Goal: Task Accomplishment & Management: Complete application form

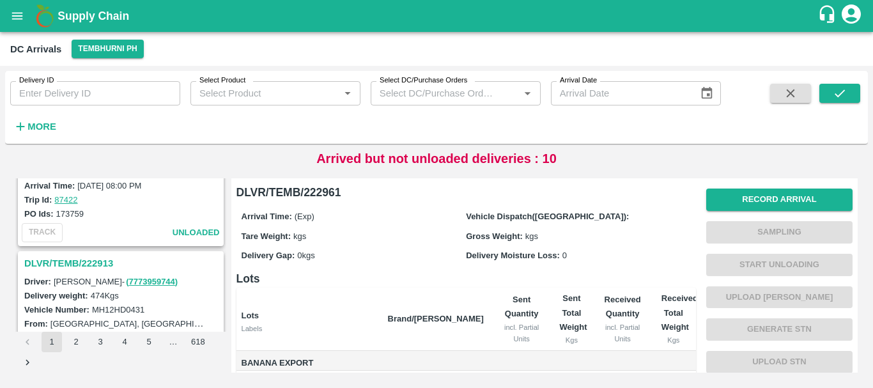
scroll to position [3983, 0]
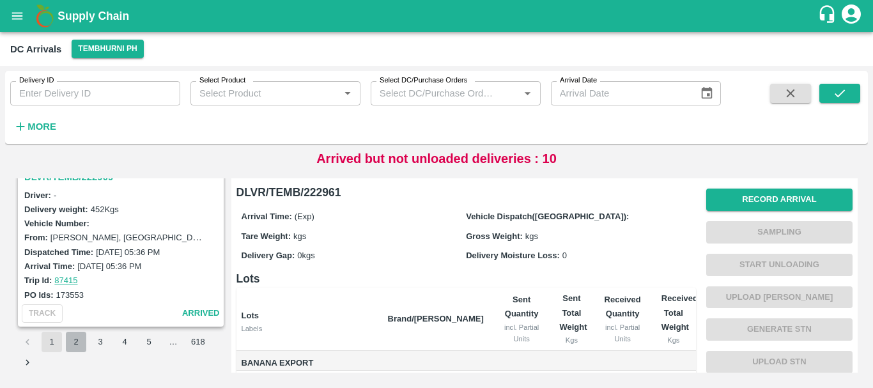
click at [74, 346] on button "2" at bounding box center [76, 342] width 20 height 20
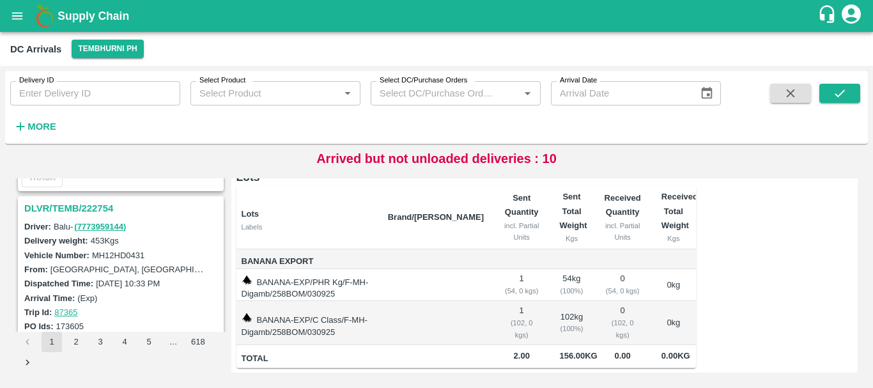
scroll to position [4025, 0]
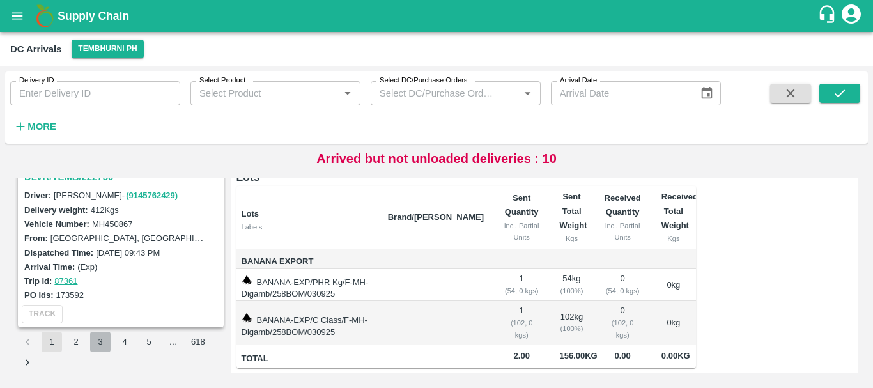
click at [98, 337] on button "3" at bounding box center [100, 342] width 20 height 20
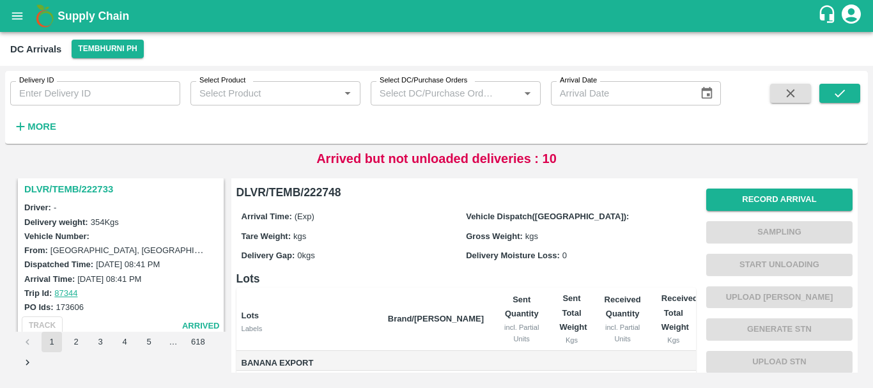
scroll to position [340, 0]
click at [88, 190] on h3 "DLVR/TEMB/222733" at bounding box center [122, 189] width 197 height 17
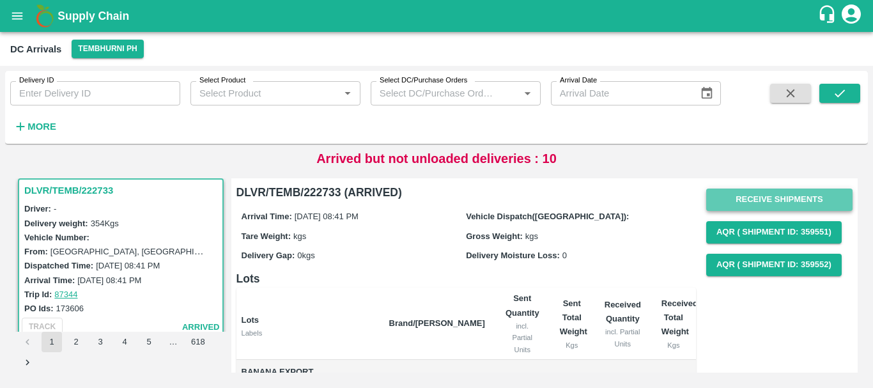
click at [759, 197] on button "Receive Shipments" at bounding box center [779, 199] width 146 height 22
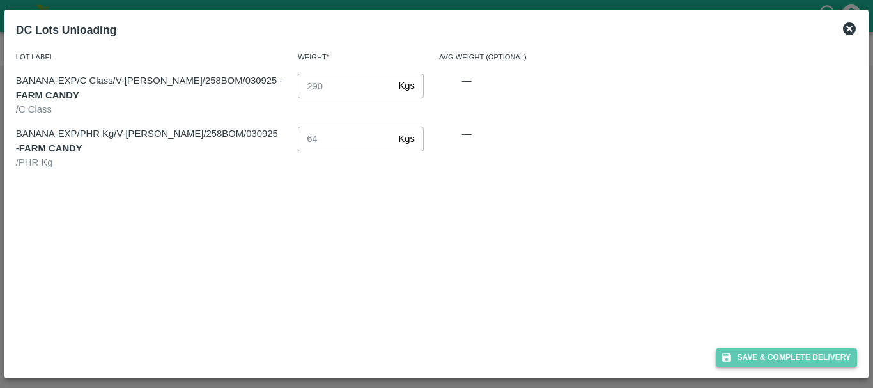
click at [757, 349] on button "Save & Complete Delivery" at bounding box center [786, 357] width 142 height 19
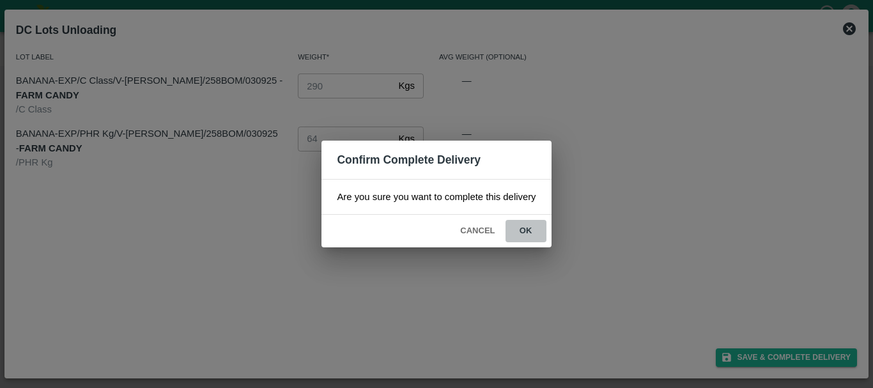
click at [521, 227] on button "ok" at bounding box center [525, 231] width 41 height 22
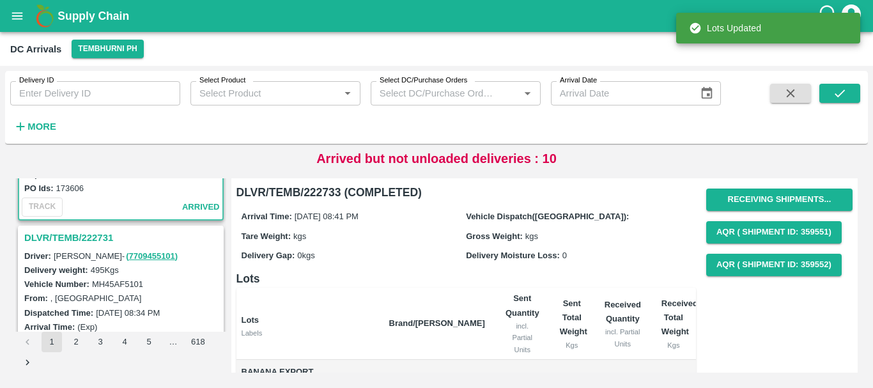
scroll to position [458, 0]
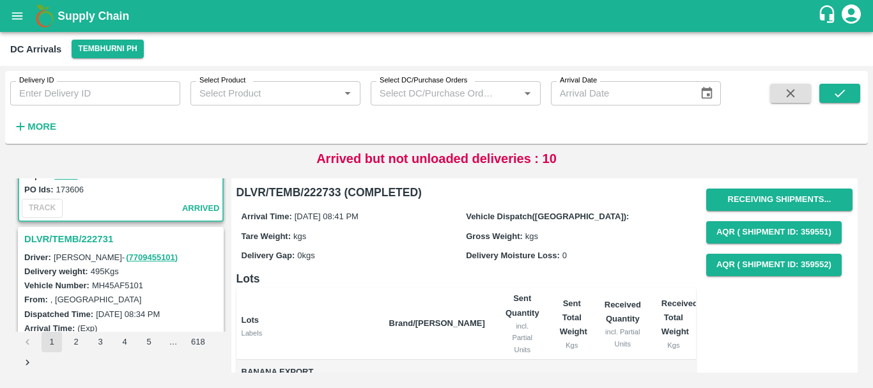
click at [91, 237] on h3 "DLVR/TEMB/222731" at bounding box center [122, 239] width 197 height 17
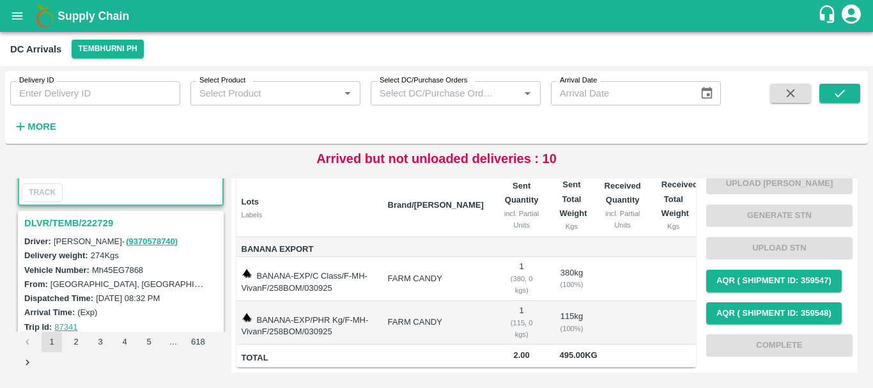
scroll to position [641, 0]
click at [73, 228] on h3 "DLVR/TEMB/222729" at bounding box center [122, 222] width 197 height 17
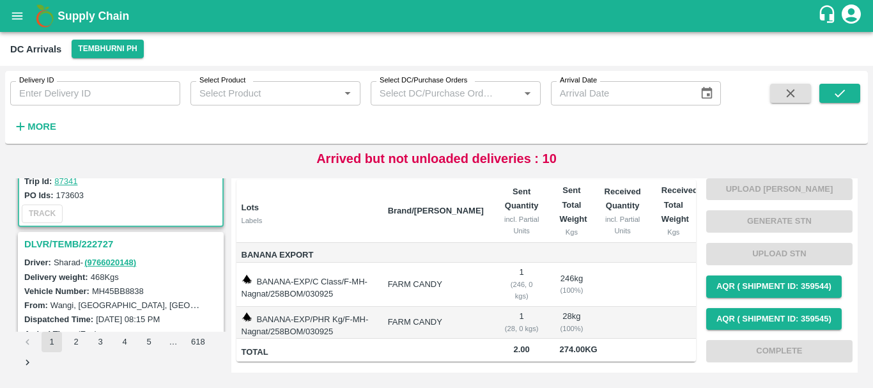
click at [103, 242] on h3 "DLVR/TEMB/222727" at bounding box center [122, 244] width 197 height 17
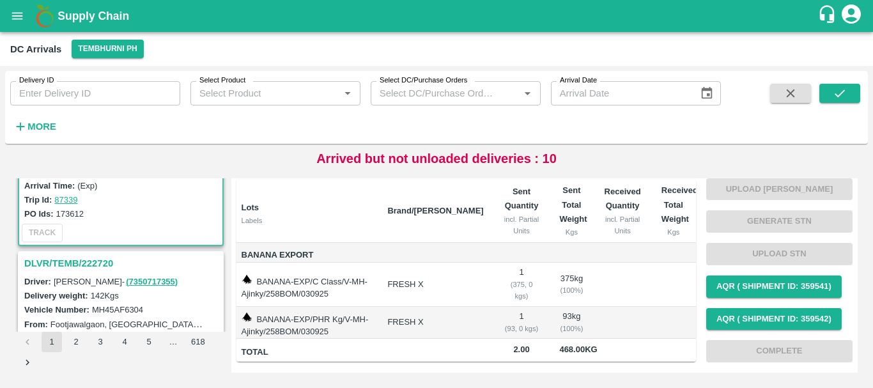
click at [97, 261] on h3 "DLVR/TEMB/222720" at bounding box center [122, 263] width 197 height 17
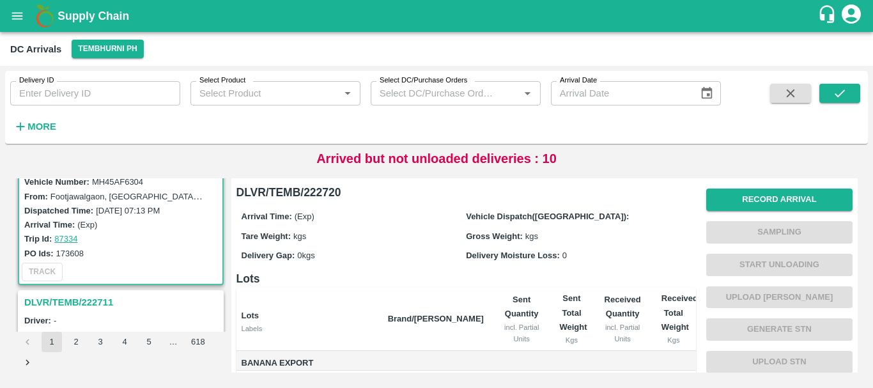
click at [96, 300] on h3 "DLVR/TEMB/222711" at bounding box center [122, 302] width 197 height 17
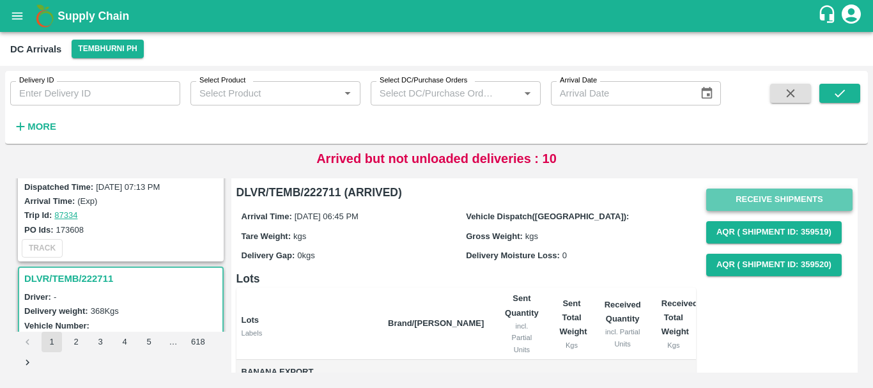
click at [766, 196] on button "Receive Shipments" at bounding box center [779, 199] width 146 height 22
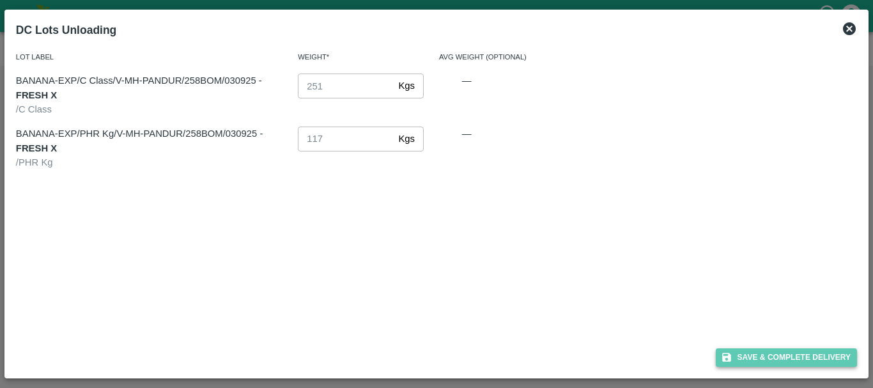
click at [750, 359] on button "Save & Complete Delivery" at bounding box center [786, 357] width 142 height 19
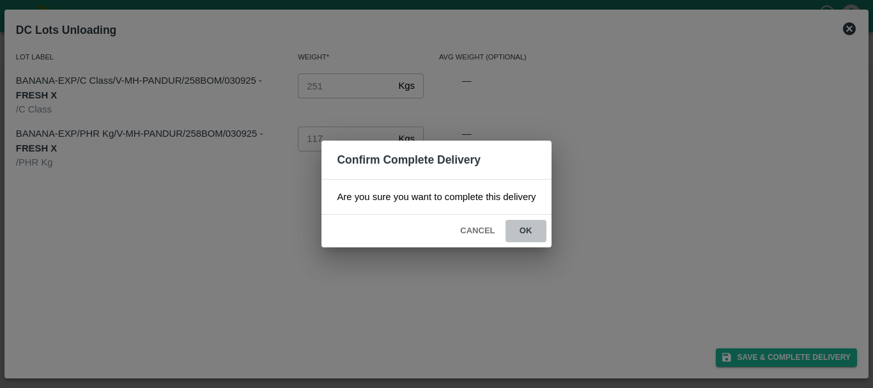
click at [526, 234] on button "ok" at bounding box center [525, 231] width 41 height 22
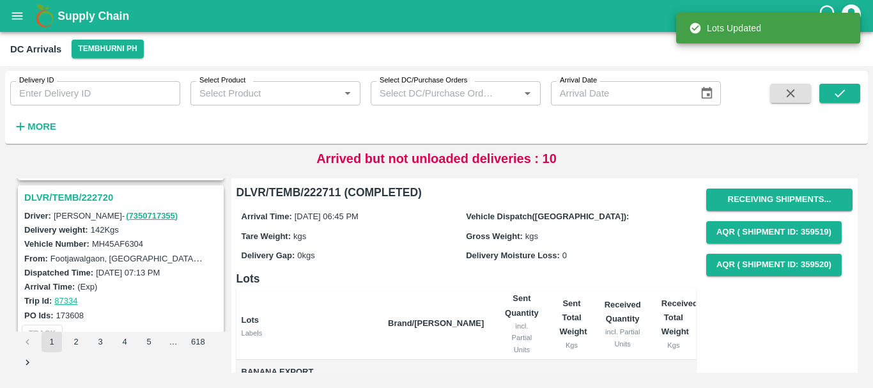
click at [86, 197] on h3 "DLVR/TEMB/222720" at bounding box center [122, 197] width 197 height 17
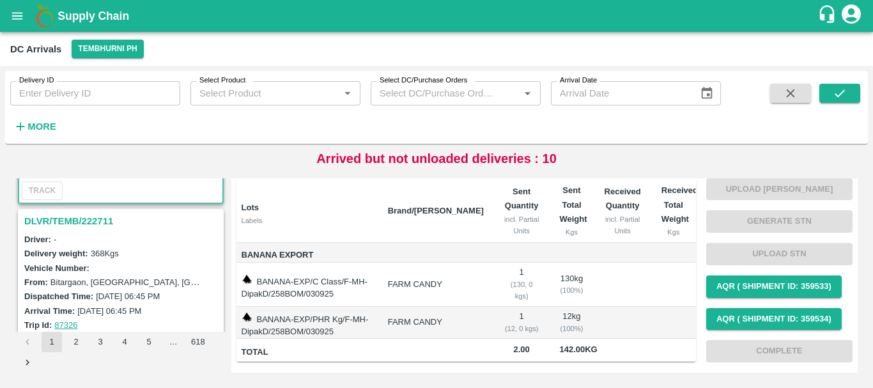
click at [88, 220] on h3 "DLVR/TEMB/222711" at bounding box center [122, 221] width 197 height 17
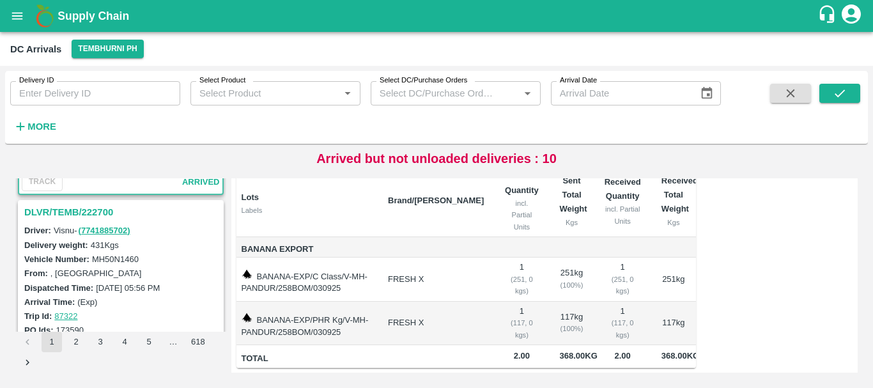
click at [88, 214] on h3 "DLVR/TEMB/222700" at bounding box center [122, 212] width 197 height 17
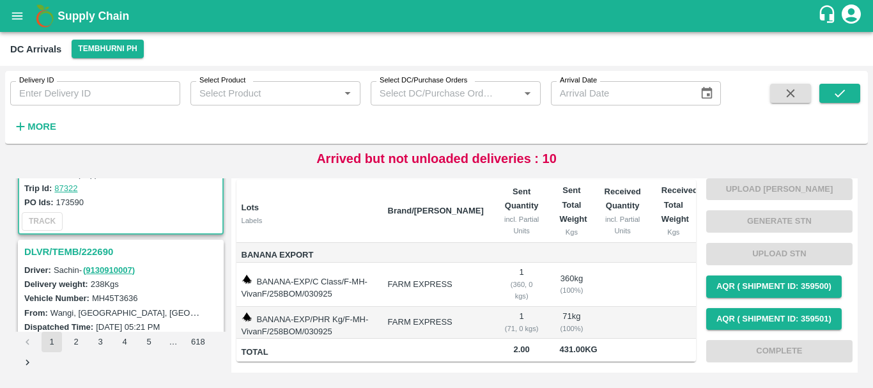
click at [81, 252] on h3 "DLVR/TEMB/222690" at bounding box center [122, 251] width 197 height 17
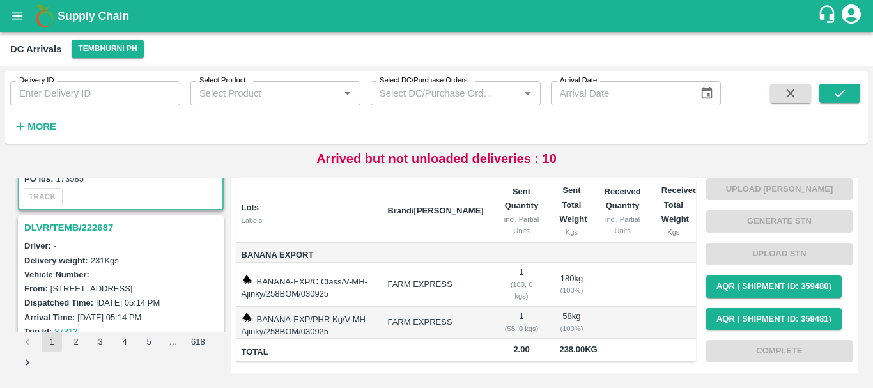
click at [93, 227] on h3 "DLVR/TEMB/222687" at bounding box center [122, 227] width 197 height 17
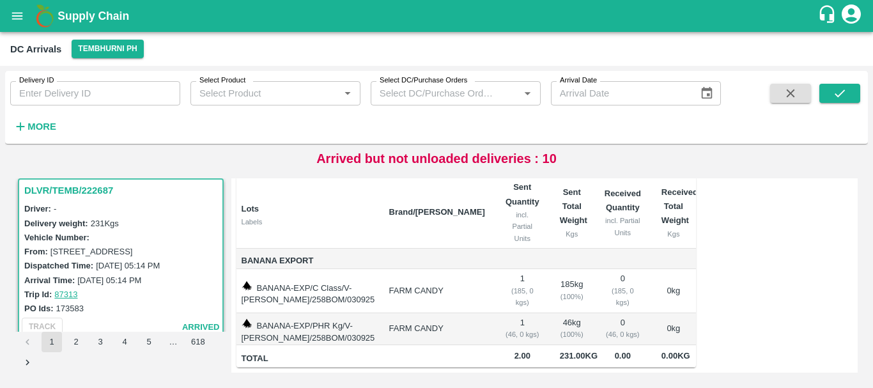
click at [166, 259] on div "Dispatched Time: 03 Sep 2025, 05:14 PM" at bounding box center [122, 265] width 197 height 14
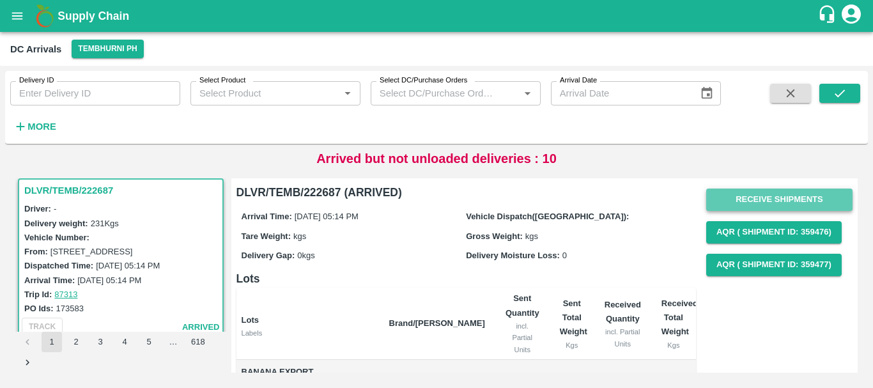
click at [743, 201] on button "Receive Shipments" at bounding box center [779, 199] width 146 height 22
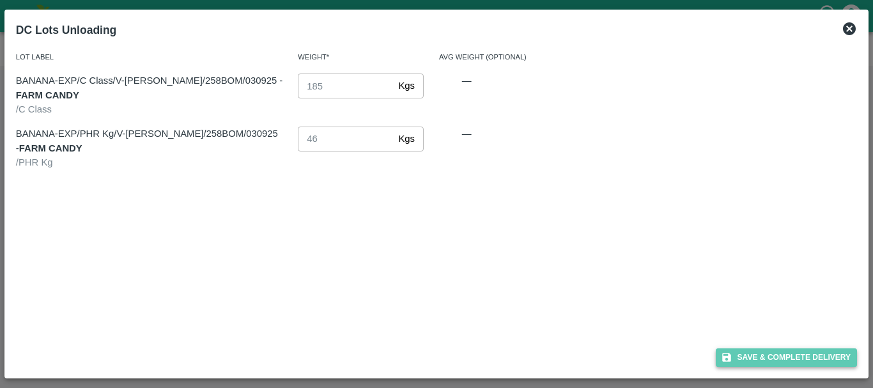
click at [747, 356] on button "Save & Complete Delivery" at bounding box center [786, 357] width 142 height 19
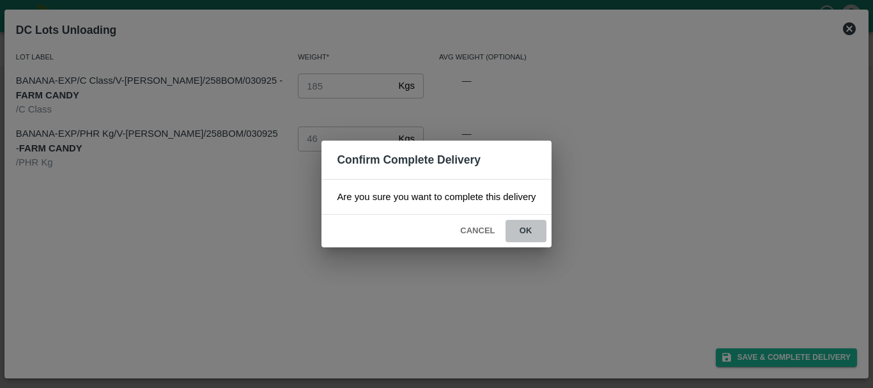
click at [519, 224] on button "ok" at bounding box center [525, 231] width 41 height 22
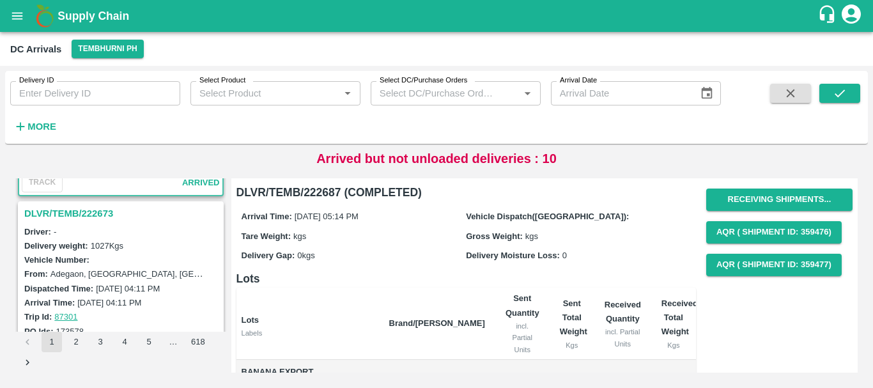
click at [81, 212] on h3 "DLVR/TEMB/222673" at bounding box center [122, 213] width 197 height 17
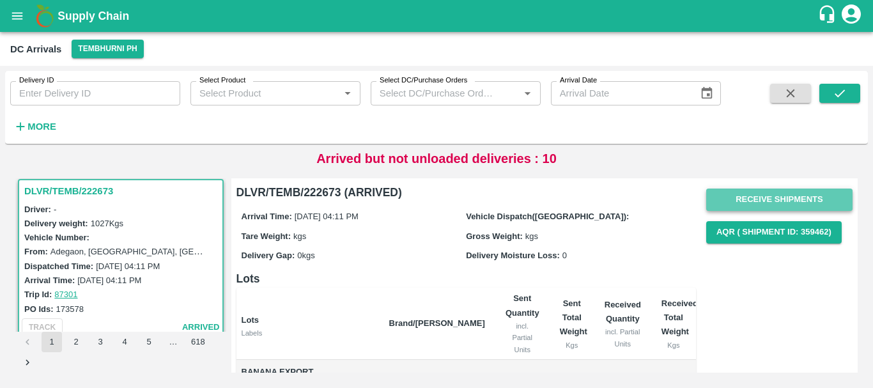
click at [723, 201] on button "Receive Shipments" at bounding box center [779, 199] width 146 height 22
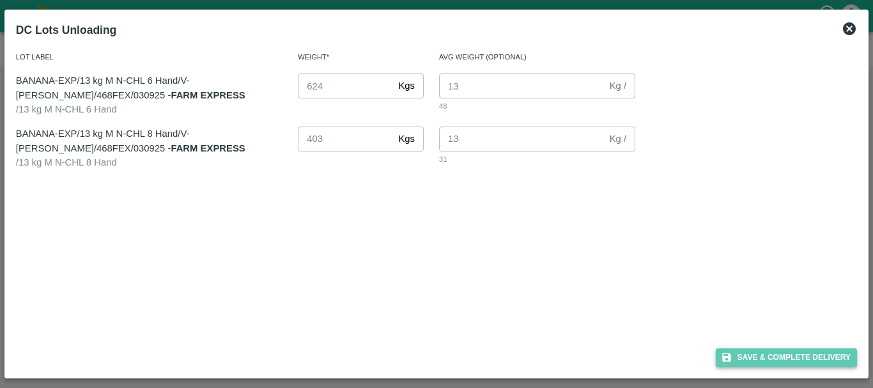
click at [761, 348] on button "Save & Complete Delivery" at bounding box center [786, 357] width 142 height 19
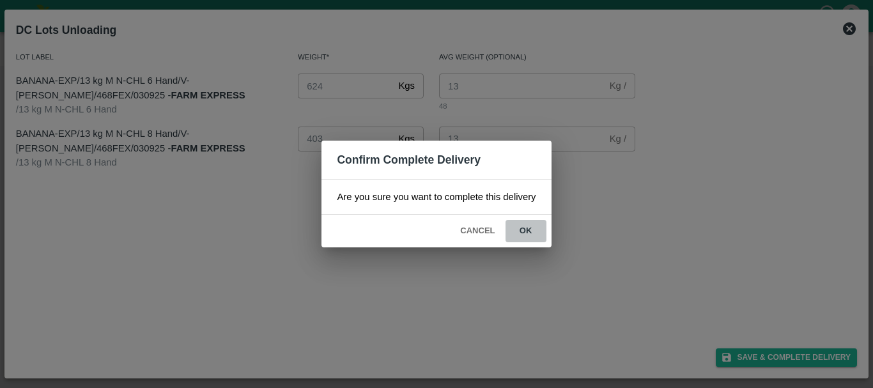
click at [531, 230] on button "ok" at bounding box center [525, 231] width 41 height 22
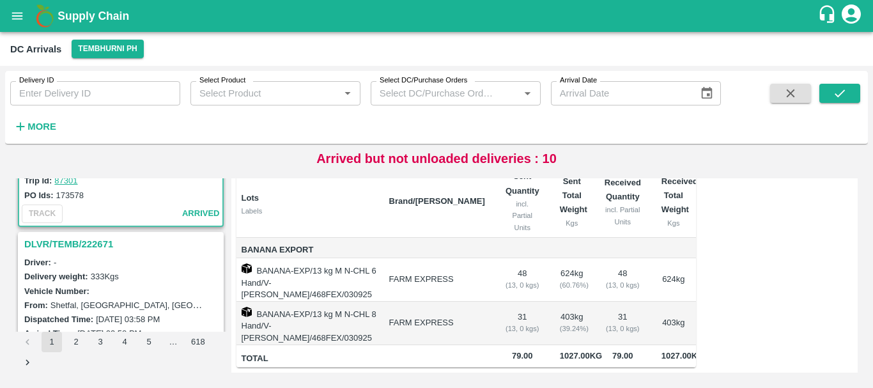
click at [88, 243] on h3 "DLVR/TEMB/222671" at bounding box center [122, 244] width 197 height 17
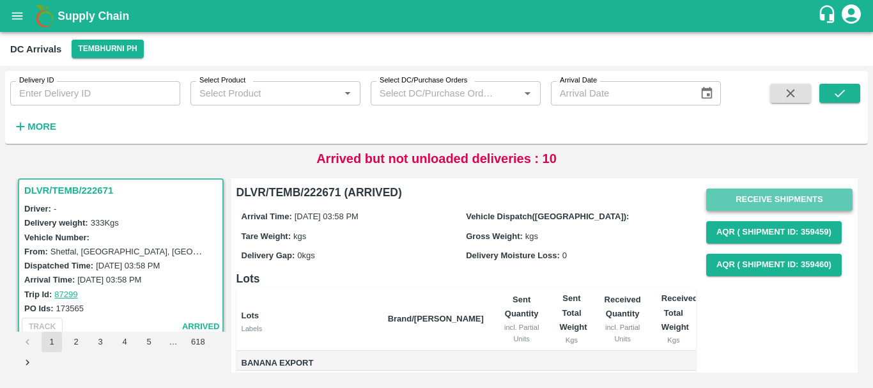
click at [740, 193] on button "Receive Shipments" at bounding box center [779, 199] width 146 height 22
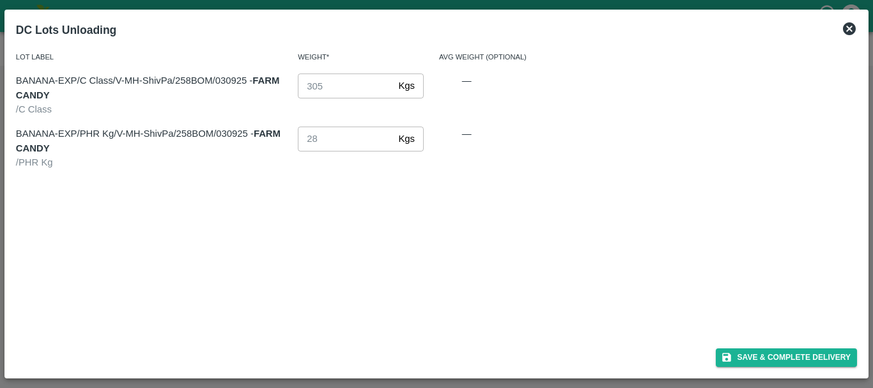
click at [758, 346] on div "Save & Complete Delivery" at bounding box center [436, 355] width 851 height 34
click at [760, 355] on button "Save & Complete Delivery" at bounding box center [786, 357] width 142 height 19
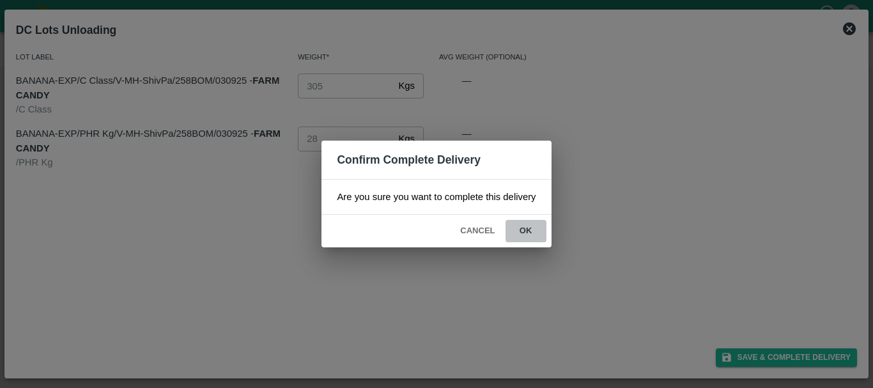
click at [533, 229] on button "ok" at bounding box center [525, 231] width 41 height 22
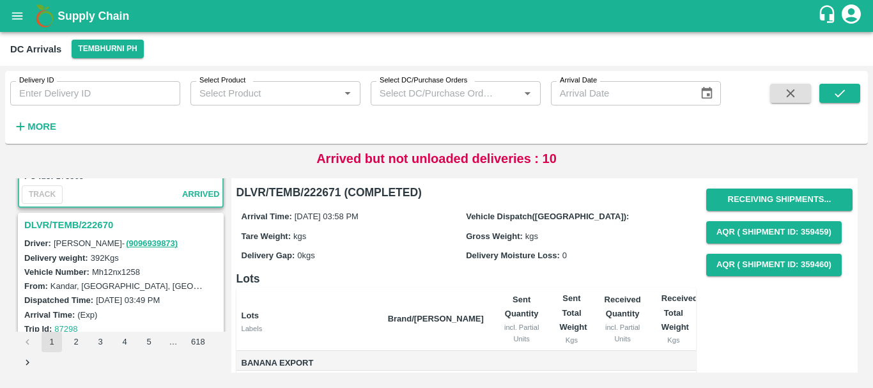
click at [80, 224] on h3 "DLVR/TEMB/222670" at bounding box center [122, 225] width 197 height 17
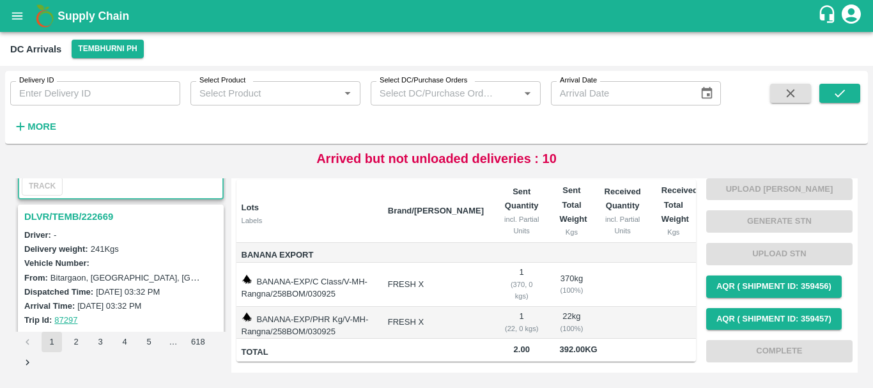
click at [73, 220] on h3 "DLVR/TEMB/222669" at bounding box center [122, 216] width 197 height 17
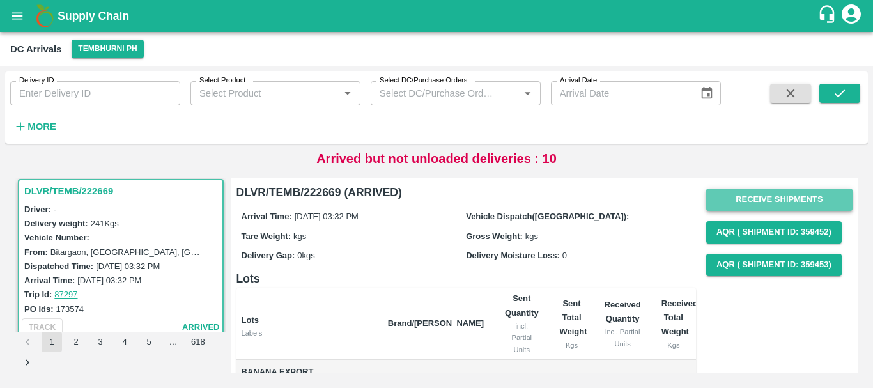
click at [772, 190] on button "Receive Shipments" at bounding box center [779, 199] width 146 height 22
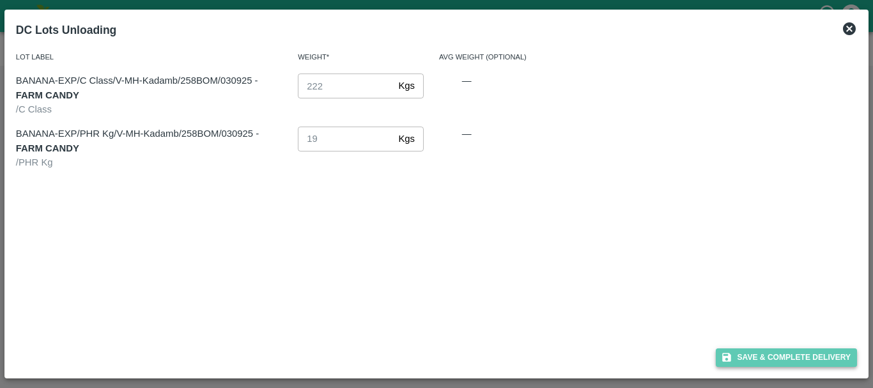
click at [757, 354] on button "Save & Complete Delivery" at bounding box center [786, 357] width 142 height 19
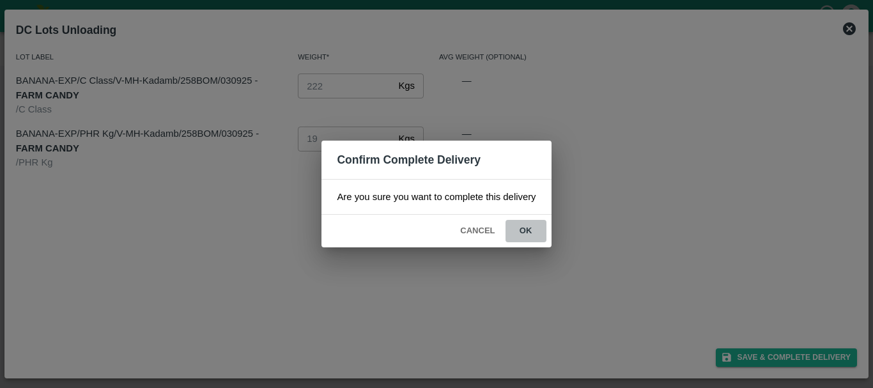
click at [526, 226] on button "ok" at bounding box center [525, 231] width 41 height 22
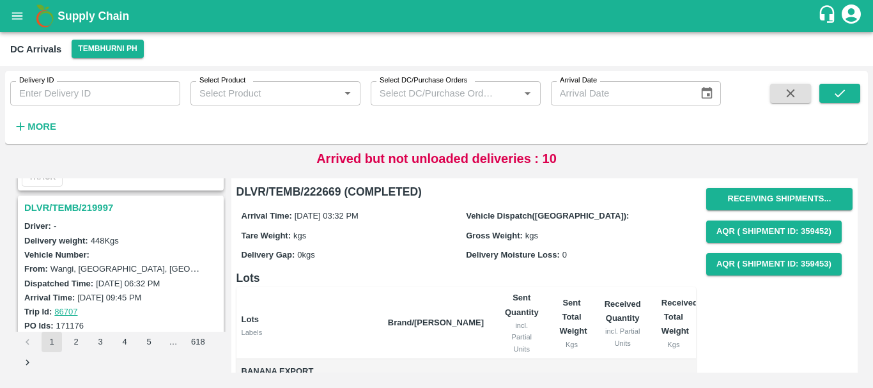
click at [85, 203] on h3 "DLVR/TEMB/219997" at bounding box center [122, 207] width 197 height 17
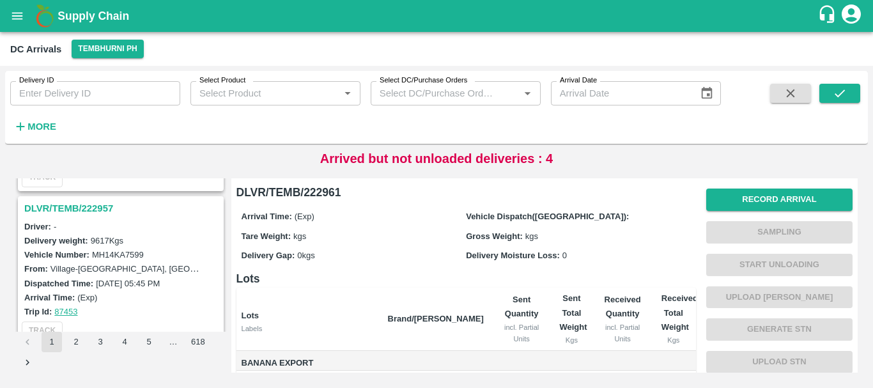
scroll to position [490, 0]
click at [72, 210] on h3 "DLVR/TEMB/222957" at bounding box center [122, 207] width 197 height 17
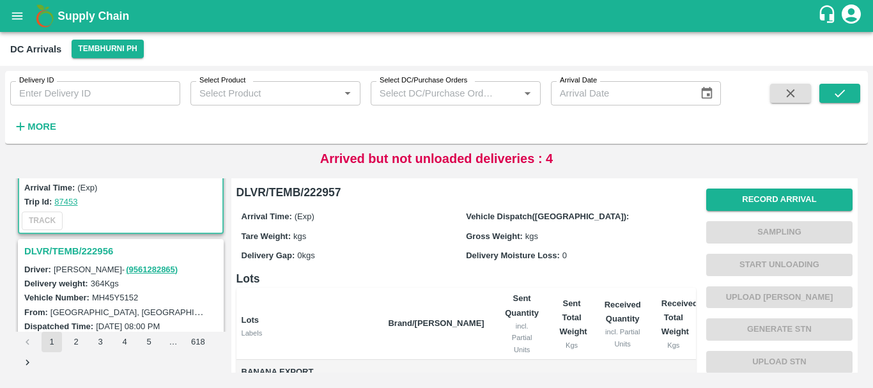
scroll to position [600, 0]
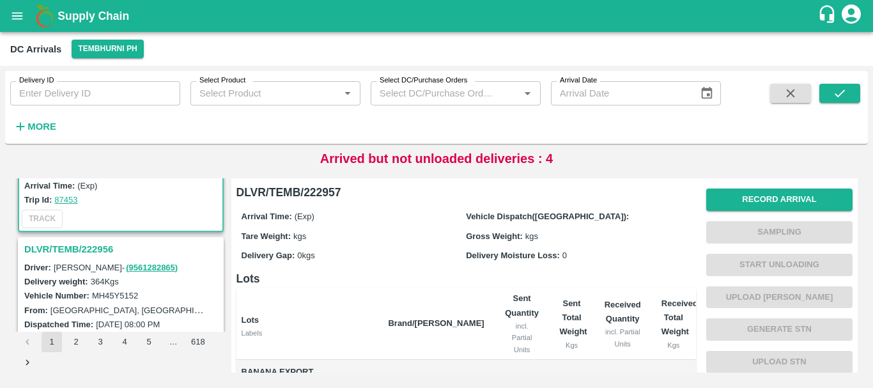
click at [77, 247] on h3 "DLVR/TEMB/222956" at bounding box center [122, 249] width 197 height 17
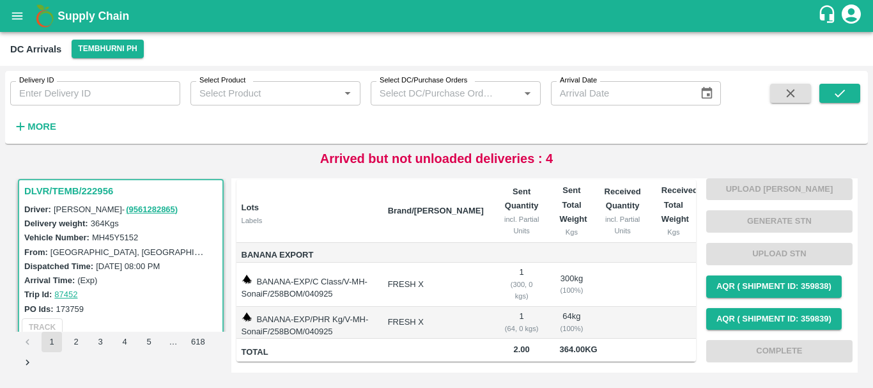
scroll to position [799, 0]
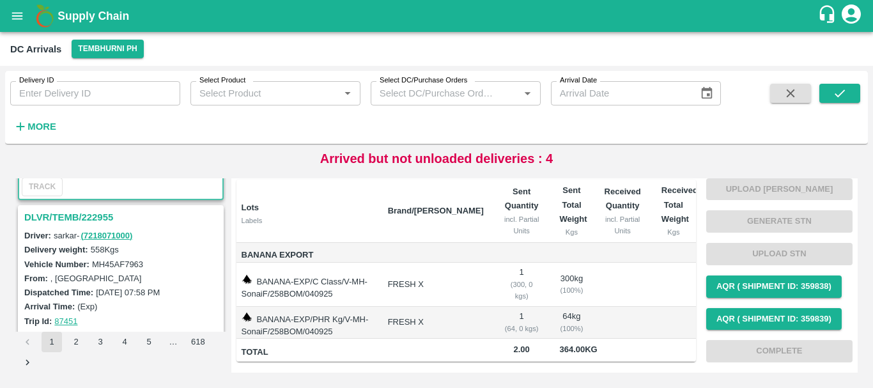
click at [87, 220] on h3 "DLVR/TEMB/222955" at bounding box center [122, 217] width 197 height 17
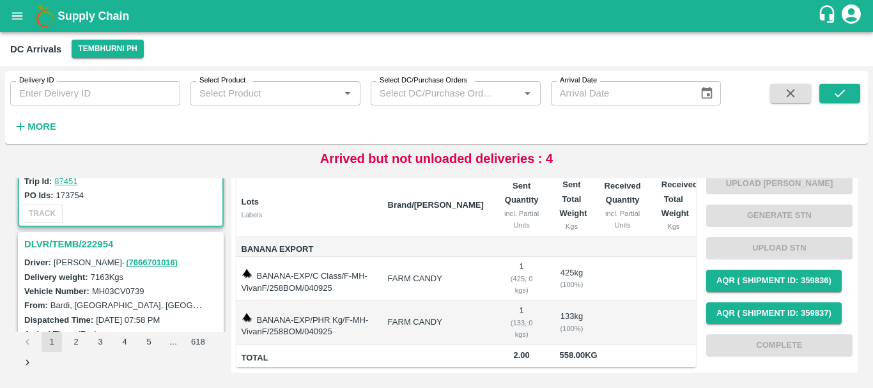
scroll to position [940, 0]
click at [95, 238] on h3 "DLVR/TEMB/222954" at bounding box center [122, 243] width 197 height 17
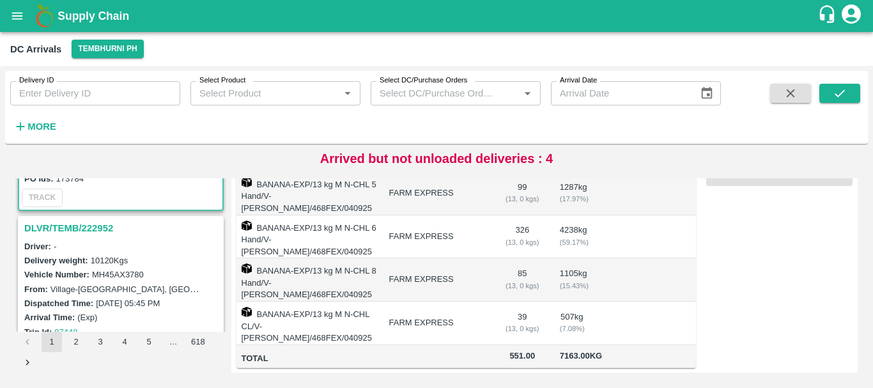
scroll to position [1123, 0]
click at [89, 229] on h3 "DLVR/TEMB/222952" at bounding box center [122, 227] width 197 height 17
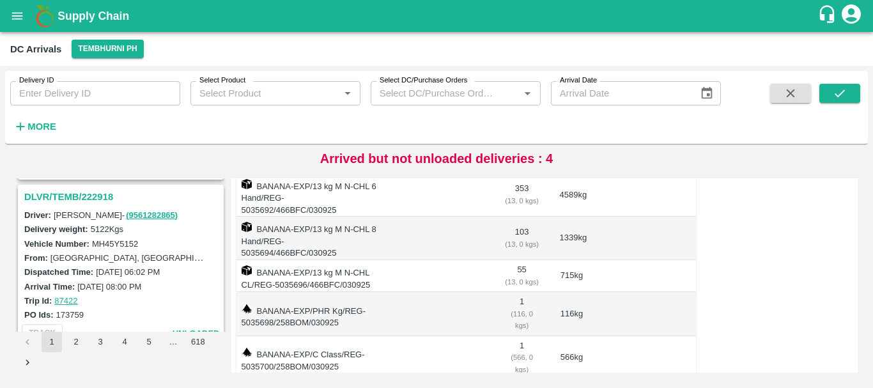
scroll to position [3295, 0]
click at [89, 196] on h3 "DLVR/TEMB/222918" at bounding box center [122, 197] width 197 height 17
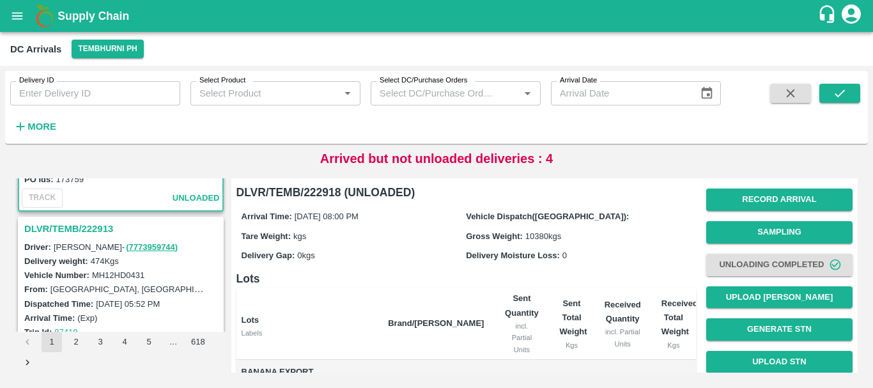
click at [87, 229] on h3 "DLVR/TEMB/222913" at bounding box center [122, 228] width 197 height 17
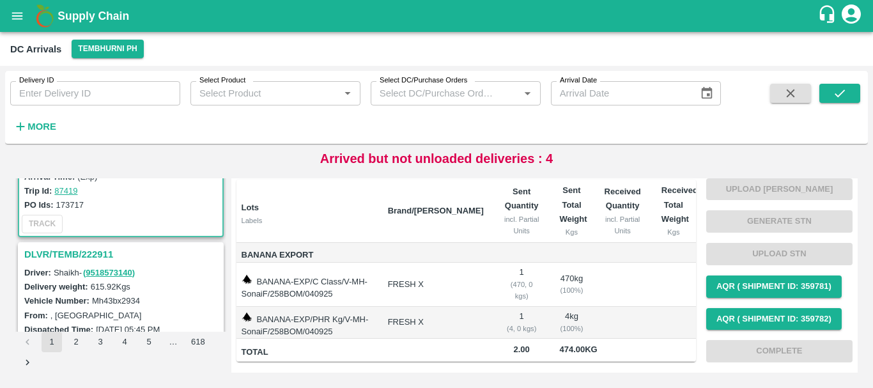
click at [88, 252] on h3 "DLVR/TEMB/222911" at bounding box center [122, 254] width 197 height 17
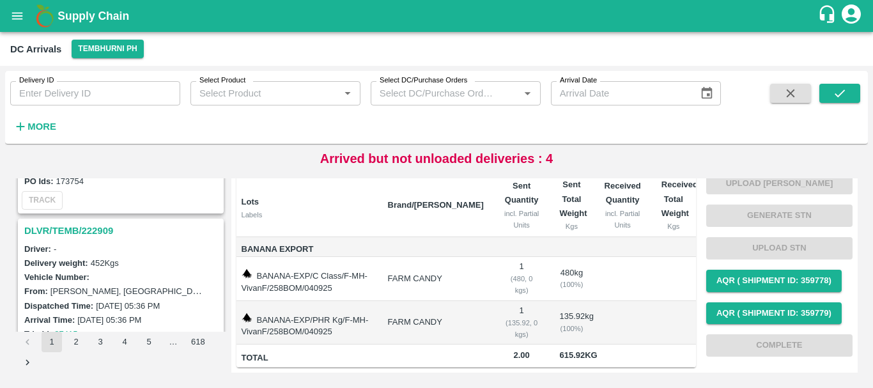
click at [93, 228] on h3 "DLVR/TEMB/222909" at bounding box center [122, 230] width 197 height 17
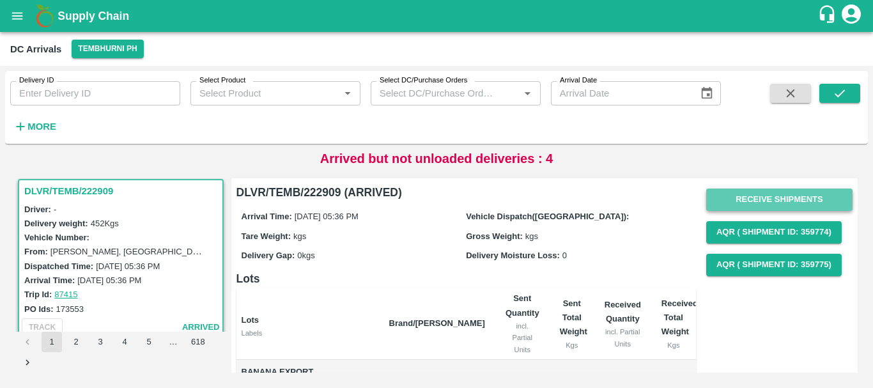
click at [729, 194] on button "Receive Shipments" at bounding box center [779, 199] width 146 height 22
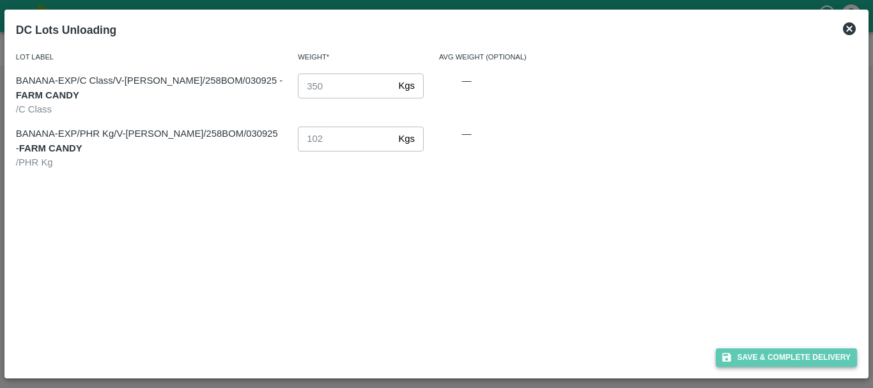
click at [749, 356] on button "Save & Complete Delivery" at bounding box center [786, 357] width 142 height 19
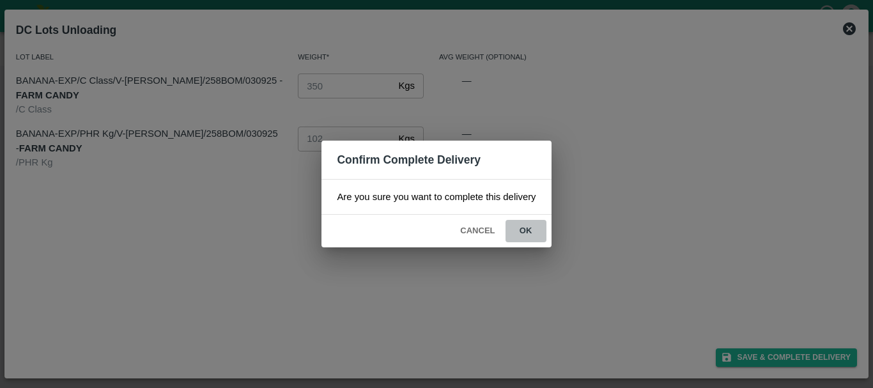
click at [532, 228] on button "ok" at bounding box center [525, 231] width 41 height 22
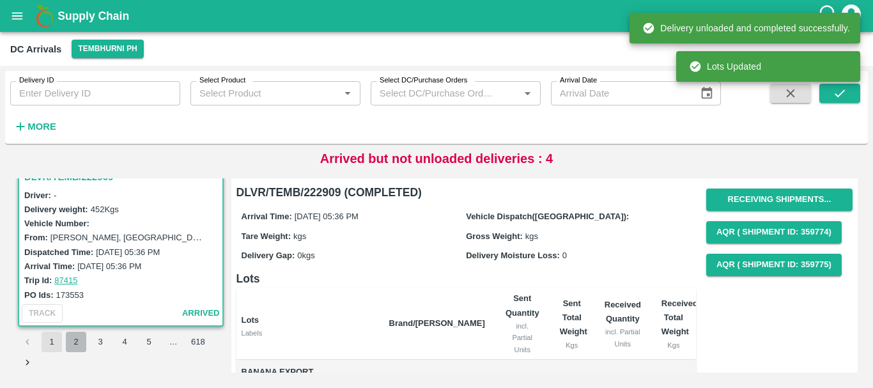
click at [76, 339] on button "2" at bounding box center [76, 342] width 20 height 20
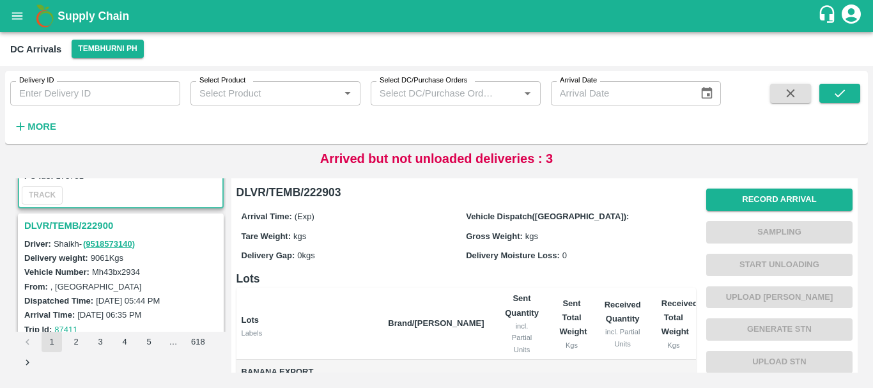
click at [93, 224] on h3 "DLVR/TEMB/222900" at bounding box center [122, 225] width 197 height 17
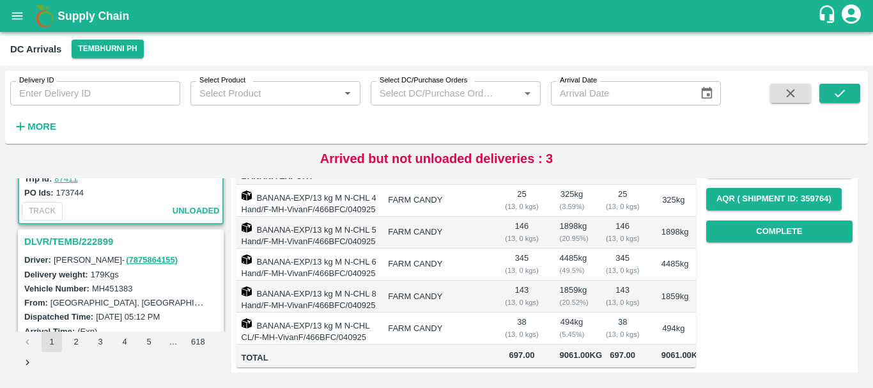
click at [75, 243] on h3 "DLVR/TEMB/222899" at bounding box center [122, 241] width 197 height 17
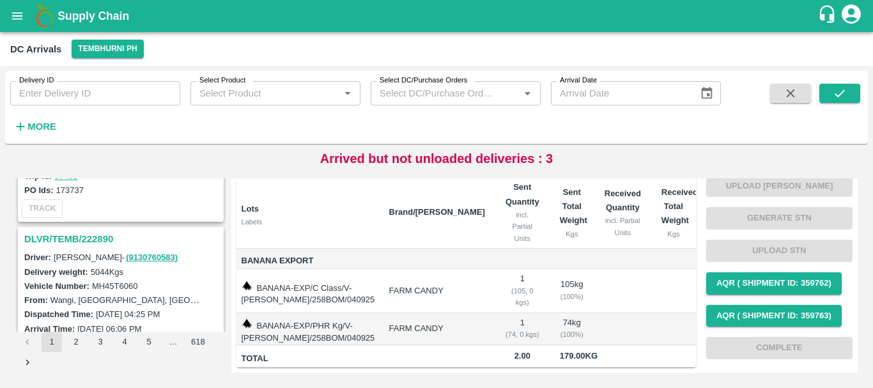
click at [93, 235] on h3 "DLVR/TEMB/222890" at bounding box center [122, 239] width 197 height 17
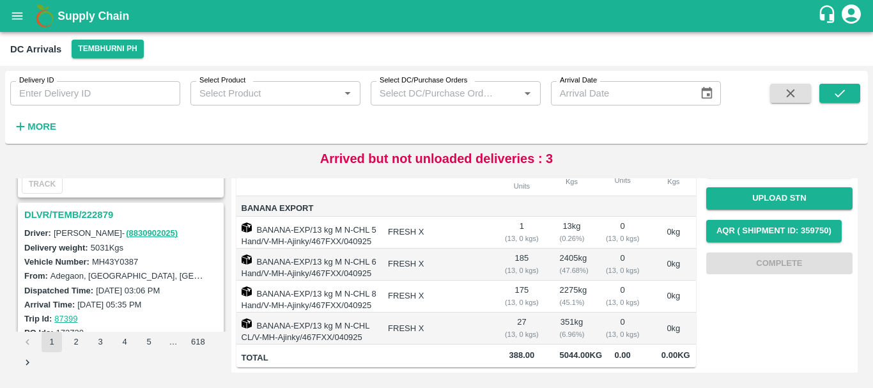
click at [90, 216] on h3 "DLVR/TEMB/222879" at bounding box center [122, 214] width 197 height 17
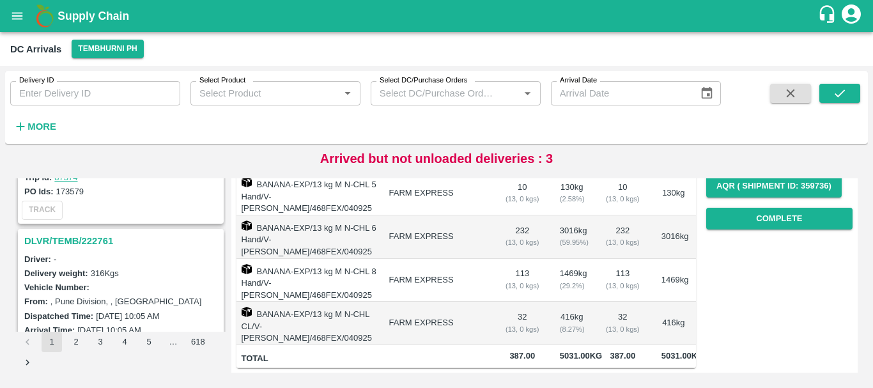
scroll to position [3125, 0]
click at [98, 236] on h3 "DLVR/TEMB/222761" at bounding box center [122, 242] width 197 height 17
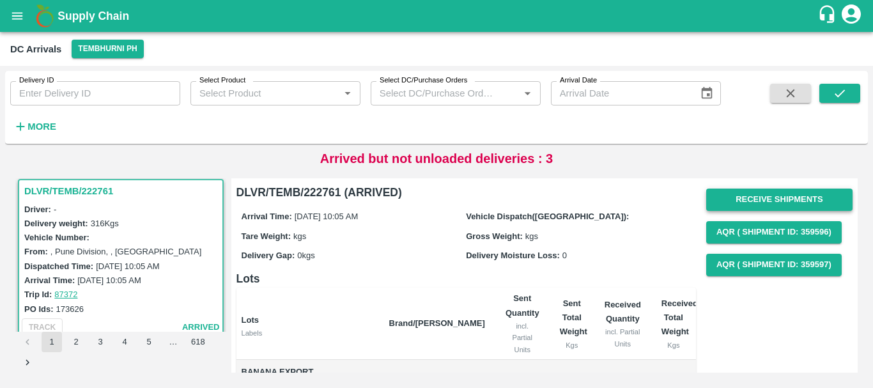
click at [735, 193] on button "Receive Shipments" at bounding box center [779, 199] width 146 height 22
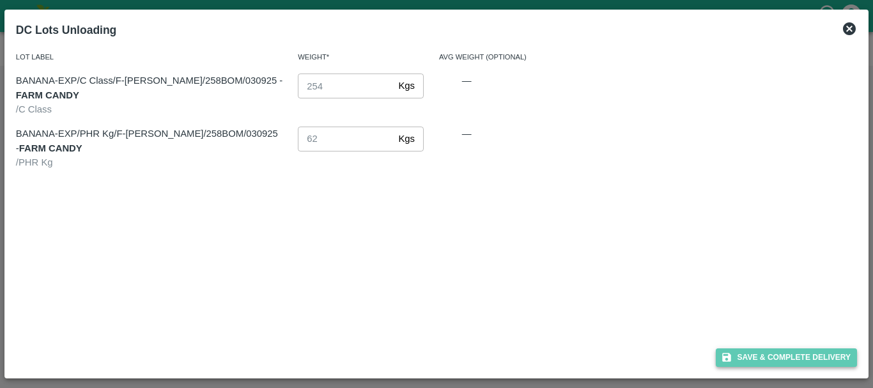
click at [754, 353] on button "Save & Complete Delivery" at bounding box center [786, 357] width 142 height 19
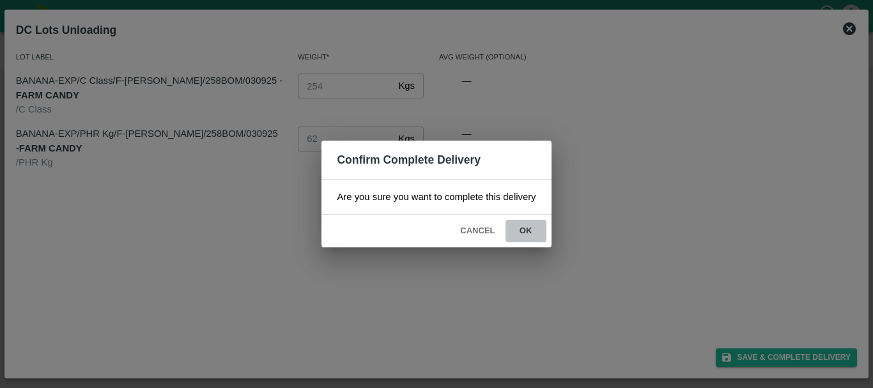
click at [533, 233] on button "ok" at bounding box center [525, 231] width 41 height 22
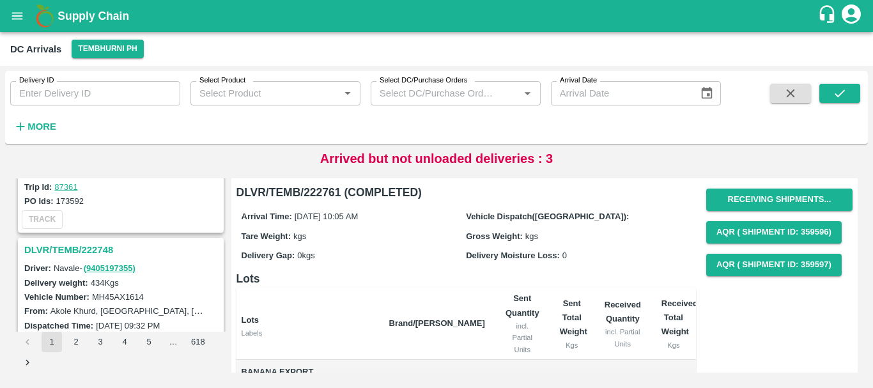
scroll to position [4025, 0]
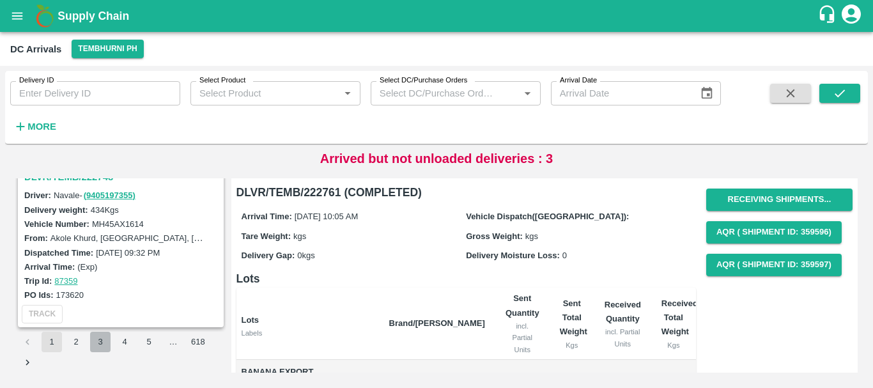
click at [102, 340] on button "3" at bounding box center [100, 342] width 20 height 20
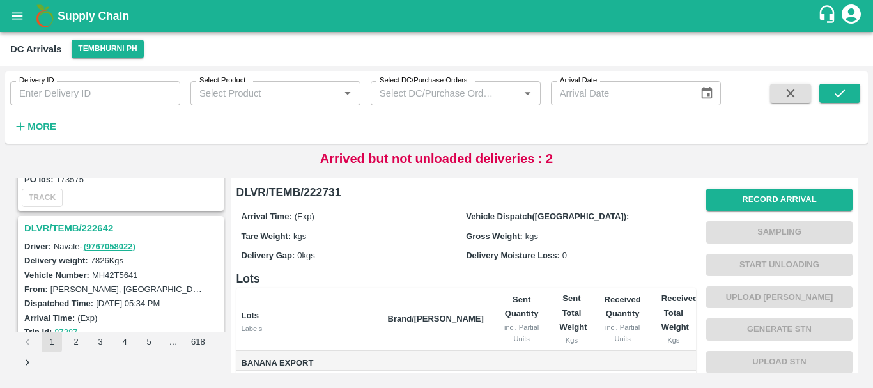
scroll to position [1136, 0]
click at [107, 229] on h3 "DLVR/TEMB/222642" at bounding box center [122, 228] width 197 height 17
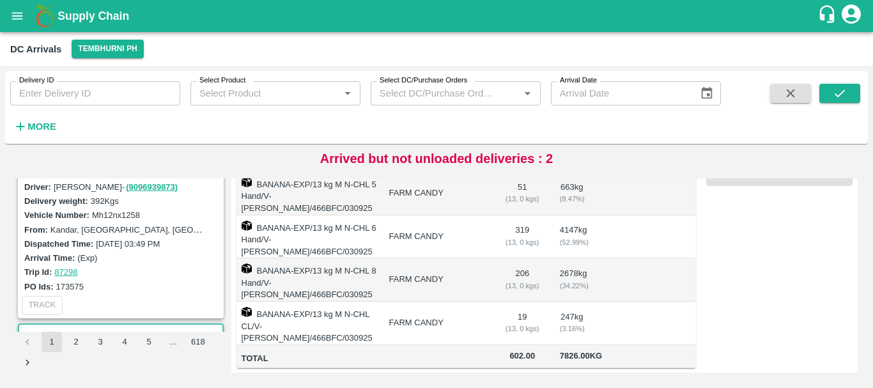
scroll to position [966, 0]
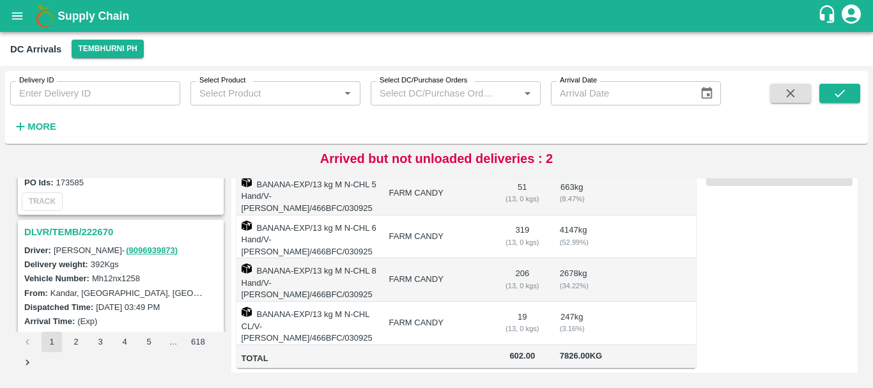
click at [88, 230] on h3 "DLVR/TEMB/222670" at bounding box center [122, 232] width 197 height 17
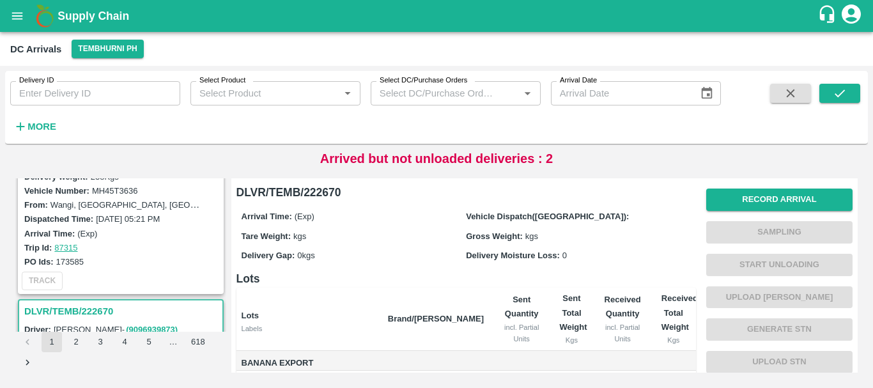
scroll to position [805, 0]
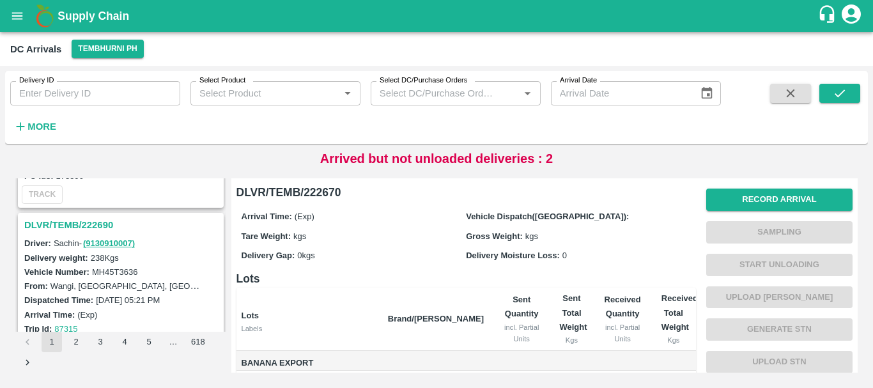
click at [80, 217] on h3 "DLVR/TEMB/222690" at bounding box center [122, 225] width 197 height 17
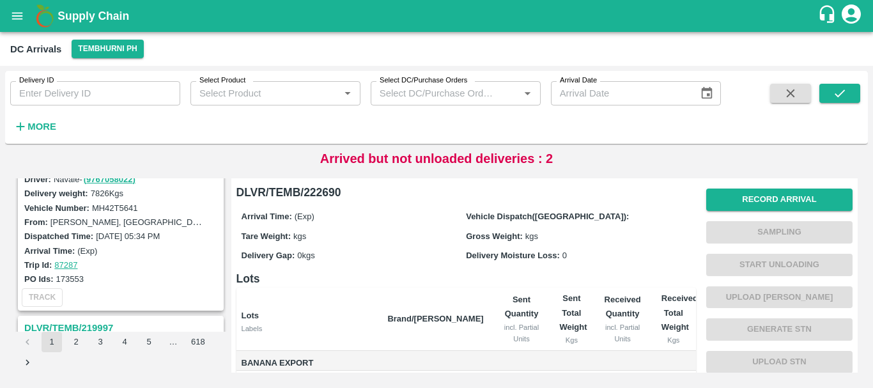
scroll to position [1170, 0]
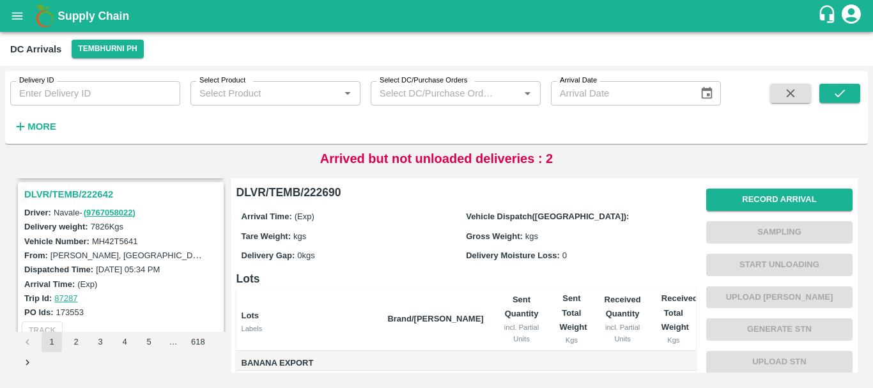
click at [80, 192] on h3 "DLVR/TEMB/222642" at bounding box center [122, 194] width 197 height 17
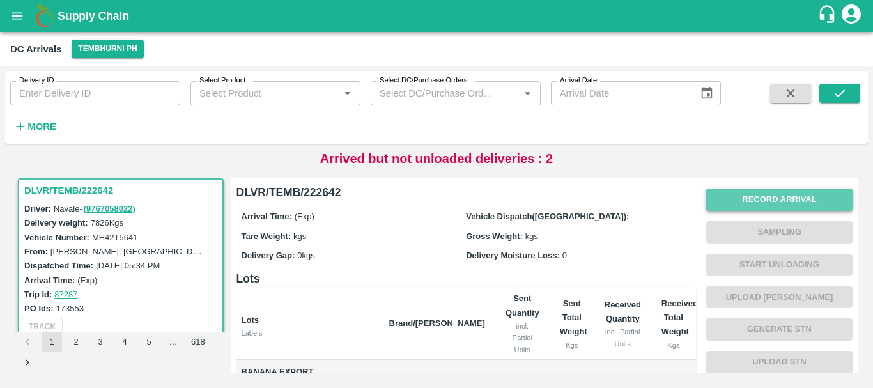
click at [753, 202] on button "Record Arrival" at bounding box center [779, 199] width 146 height 22
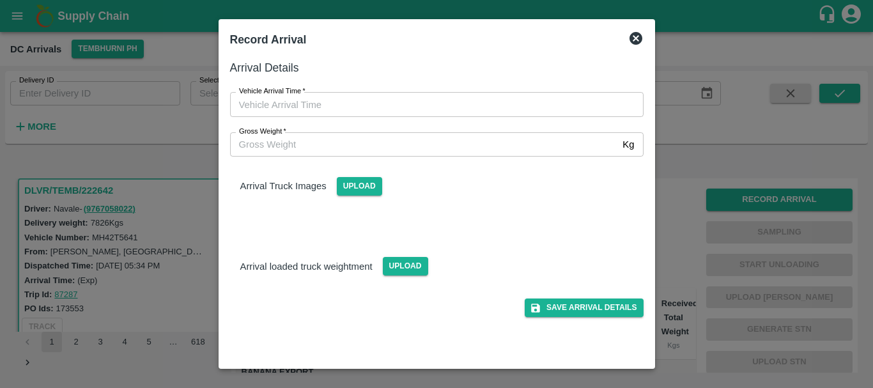
type input "DD/MM/YYYY hh:mm aa"
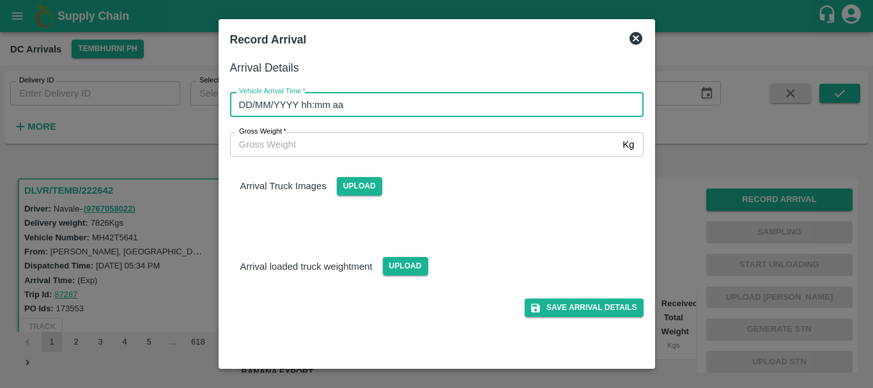
click at [498, 108] on input "DD/MM/YYYY hh:mm aa" at bounding box center [432, 104] width 404 height 24
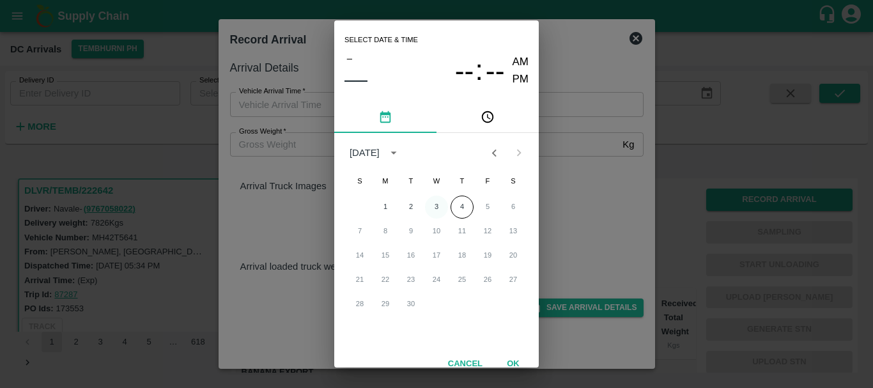
click at [435, 206] on button "3" at bounding box center [436, 206] width 23 height 23
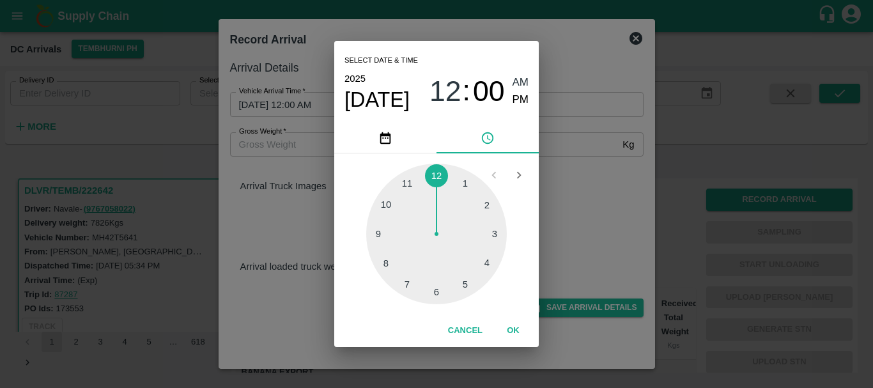
click at [389, 259] on div at bounding box center [436, 234] width 141 height 141
click at [490, 205] on div at bounding box center [436, 234] width 141 height 141
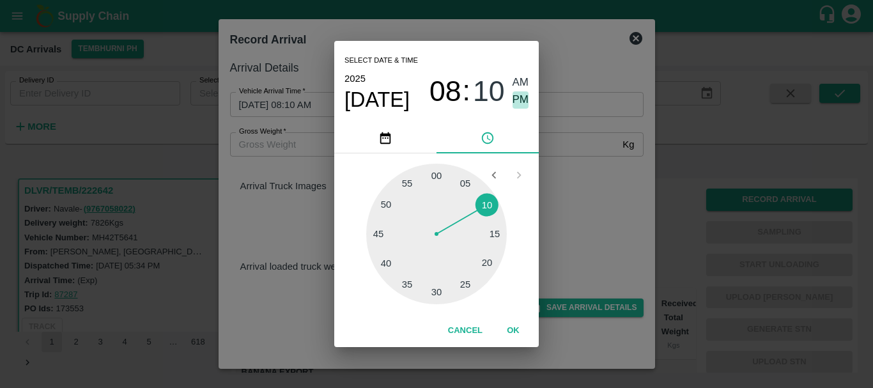
click at [518, 98] on span "PM" at bounding box center [520, 99] width 17 height 17
type input "03/09/2025 08:10 PM"
click at [604, 170] on div "Select date & time 2025 Sep 3 08 : 10 AM PM 05 10 15 20 25 30 35 40 45 50 55 00…" at bounding box center [436, 194] width 873 height 388
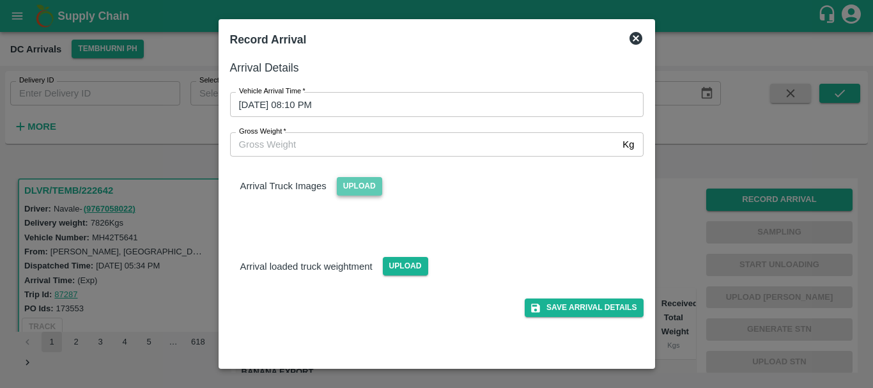
click at [365, 185] on span "Upload" at bounding box center [359, 186] width 45 height 19
click at [0, 0] on input "Upload" at bounding box center [0, 0] width 0 height 0
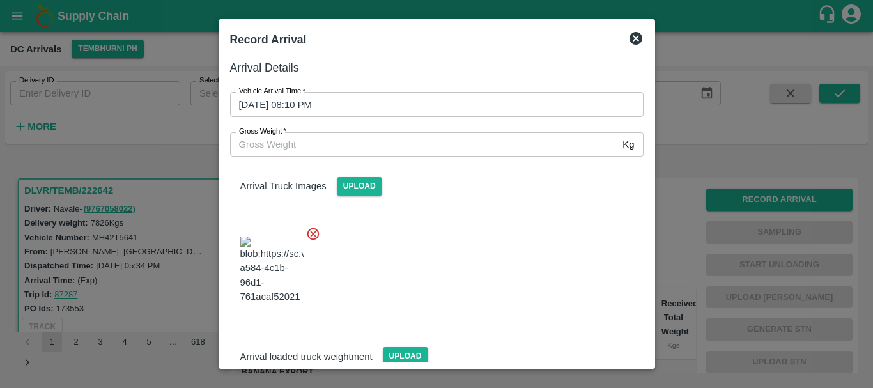
scroll to position [19, 0]
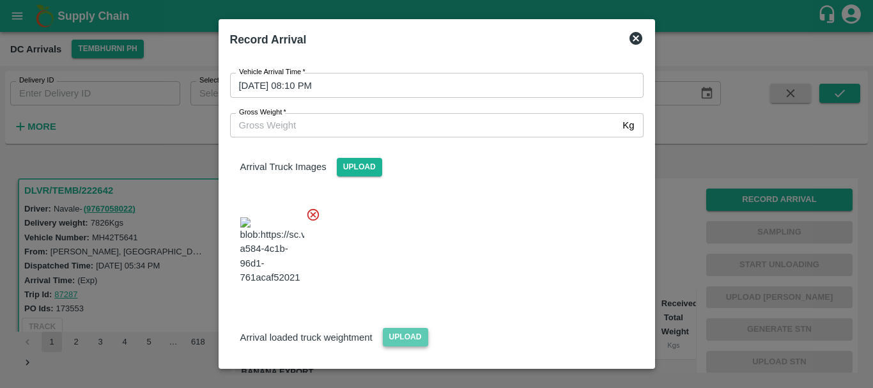
click at [408, 328] on span "Upload" at bounding box center [405, 337] width 45 height 19
click at [0, 0] on input "Upload" at bounding box center [0, 0] width 0 height 0
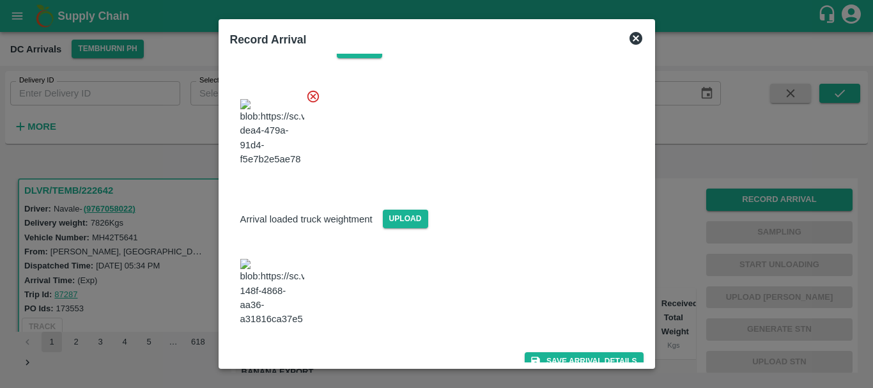
click at [266, 300] on img at bounding box center [272, 292] width 64 height 67
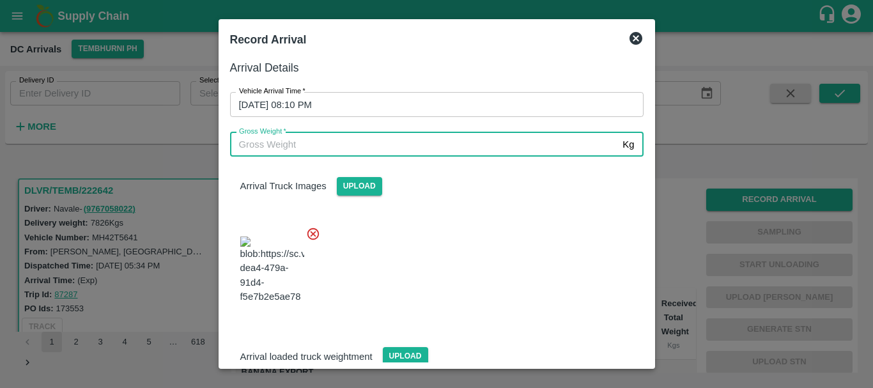
click at [420, 140] on input "Gross Weight   *" at bounding box center [424, 144] width 388 height 24
type input "13830"
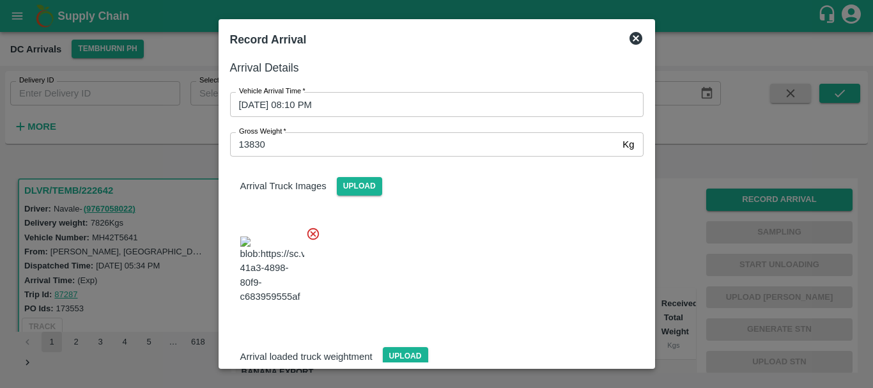
click at [554, 241] on div at bounding box center [431, 266] width 423 height 100
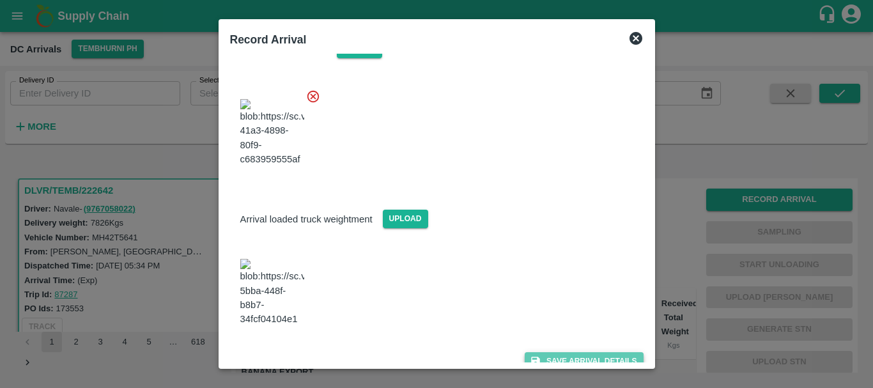
click at [556, 352] on button "Save Arrival Details" at bounding box center [583, 361] width 118 height 19
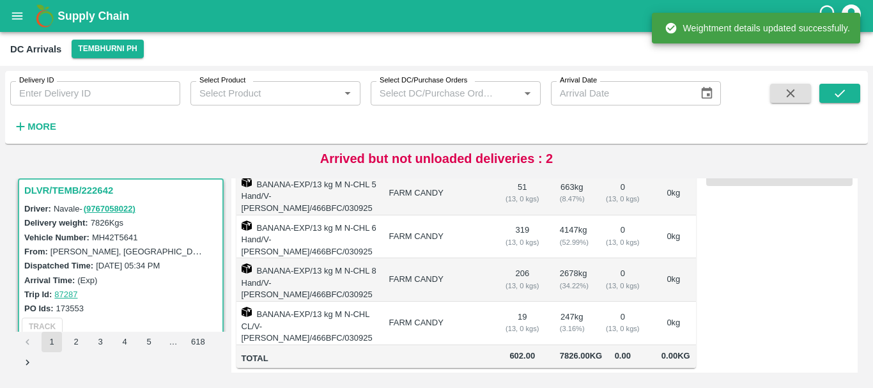
scroll to position [0, 0]
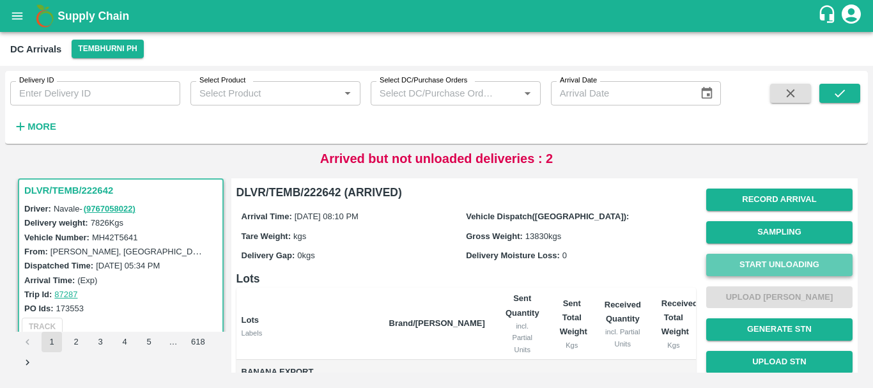
click at [747, 260] on button "Start Unloading" at bounding box center [779, 265] width 146 height 22
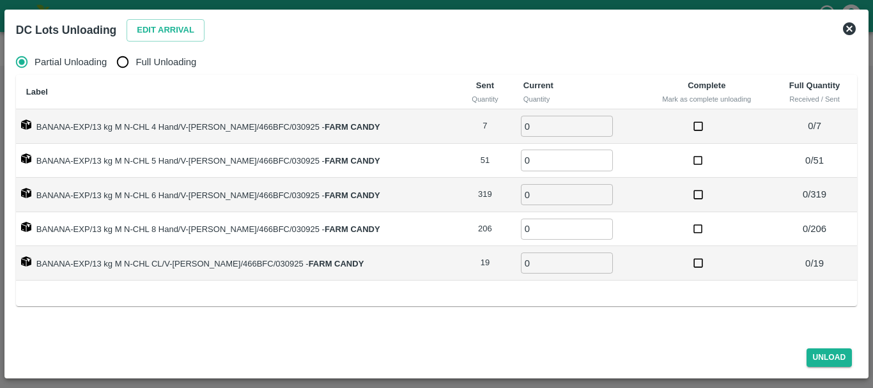
click at [849, 22] on icon at bounding box center [848, 28] width 15 height 15
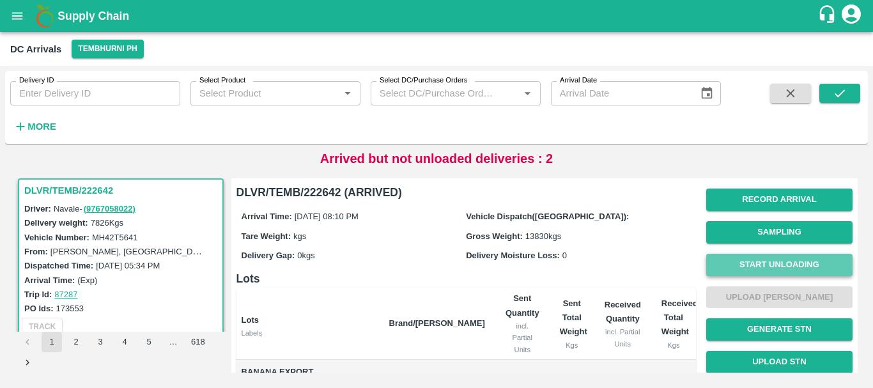
click at [742, 259] on button "Start Unloading" at bounding box center [779, 265] width 146 height 22
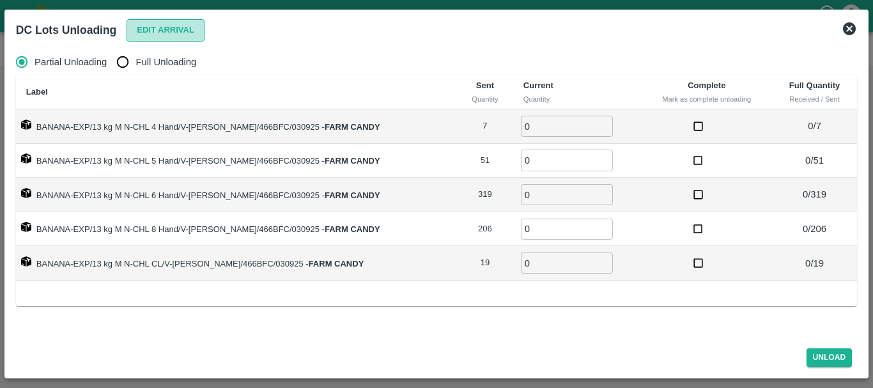
click at [156, 34] on button "Edit Arrival" at bounding box center [165, 30] width 78 height 22
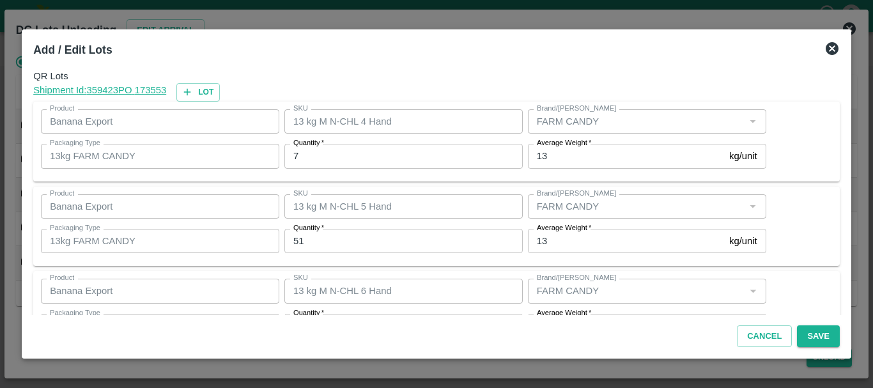
click at [376, 157] on input "7" at bounding box center [403, 156] width 238 height 24
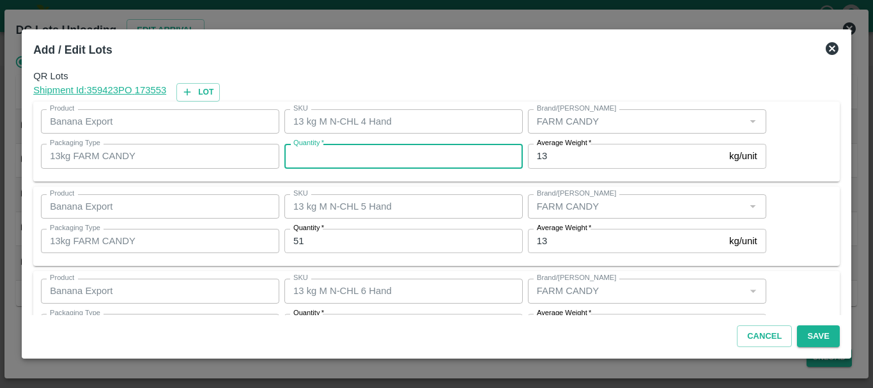
type input "7"
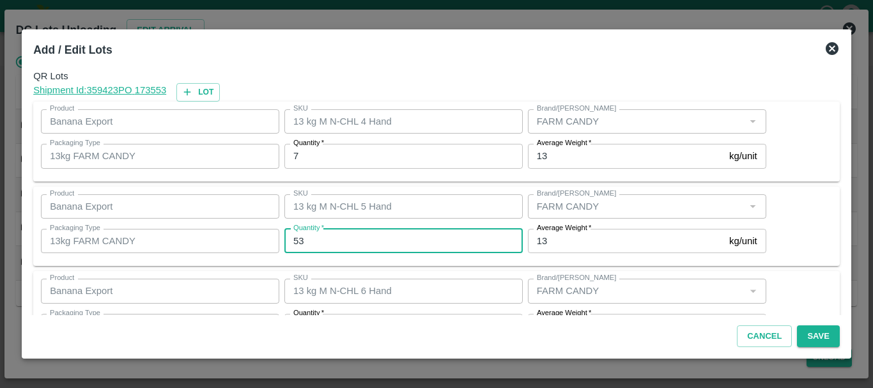
type input "53"
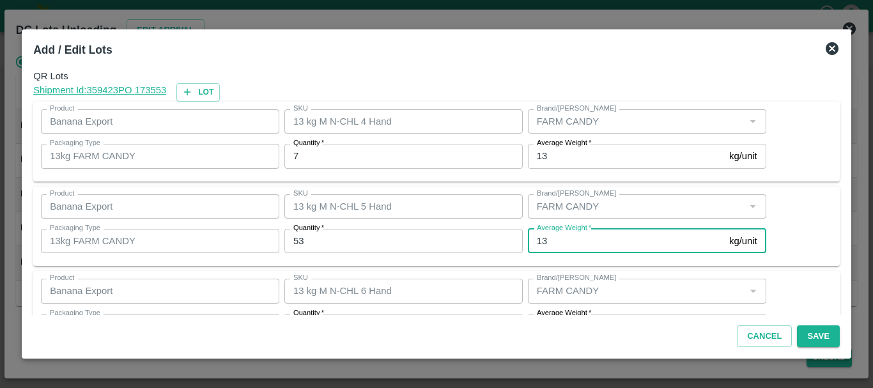
scroll to position [23, 0]
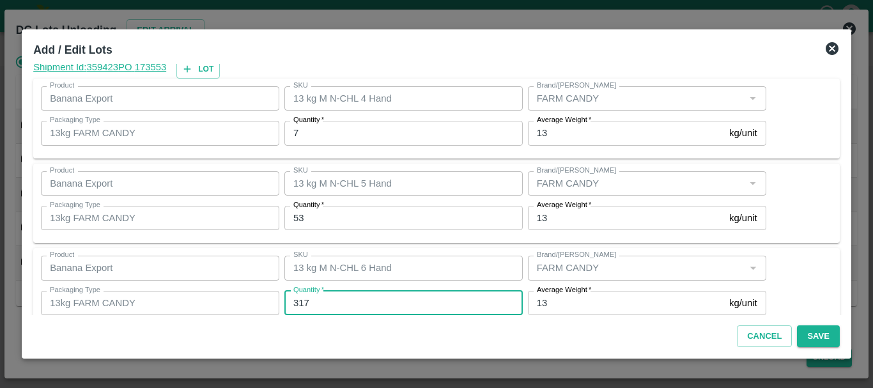
type input "317"
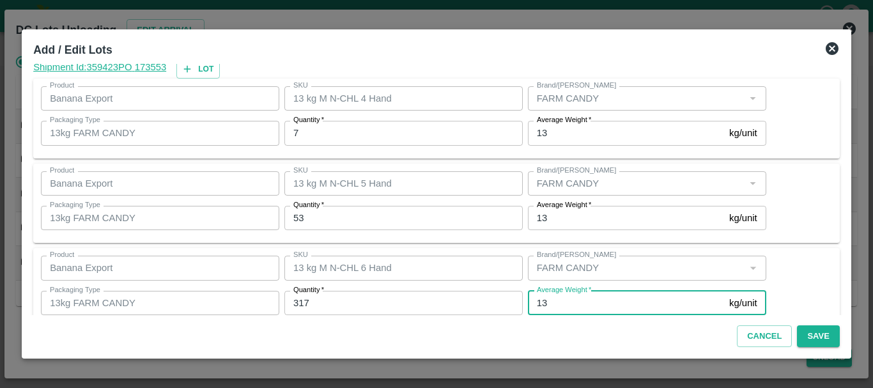
scroll to position [216, 0]
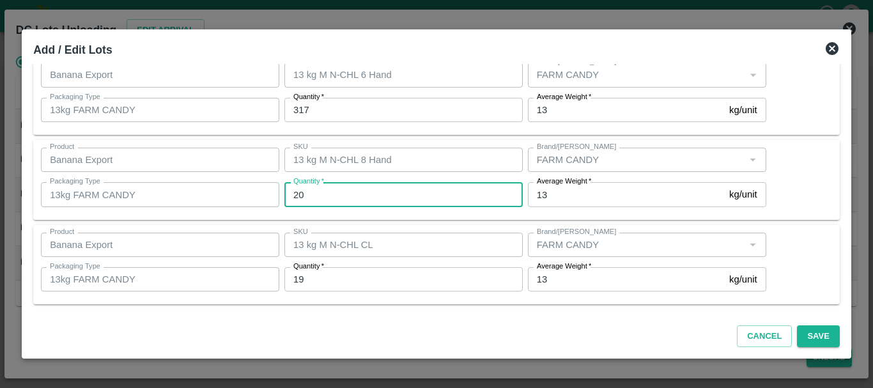
type input "206"
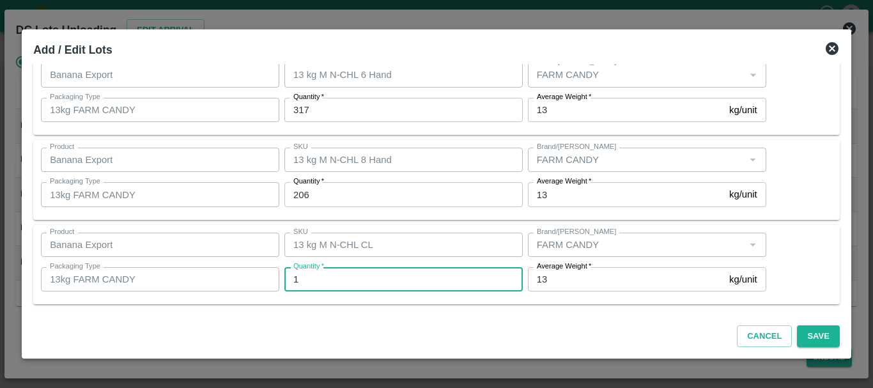
type input "19"
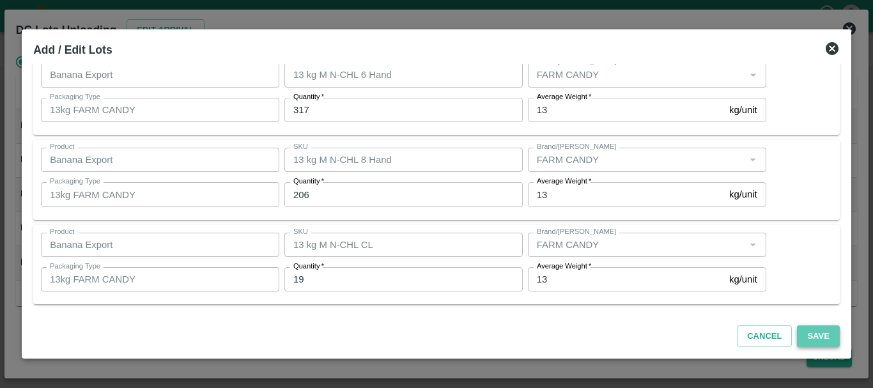
click at [808, 335] on button "Save" at bounding box center [818, 336] width 42 height 22
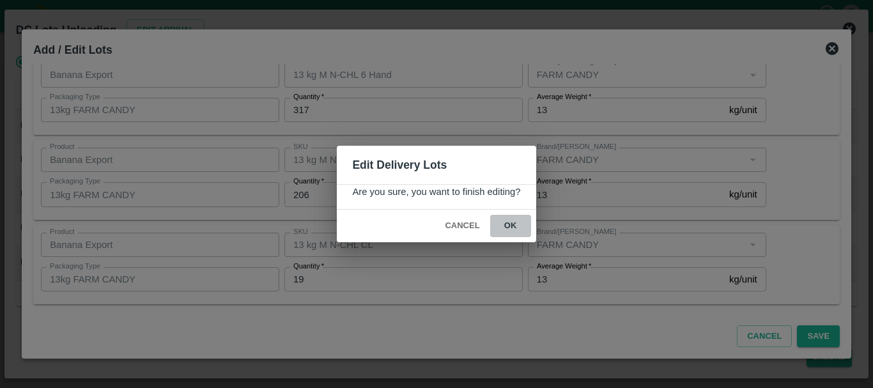
click at [500, 220] on button "ok" at bounding box center [510, 226] width 41 height 22
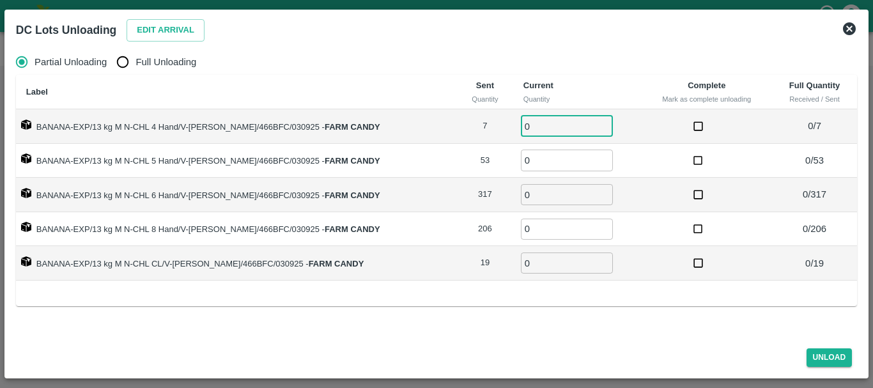
click at [529, 127] on input "0" at bounding box center [567, 126] width 92 height 21
type input "07"
click at [114, 61] on input "Full Unloading" at bounding box center [123, 62] width 26 height 26
radio input "true"
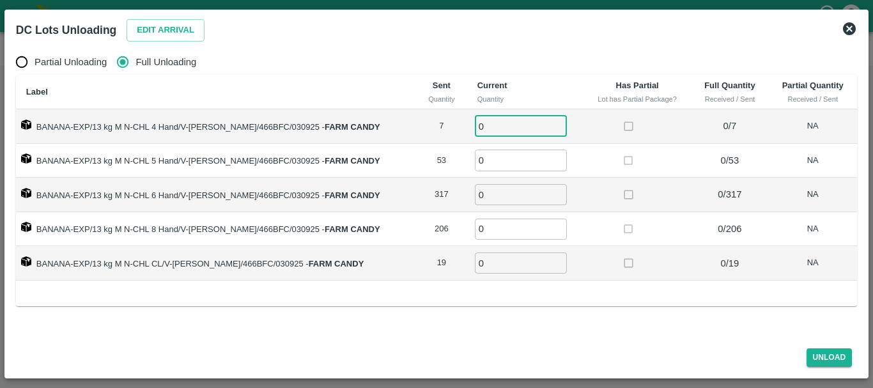
click at [478, 127] on input "0" at bounding box center [521, 126] width 92 height 21
type input "07"
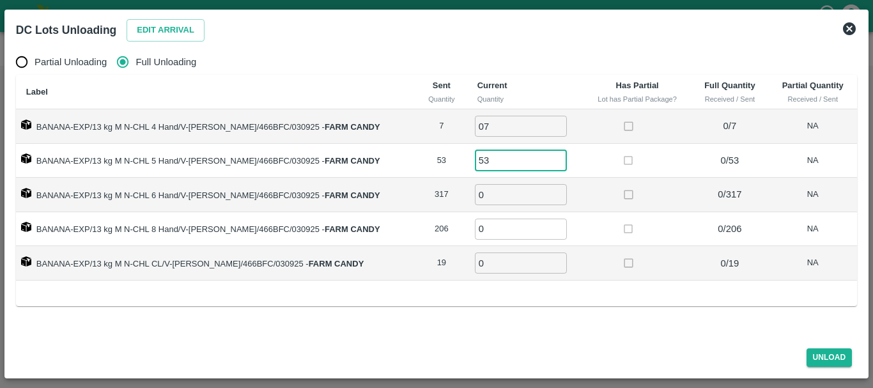
type input "53"
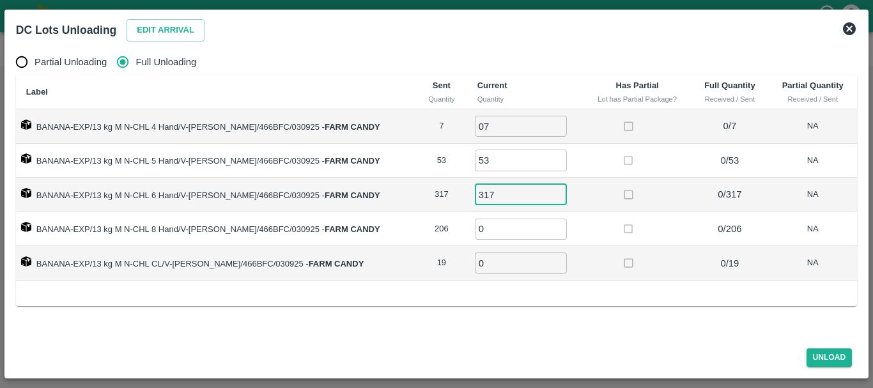
type input "317"
type input "206"
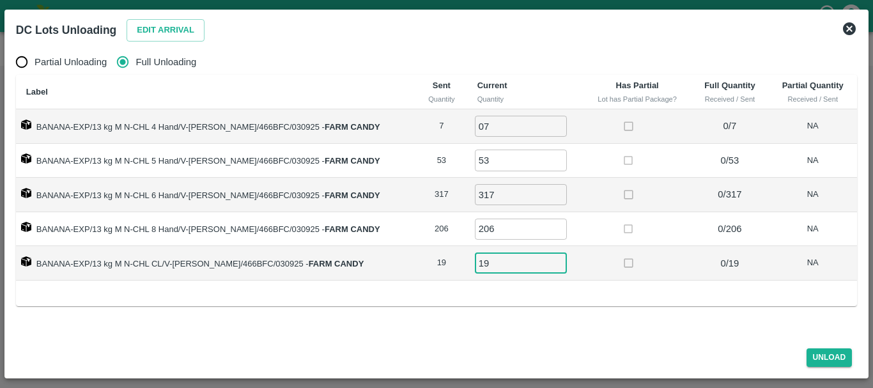
type input "19"
click at [834, 357] on button "Unload" at bounding box center [829, 357] width 46 height 19
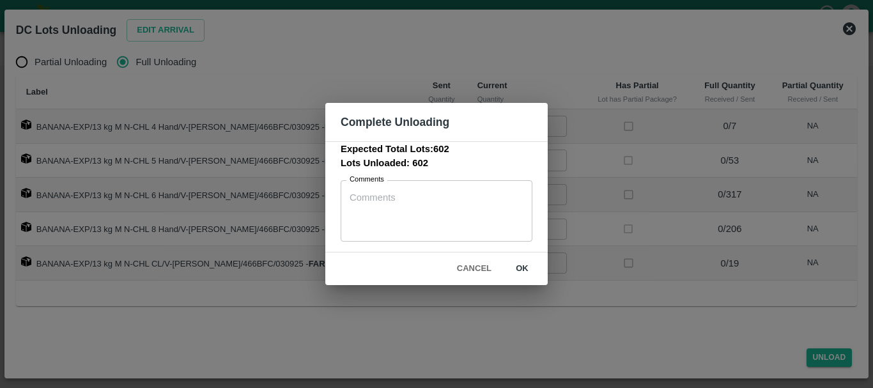
click at [519, 253] on div "Cancel ok" at bounding box center [436, 268] width 222 height 33
click at [521, 259] on button "ok" at bounding box center [521, 268] width 41 height 22
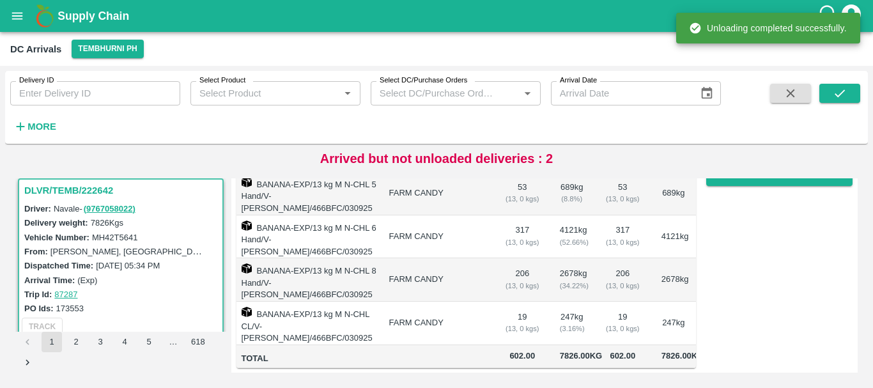
scroll to position [0, 0]
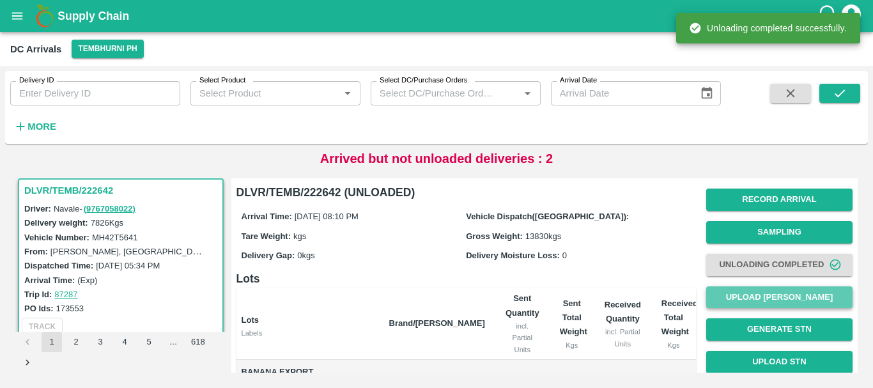
click at [766, 289] on button "Upload [PERSON_NAME]" at bounding box center [779, 297] width 146 height 22
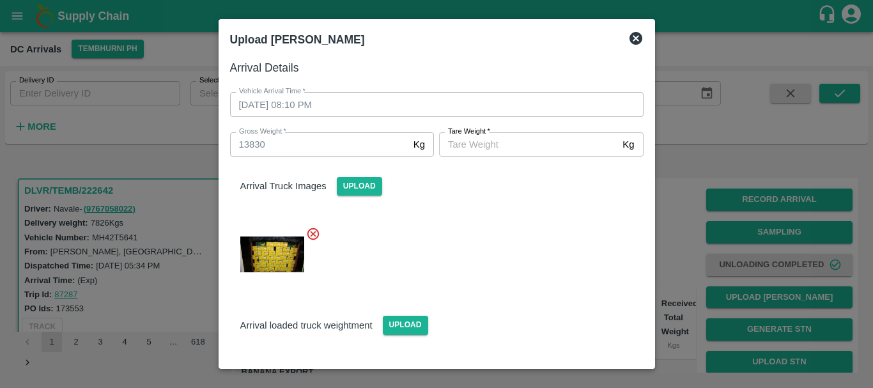
click at [471, 134] on label "Tare Weight   *" at bounding box center [469, 131] width 42 height 10
click at [471, 134] on input "Tare Weight   *" at bounding box center [528, 144] width 178 height 24
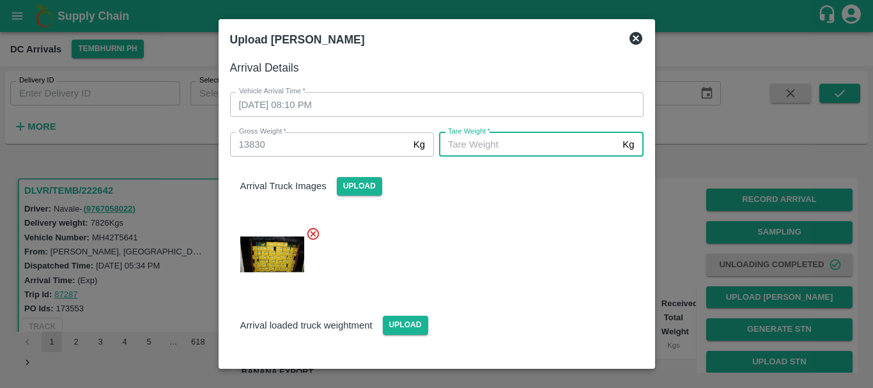
click at [471, 140] on input "Tare Weight   *" at bounding box center [528, 144] width 178 height 24
type input "5300"
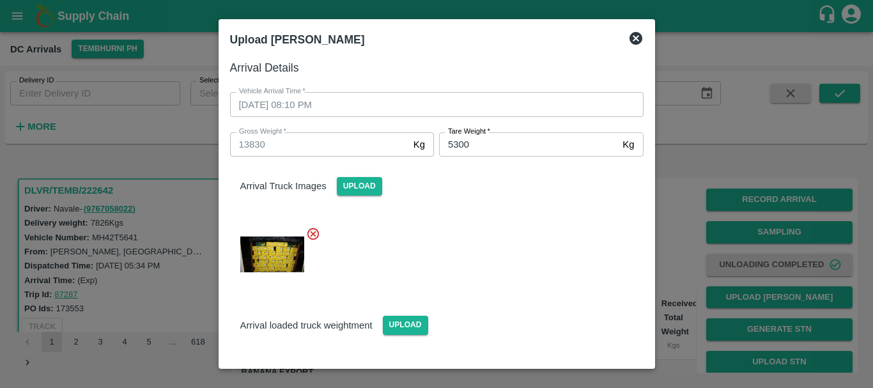
click at [496, 238] on div at bounding box center [431, 250] width 423 height 69
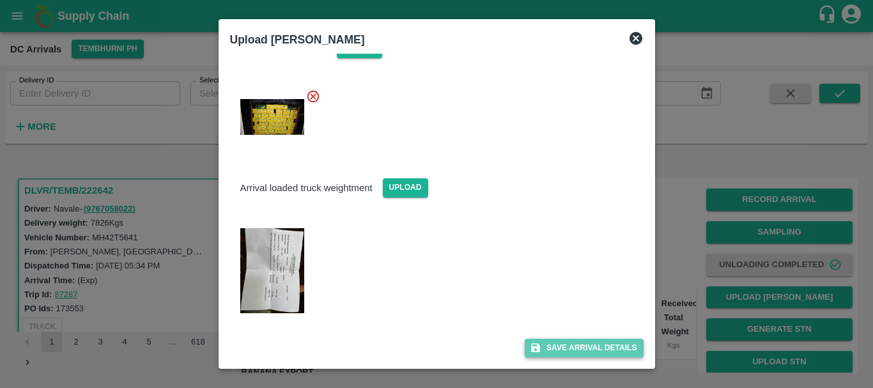
click at [546, 352] on button "Save Arrival Details" at bounding box center [583, 348] width 118 height 19
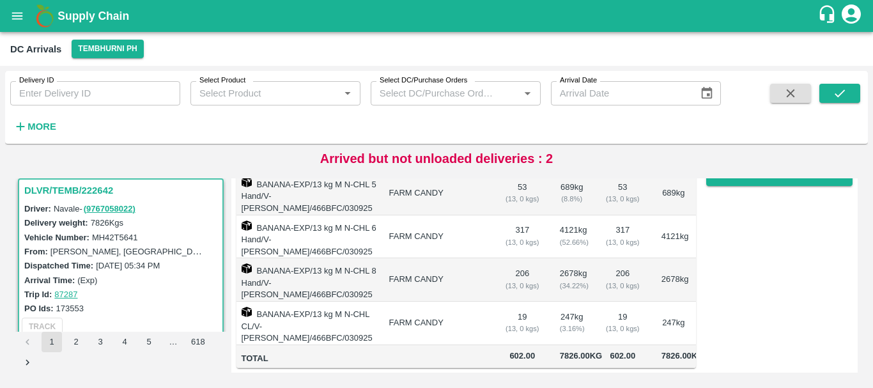
scroll to position [0, 0]
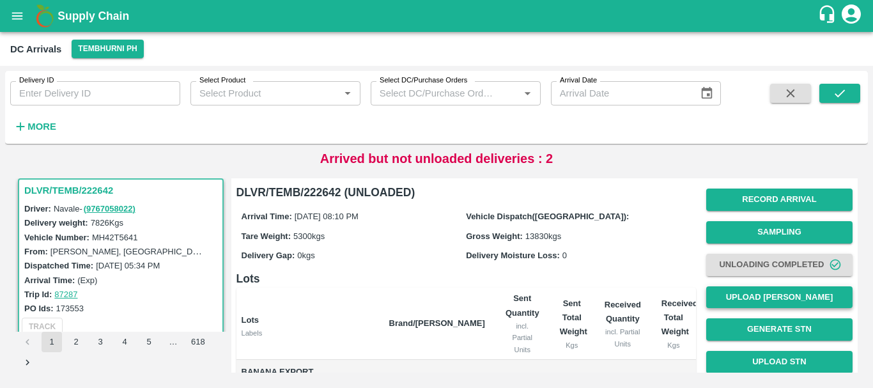
click at [717, 295] on button "Upload [PERSON_NAME]" at bounding box center [779, 297] width 146 height 22
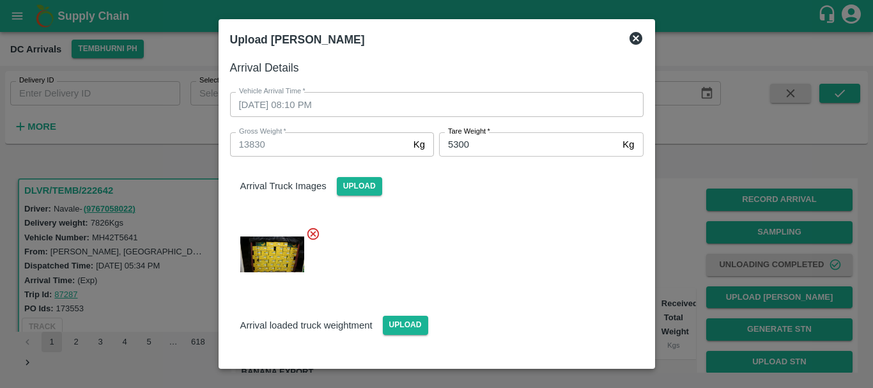
click at [677, 254] on div at bounding box center [436, 194] width 873 height 388
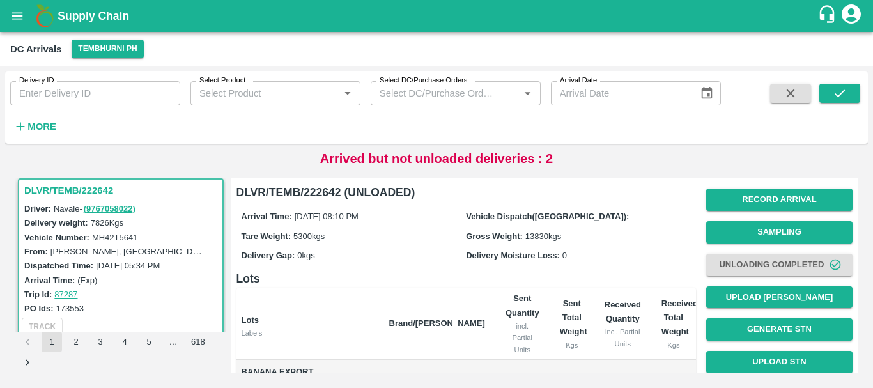
scroll to position [253, 0]
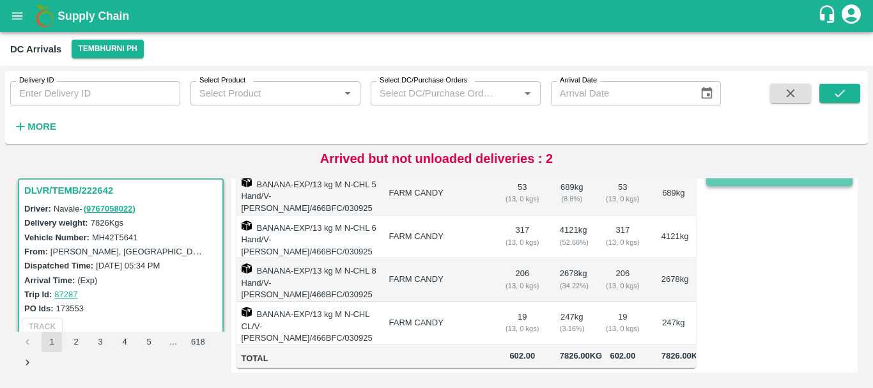
click at [721, 180] on button "Complete" at bounding box center [779, 175] width 146 height 22
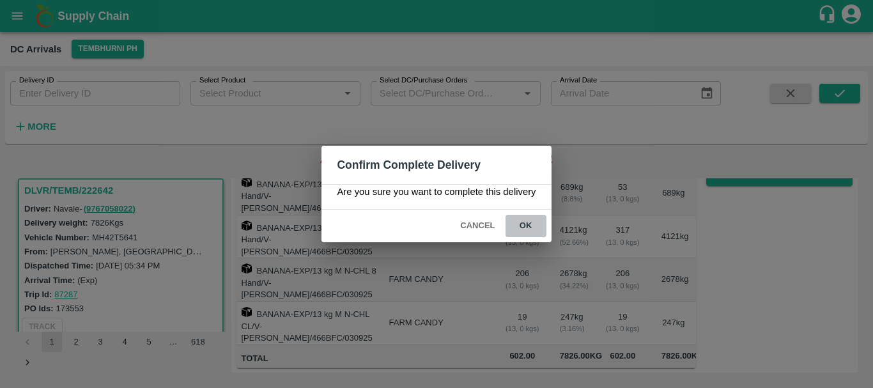
click at [526, 220] on button "ok" at bounding box center [525, 226] width 41 height 22
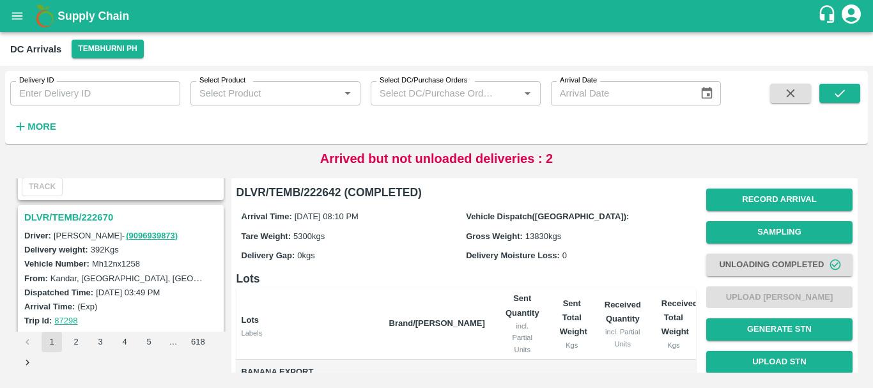
scroll to position [976, 0]
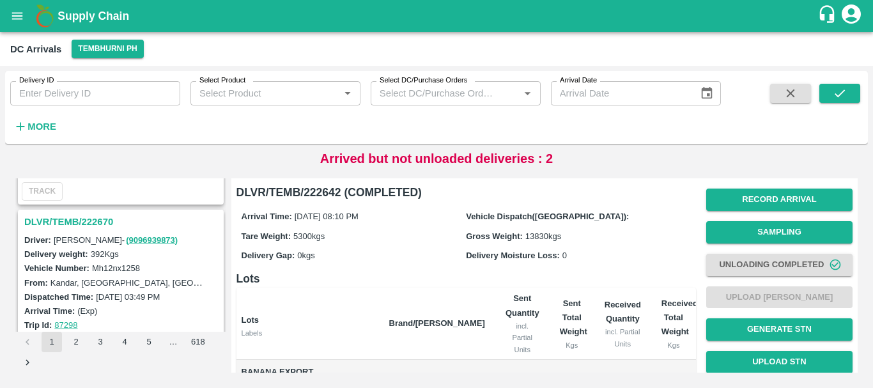
click at [91, 222] on h3 "DLVR/TEMB/222670" at bounding box center [122, 221] width 197 height 17
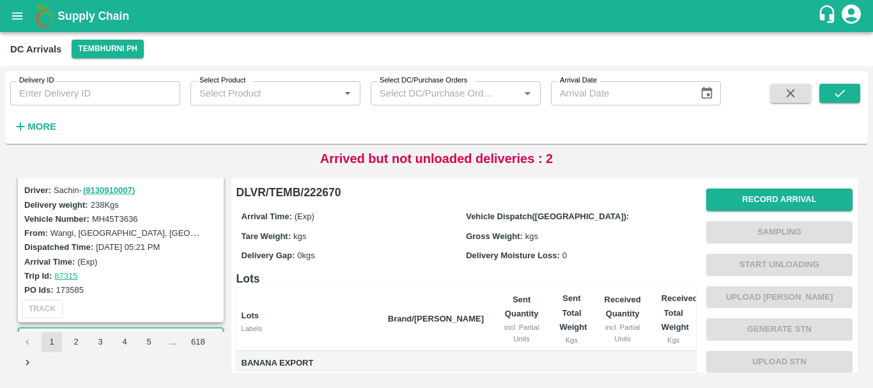
scroll to position [808, 0]
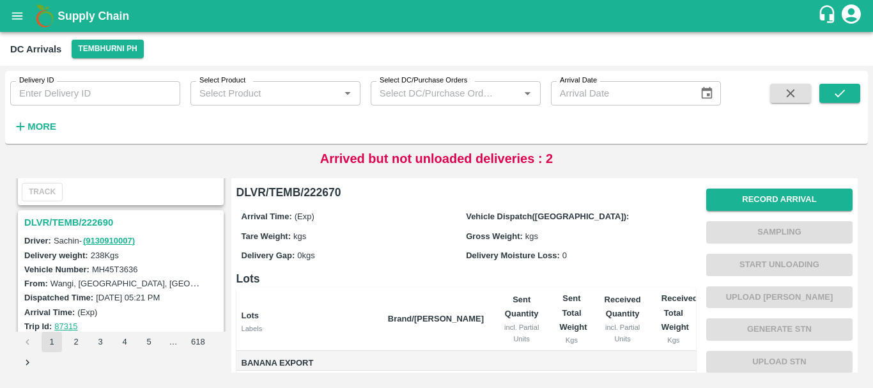
click at [93, 223] on h3 "DLVR/TEMB/222690" at bounding box center [122, 222] width 197 height 17
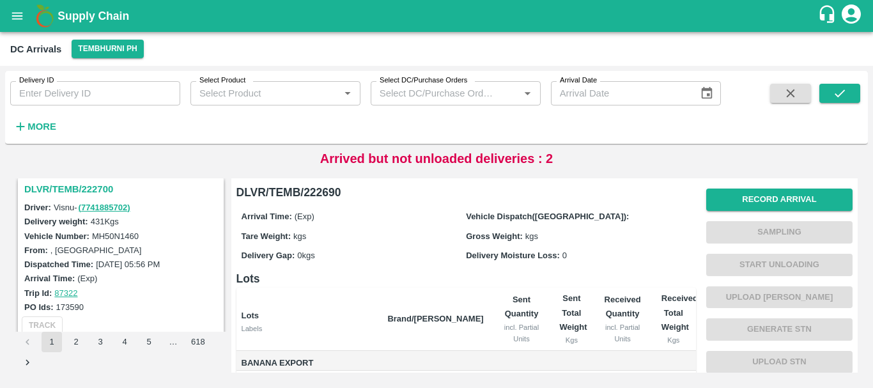
scroll to position [671, 0]
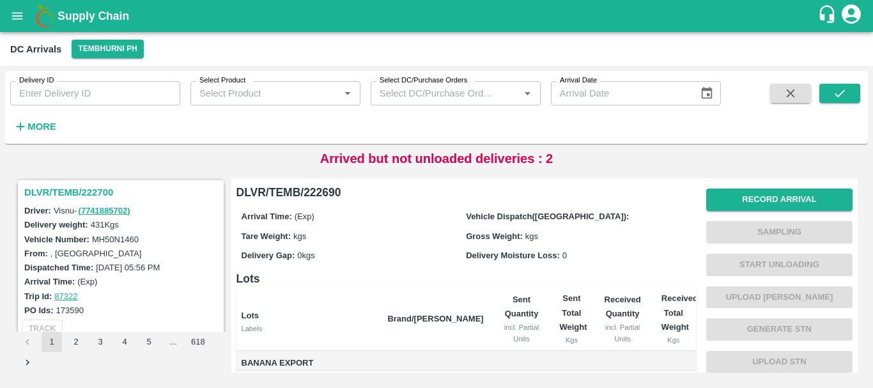
click at [95, 190] on h3 "DLVR/TEMB/222700" at bounding box center [122, 192] width 197 height 17
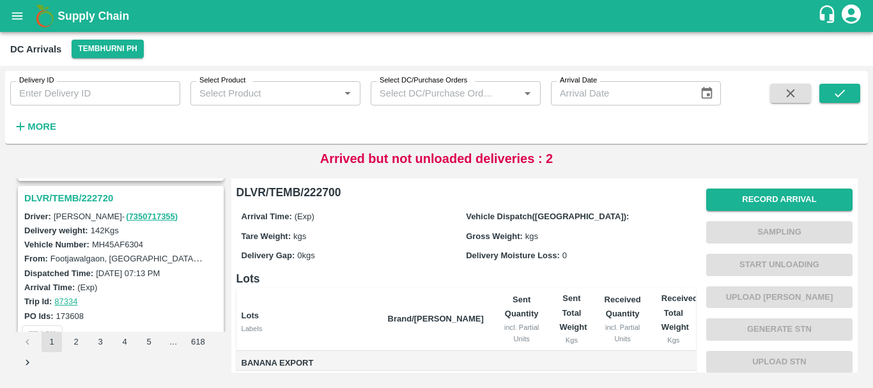
scroll to position [498, 0]
click at [100, 203] on h3 "DLVR/TEMB/222720" at bounding box center [122, 199] width 197 height 17
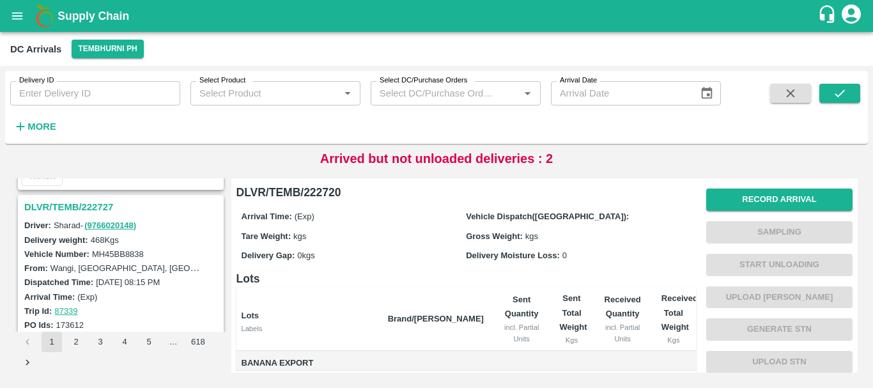
scroll to position [319, 0]
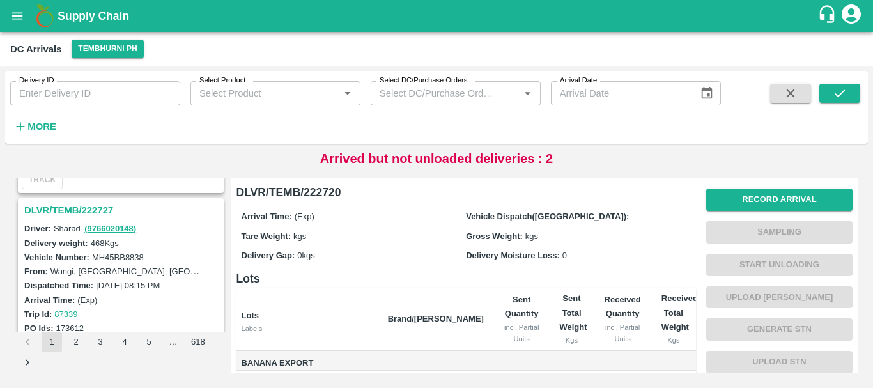
click at [89, 209] on h3 "DLVR/TEMB/222727" at bounding box center [122, 210] width 197 height 17
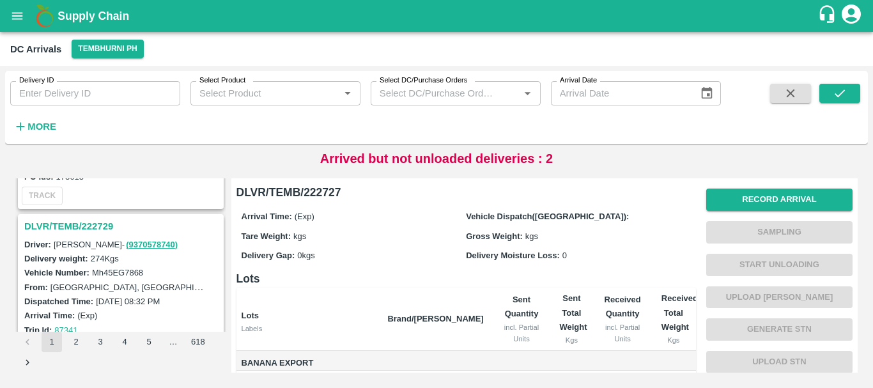
click at [84, 236] on div "DLVR/TEMB/222729" at bounding box center [120, 226] width 203 height 22
click at [79, 229] on h3 "DLVR/TEMB/222729" at bounding box center [122, 226] width 197 height 17
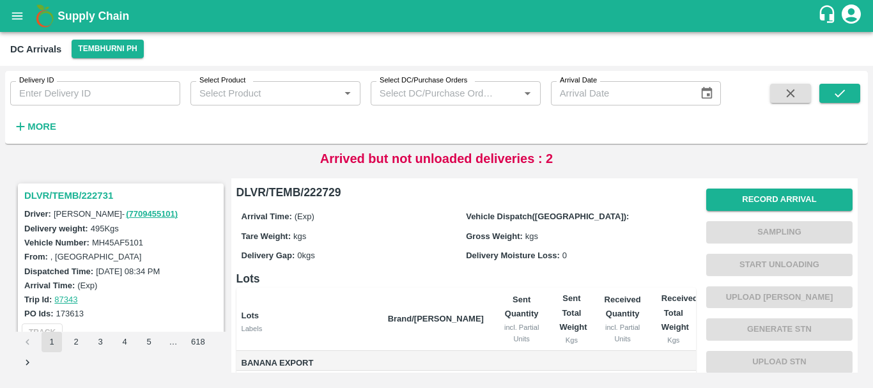
click at [86, 192] on h3 "DLVR/TEMB/222731" at bounding box center [122, 195] width 197 height 17
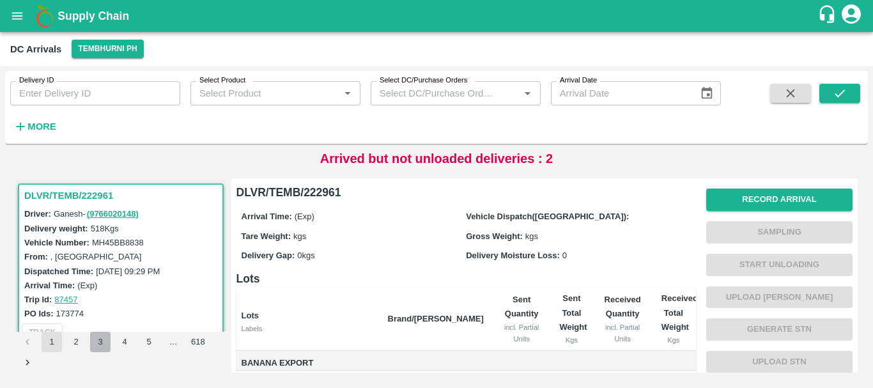
click at [94, 339] on button "3" at bounding box center [100, 342] width 20 height 20
click at [76, 338] on button "2" at bounding box center [76, 342] width 20 height 20
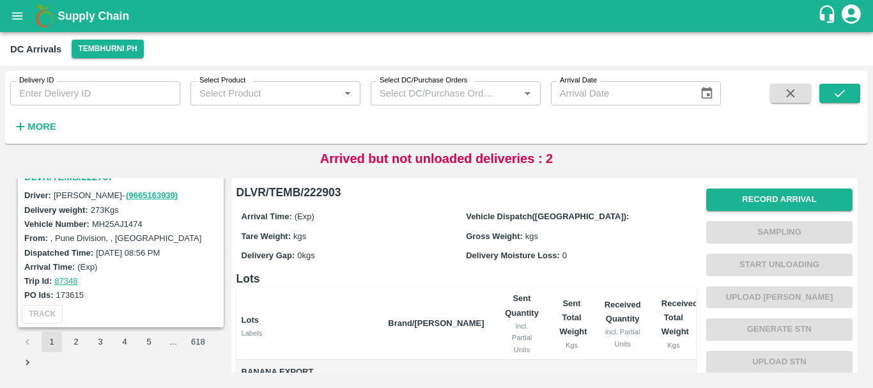
scroll to position [3976, 0]
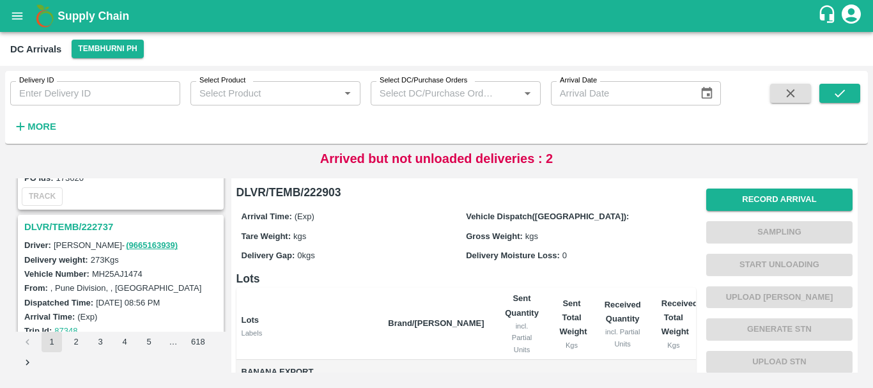
click at [77, 225] on h3 "DLVR/TEMB/222737" at bounding box center [122, 226] width 197 height 17
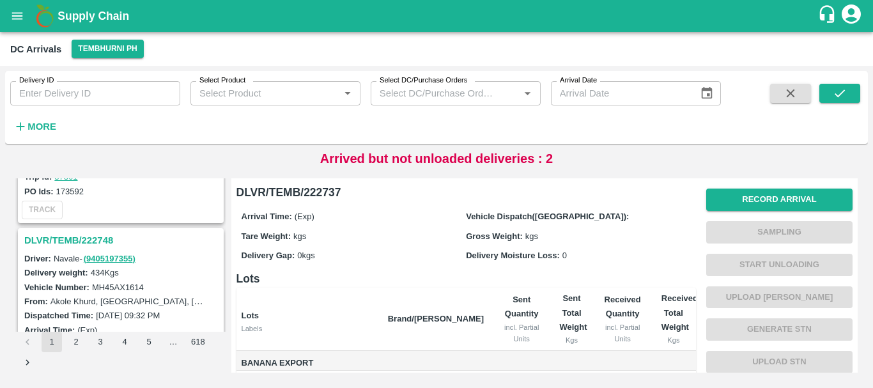
scroll to position [3789, 0]
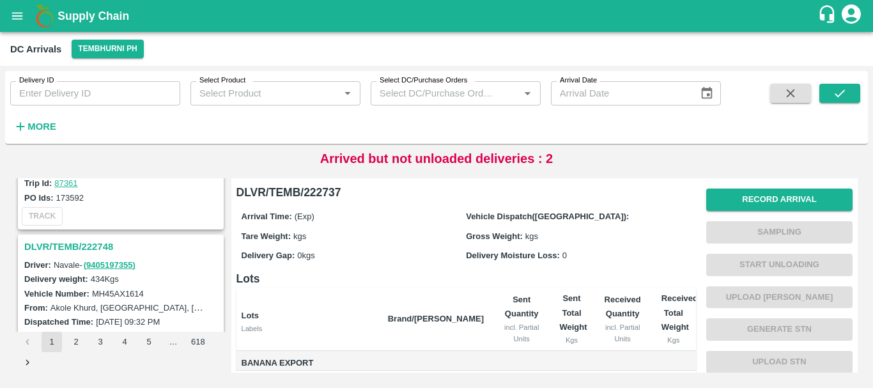
click at [109, 244] on h3 "DLVR/TEMB/222748" at bounding box center [122, 246] width 197 height 17
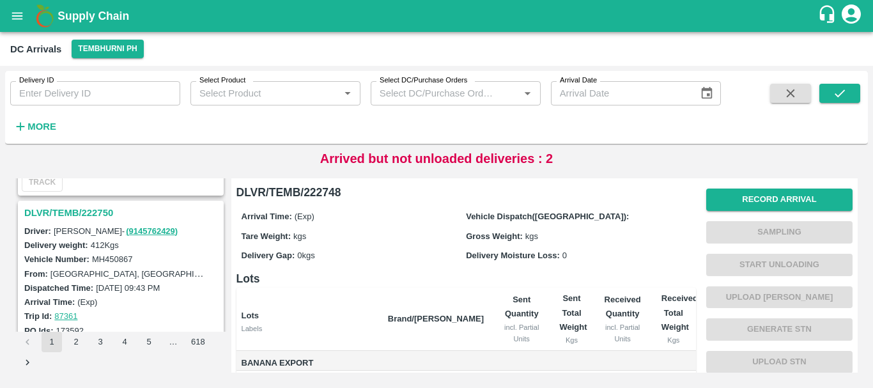
scroll to position [3656, 0]
click at [79, 218] on h3 "DLVR/TEMB/222750" at bounding box center [122, 213] width 197 height 17
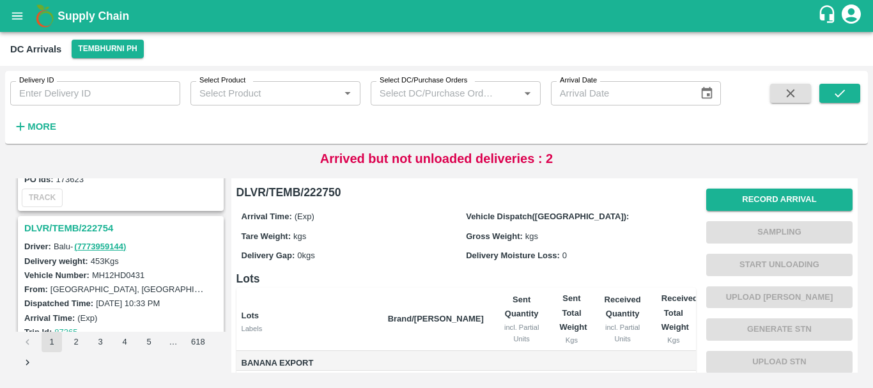
scroll to position [3472, 0]
click at [95, 227] on h3 "DLVR/TEMB/222754" at bounding box center [122, 229] width 197 height 17
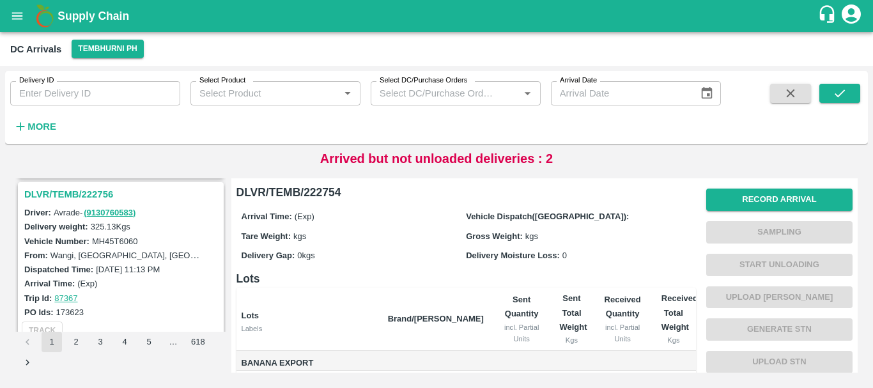
click at [84, 194] on h3 "DLVR/TEMB/222756" at bounding box center [122, 194] width 197 height 17
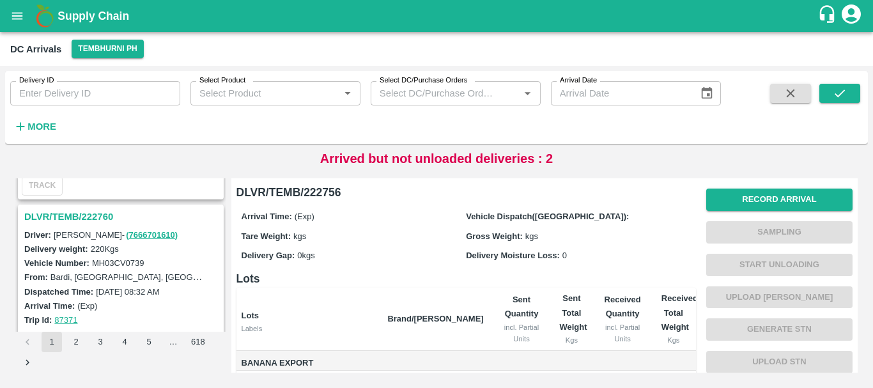
click at [92, 215] on h3 "DLVR/TEMB/222760" at bounding box center [122, 216] width 197 height 17
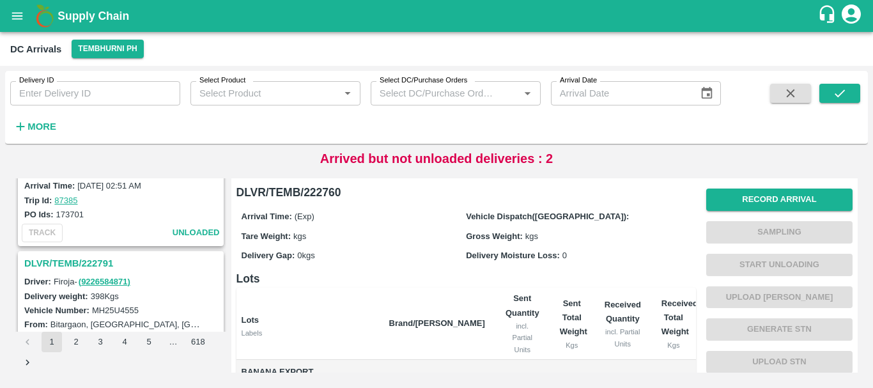
click at [93, 261] on h3 "DLVR/TEMB/222791" at bounding box center [122, 263] width 197 height 17
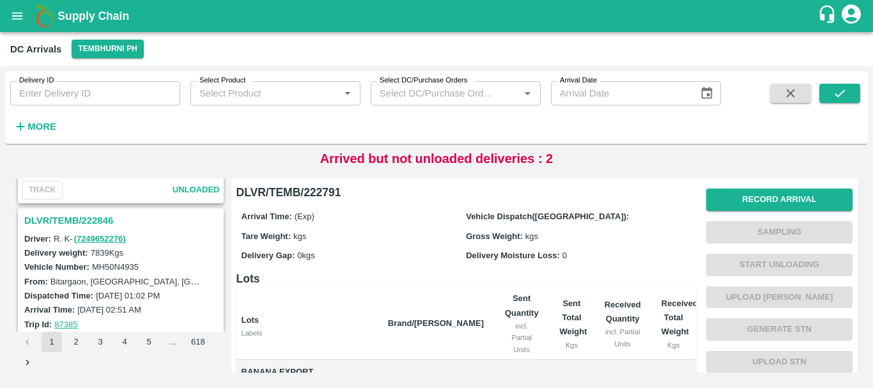
click at [94, 220] on h3 "DLVR/TEMB/222846" at bounding box center [122, 220] width 197 height 17
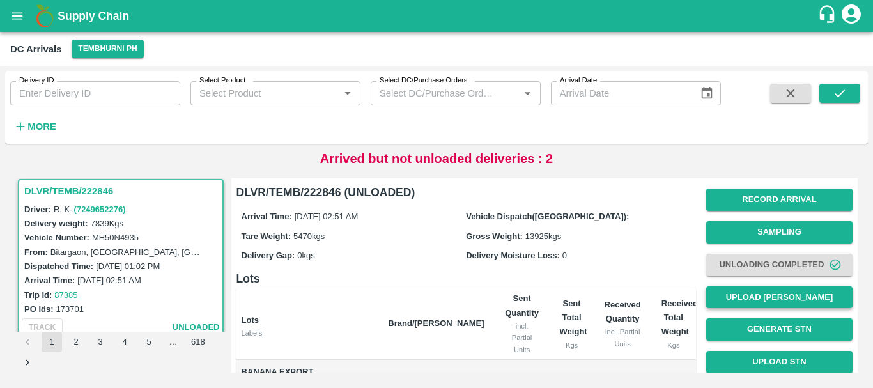
click at [756, 293] on button "Upload [PERSON_NAME]" at bounding box center [779, 297] width 146 height 22
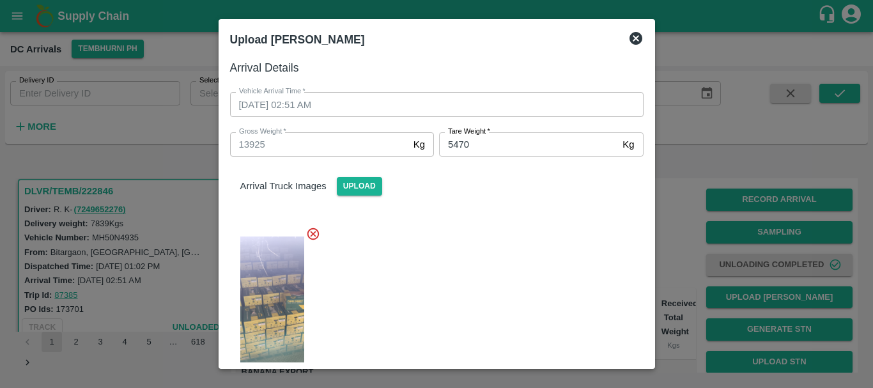
click at [659, 268] on div at bounding box center [436, 194] width 873 height 388
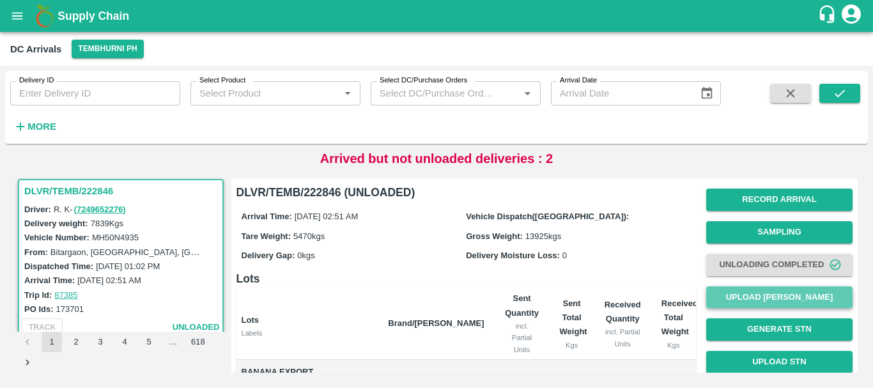
click at [735, 300] on button "Upload [PERSON_NAME]" at bounding box center [779, 297] width 146 height 22
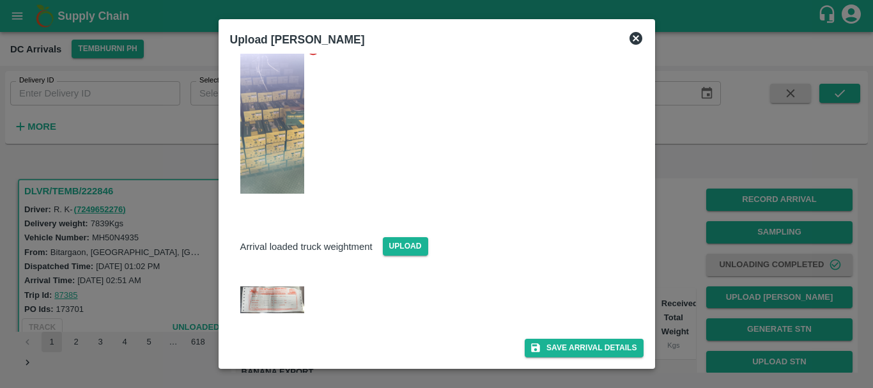
click at [285, 299] on img at bounding box center [272, 299] width 64 height 26
click at [675, 271] on div at bounding box center [436, 194] width 873 height 388
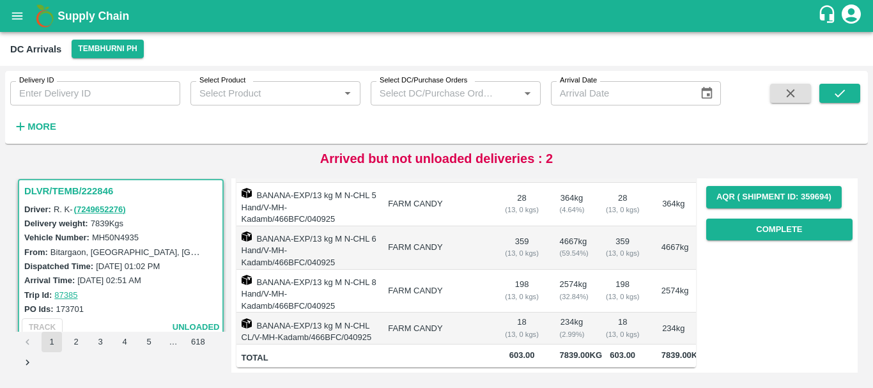
click at [656, 312] on td "234 kg" at bounding box center [673, 328] width 45 height 32
click at [758, 218] on button "Complete" at bounding box center [779, 229] width 146 height 22
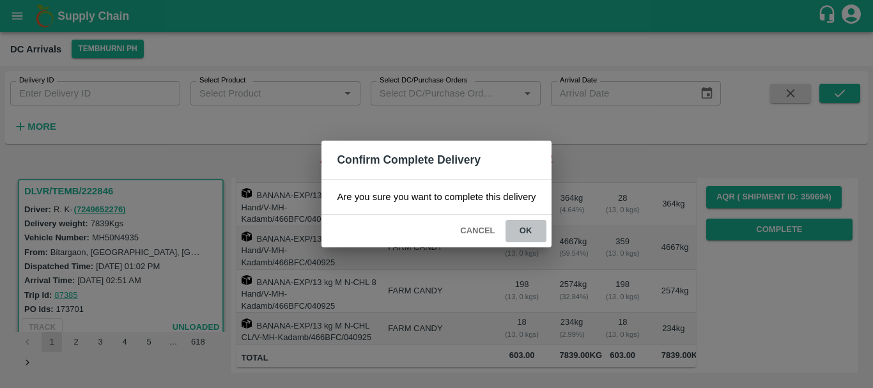
click at [535, 226] on button "ok" at bounding box center [525, 231] width 41 height 22
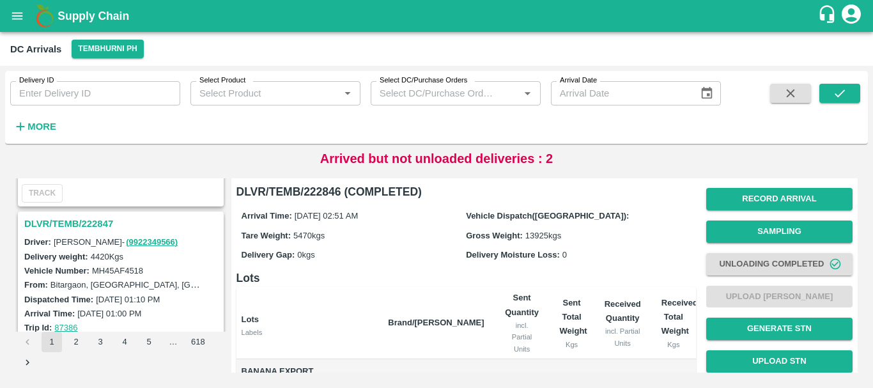
click at [91, 220] on h3 "DLVR/TEMB/222847" at bounding box center [122, 223] width 197 height 17
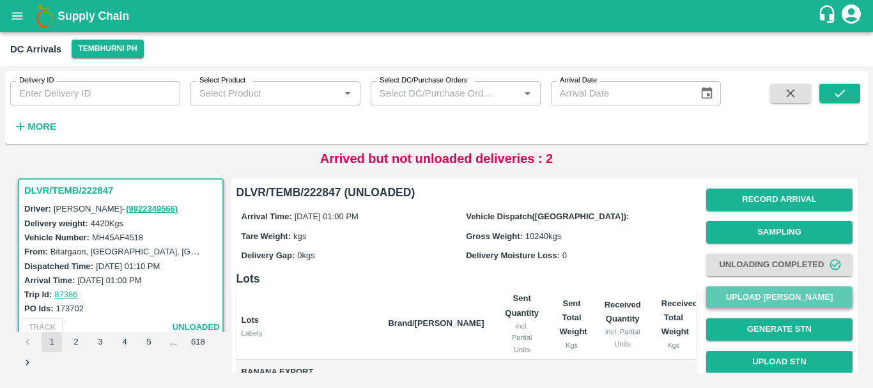
click at [751, 298] on button "Upload [PERSON_NAME]" at bounding box center [779, 297] width 146 height 22
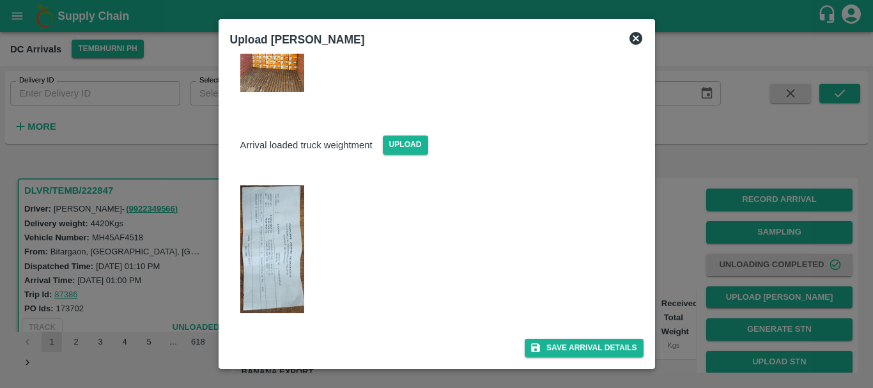
click at [298, 273] on img at bounding box center [272, 249] width 64 height 128
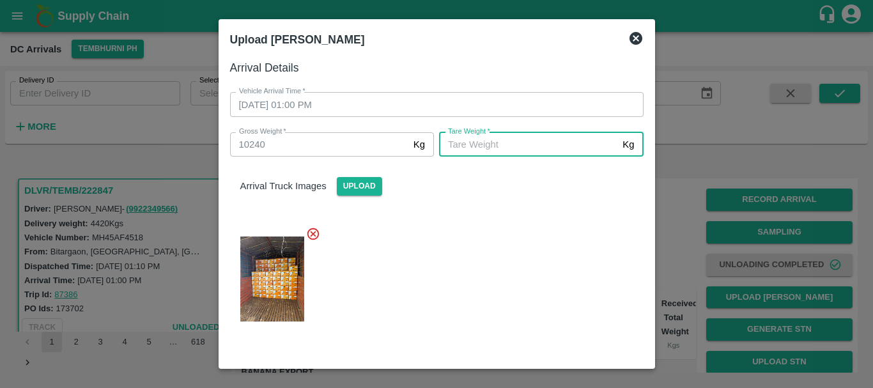
click at [486, 144] on input "[PERSON_NAME]   *" at bounding box center [528, 144] width 178 height 24
type input "5400"
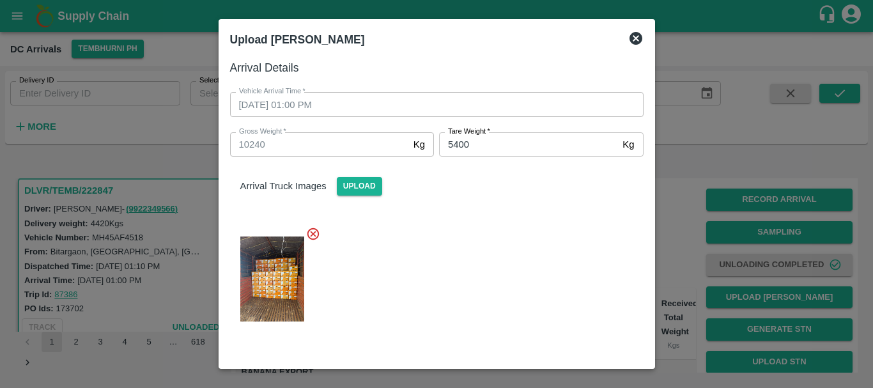
click at [501, 234] on div at bounding box center [431, 275] width 423 height 118
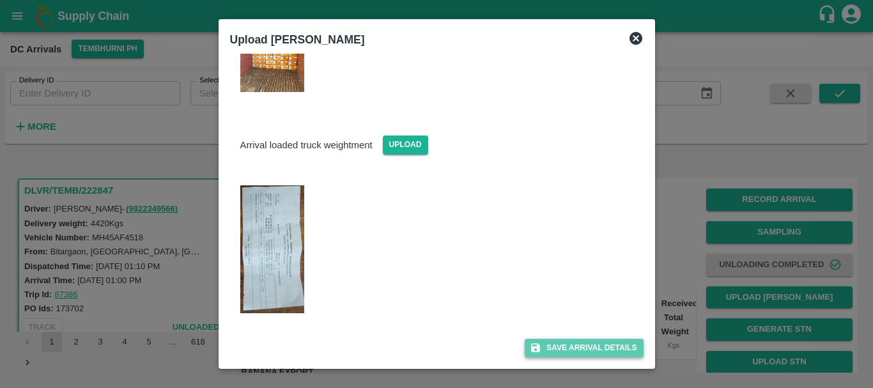
click at [538, 342] on button "Save Arrival Details" at bounding box center [583, 348] width 118 height 19
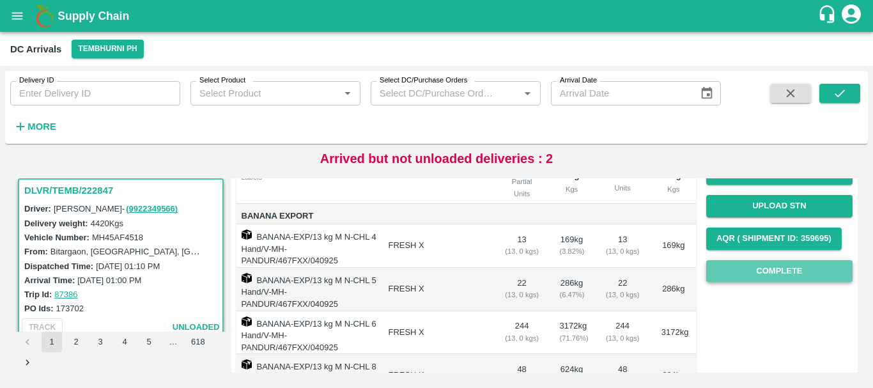
click at [729, 264] on button "Complete" at bounding box center [779, 271] width 146 height 22
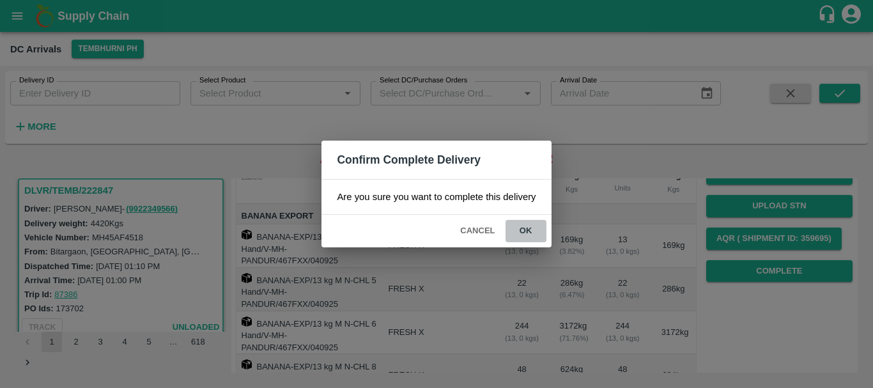
click at [519, 228] on button "ok" at bounding box center [525, 231] width 41 height 22
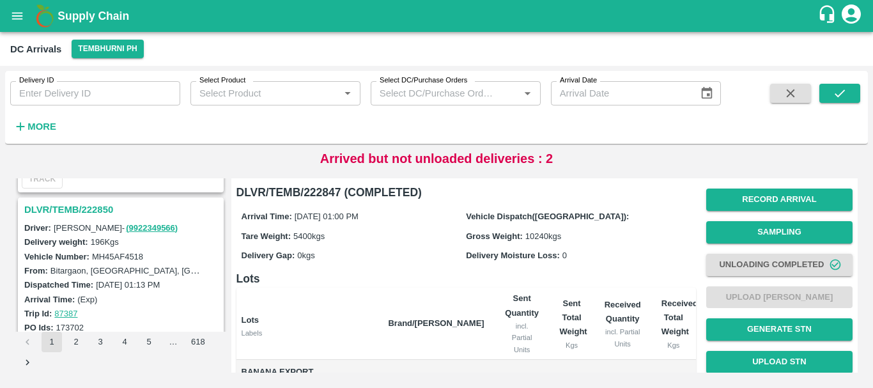
click at [81, 207] on h3 "DLVR/TEMB/222850" at bounding box center [122, 209] width 197 height 17
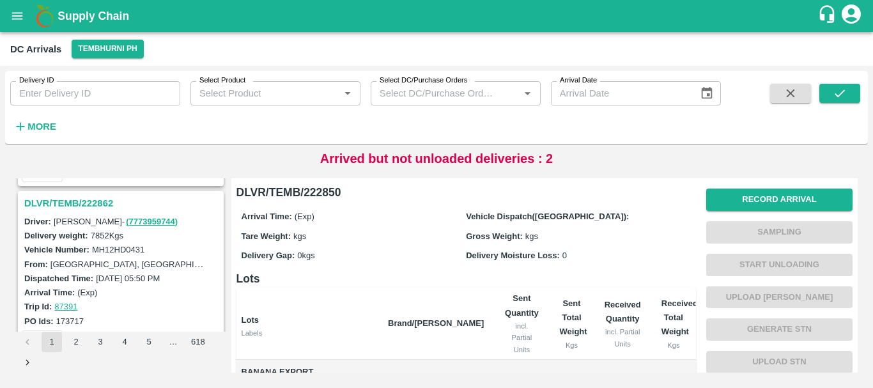
click at [84, 195] on h3 "DLVR/TEMB/222862" at bounding box center [122, 203] width 197 height 17
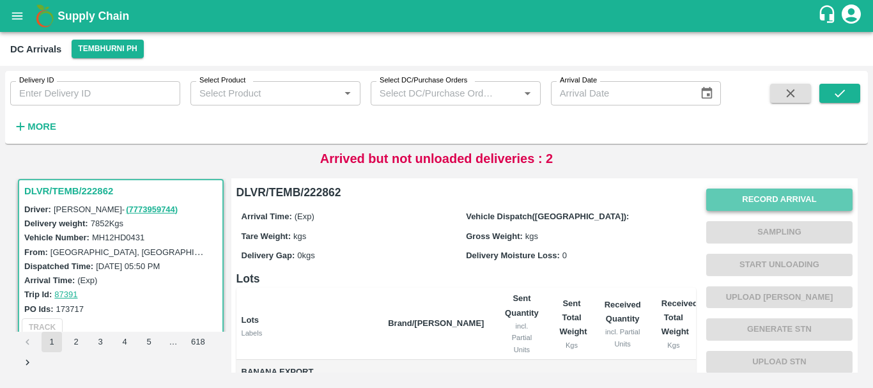
click at [724, 197] on button "Record Arrival" at bounding box center [779, 199] width 146 height 22
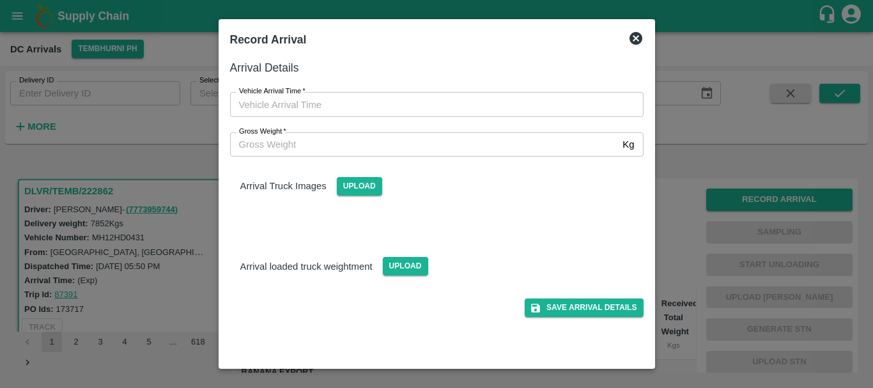
type input "DD/MM/YYYY hh:mm aa"
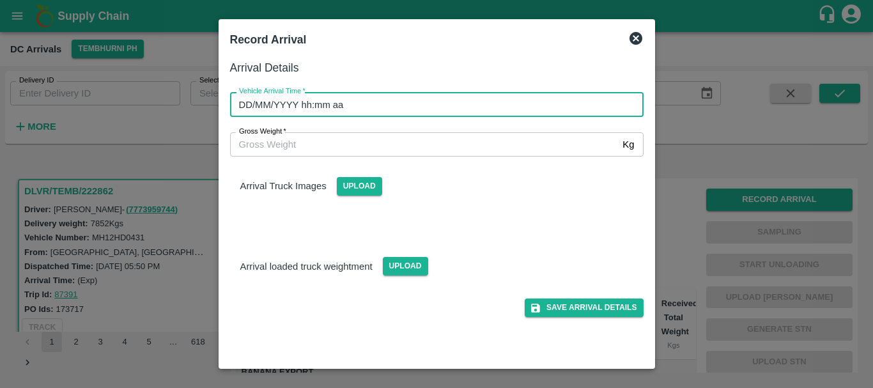
click at [445, 103] on input "DD/MM/YYYY hh:mm aa" at bounding box center [432, 104] width 404 height 24
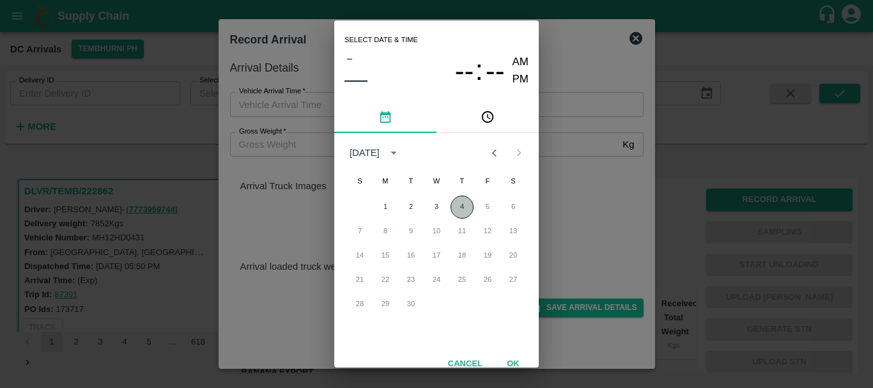
click at [455, 207] on button "4" at bounding box center [461, 206] width 23 height 23
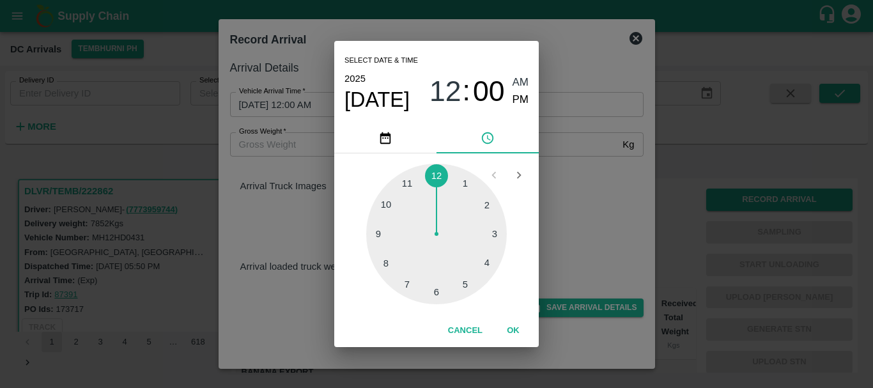
click at [389, 262] on div at bounding box center [436, 234] width 141 height 141
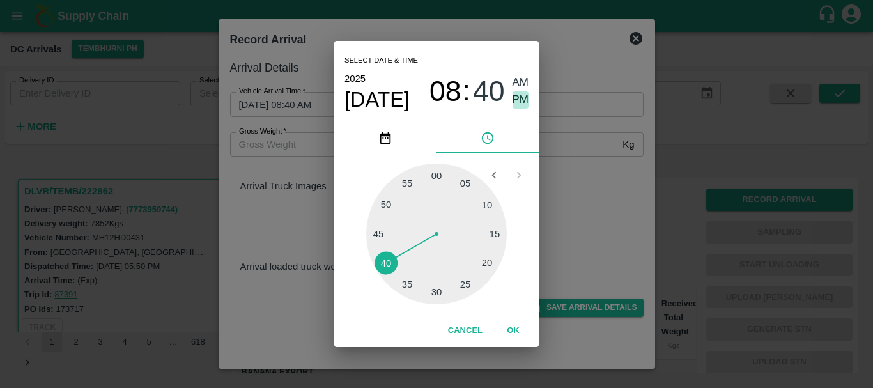
click at [518, 101] on span "PM" at bounding box center [520, 99] width 17 height 17
type input "04/09/2025 08:40 PM"
click at [572, 167] on div "Select date & time 2025 Sep 4 08 : 40 AM PM 05 10 15 20 25 30 35 40 45 50 55 00…" at bounding box center [436, 194] width 873 height 388
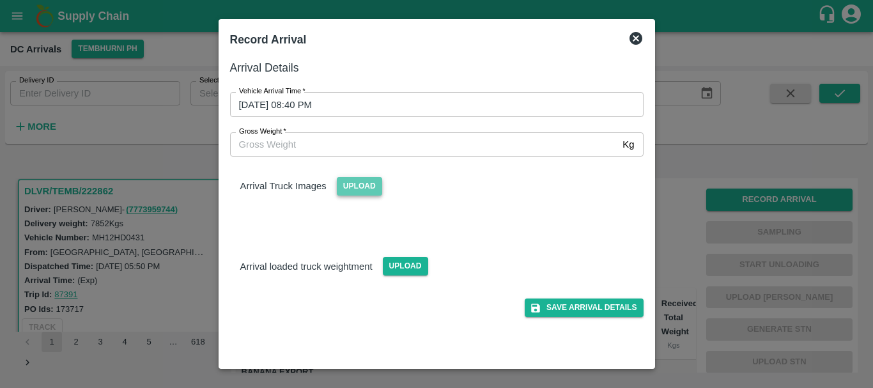
click at [363, 190] on span "Upload" at bounding box center [359, 186] width 45 height 19
click at [0, 0] on input "Upload" at bounding box center [0, 0] width 0 height 0
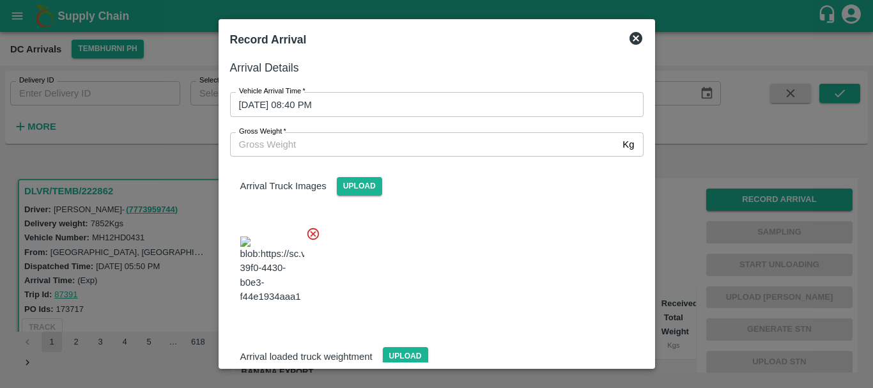
scroll to position [68, 0]
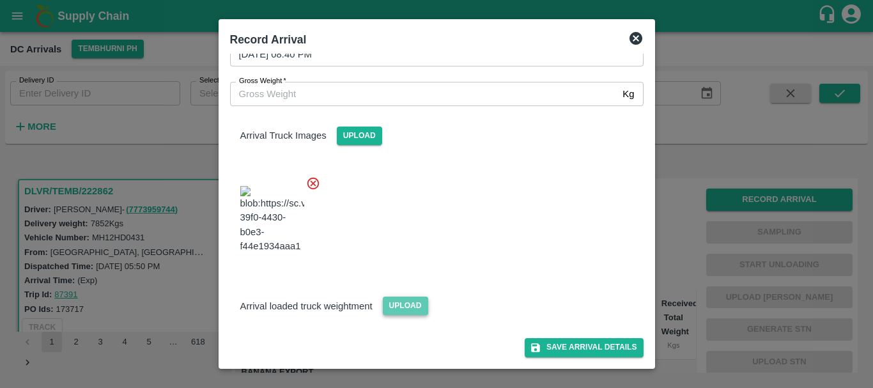
click at [388, 307] on span "Upload" at bounding box center [405, 305] width 45 height 19
click at [0, 0] on input "Upload" at bounding box center [0, 0] width 0 height 0
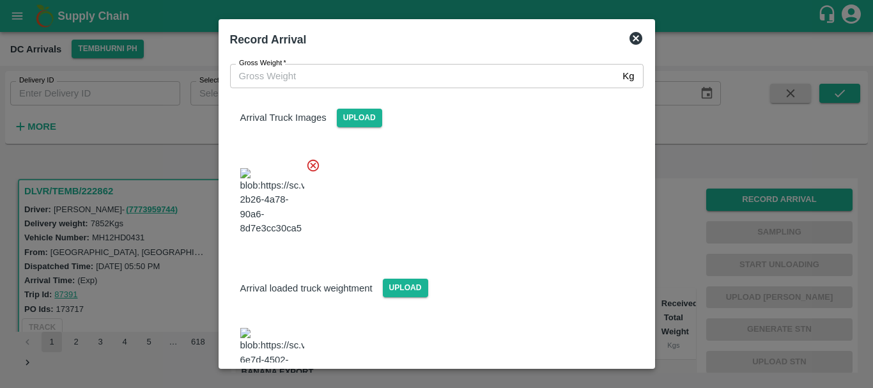
scroll to position [149, 0]
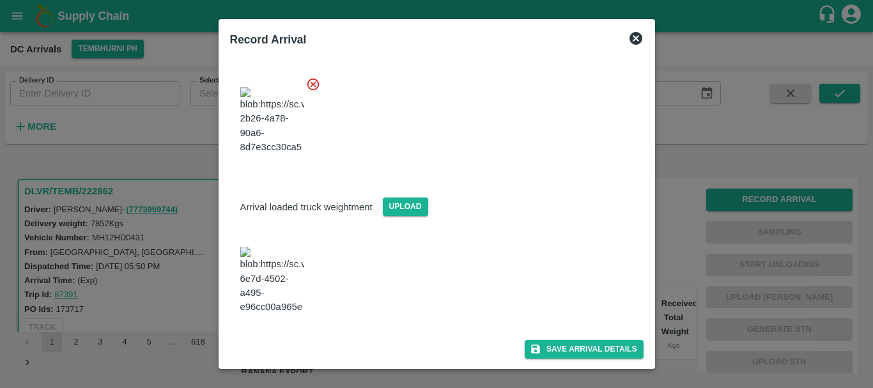
click at [273, 309] on img at bounding box center [272, 280] width 64 height 67
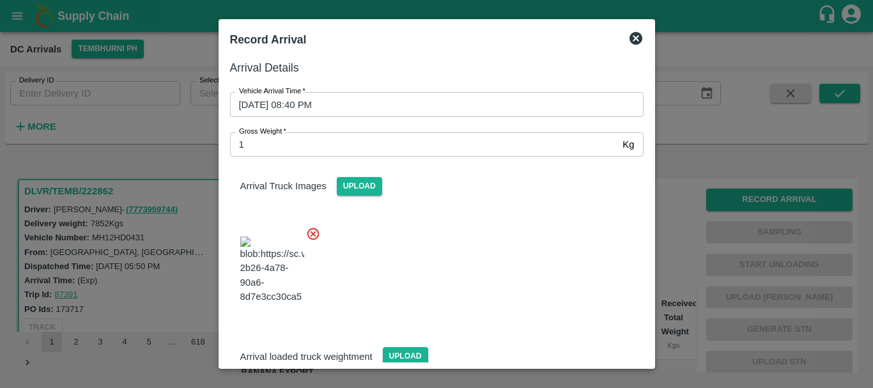
click at [374, 146] on input "1" at bounding box center [424, 144] width 388 height 24
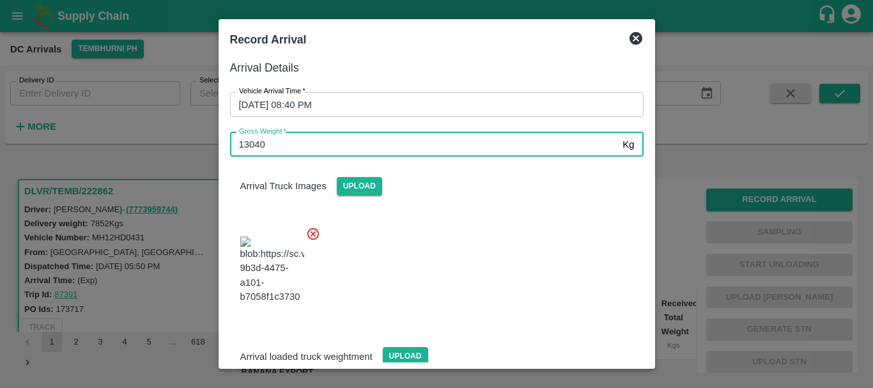
type input "13040"
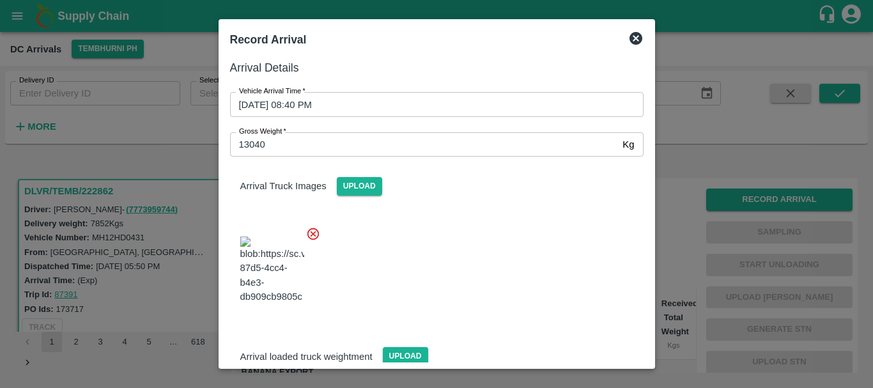
click at [507, 261] on div at bounding box center [431, 266] width 423 height 100
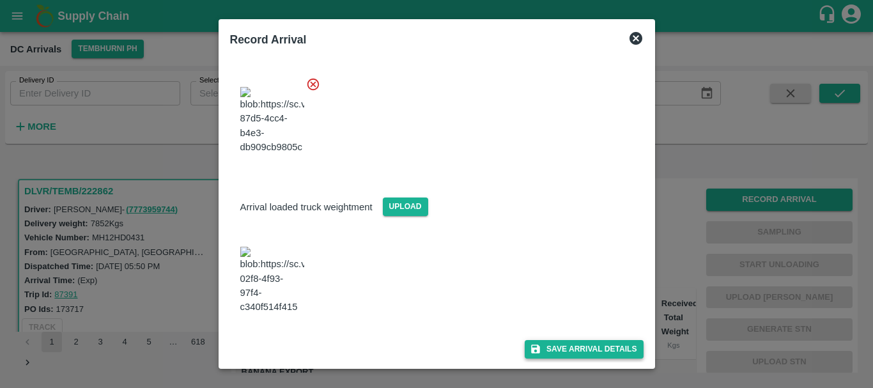
click at [561, 346] on button "Save Arrival Details" at bounding box center [583, 349] width 118 height 19
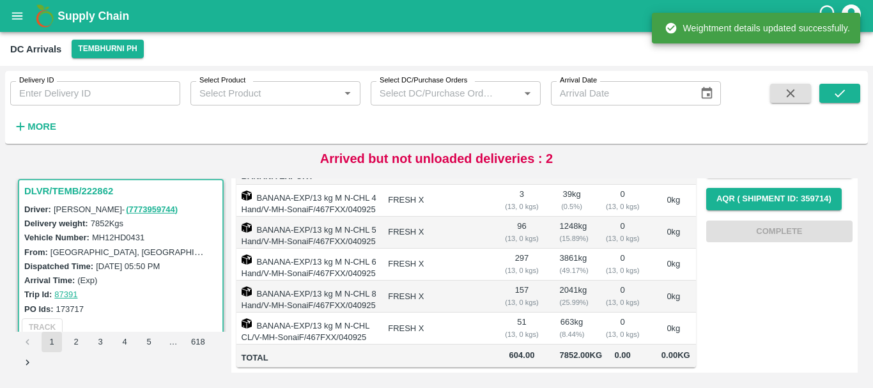
scroll to position [0, 0]
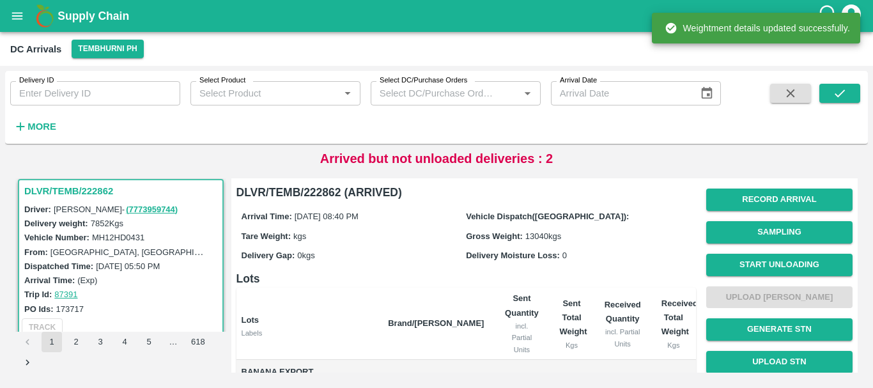
click at [731, 252] on span "Start Unloading" at bounding box center [779, 264] width 146 height 33
click at [728, 264] on button "Start Unloading" at bounding box center [779, 265] width 146 height 22
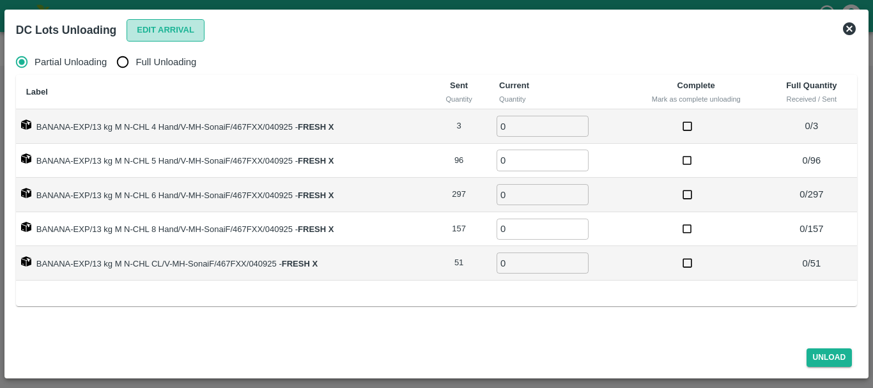
click at [151, 37] on button "Edit Arrival" at bounding box center [165, 30] width 78 height 22
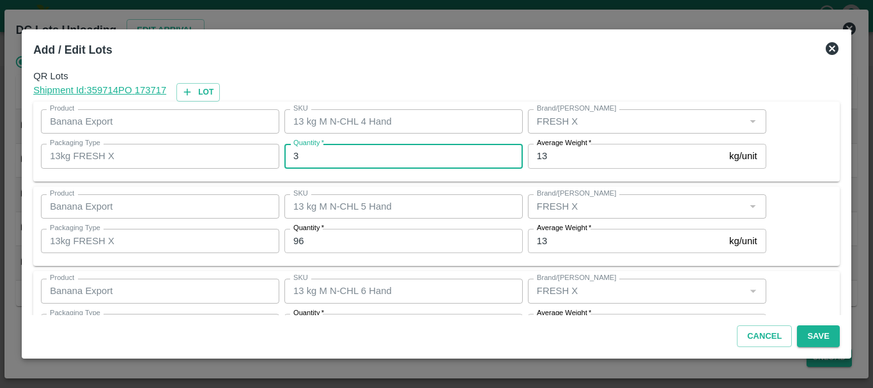
click at [480, 161] on input "3" at bounding box center [403, 156] width 238 height 24
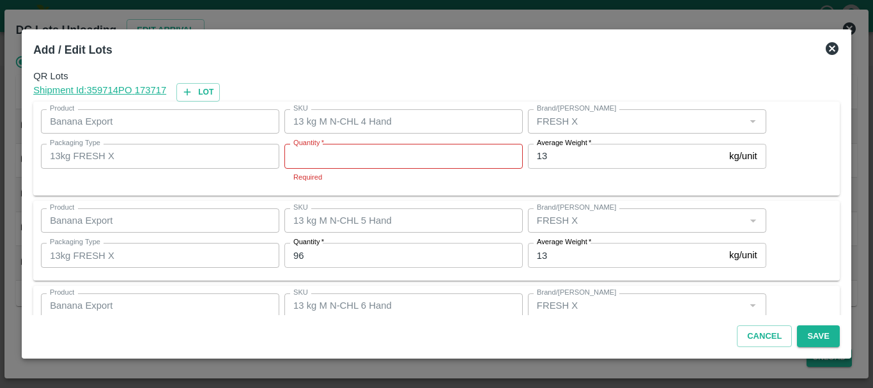
click at [834, 49] on icon at bounding box center [831, 48] width 13 height 13
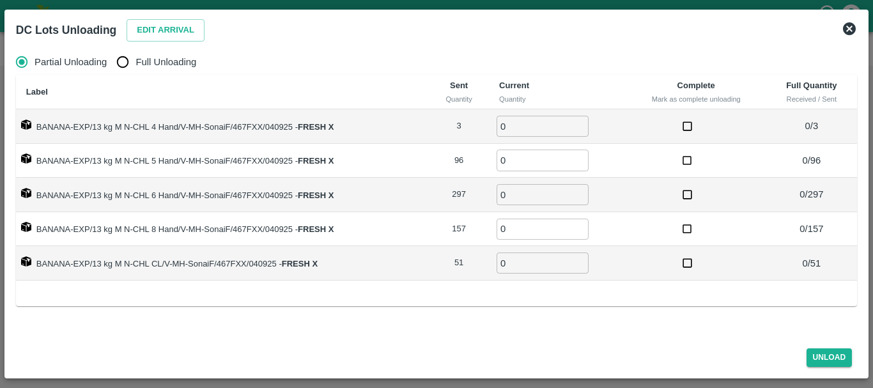
click at [843, 27] on icon at bounding box center [849, 28] width 13 height 13
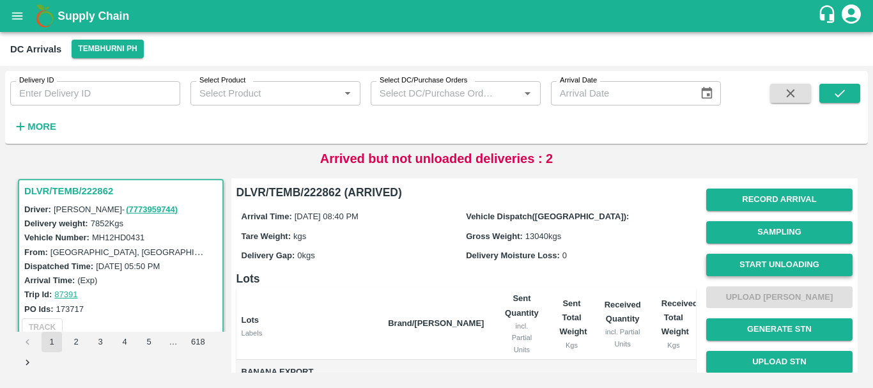
click at [763, 268] on button "Start Unloading" at bounding box center [779, 265] width 146 height 22
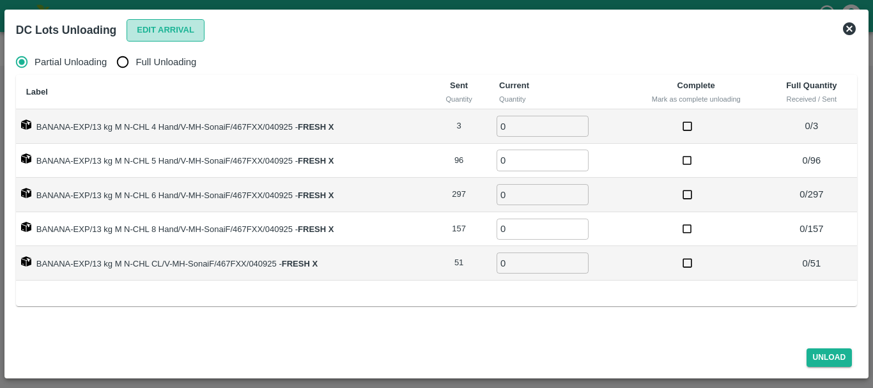
click at [164, 31] on button "Edit Arrival" at bounding box center [165, 30] width 78 height 22
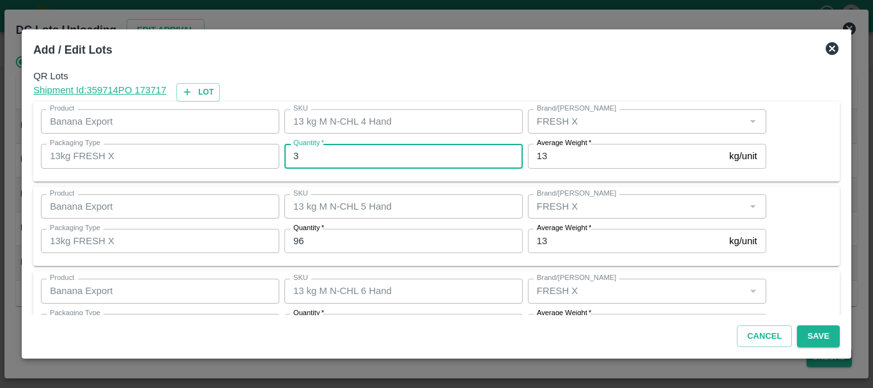
click at [380, 156] on input "3" at bounding box center [403, 156] width 238 height 24
type input "2"
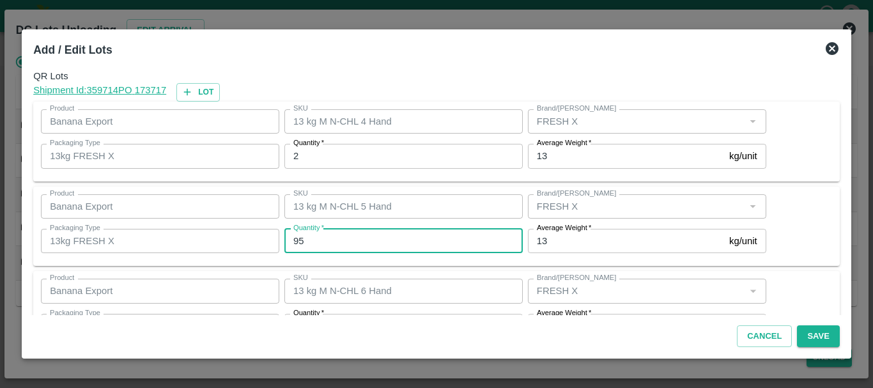
type input "95"
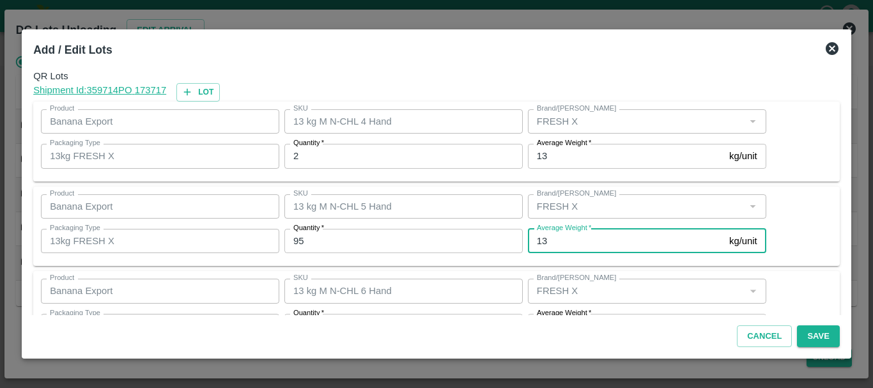
scroll to position [23, 0]
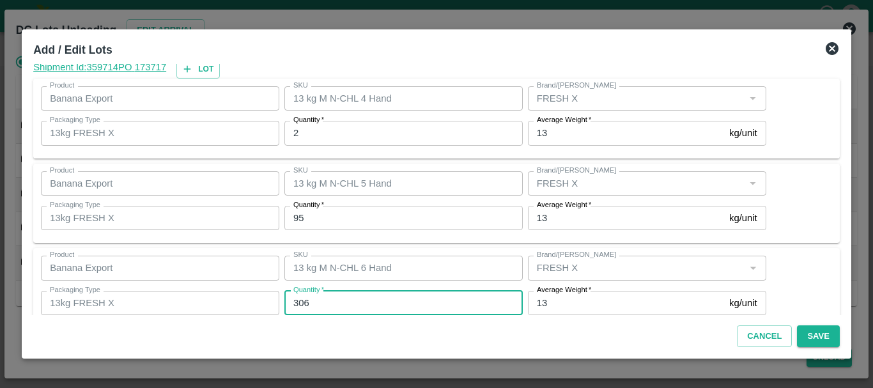
type input "306"
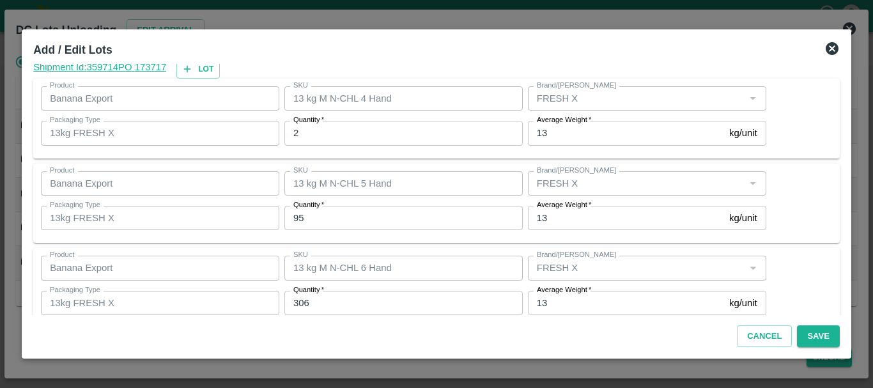
scroll to position [216, 0]
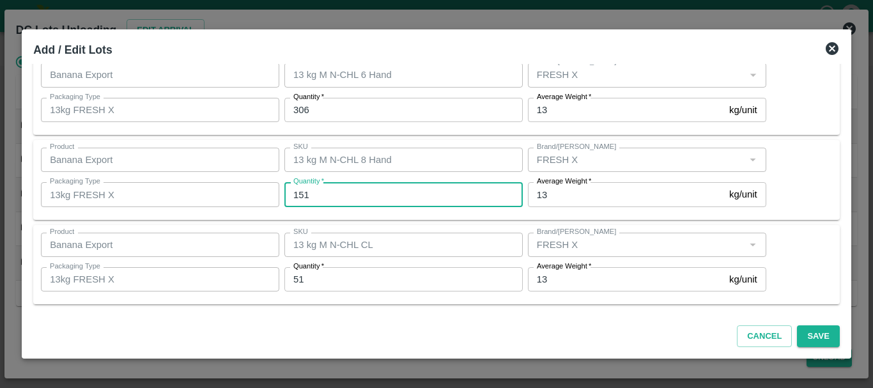
type input "151"
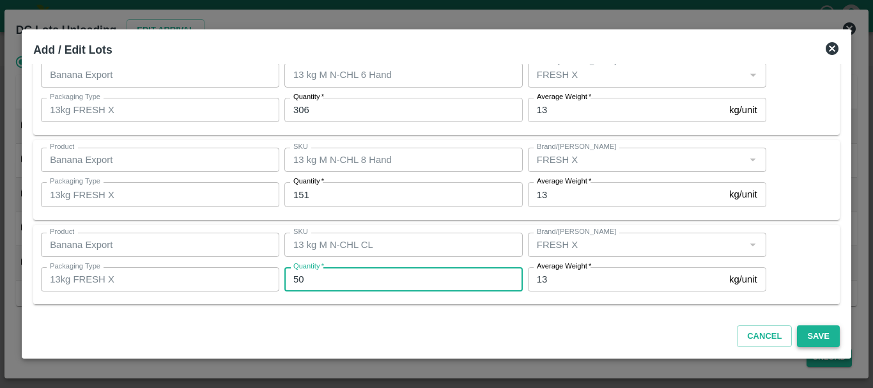
type input "50"
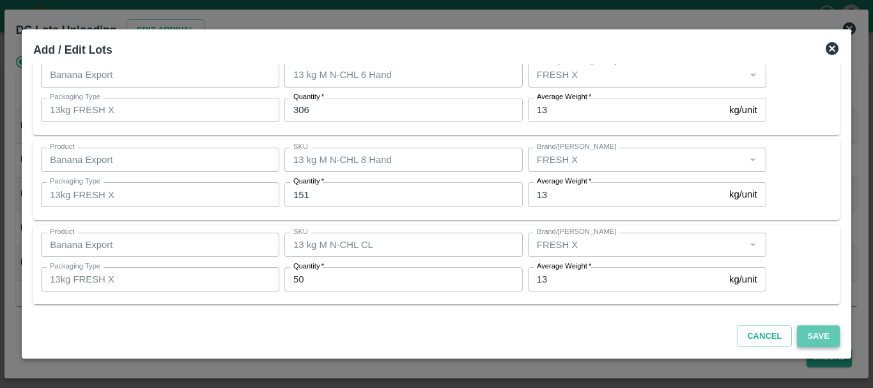
click at [808, 330] on button "Save" at bounding box center [818, 336] width 42 height 22
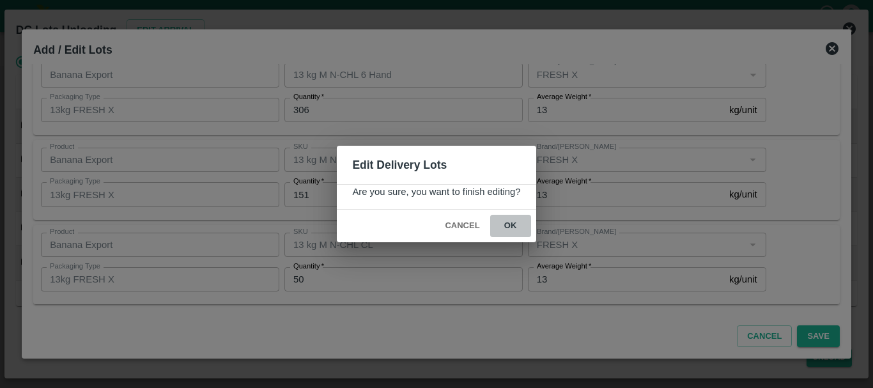
click at [511, 227] on button "ok" at bounding box center [510, 226] width 41 height 22
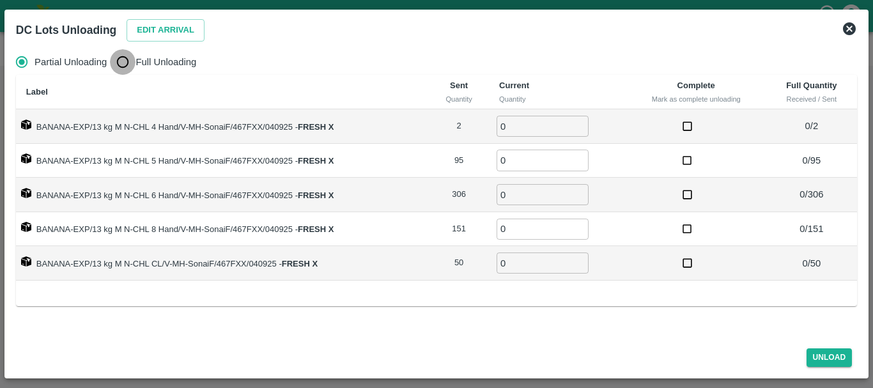
click at [126, 70] on input "Full Unloading" at bounding box center [123, 62] width 26 height 26
radio input "true"
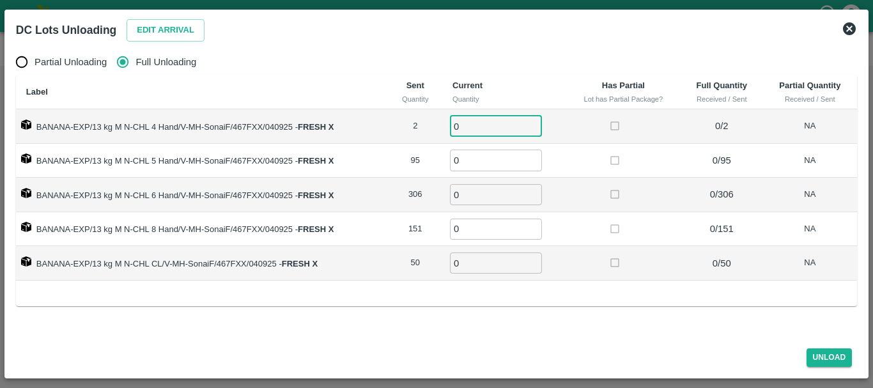
click at [486, 130] on input "0" at bounding box center [496, 126] width 92 height 21
type input "02"
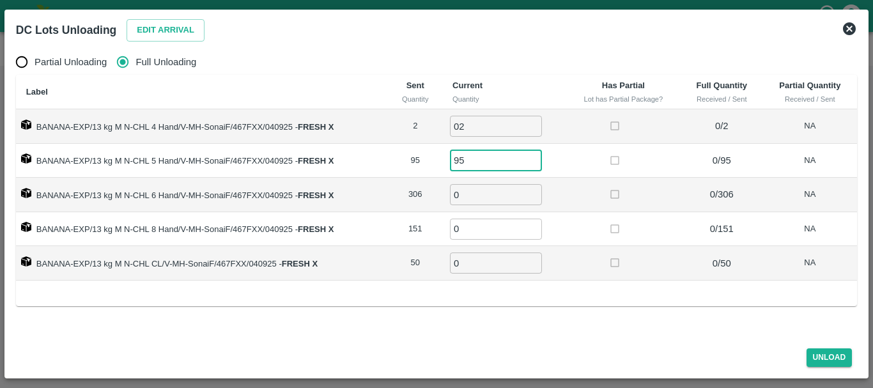
type input "95"
type input "306"
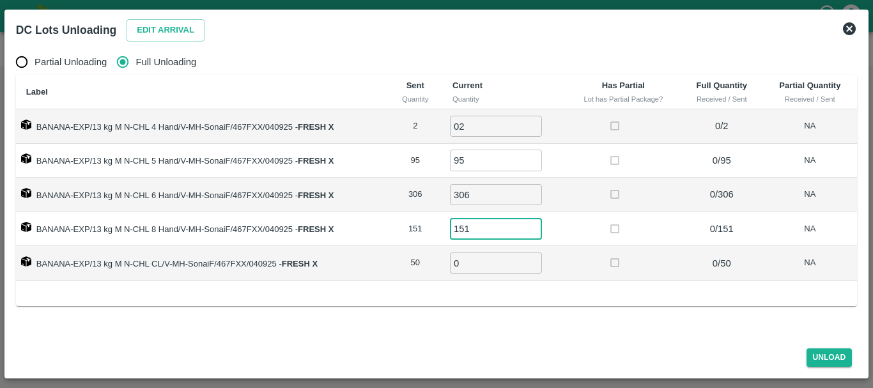
type input "151"
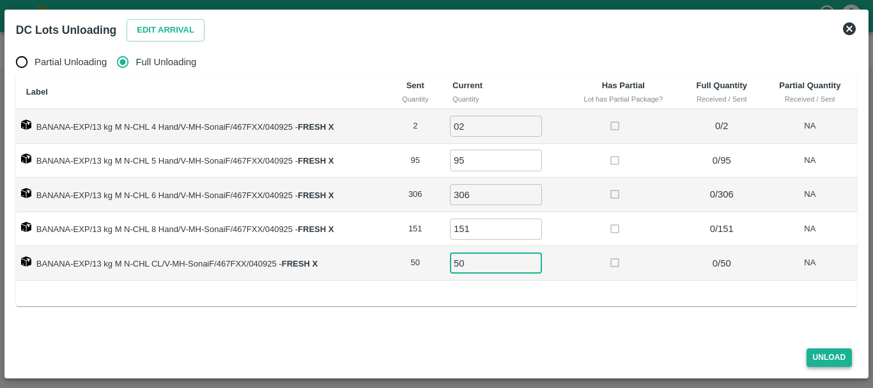
type input "50"
click at [820, 359] on button "Unload" at bounding box center [829, 357] width 46 height 19
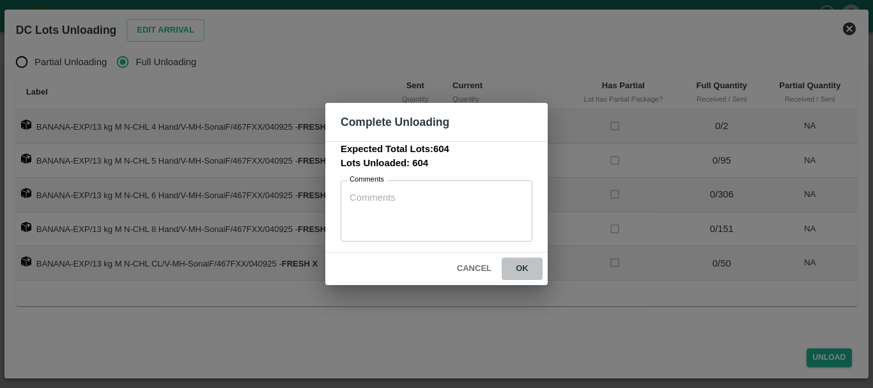
click at [528, 270] on button "ok" at bounding box center [521, 268] width 41 height 22
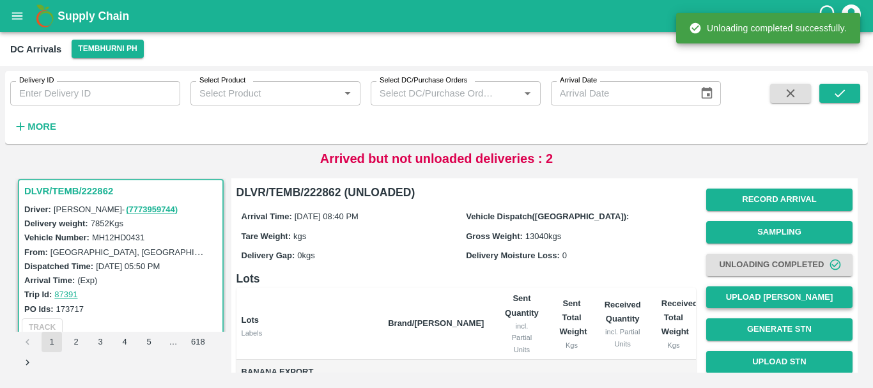
scroll to position [1, 0]
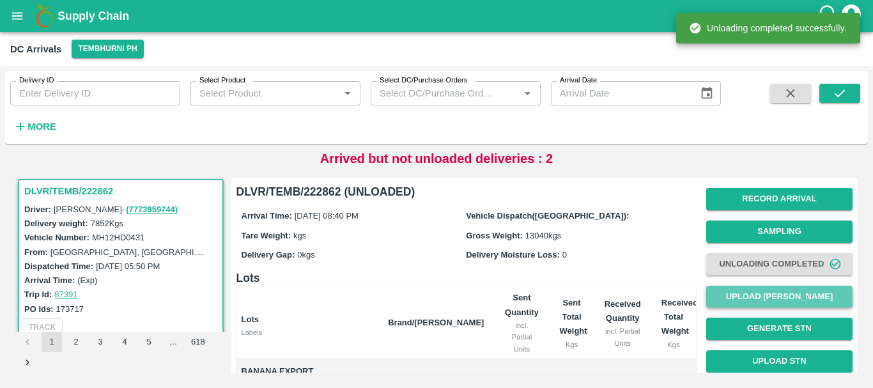
click at [747, 296] on button "Upload [PERSON_NAME]" at bounding box center [779, 297] width 146 height 22
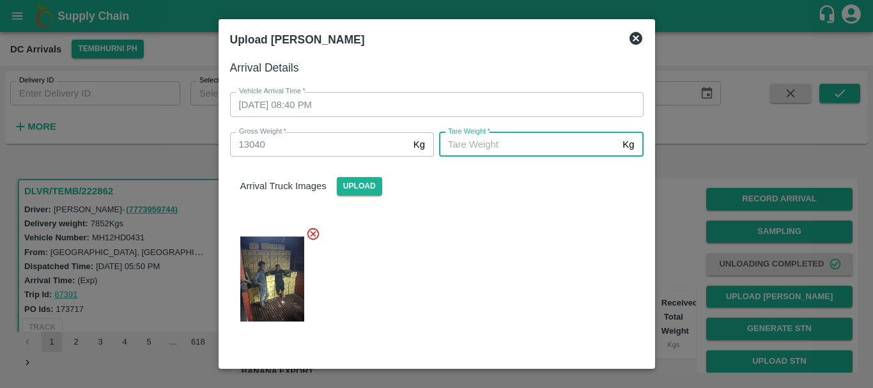
click at [488, 143] on input "Tare Weight   *" at bounding box center [528, 144] width 178 height 24
type input "4580"
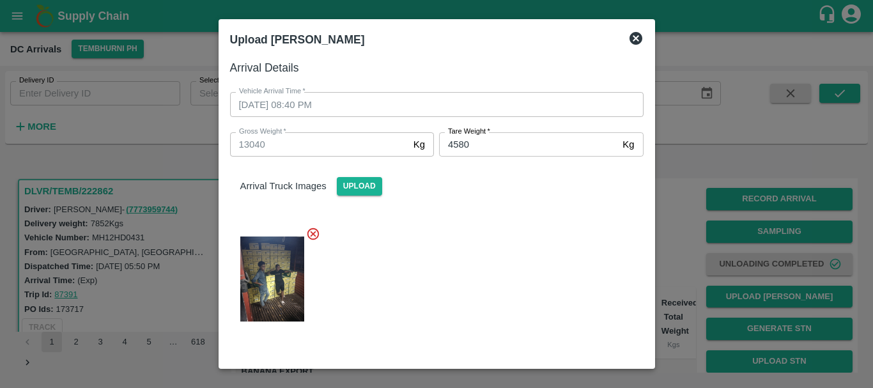
click at [523, 233] on div at bounding box center [431, 275] width 423 height 118
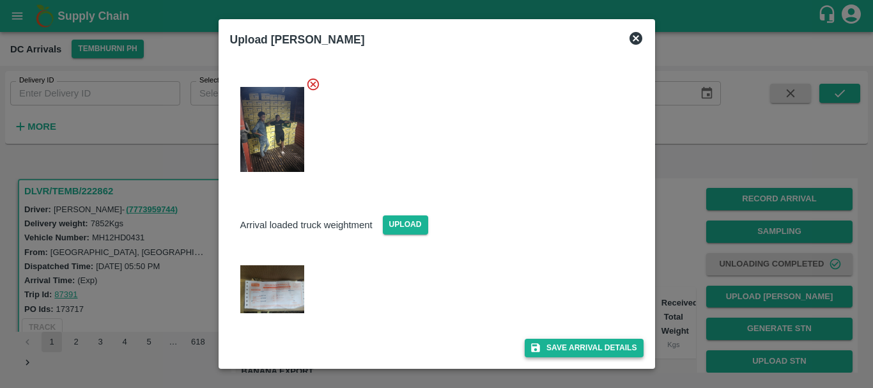
click at [560, 349] on button "Save Arrival Details" at bounding box center [583, 348] width 118 height 19
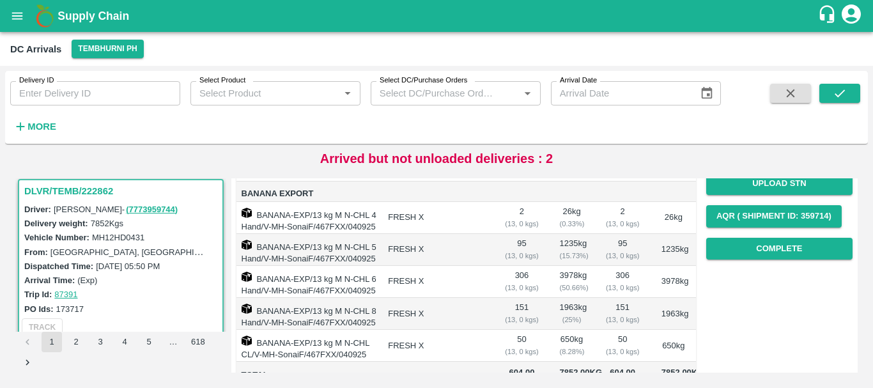
scroll to position [178, 0]
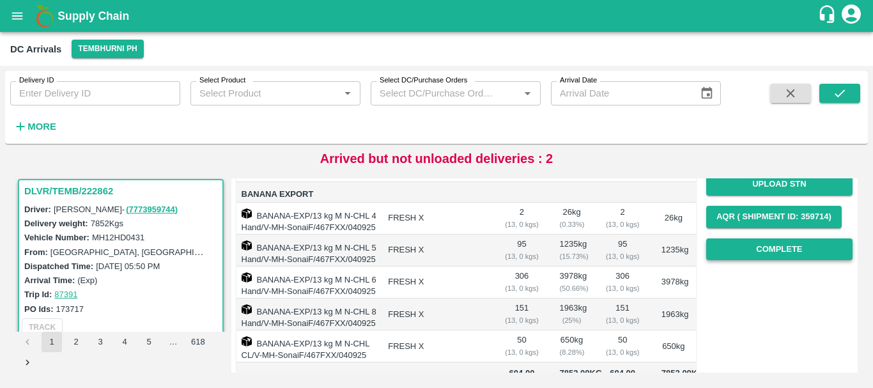
click at [745, 248] on button "Complete" at bounding box center [779, 249] width 146 height 22
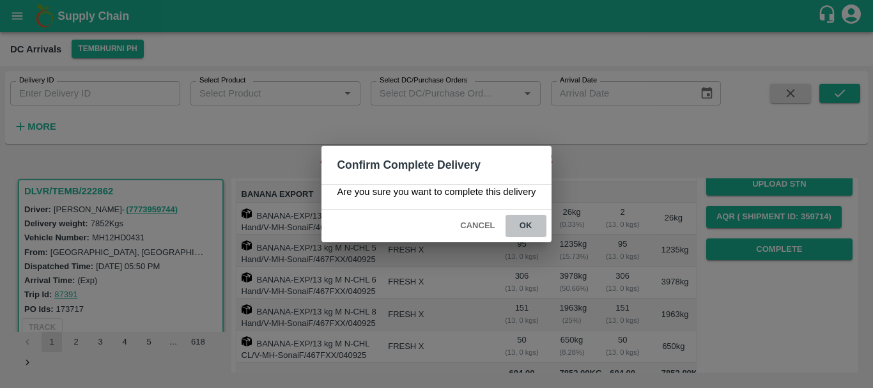
click at [530, 232] on button "ok" at bounding box center [525, 226] width 41 height 22
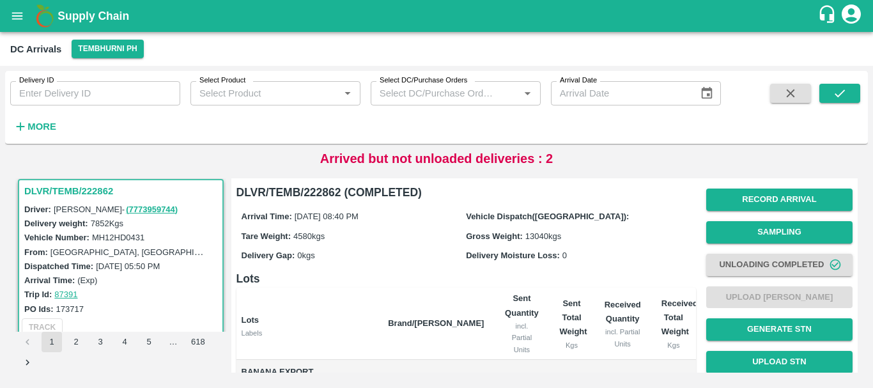
scroll to position [253, 0]
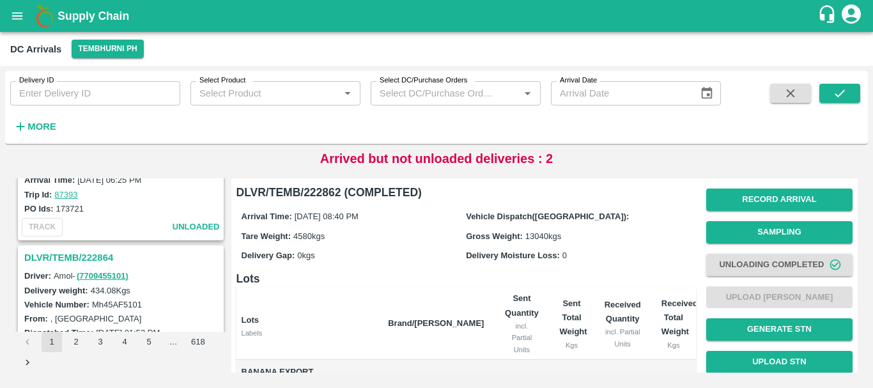
click at [104, 252] on h3 "DLVR/TEMB/222864" at bounding box center [122, 257] width 197 height 17
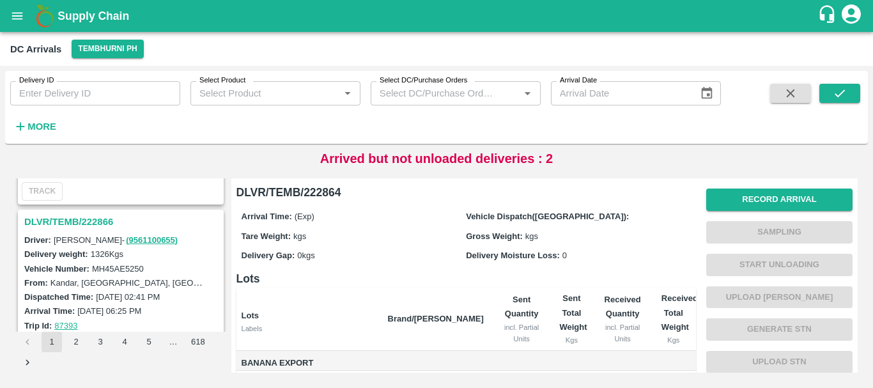
click at [93, 220] on h3 "DLVR/TEMB/222866" at bounding box center [122, 221] width 197 height 17
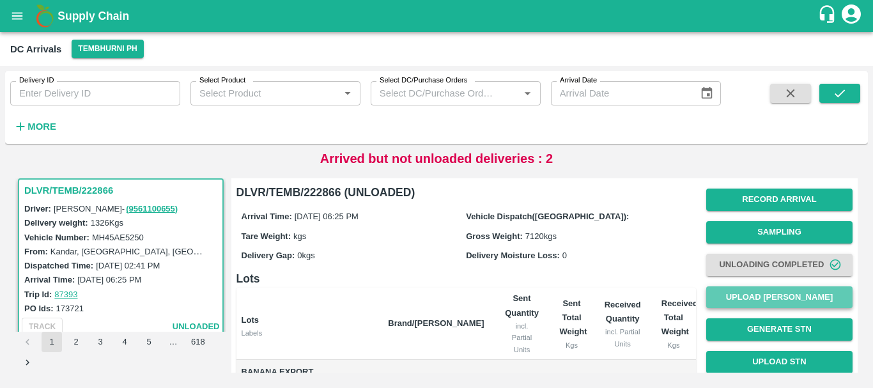
click at [721, 298] on button "Upload [PERSON_NAME]" at bounding box center [779, 297] width 146 height 22
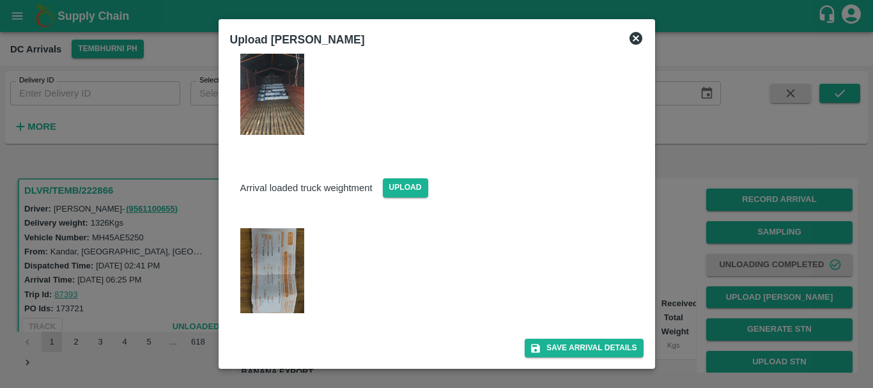
click at [278, 257] on img at bounding box center [272, 270] width 64 height 85
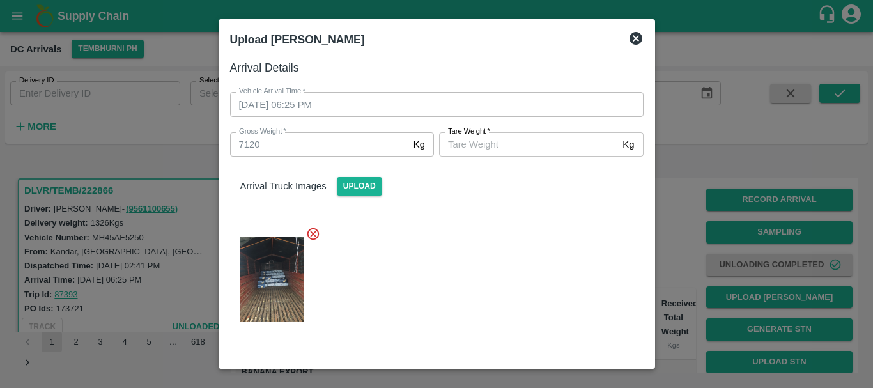
click at [486, 149] on input "Tare Weight   *" at bounding box center [528, 144] width 178 height 24
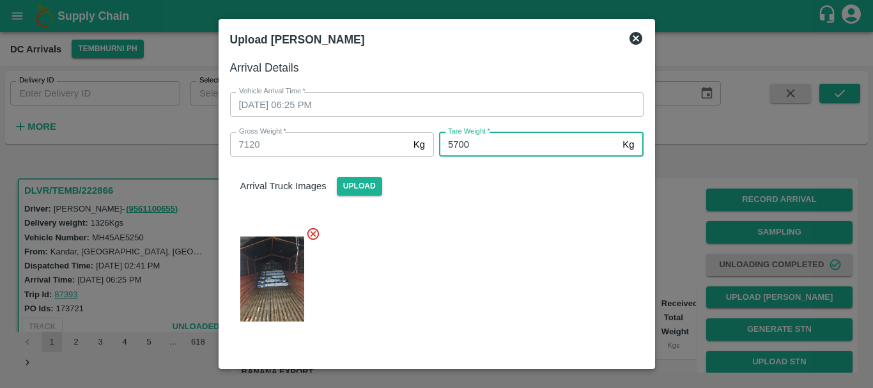
type input "5700"
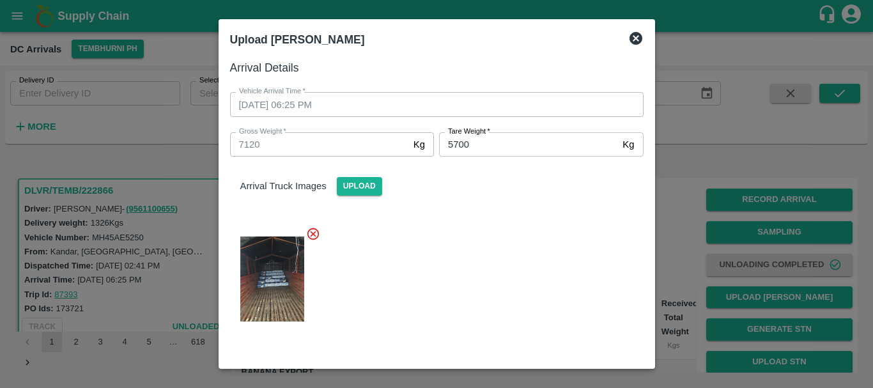
click at [499, 238] on div at bounding box center [431, 275] width 423 height 118
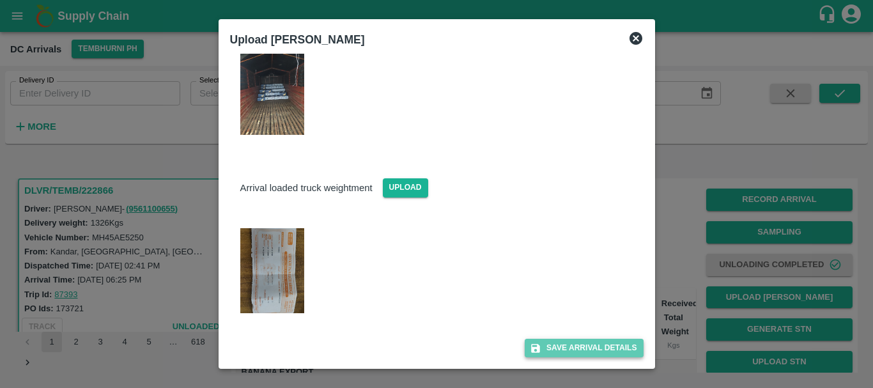
click at [544, 344] on button "Save Arrival Details" at bounding box center [583, 348] width 118 height 19
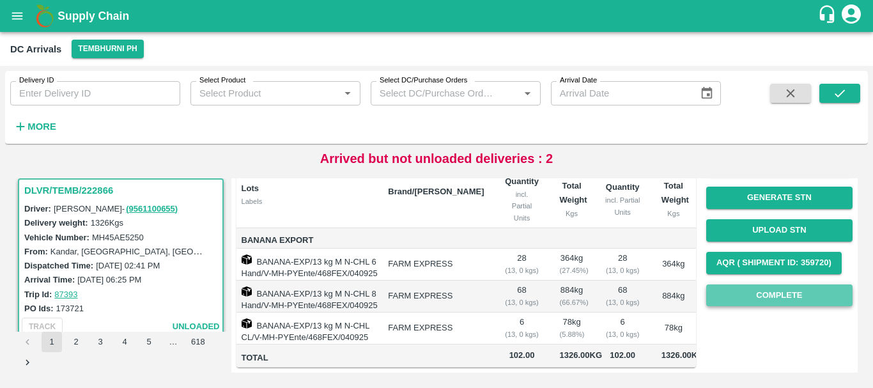
click at [749, 284] on button "Complete" at bounding box center [779, 295] width 146 height 22
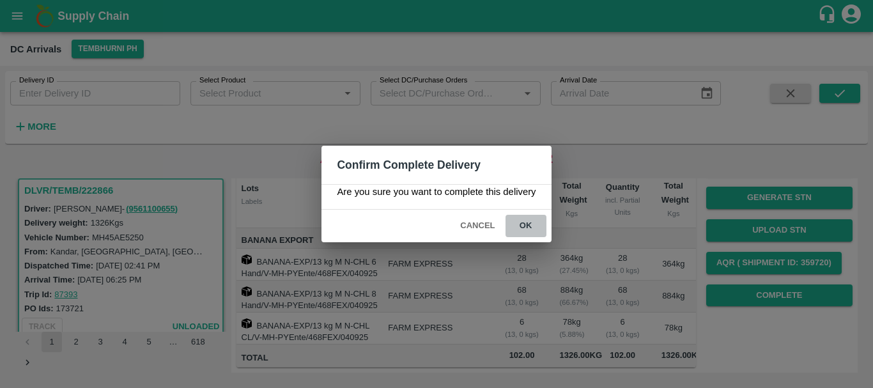
click at [529, 227] on button "ok" at bounding box center [525, 226] width 41 height 22
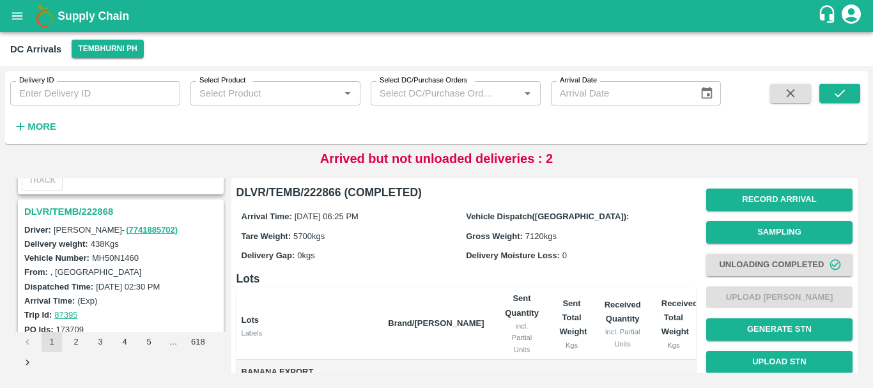
scroll to position [1820, 0]
click at [84, 207] on h3 "DLVR/TEMB/222868" at bounding box center [122, 212] width 197 height 17
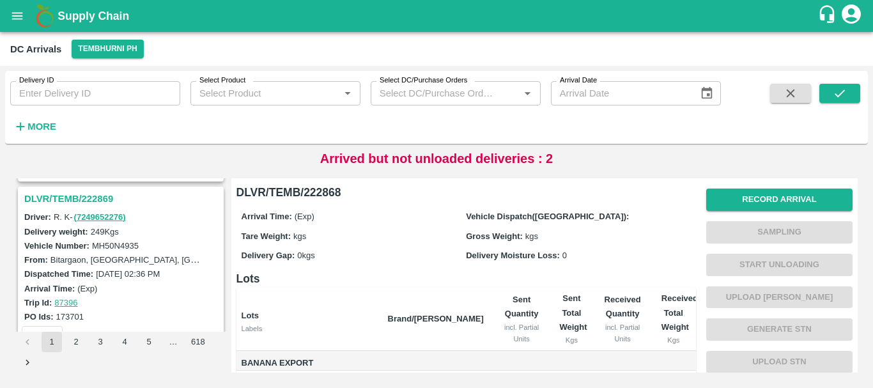
click at [84, 195] on h3 "DLVR/TEMB/222869" at bounding box center [122, 198] width 197 height 17
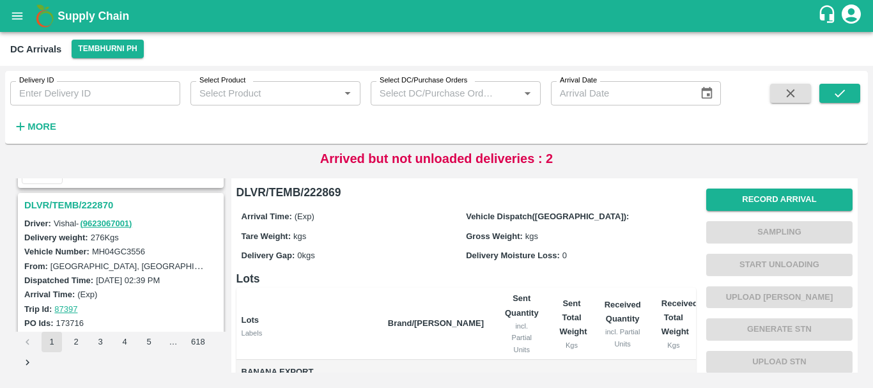
click at [83, 208] on h3 "DLVR/TEMB/222870" at bounding box center [122, 205] width 197 height 17
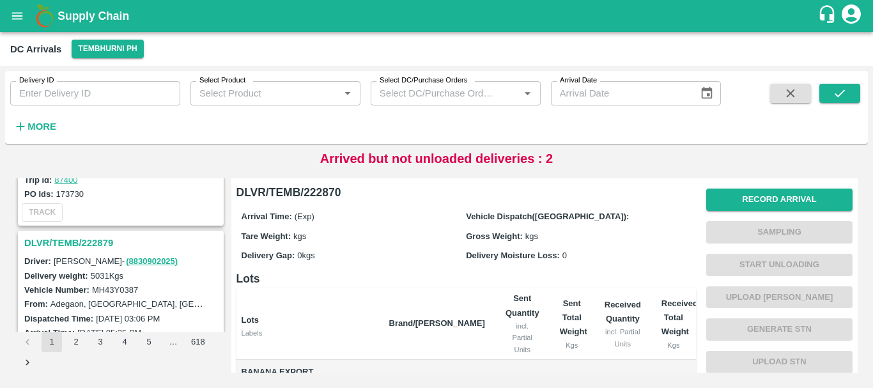
click at [95, 241] on h3 "DLVR/TEMB/222879" at bounding box center [122, 242] width 197 height 17
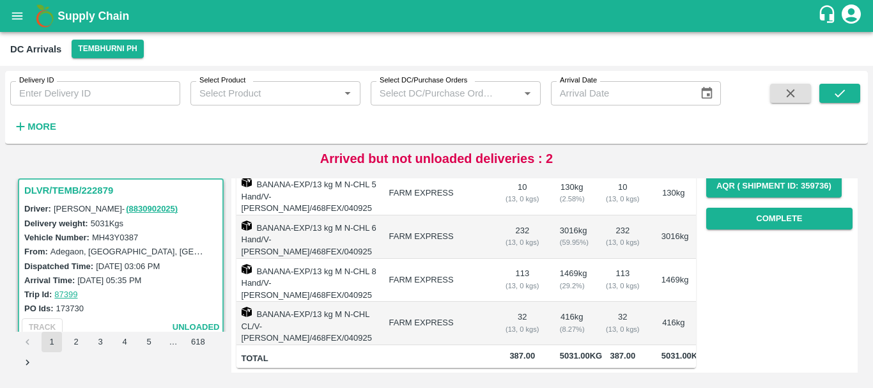
click at [599, 259] on td "113 ( 13, 0 kgs)" at bounding box center [622, 280] width 57 height 43
click at [581, 261] on td "1469 kg ( 29.2 %)" at bounding box center [571, 280] width 45 height 43
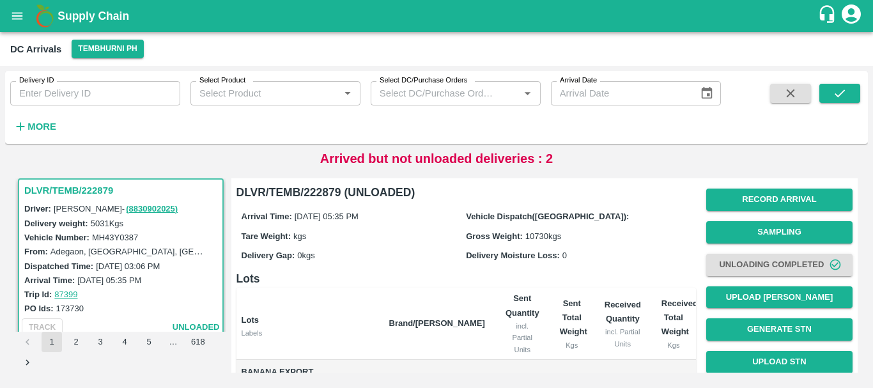
click at [581, 261] on div "Delivery Moisture Loss: 0" at bounding box center [578, 255] width 225 height 14
click at [749, 294] on button "Upload [PERSON_NAME]" at bounding box center [779, 297] width 146 height 22
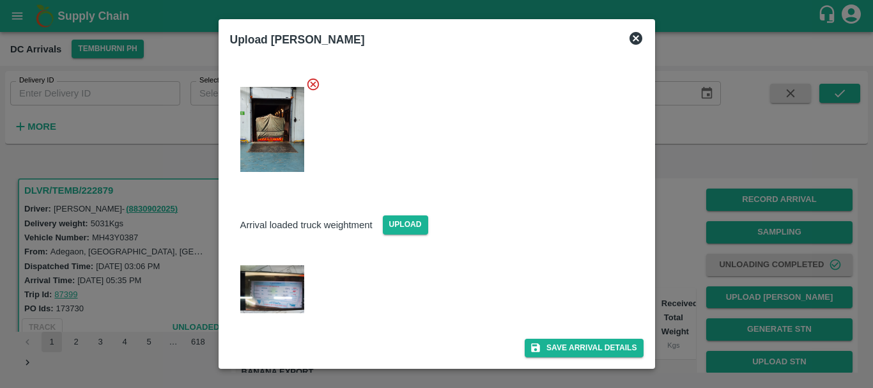
click at [270, 273] on img at bounding box center [272, 289] width 64 height 48
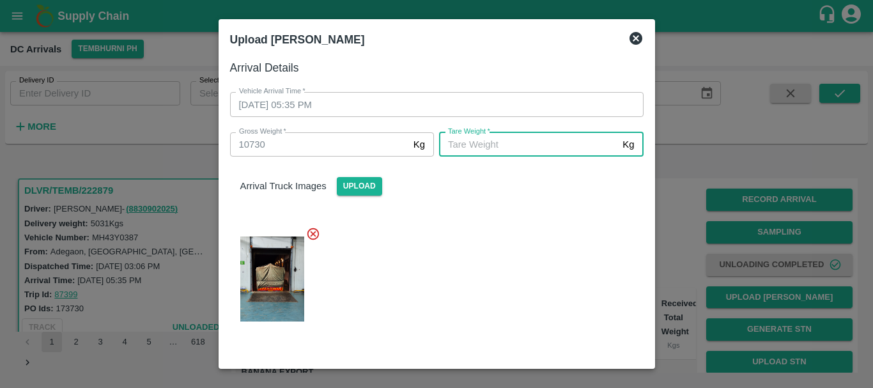
click at [478, 146] on input "Tare Weight   *" at bounding box center [528, 144] width 178 height 24
type input "5270"
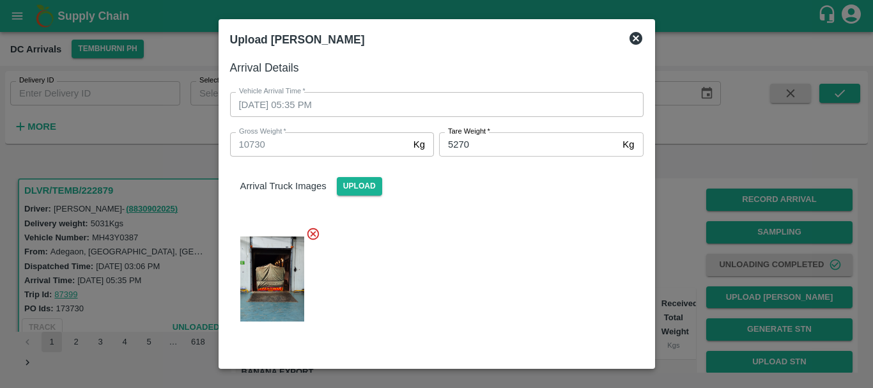
click at [595, 261] on div at bounding box center [431, 275] width 423 height 118
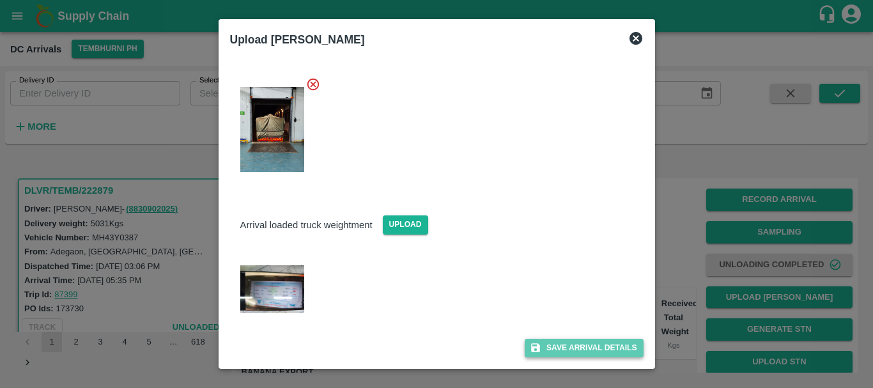
click at [597, 347] on button "Save Arrival Details" at bounding box center [583, 348] width 118 height 19
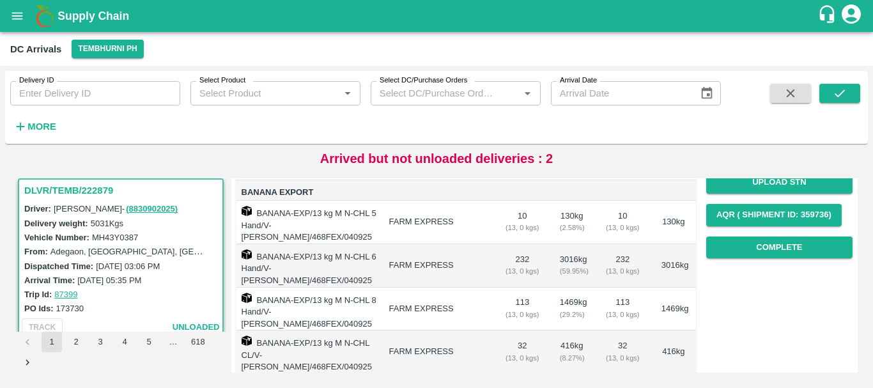
scroll to position [186, 0]
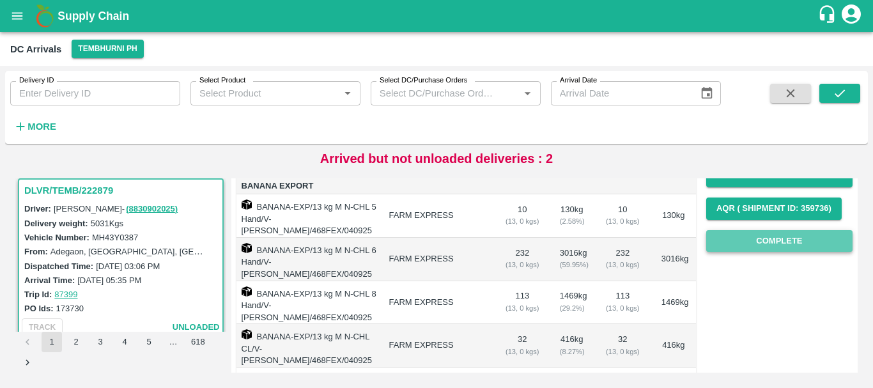
click at [769, 231] on button "Complete" at bounding box center [779, 241] width 146 height 22
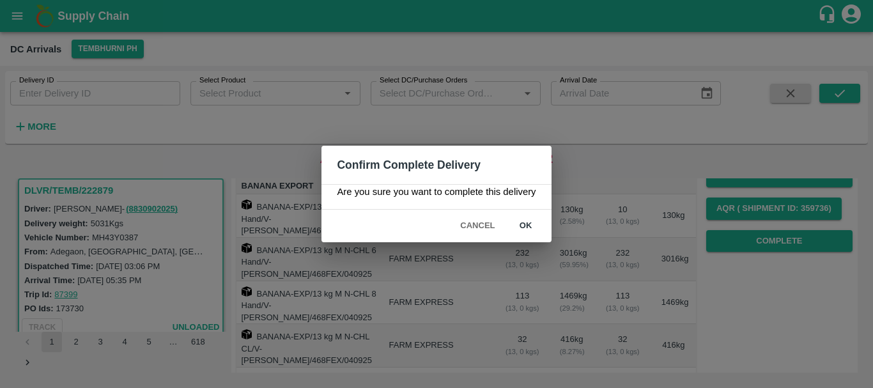
click at [639, 283] on div "Confirm Complete Delivery Are you sure you want to complete this delivery Cance…" at bounding box center [436, 194] width 873 height 388
click at [478, 220] on button "Cancel" at bounding box center [477, 226] width 45 height 22
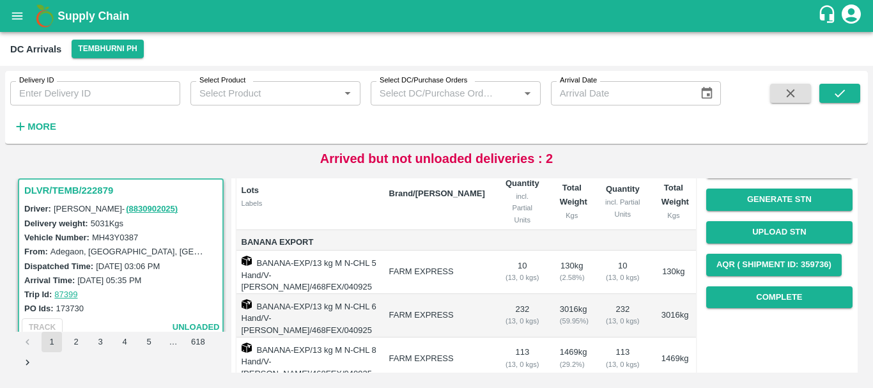
scroll to position [133, 0]
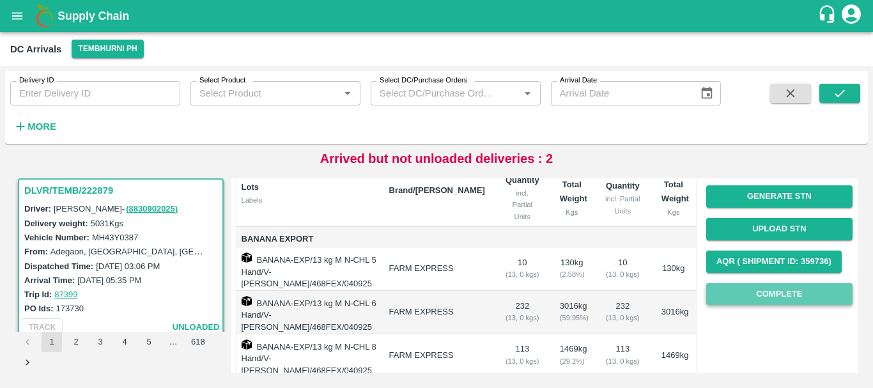
click at [738, 289] on button "Complete" at bounding box center [779, 294] width 146 height 22
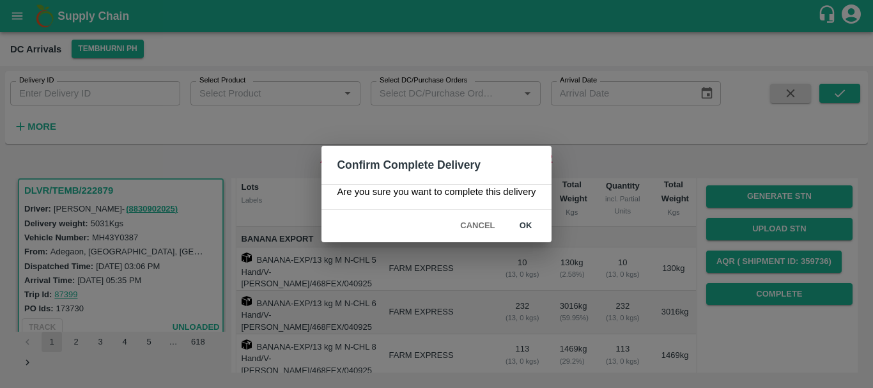
click at [520, 224] on button "ok" at bounding box center [525, 226] width 41 height 22
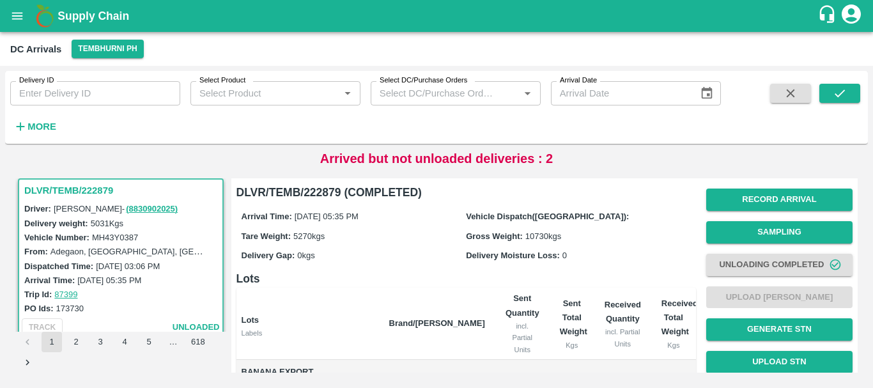
scroll to position [221, 0]
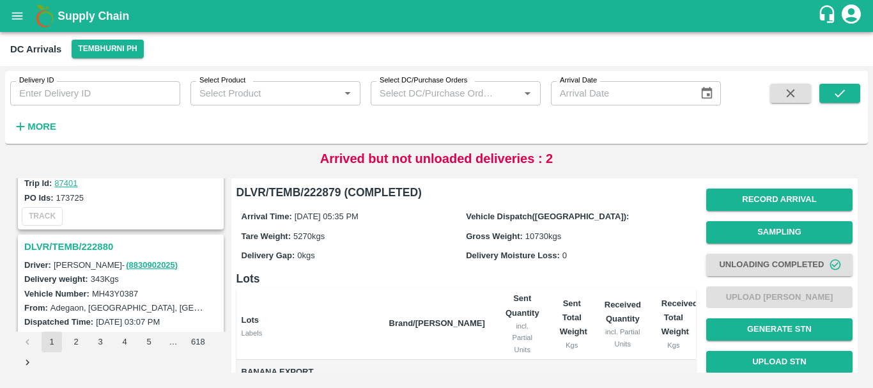
click at [91, 244] on h3 "DLVR/TEMB/222880" at bounding box center [122, 246] width 197 height 17
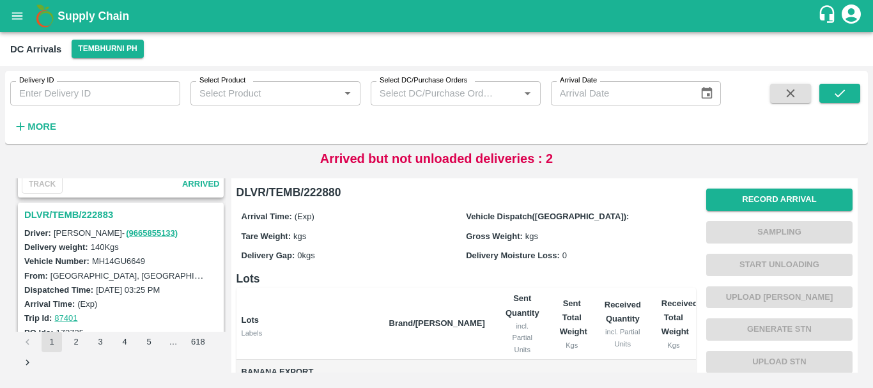
click at [82, 216] on h3 "DLVR/TEMB/222883" at bounding box center [122, 214] width 197 height 17
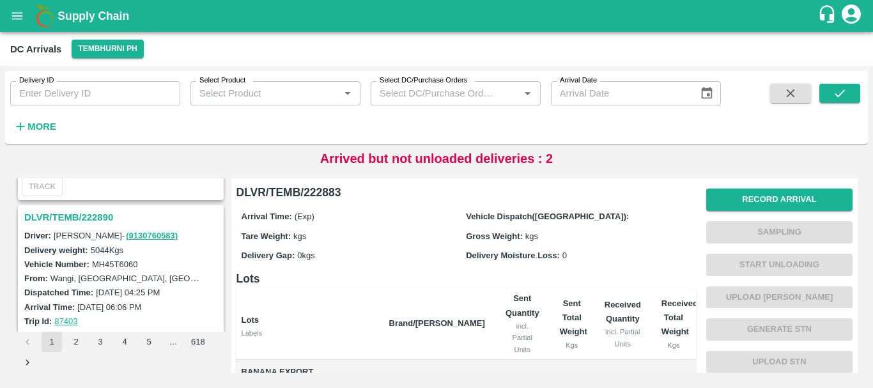
click at [84, 217] on h3 "DLVR/TEMB/222890" at bounding box center [122, 217] width 197 height 17
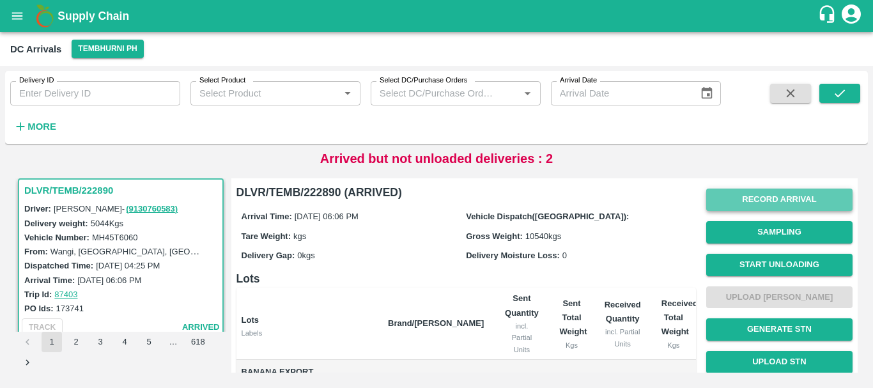
click at [758, 197] on button "Record Arrival" at bounding box center [779, 199] width 146 height 22
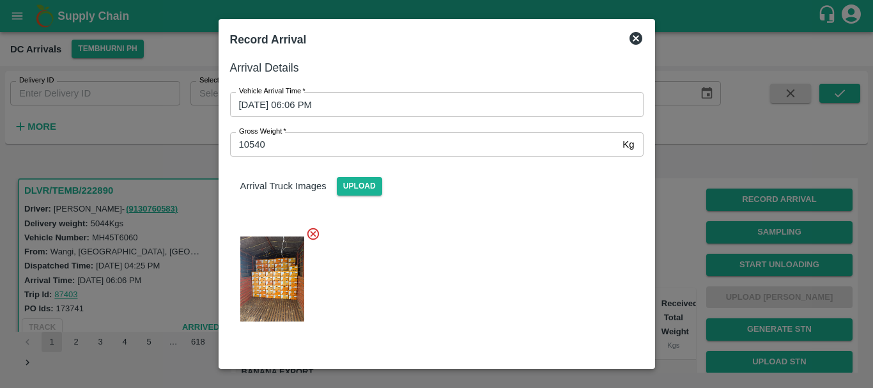
scroll to position [16, 0]
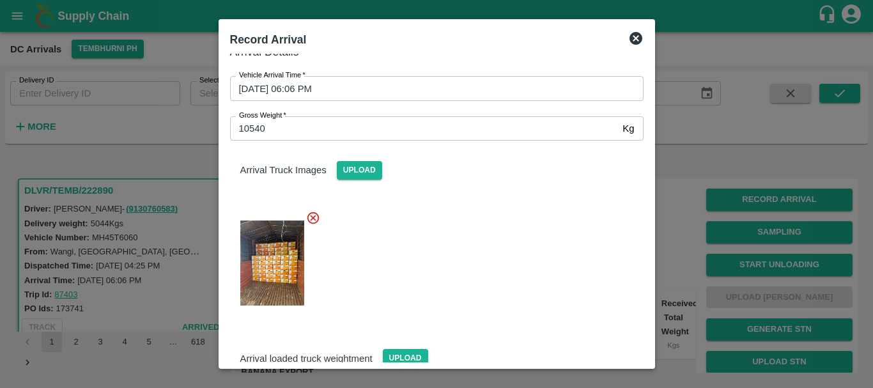
click at [401, 272] on div at bounding box center [431, 259] width 423 height 118
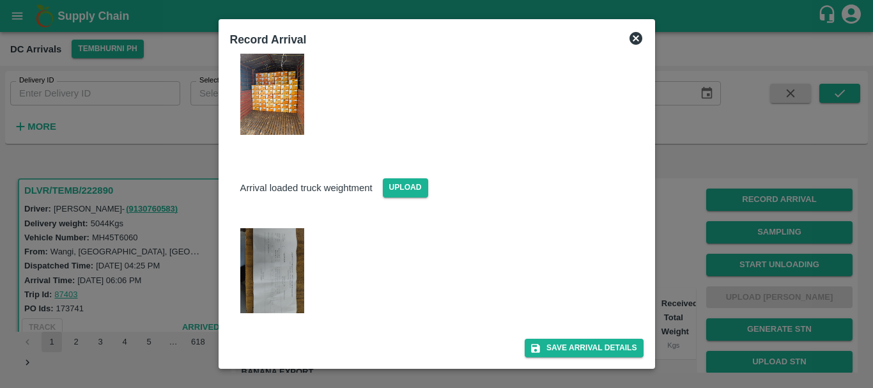
click at [269, 285] on img at bounding box center [272, 270] width 64 height 85
click at [668, 302] on div at bounding box center [436, 194] width 873 height 388
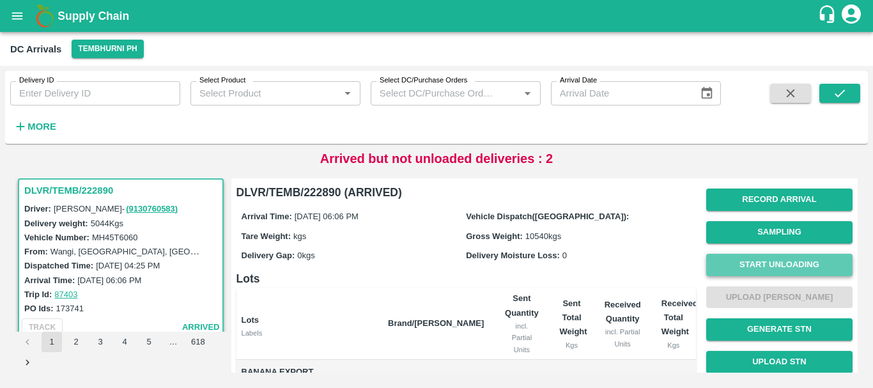
click at [764, 265] on button "Start Unloading" at bounding box center [779, 265] width 146 height 22
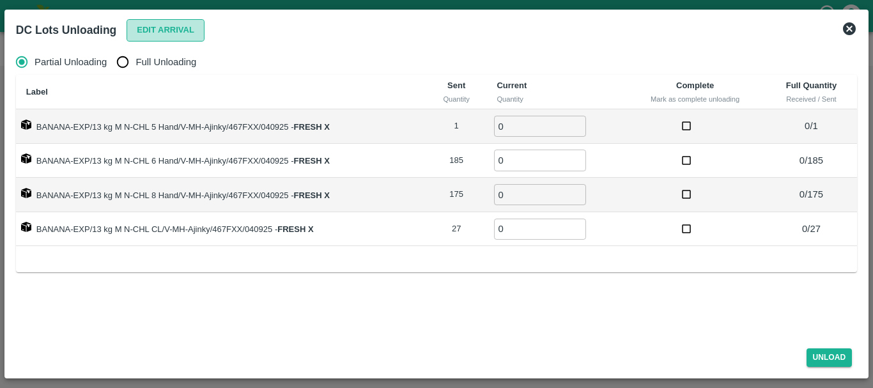
click at [148, 28] on button "Edit Arrival" at bounding box center [165, 30] width 78 height 22
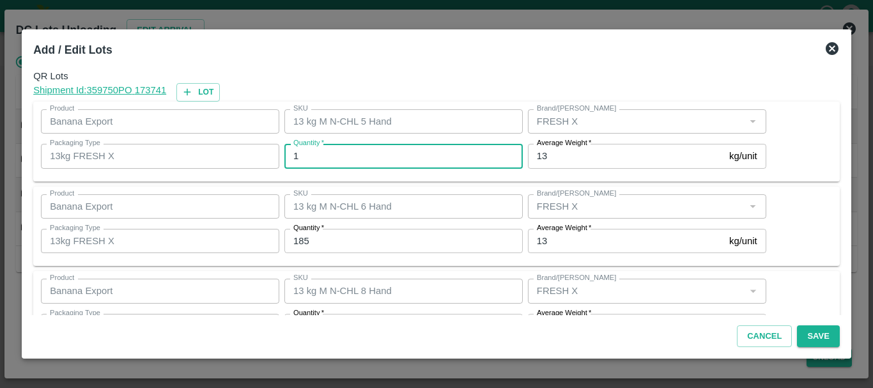
click at [395, 160] on input "1" at bounding box center [403, 156] width 238 height 24
type input "6"
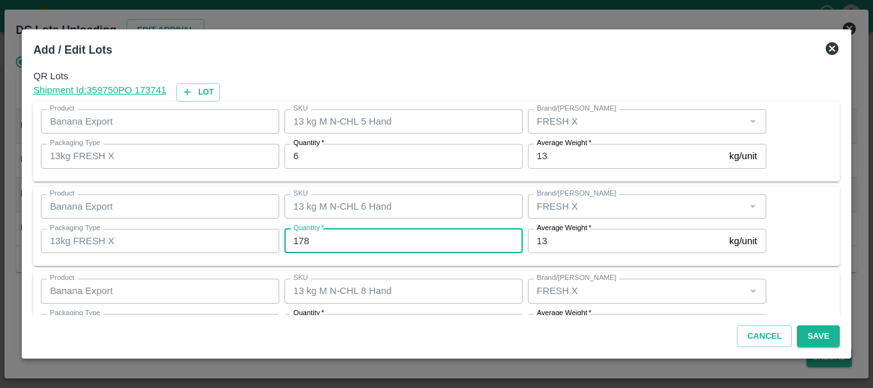
type input "178"
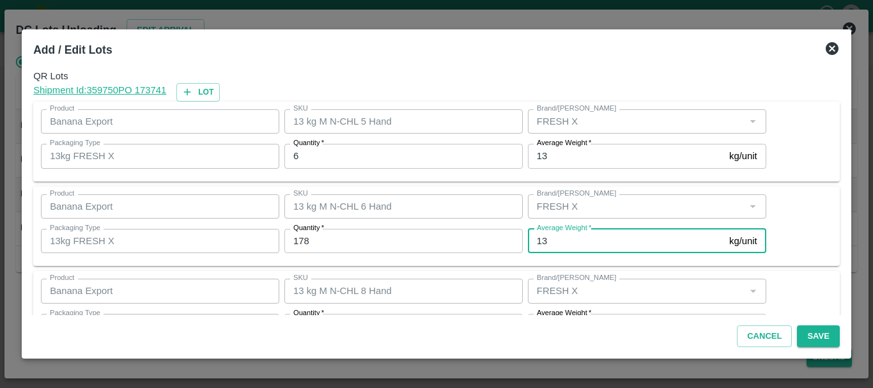
scroll to position [23, 0]
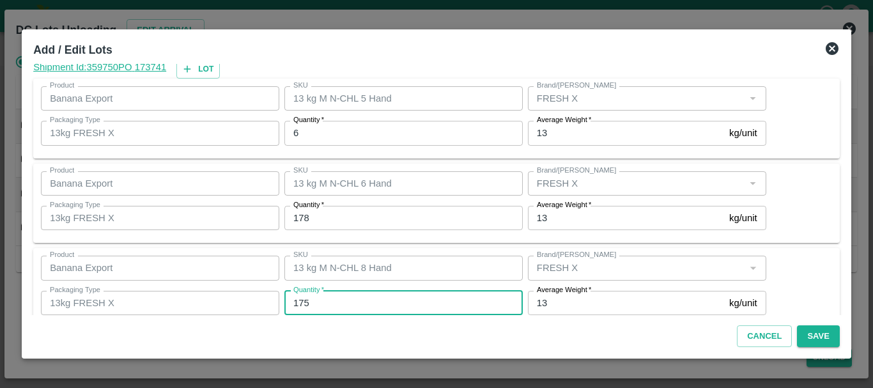
click at [377, 293] on input "175" at bounding box center [403, 303] width 238 height 24
type input "1"
type input "180"
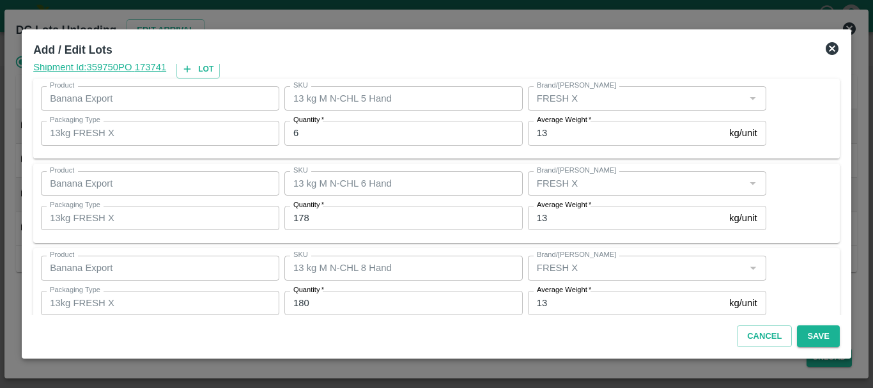
scroll to position [131, 0]
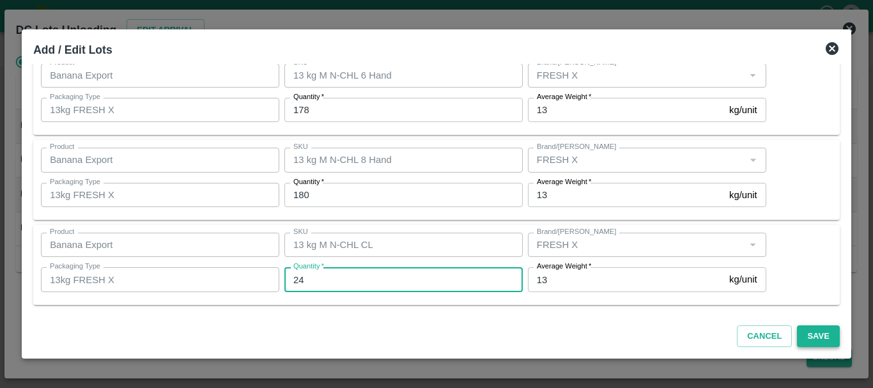
type input "24"
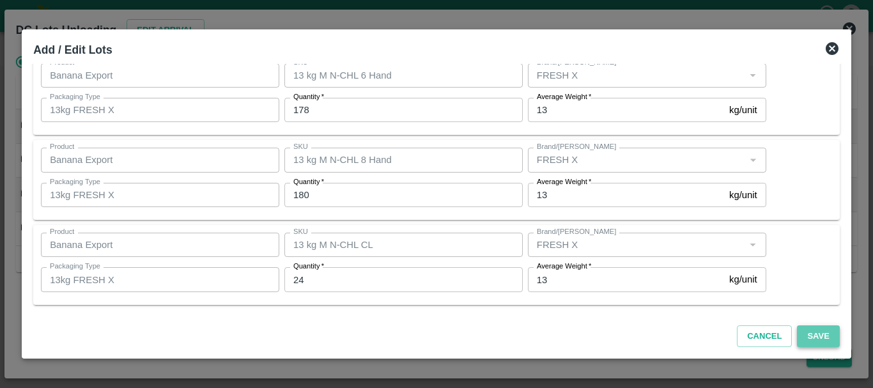
click at [817, 338] on button "Save" at bounding box center [818, 336] width 42 height 22
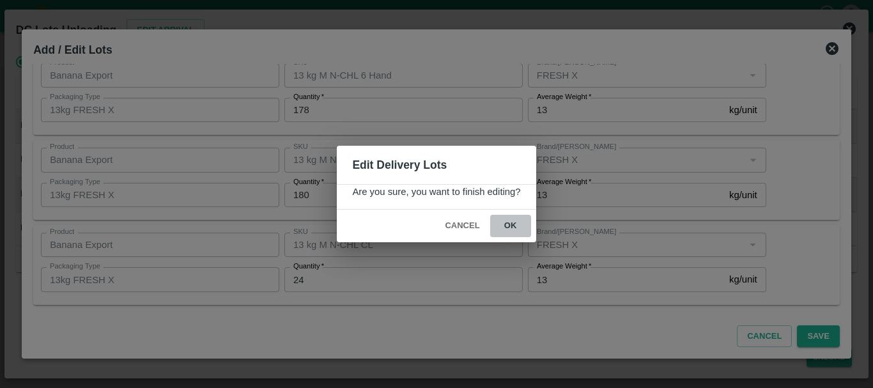
click at [514, 221] on button "ok" at bounding box center [510, 226] width 41 height 22
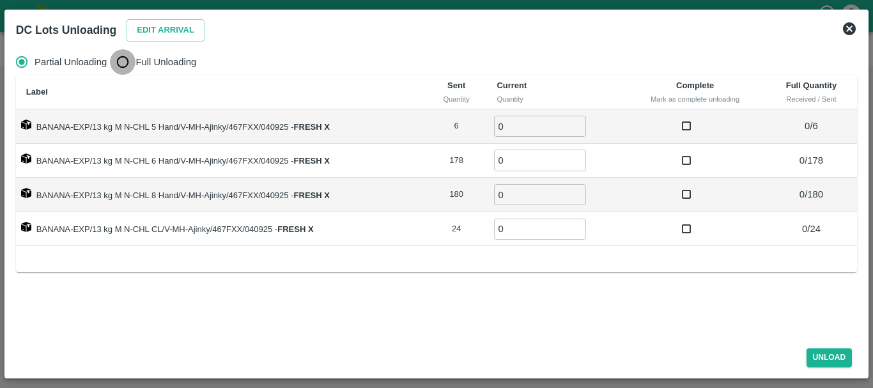
click at [124, 61] on input "Full Unloading" at bounding box center [123, 62] width 26 height 26
radio input "true"
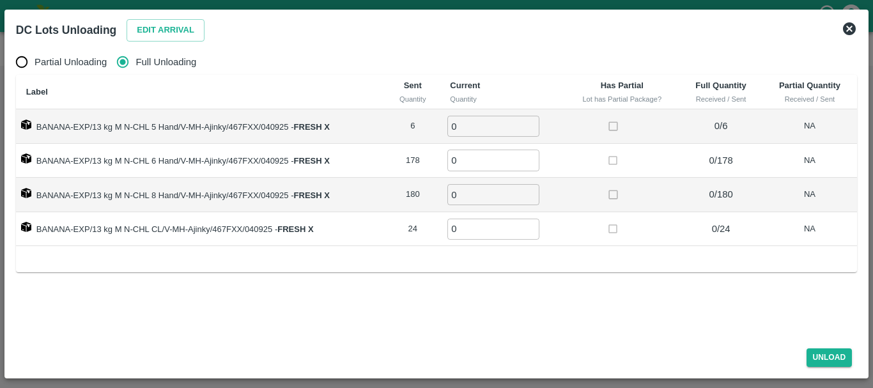
click at [468, 126] on input "0" at bounding box center [493, 126] width 92 height 21
type input "06"
type input "178"
type input "180"
type input "24"
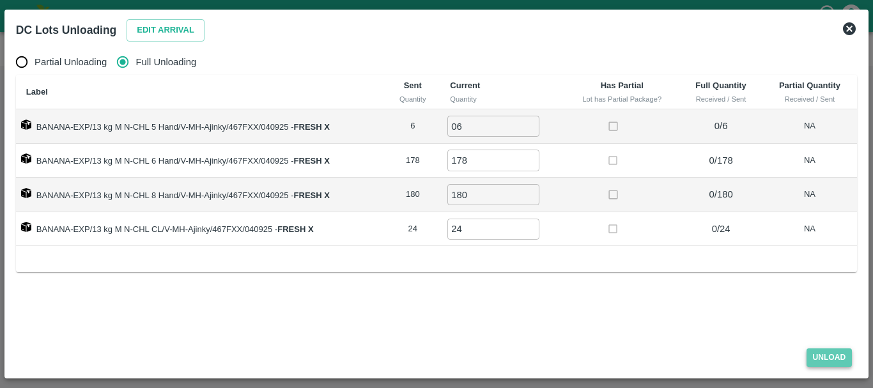
click at [814, 353] on button "Unload" at bounding box center [829, 357] width 46 height 19
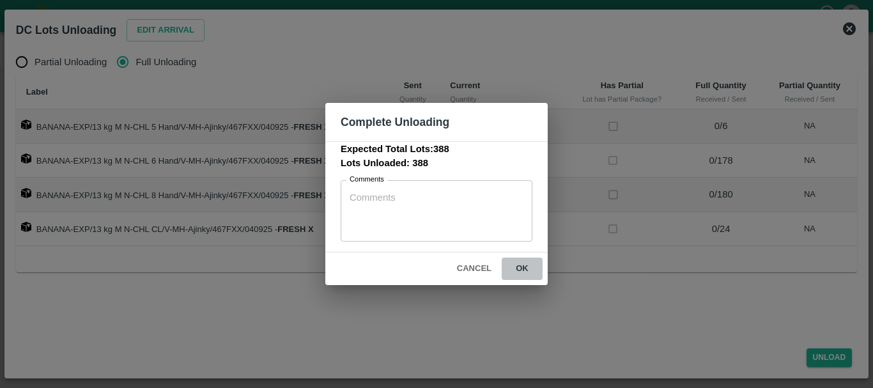
click at [524, 265] on button "ok" at bounding box center [521, 268] width 41 height 22
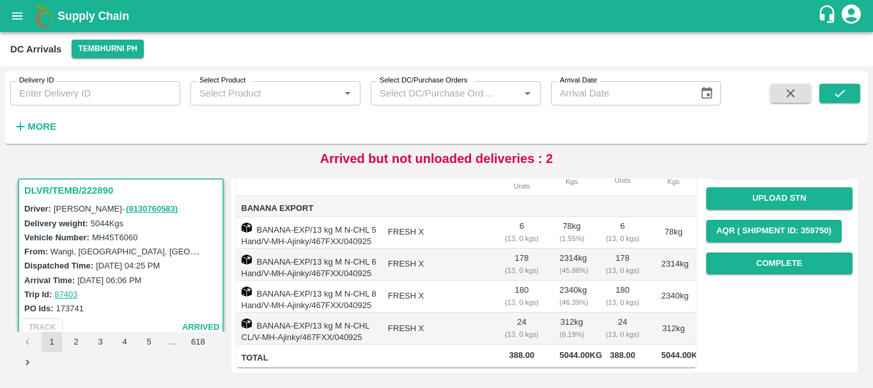
scroll to position [0, 0]
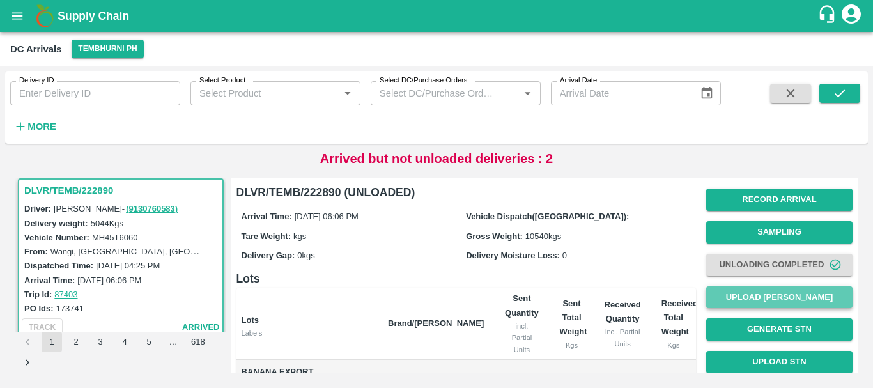
click at [745, 297] on button "Upload [PERSON_NAME]" at bounding box center [779, 297] width 146 height 22
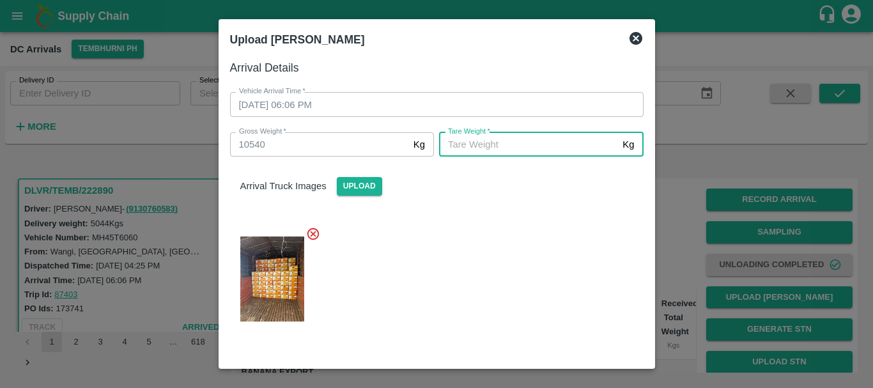
click at [485, 149] on input "Tare Weight   *" at bounding box center [528, 144] width 178 height 24
type input "5000"
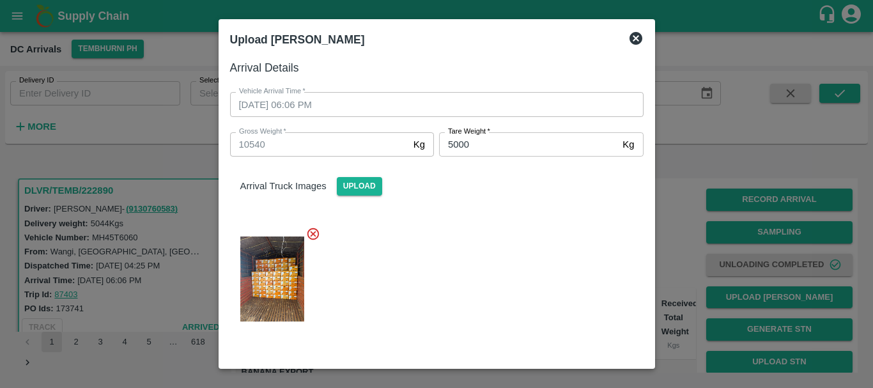
click at [506, 298] on div at bounding box center [431, 275] width 423 height 118
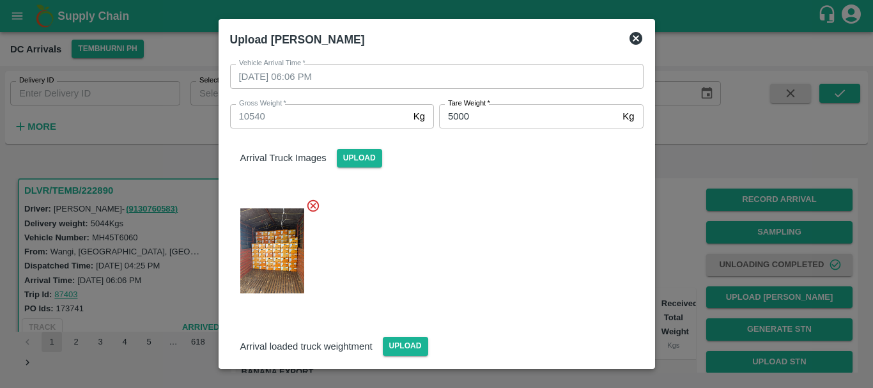
scroll to position [187, 0]
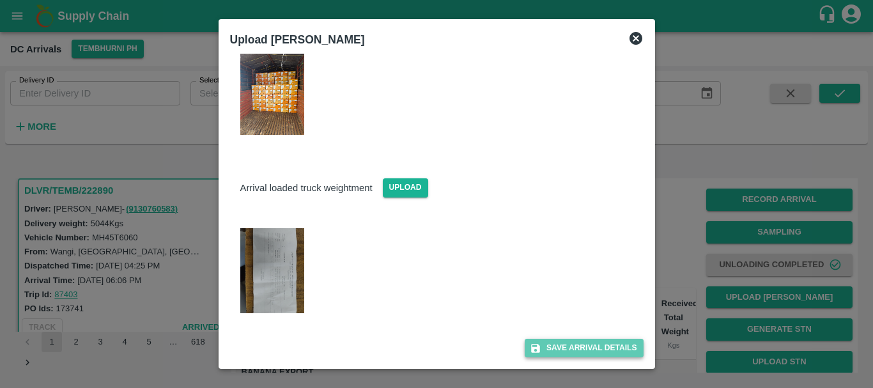
click at [551, 347] on button "Save Arrival Details" at bounding box center [583, 348] width 118 height 19
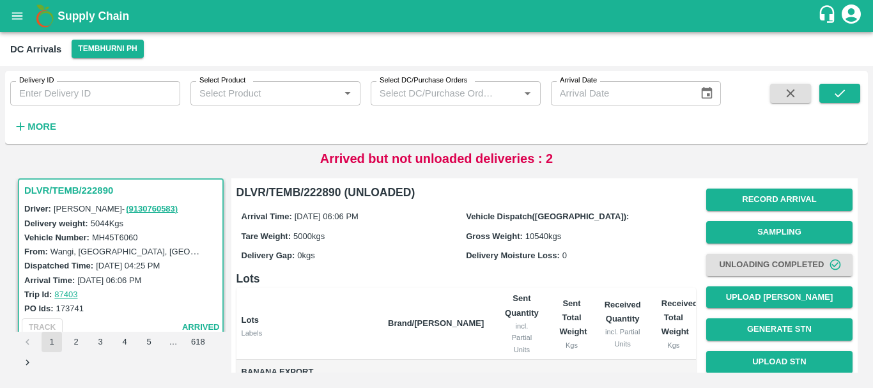
scroll to position [209, 0]
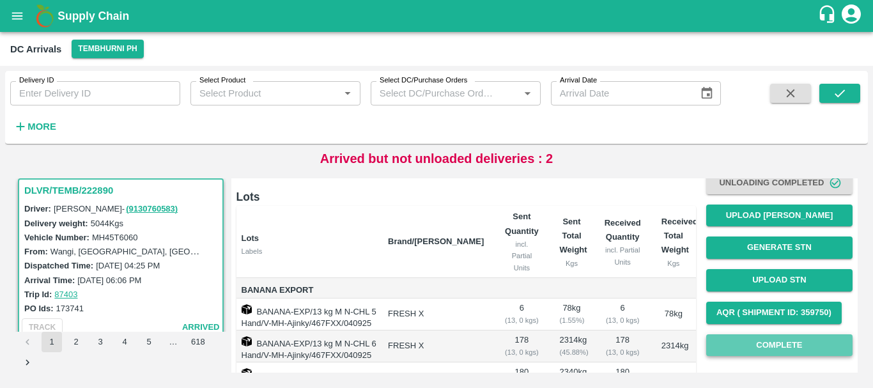
click at [739, 337] on button "Complete" at bounding box center [779, 345] width 146 height 22
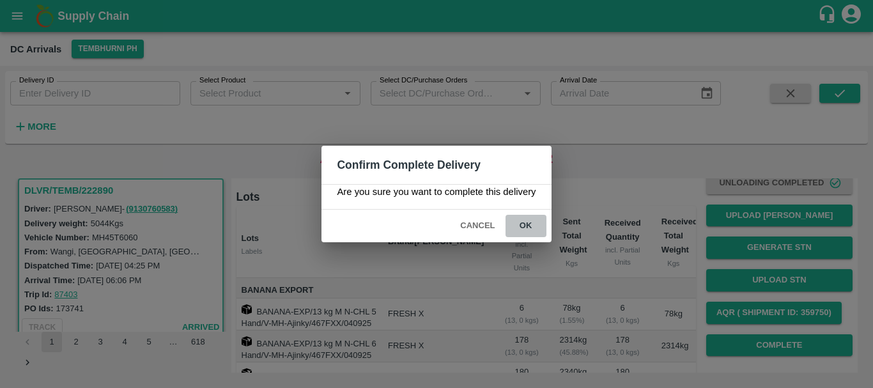
click at [530, 217] on button "ok" at bounding box center [525, 226] width 41 height 22
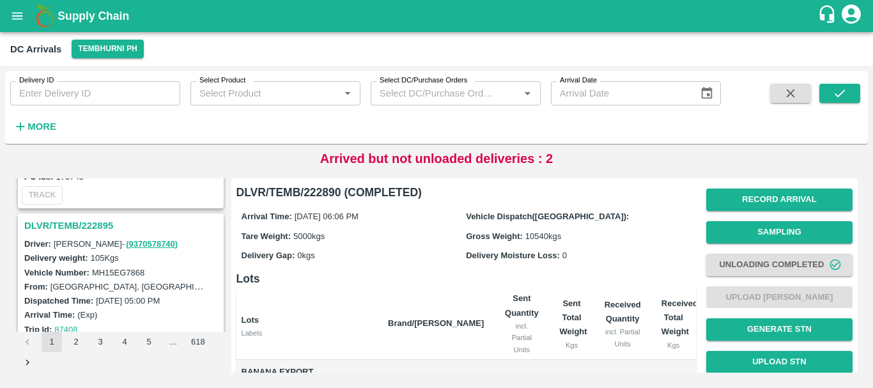
click at [91, 225] on h3 "DLVR/TEMB/222895" at bounding box center [122, 225] width 197 height 17
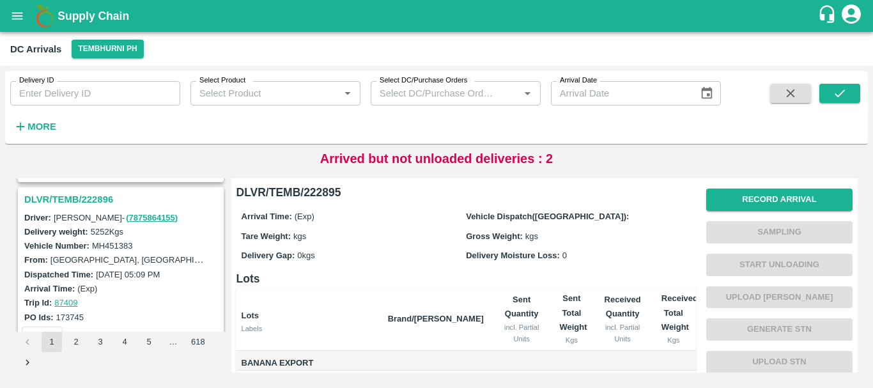
click at [90, 197] on h3 "DLVR/TEMB/222896" at bounding box center [122, 199] width 197 height 17
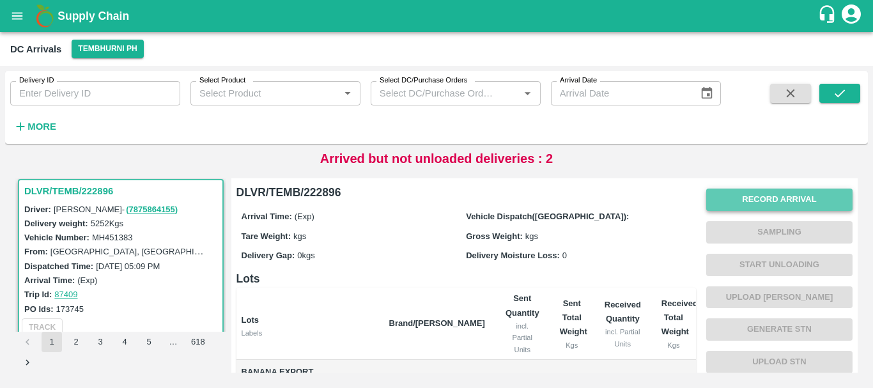
click at [756, 201] on button "Record Arrival" at bounding box center [779, 199] width 146 height 22
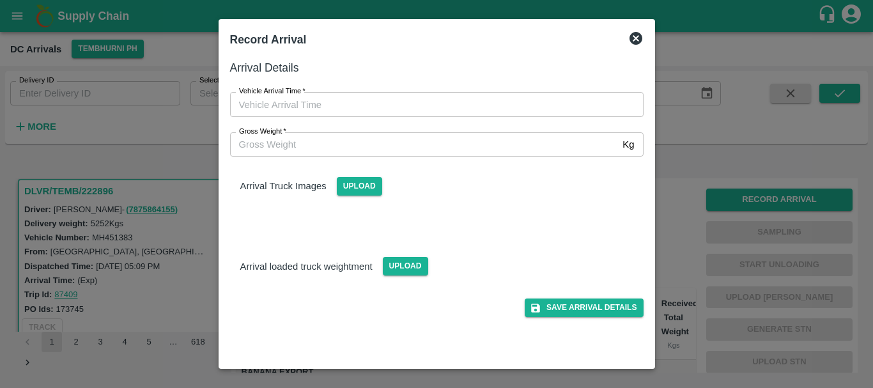
type input "DD/MM/YYYY hh:mm aa"
click at [446, 106] on input "DD/MM/YYYY hh:mm aa" at bounding box center [432, 104] width 404 height 24
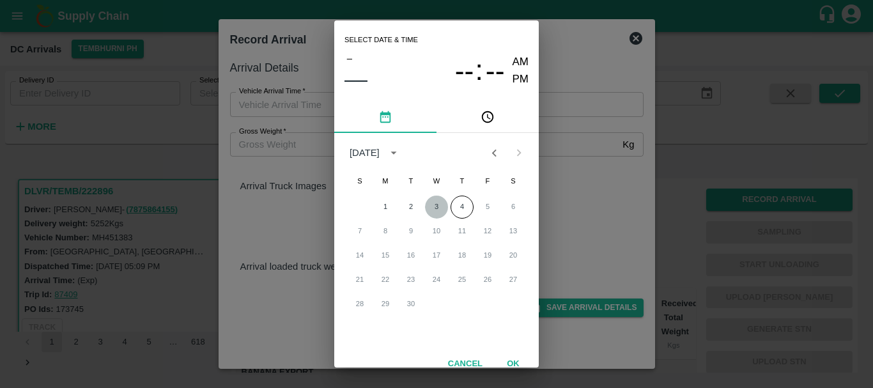
click at [430, 202] on button "3" at bounding box center [436, 206] width 23 height 23
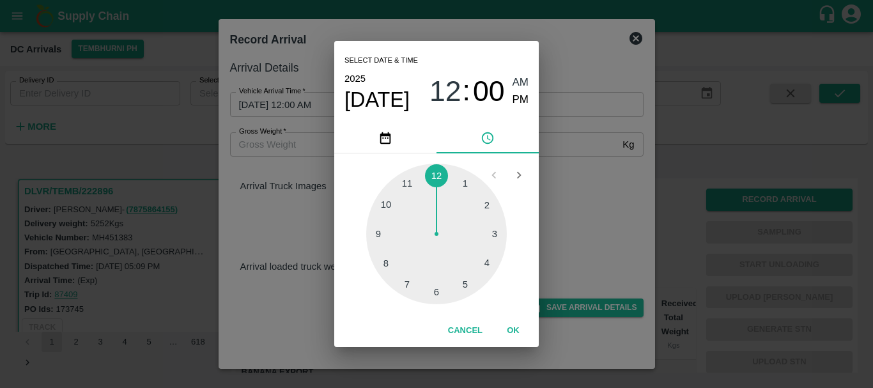
click at [380, 235] on div at bounding box center [436, 234] width 141 height 141
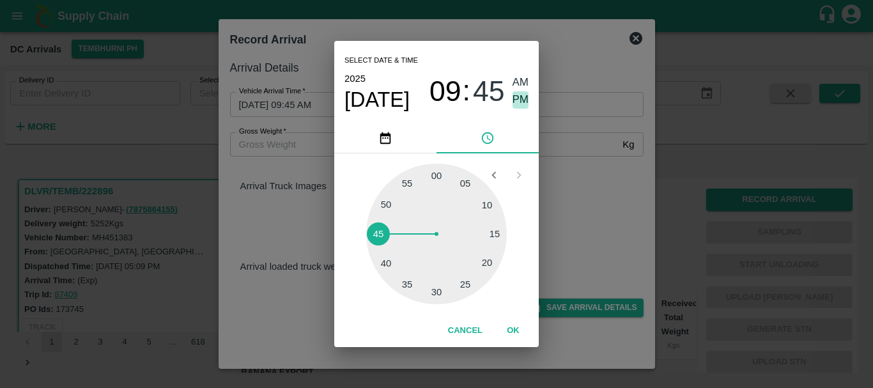
click at [515, 103] on span "PM" at bounding box center [520, 99] width 17 height 17
type input "03/09/2025 09:45 PM"
click at [590, 214] on div "Select date & time 2025 Sep 3 09 : 45 AM PM 05 10 15 20 25 30 35 40 45 50 55 00…" at bounding box center [436, 194] width 873 height 388
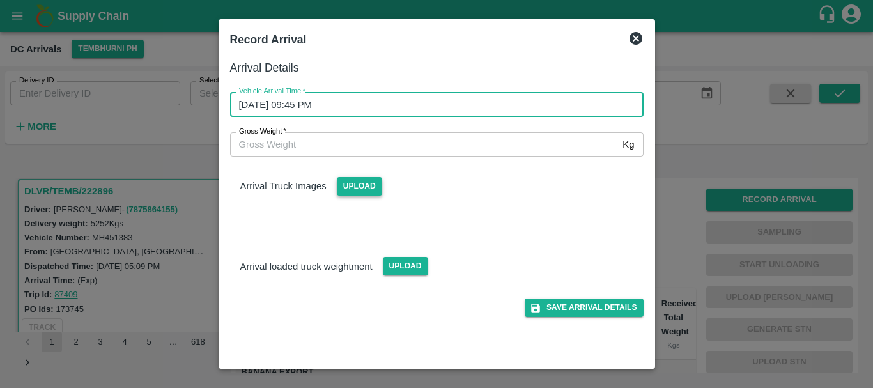
click at [365, 185] on span "Upload" at bounding box center [359, 186] width 45 height 19
click at [0, 0] on input "Upload" at bounding box center [0, 0] width 0 height 0
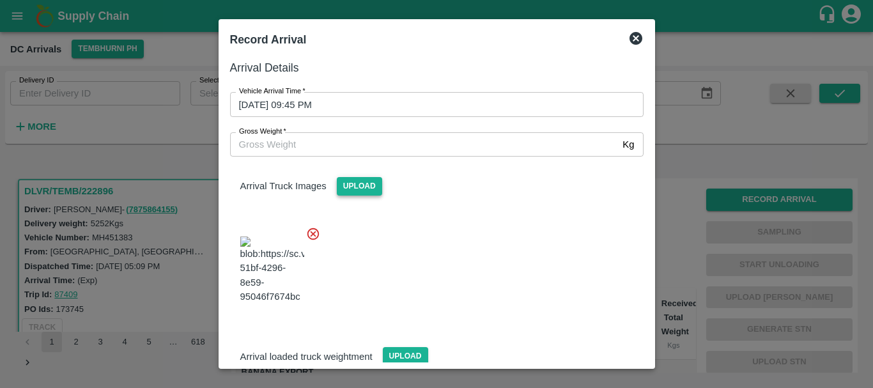
scroll to position [96, 0]
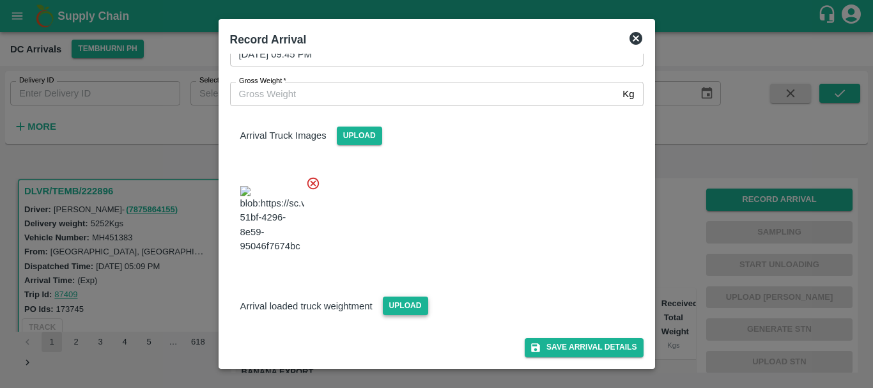
click at [408, 306] on span "Upload" at bounding box center [405, 305] width 45 height 19
click at [0, 0] on input "Upload" at bounding box center [0, 0] width 0 height 0
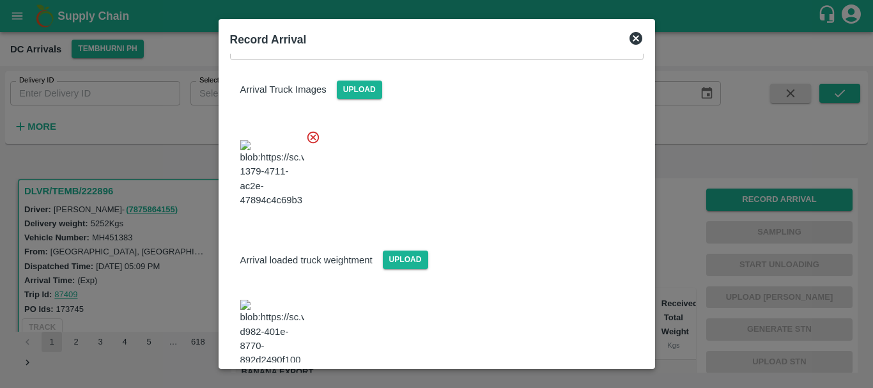
scroll to position [160, 0]
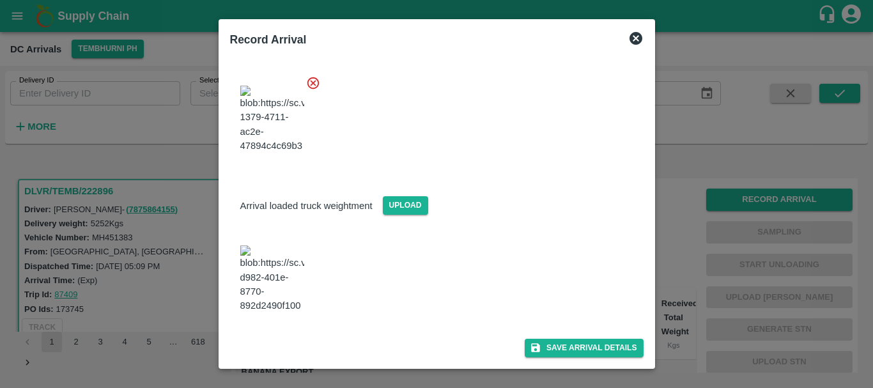
click at [252, 304] on img at bounding box center [272, 278] width 64 height 67
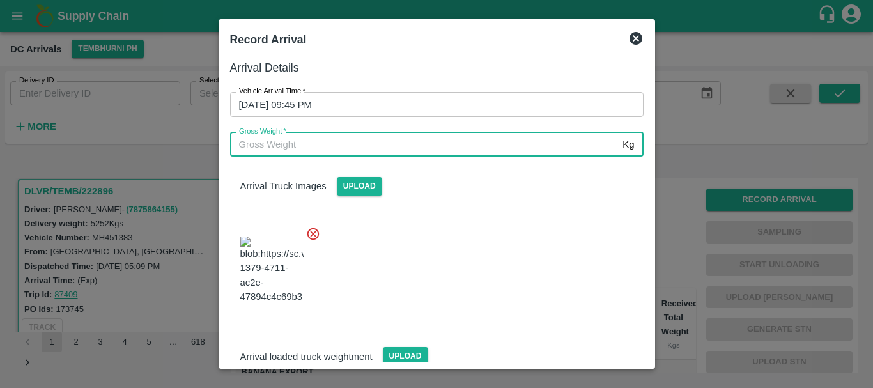
click at [330, 146] on input "Gross Weight   *" at bounding box center [424, 144] width 388 height 24
type input "11180"
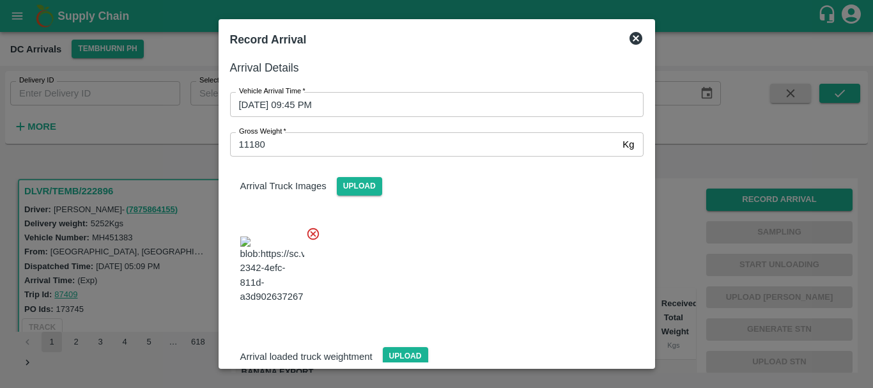
click at [480, 254] on div at bounding box center [431, 266] width 423 height 100
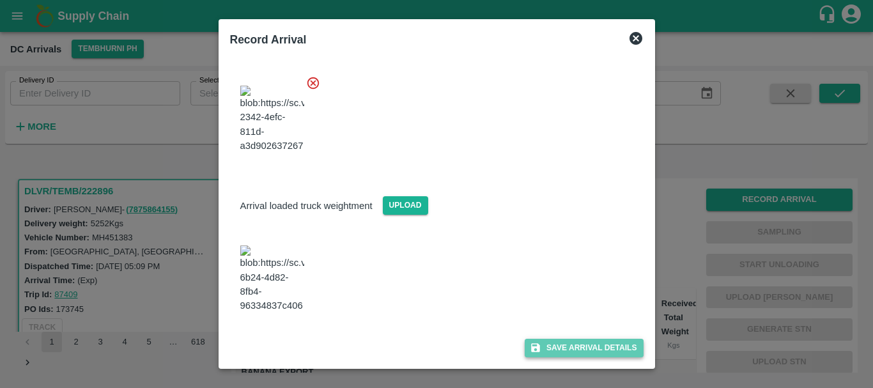
click at [551, 349] on button "Save Arrival Details" at bounding box center [583, 348] width 118 height 19
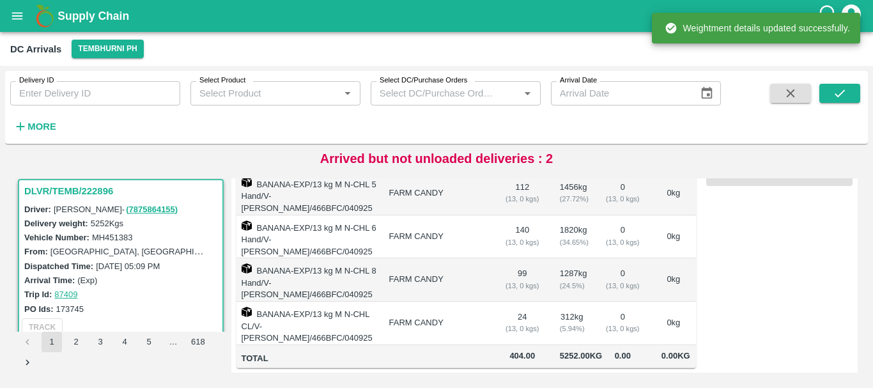
scroll to position [0, 0]
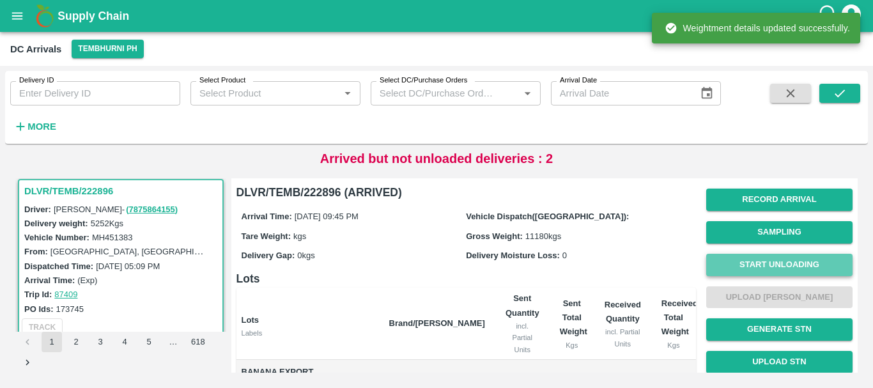
click at [745, 264] on button "Start Unloading" at bounding box center [779, 265] width 146 height 22
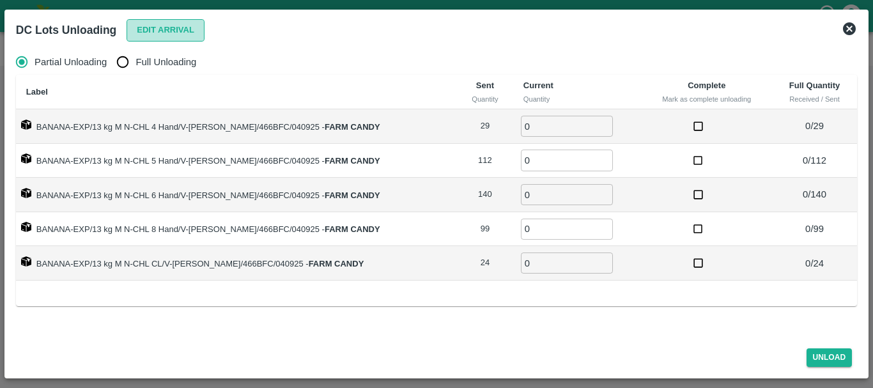
click at [141, 33] on button "Edit Arrival" at bounding box center [165, 30] width 78 height 22
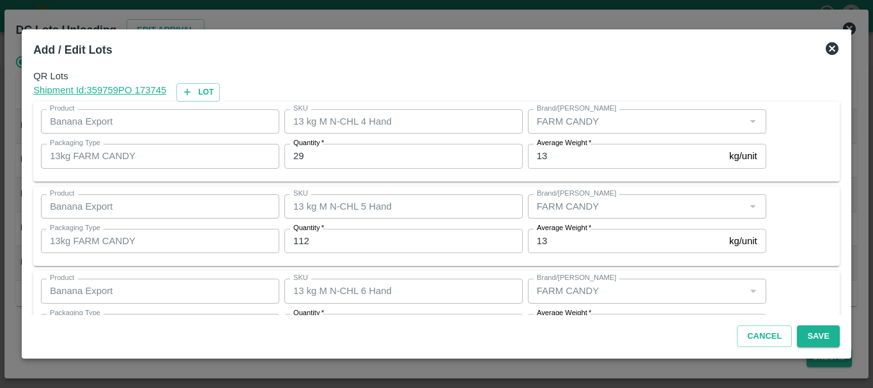
click at [830, 48] on icon at bounding box center [831, 48] width 15 height 15
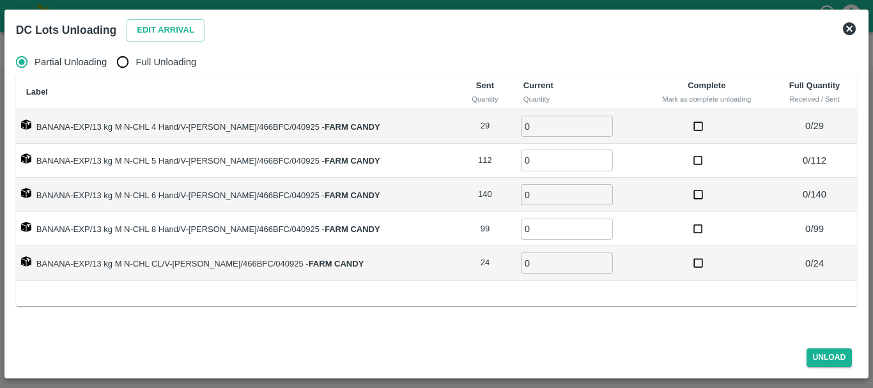
click at [844, 27] on icon at bounding box center [849, 28] width 13 height 13
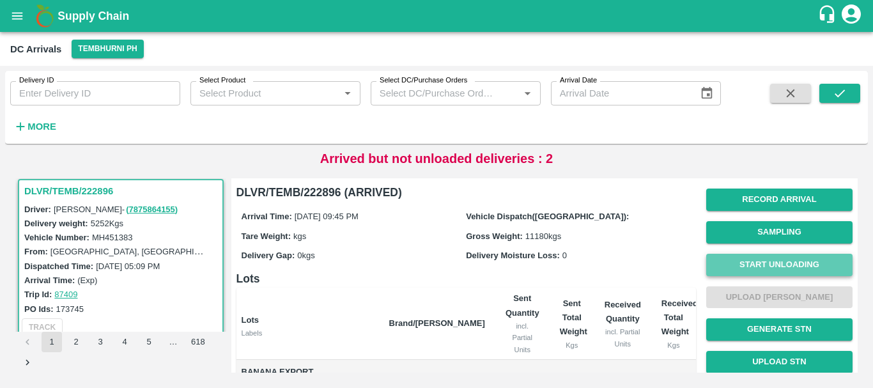
click at [770, 261] on button "Start Unloading" at bounding box center [779, 265] width 146 height 22
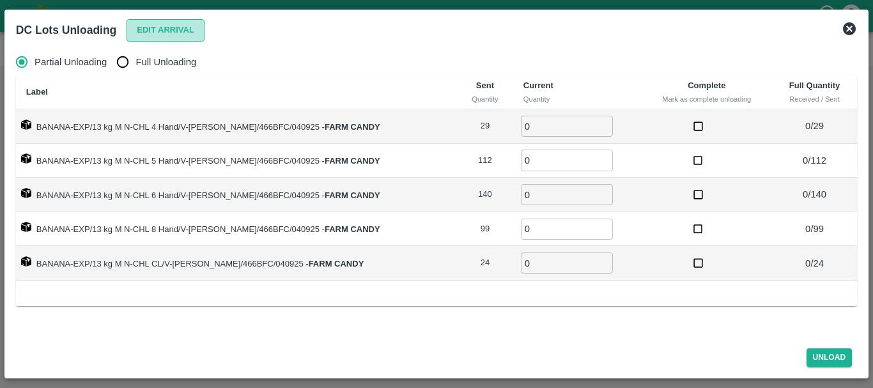
click at [154, 20] on button "Edit Arrival" at bounding box center [165, 30] width 78 height 22
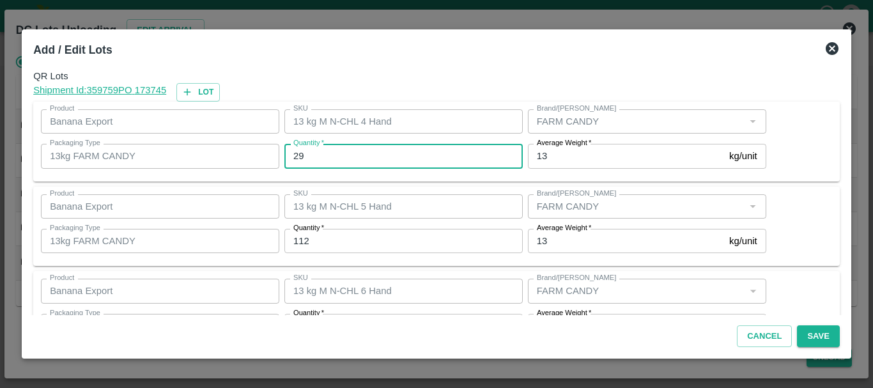
click at [435, 146] on input "29" at bounding box center [403, 156] width 238 height 24
type input "2"
type input "30"
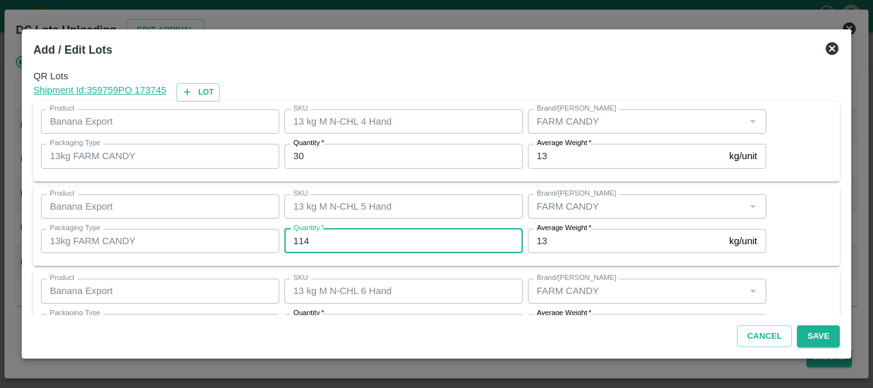
type input "114"
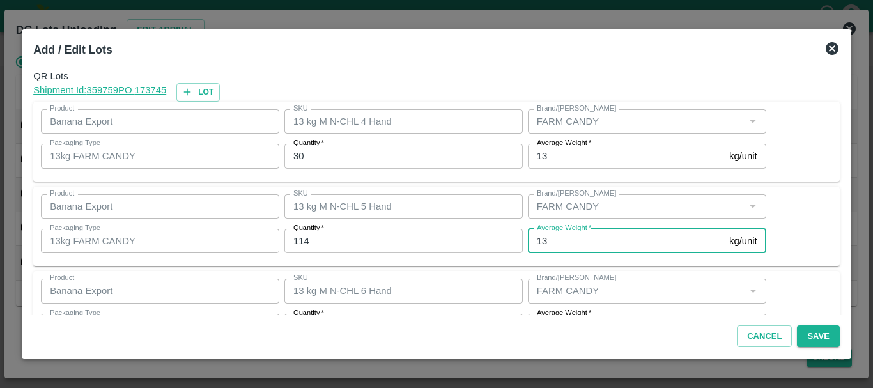
scroll to position [23, 0]
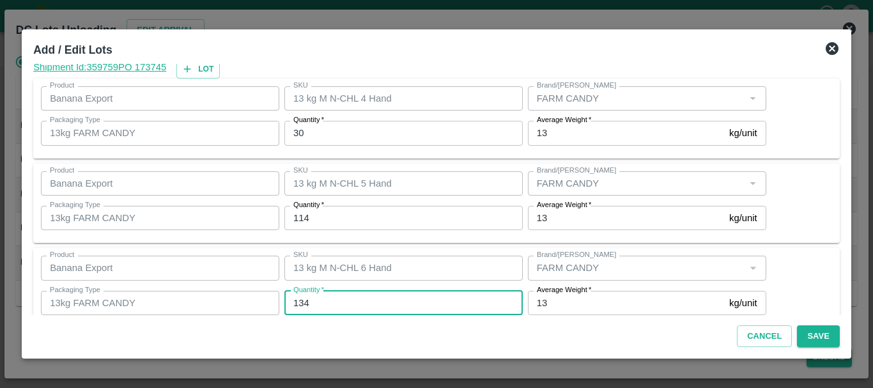
type input "134"
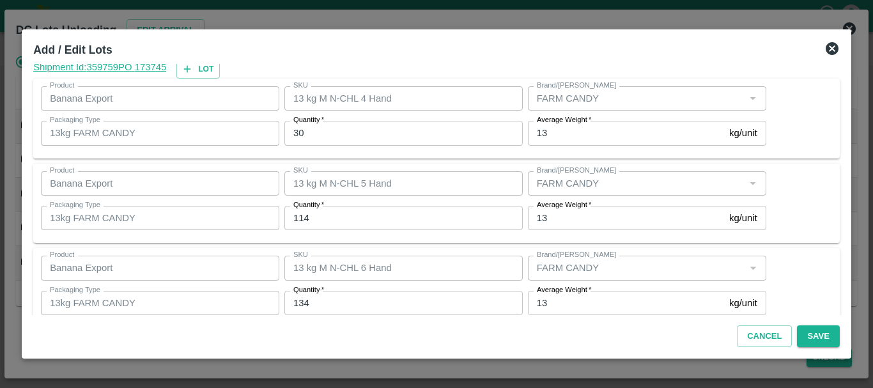
scroll to position [216, 0]
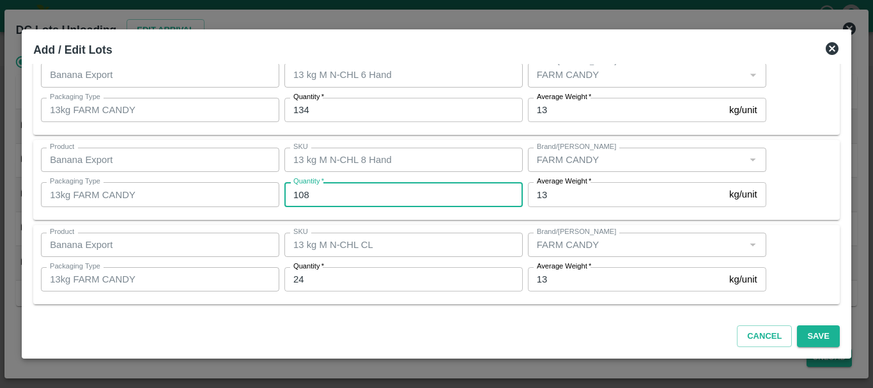
type input "108"
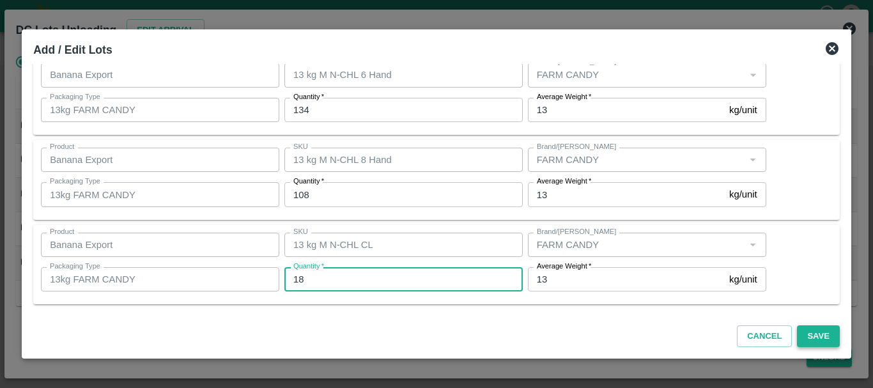
type input "18"
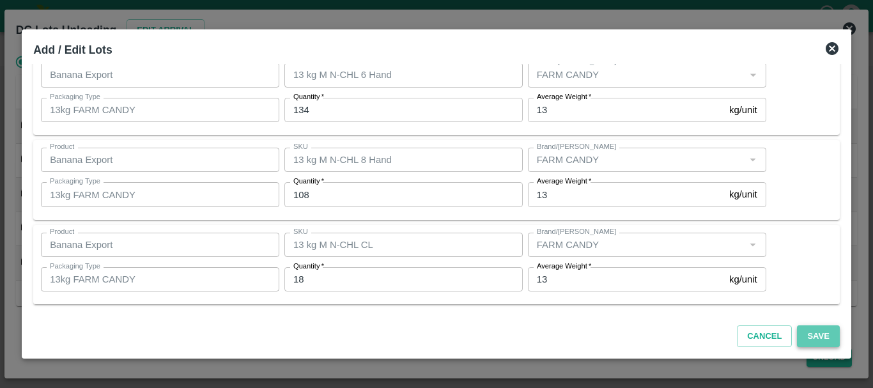
click at [801, 337] on button "Save" at bounding box center [818, 336] width 42 height 22
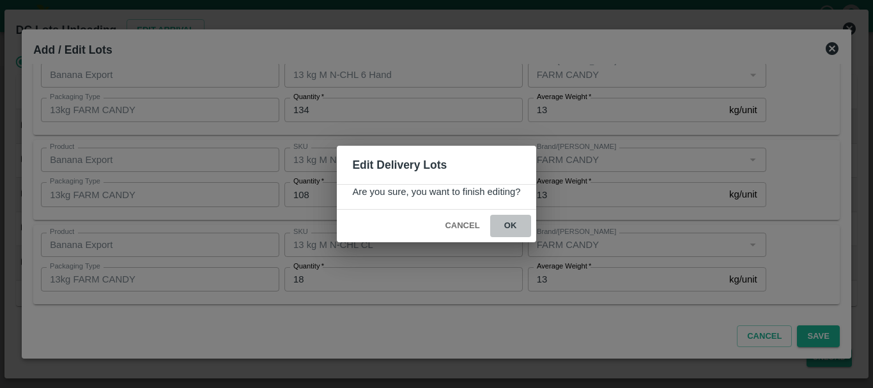
click at [512, 223] on button "ok" at bounding box center [510, 226] width 41 height 22
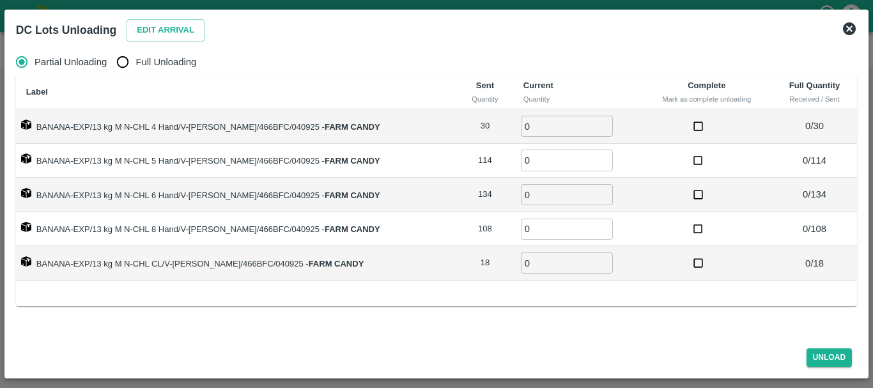
click at [164, 72] on label "Full Unloading" at bounding box center [153, 62] width 86 height 26
click at [135, 72] on input "Full Unloading" at bounding box center [123, 62] width 26 height 26
radio input "true"
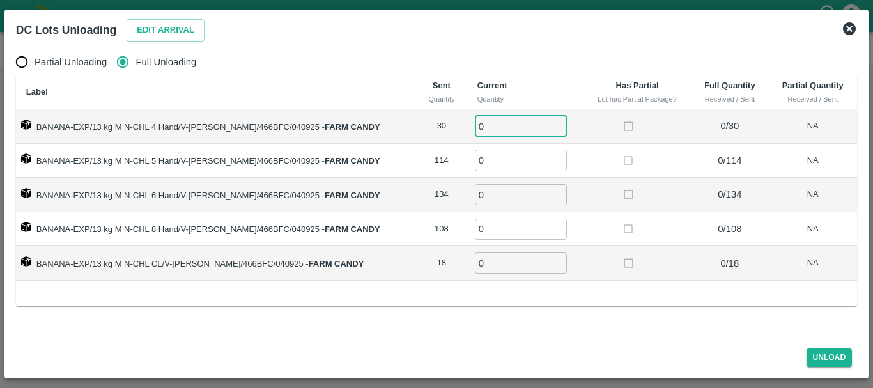
click at [498, 126] on input "0" at bounding box center [521, 126] width 92 height 21
type input "030"
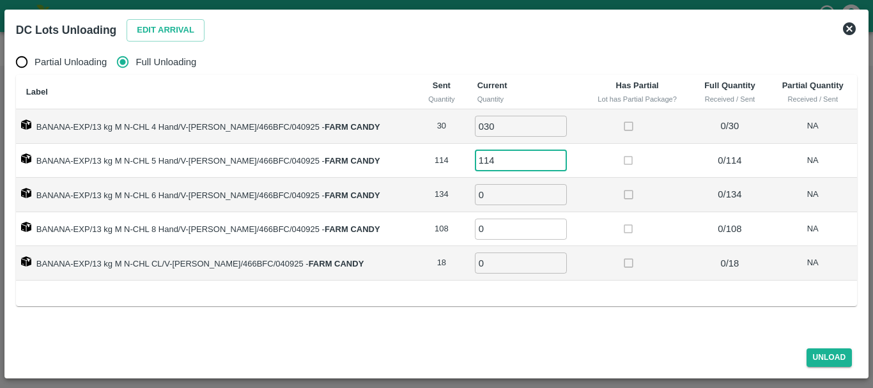
type input "114"
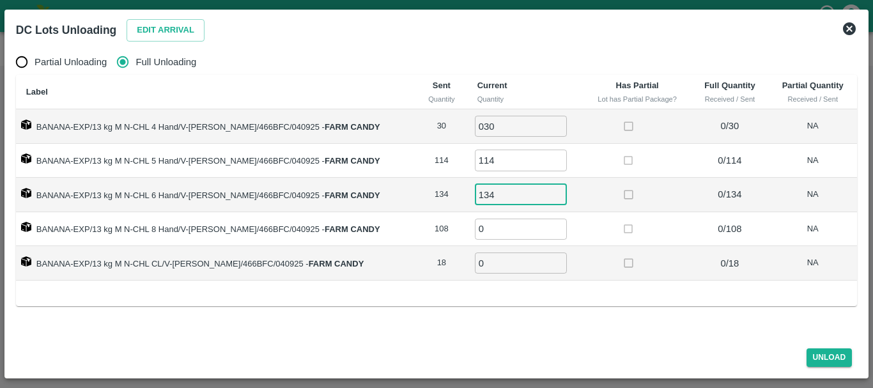
type input "134"
type input "108"
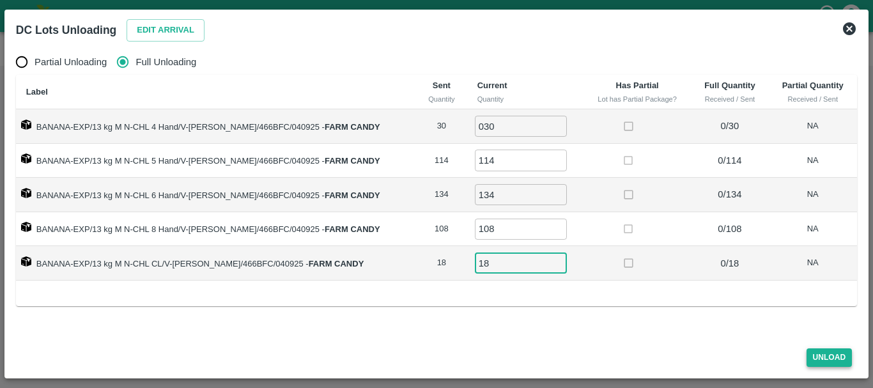
type input "18"
click at [820, 355] on button "Unload" at bounding box center [829, 357] width 46 height 19
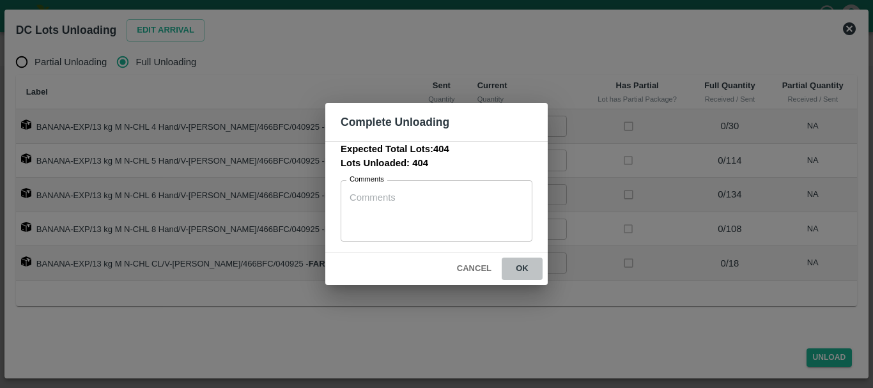
click at [528, 273] on button "ok" at bounding box center [521, 268] width 41 height 22
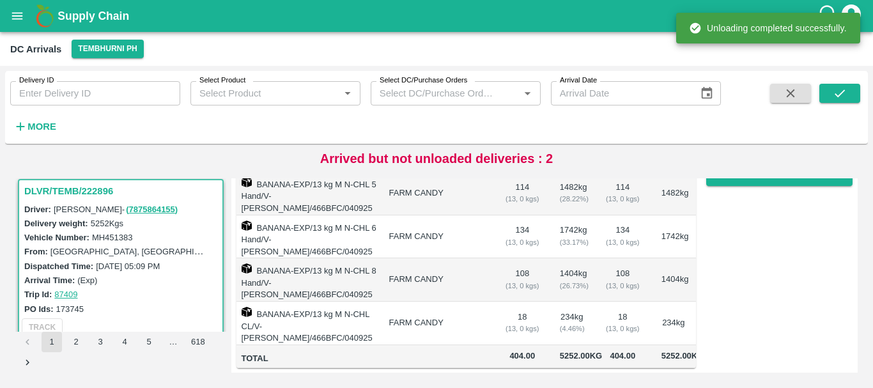
scroll to position [0, 0]
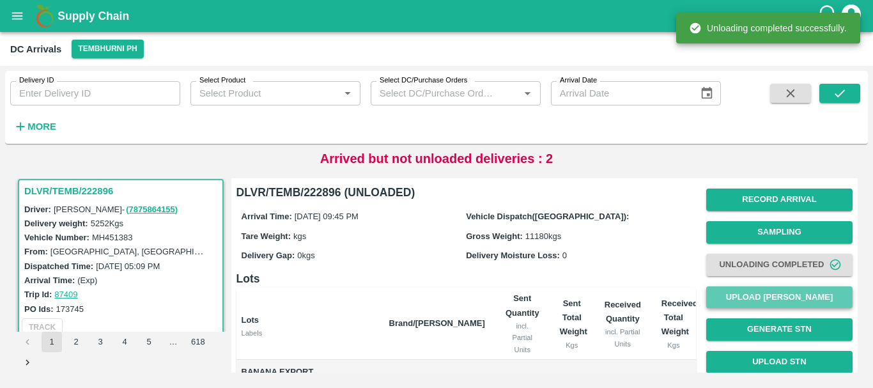
click at [761, 296] on button "Upload [PERSON_NAME]" at bounding box center [779, 297] width 146 height 22
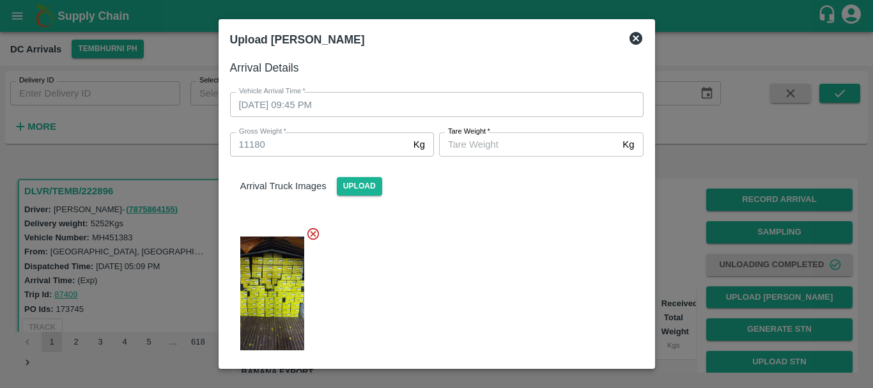
click at [561, 146] on input "Tare Weight   *" at bounding box center [528, 144] width 178 height 24
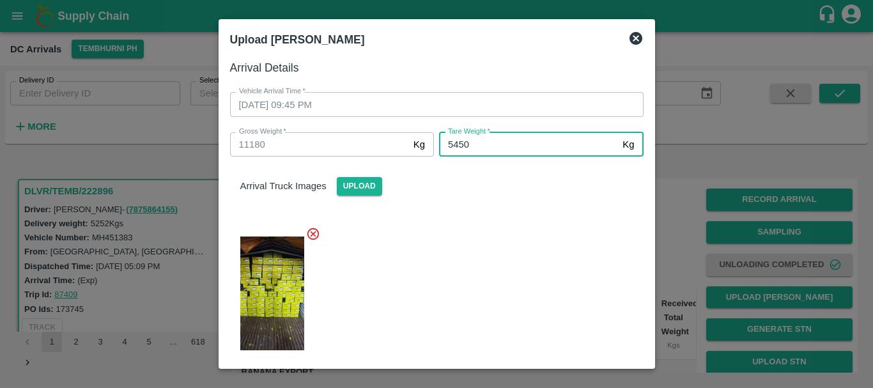
type input "5450"
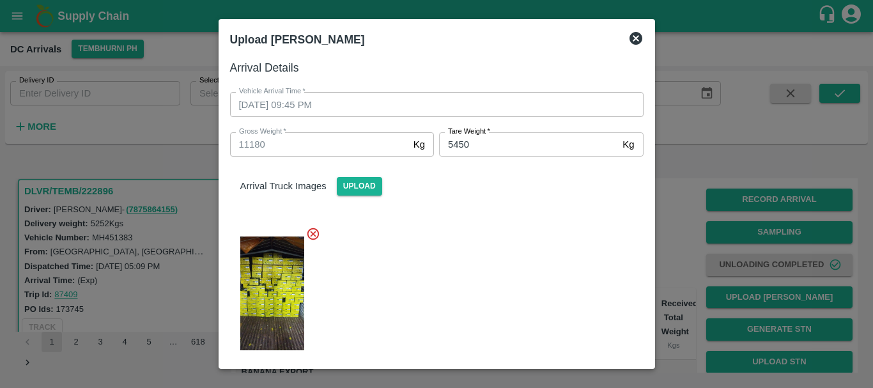
click at [548, 263] on div at bounding box center [431, 289] width 423 height 147
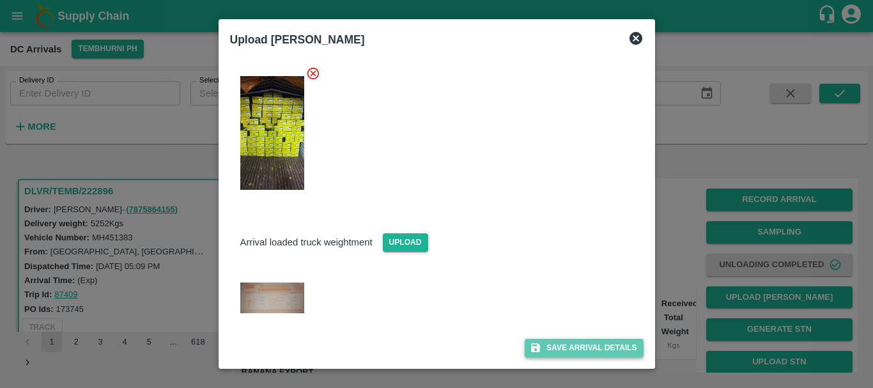
click at [572, 349] on button "Save Arrival Details" at bounding box center [583, 348] width 118 height 19
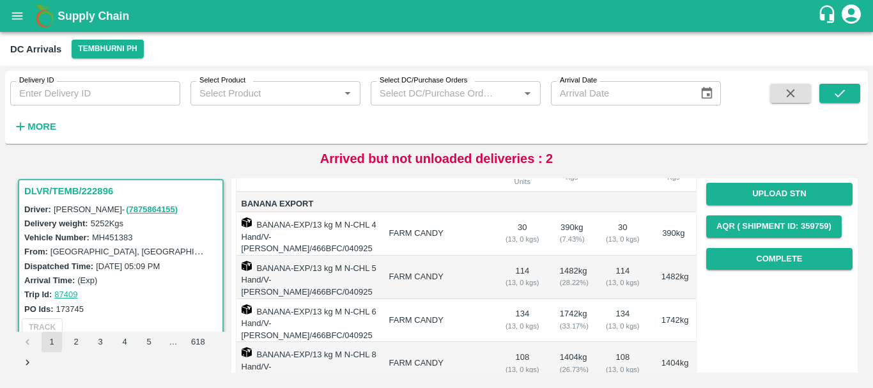
scroll to position [169, 0]
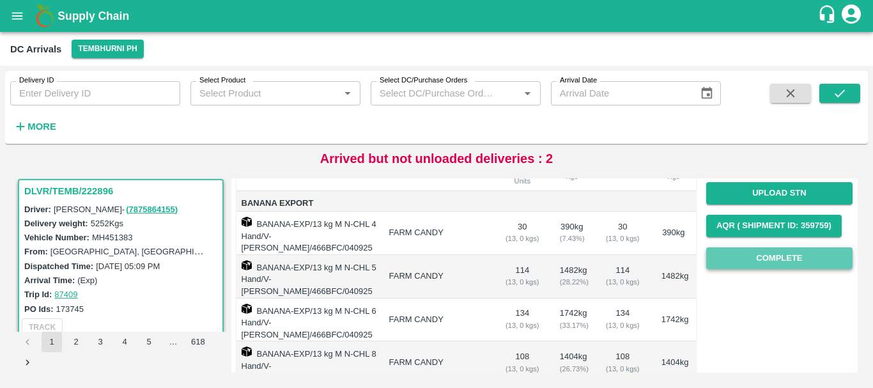
click at [755, 259] on button "Complete" at bounding box center [779, 258] width 146 height 22
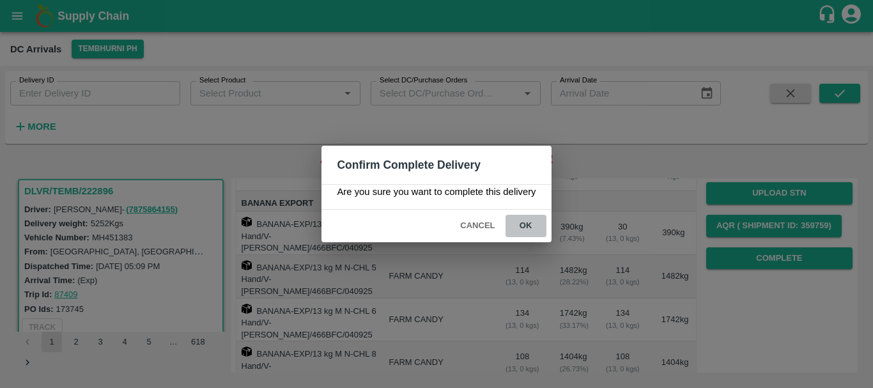
click at [522, 222] on button "ok" at bounding box center [525, 226] width 41 height 22
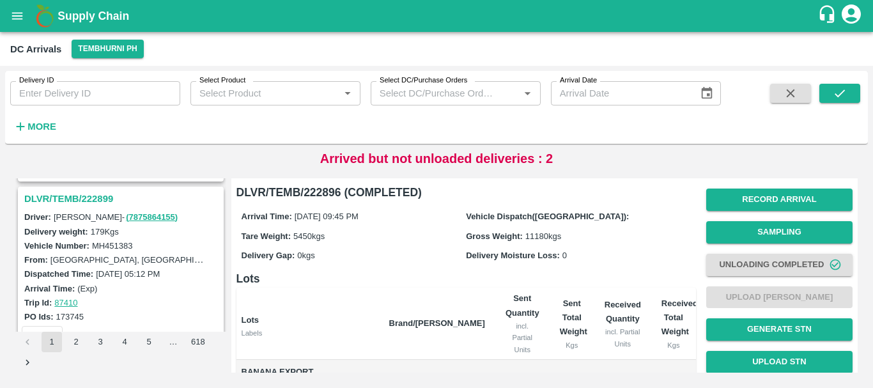
scroll to position [330, 0]
click at [89, 199] on h3 "DLVR/TEMB/222899" at bounding box center [122, 199] width 197 height 17
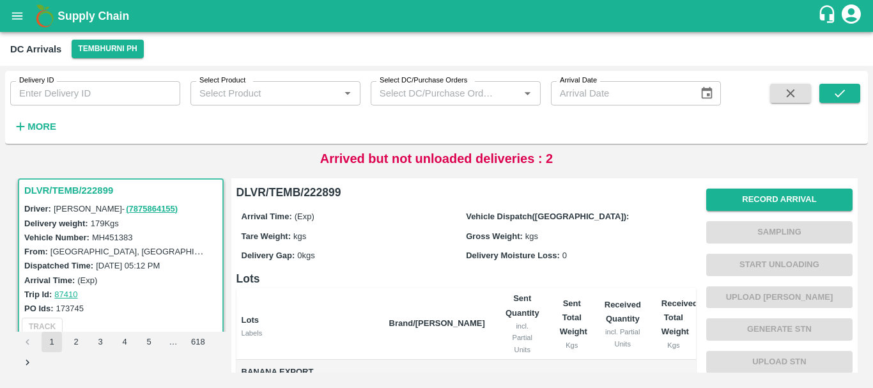
scroll to position [121, 0]
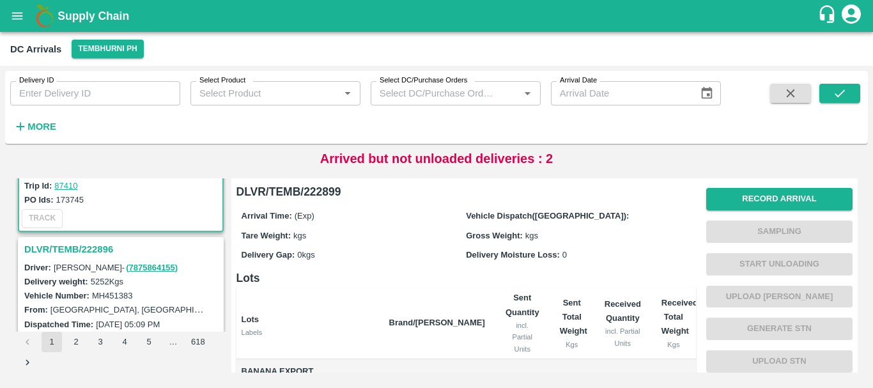
click at [102, 250] on h3 "DLVR/TEMB/222896" at bounding box center [122, 249] width 197 height 17
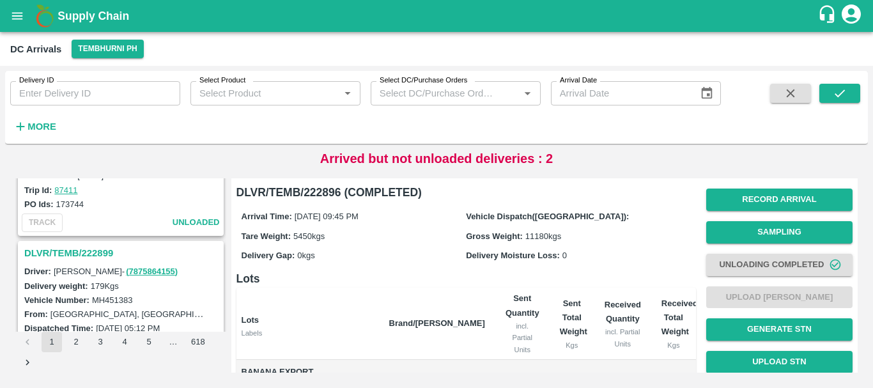
click at [107, 250] on h3 "DLVR/TEMB/222899" at bounding box center [122, 253] width 197 height 17
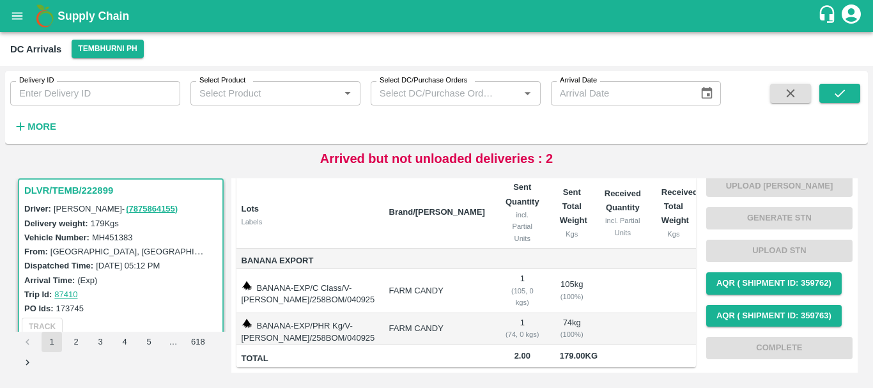
click at [495, 277] on td "1 ( 105, 0 kgs)" at bounding box center [522, 291] width 54 height 44
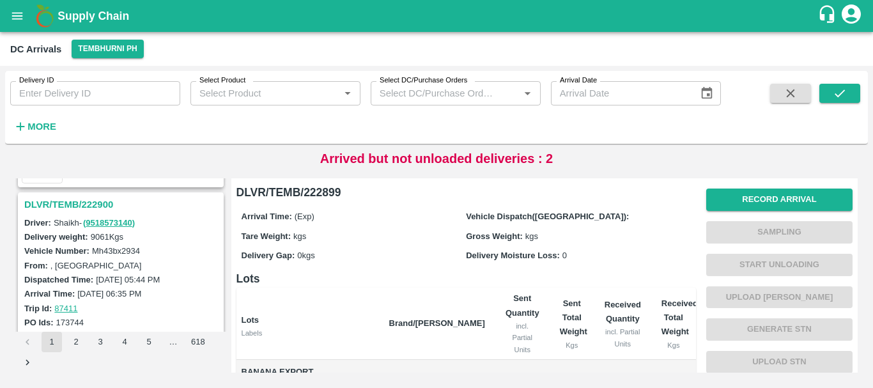
click at [89, 203] on h3 "DLVR/TEMB/222900" at bounding box center [122, 204] width 197 height 17
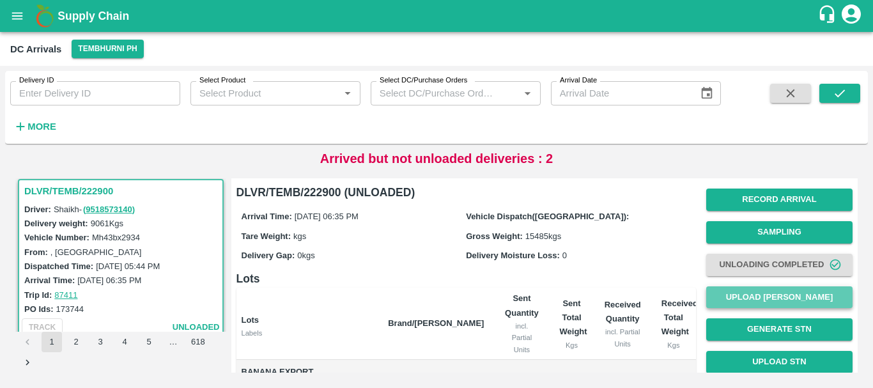
click at [759, 293] on button "Upload [PERSON_NAME]" at bounding box center [779, 297] width 146 height 22
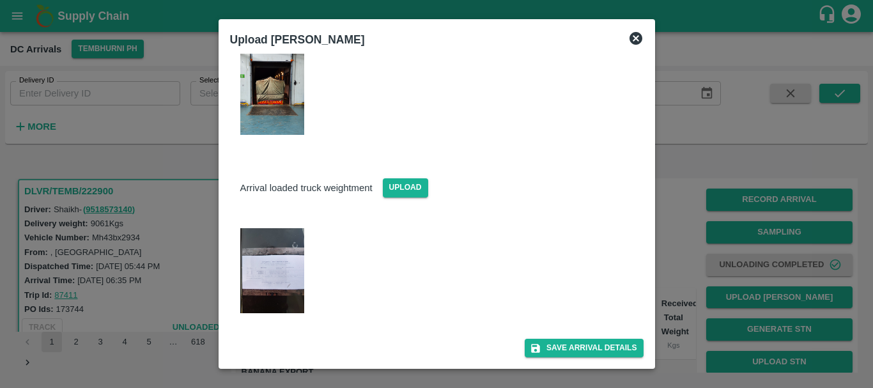
click at [294, 244] on img at bounding box center [272, 270] width 64 height 85
click at [273, 275] on img at bounding box center [272, 270] width 64 height 85
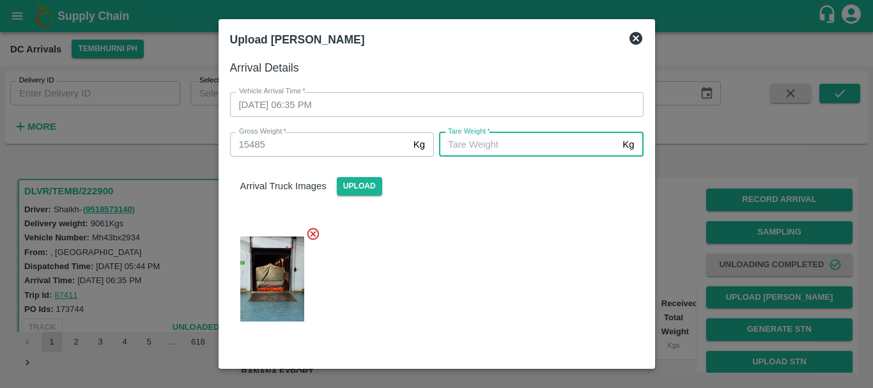
click at [486, 144] on input "Tare Weight   *" at bounding box center [528, 144] width 178 height 24
type input "5560"
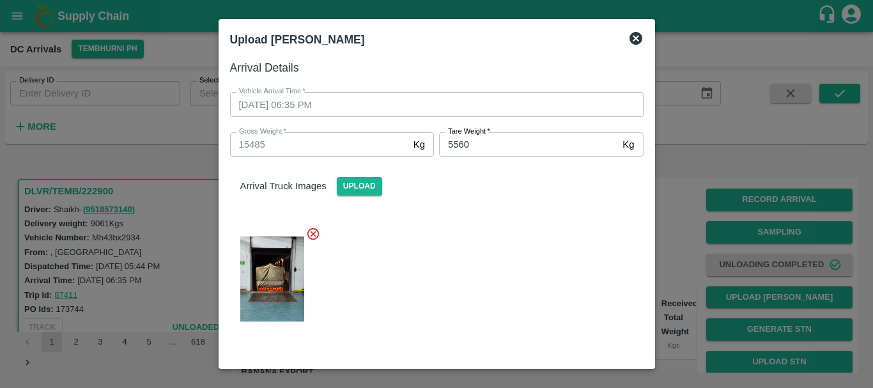
click at [500, 284] on div at bounding box center [431, 275] width 423 height 118
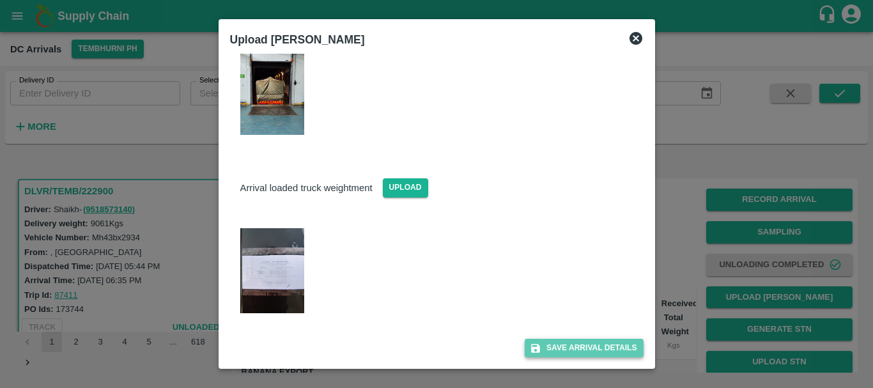
click at [564, 351] on button "Save Arrival Details" at bounding box center [583, 348] width 118 height 19
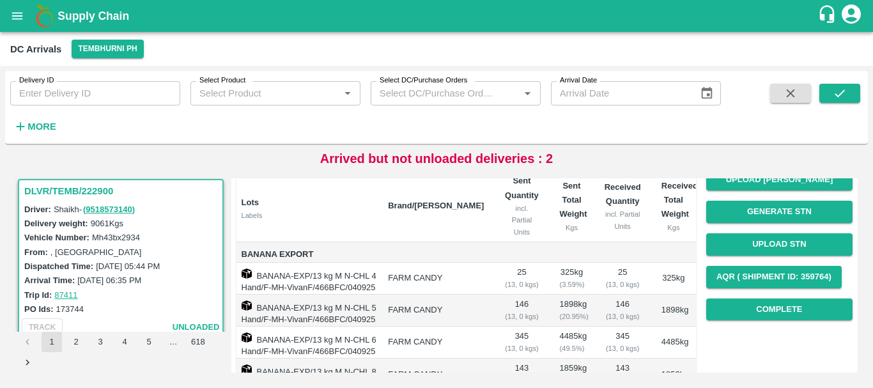
scroll to position [158, 0]
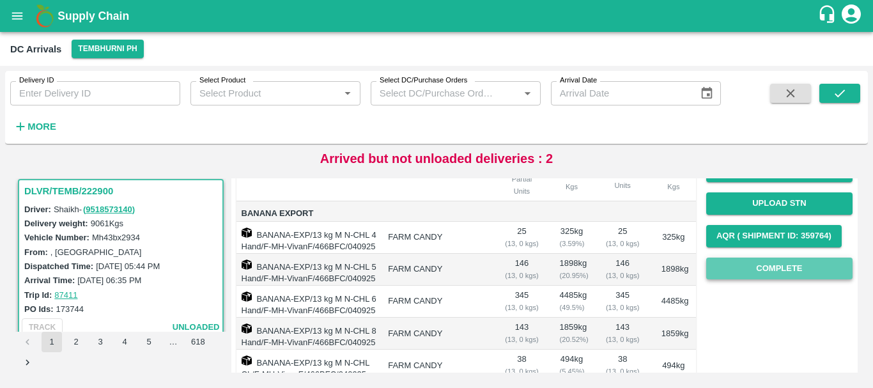
click at [759, 266] on button "Complete" at bounding box center [779, 268] width 146 height 22
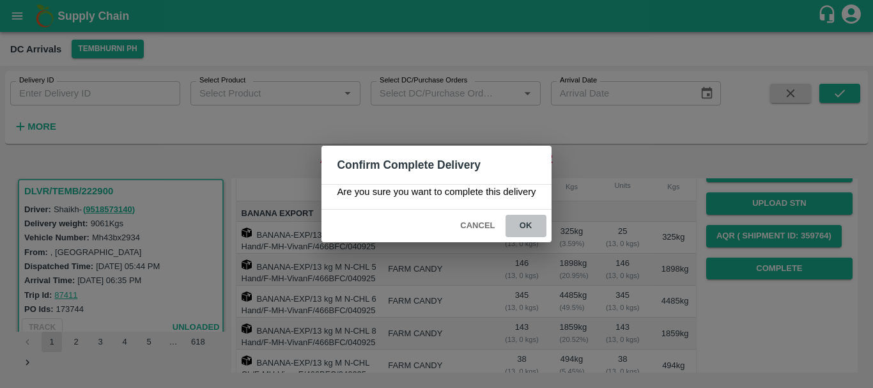
click at [526, 221] on button "ok" at bounding box center [525, 226] width 41 height 22
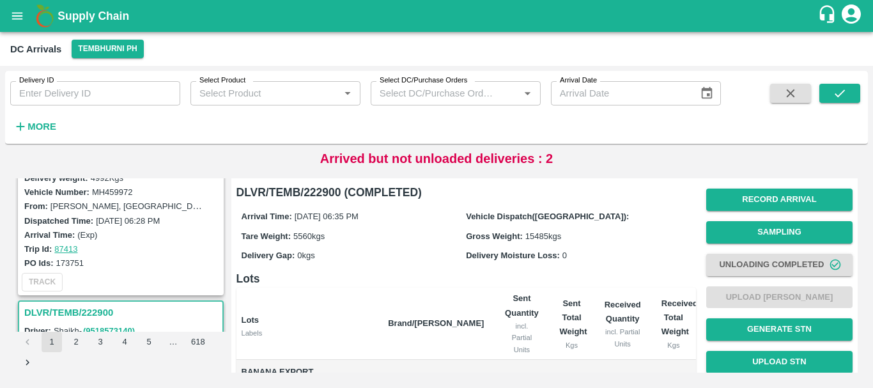
scroll to position [0, 0]
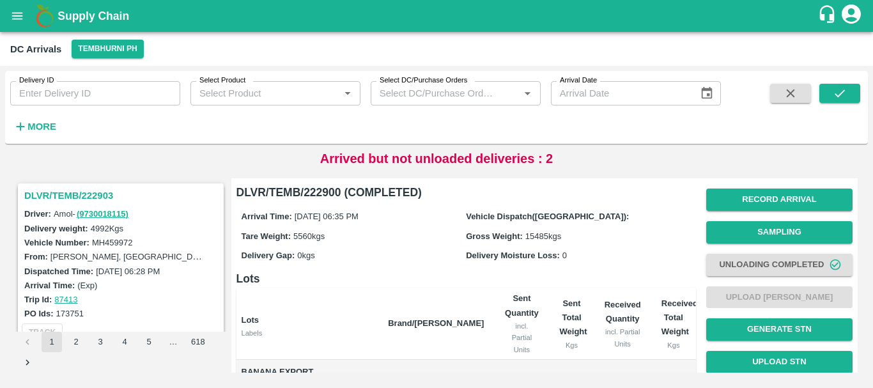
click at [86, 189] on h3 "DLVR/TEMB/222903" at bounding box center [122, 195] width 197 height 17
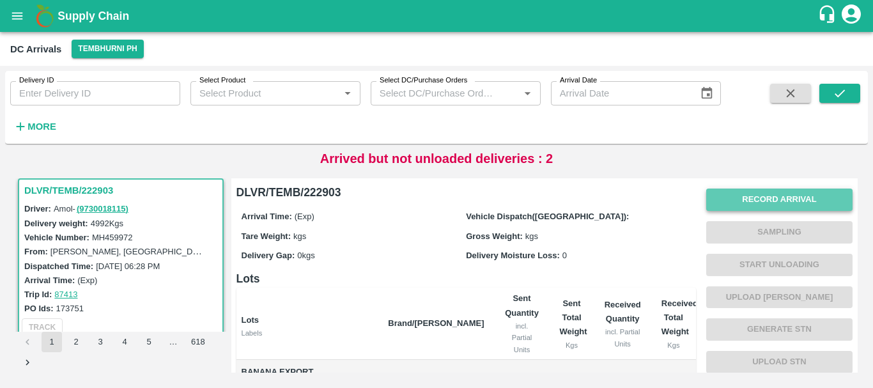
click at [727, 201] on button "Record Arrival" at bounding box center [779, 199] width 146 height 22
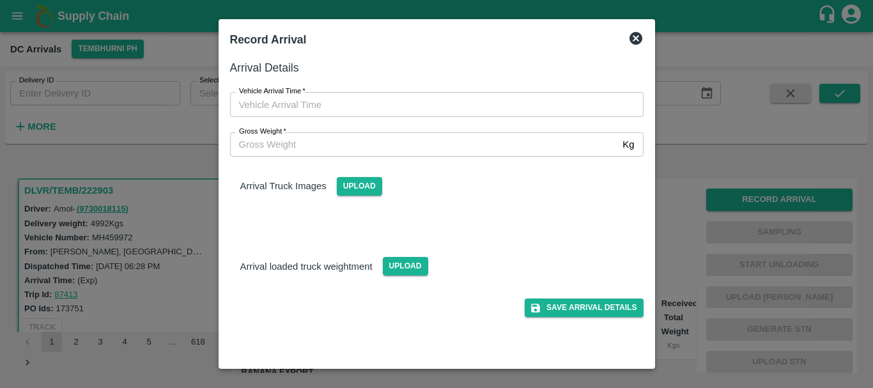
type input "DD/MM/YYYY hh:mm aa"
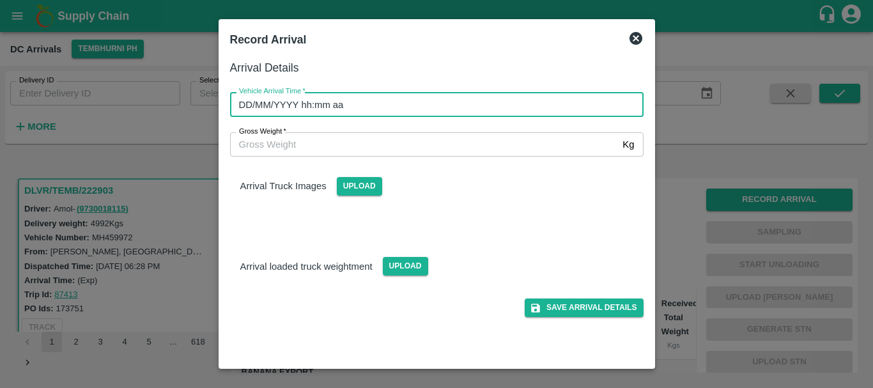
click at [533, 100] on input "DD/MM/YYYY hh:mm aa" at bounding box center [432, 104] width 404 height 24
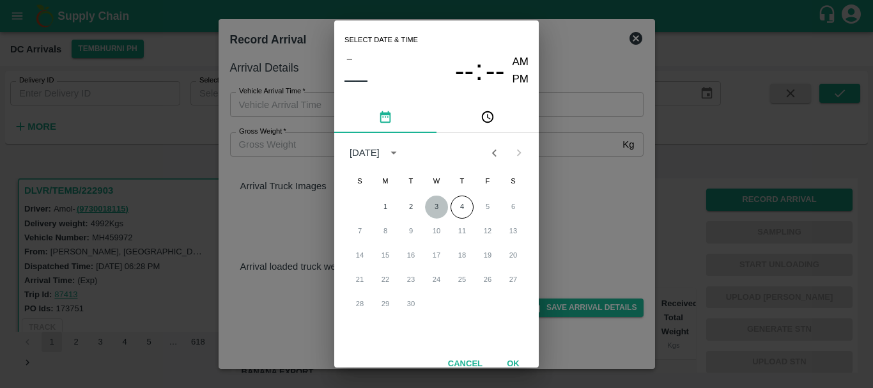
click at [435, 206] on button "3" at bounding box center [436, 206] width 23 height 23
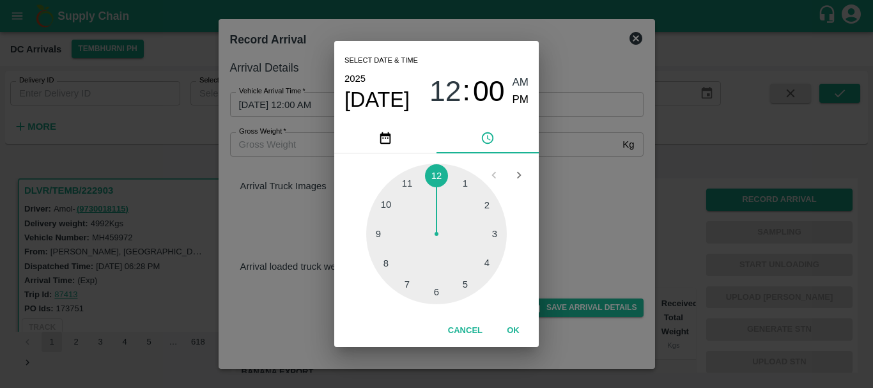
click at [386, 208] on div at bounding box center [436, 234] width 141 height 141
click at [481, 223] on div at bounding box center [436, 234] width 141 height 141
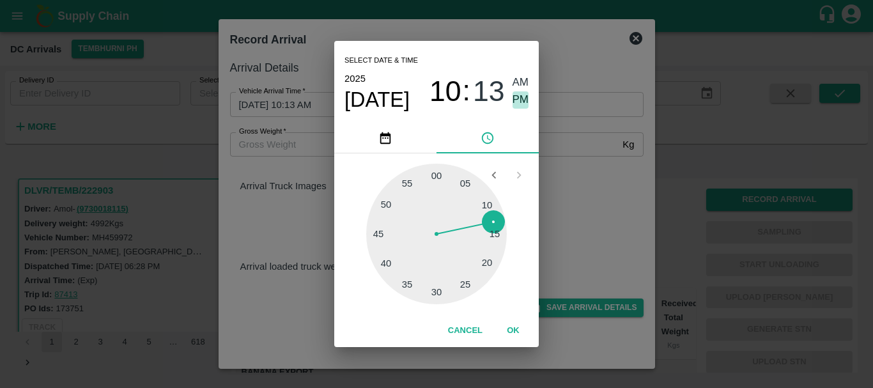
click at [519, 101] on span "PM" at bounding box center [520, 99] width 17 height 17
type input "03/09/2025 10:13 PM"
click at [583, 162] on div "Select date & time 2025 Sep 3 10 : 13 AM PM 05 10 15 20 25 30 35 40 45 50 55 00…" at bounding box center [436, 194] width 873 height 388
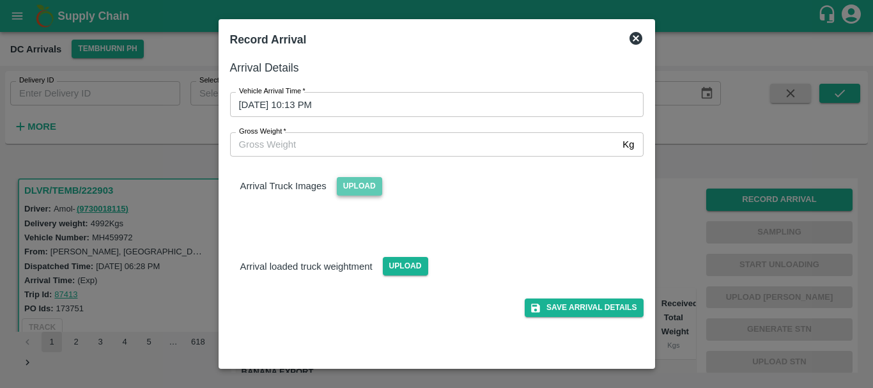
click at [353, 181] on span "Upload" at bounding box center [359, 186] width 45 height 19
click at [0, 0] on input "Upload" at bounding box center [0, 0] width 0 height 0
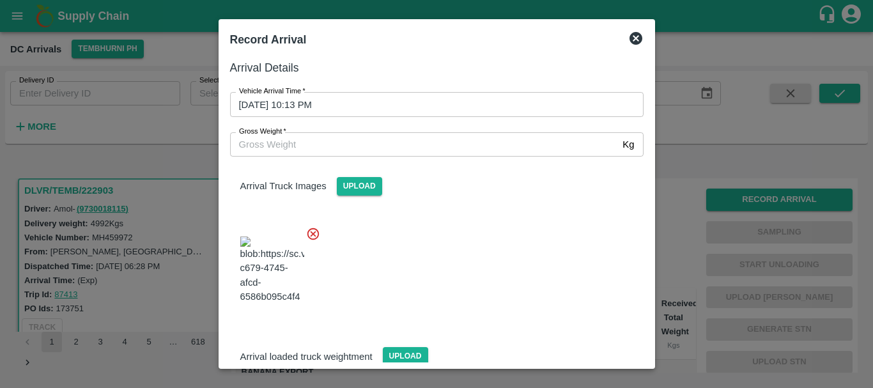
scroll to position [96, 0]
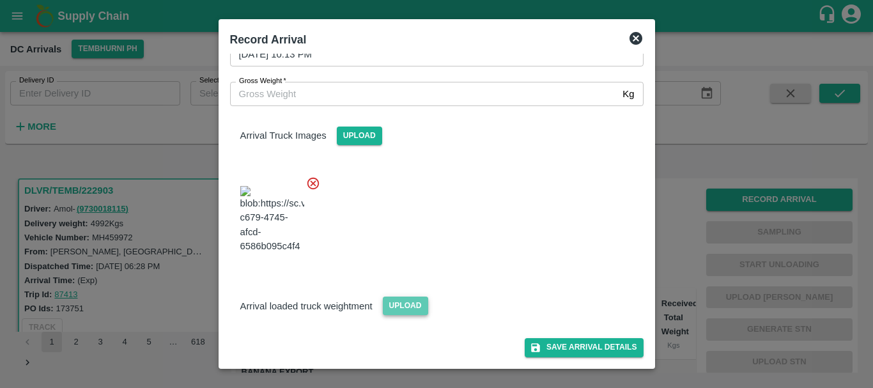
drag, startPoint x: 390, startPoint y: 321, endPoint x: 385, endPoint y: 310, distance: 11.7
click at [385, 310] on span "Upload" at bounding box center [405, 305] width 45 height 19
click at [0, 0] on input "Upload" at bounding box center [0, 0] width 0 height 0
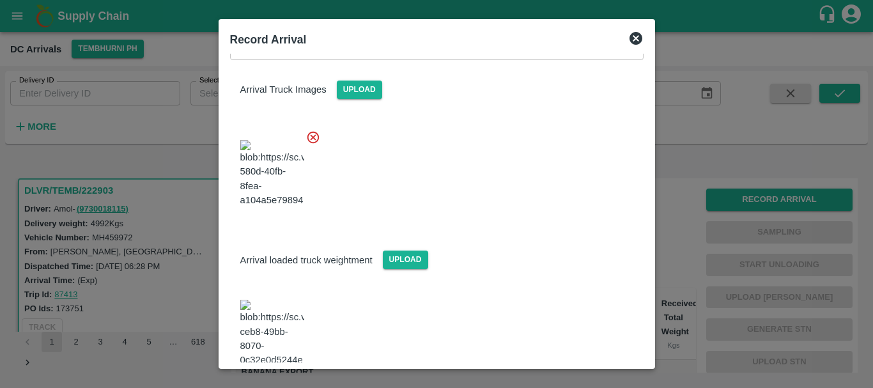
scroll to position [151, 0]
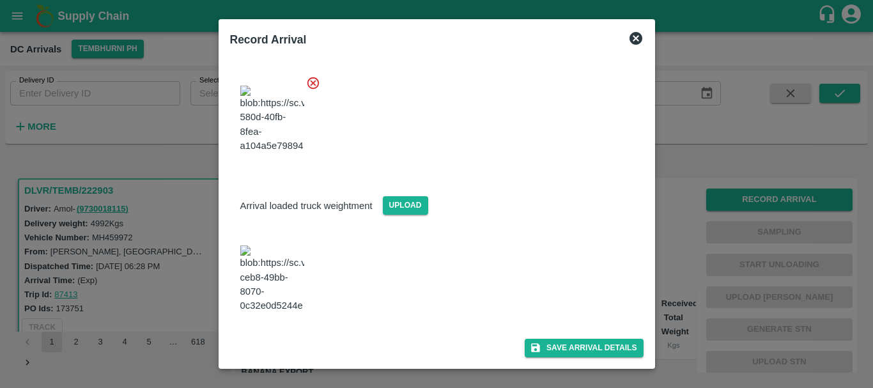
click at [270, 298] on img at bounding box center [272, 278] width 64 height 67
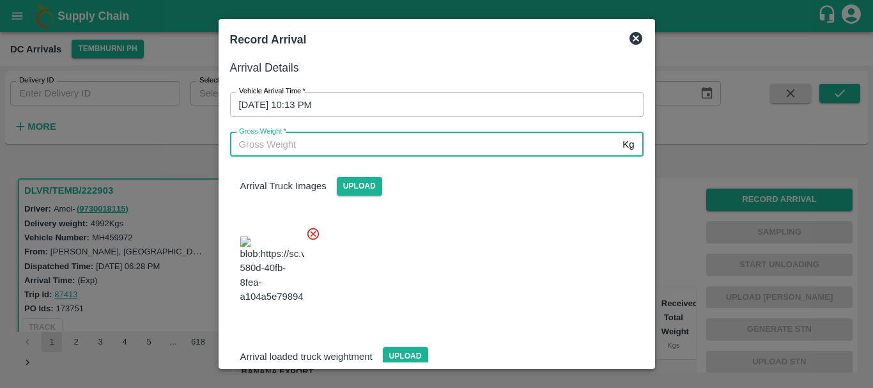
click at [341, 143] on input "Gross Weight   *" at bounding box center [424, 144] width 388 height 24
type input "10860"
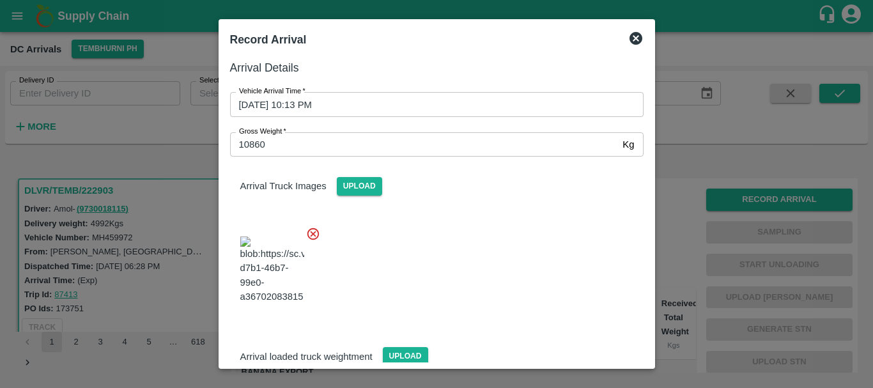
click at [469, 257] on div at bounding box center [431, 266] width 423 height 100
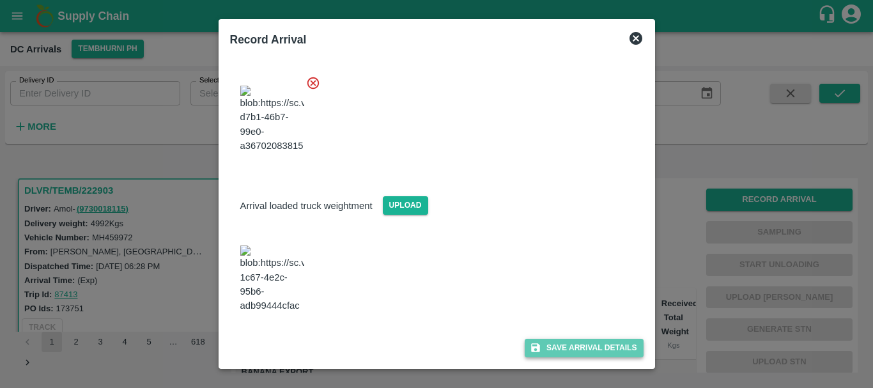
click at [541, 347] on button "Save Arrival Details" at bounding box center [583, 348] width 118 height 19
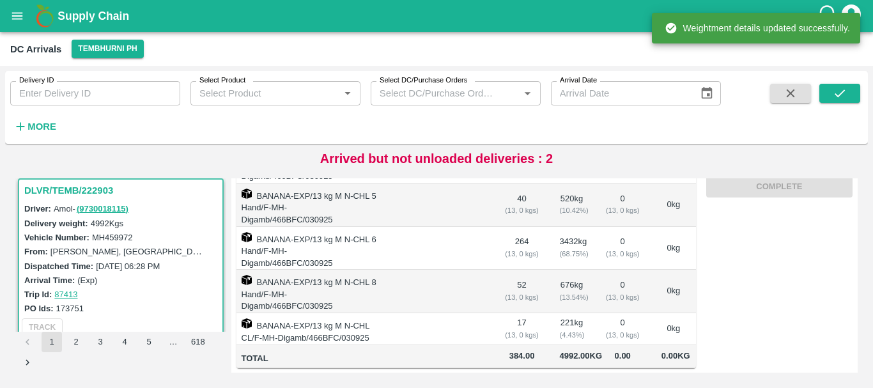
scroll to position [0, 0]
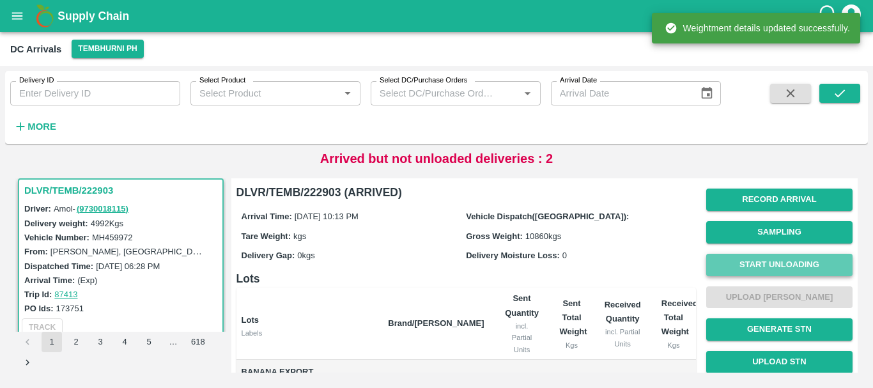
click at [715, 254] on button "Start Unloading" at bounding box center [779, 265] width 146 height 22
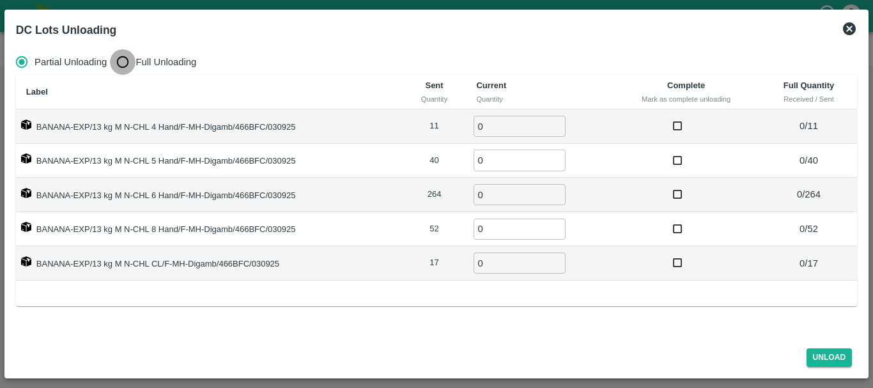
click at [120, 52] on input "Full Unloading" at bounding box center [123, 62] width 26 height 26
radio input "true"
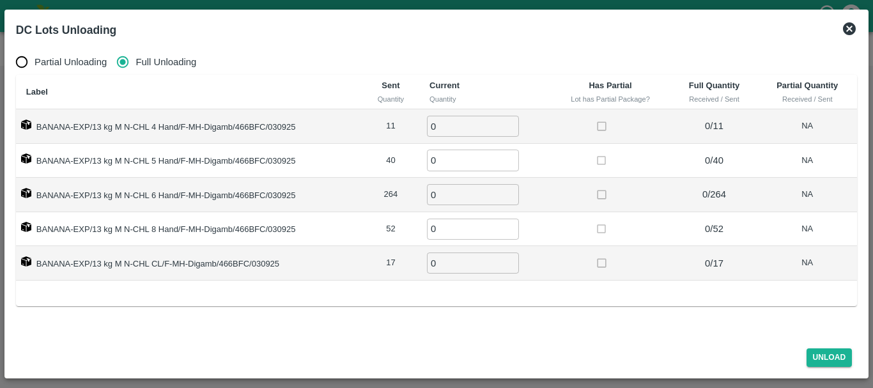
click at [850, 27] on icon at bounding box center [848, 28] width 15 height 15
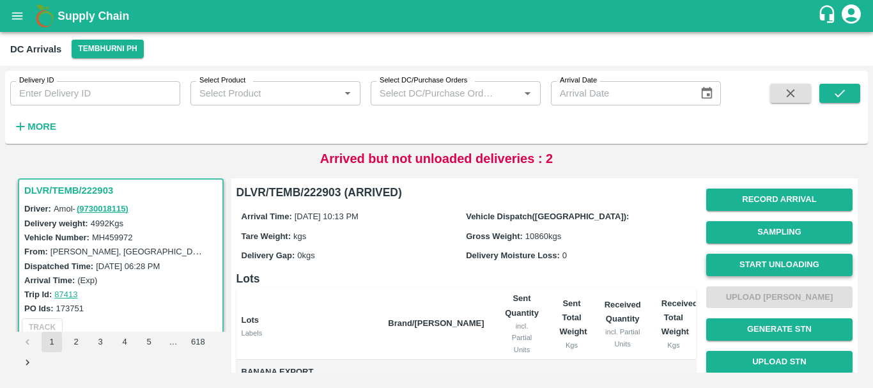
click at [747, 263] on button "Start Unloading" at bounding box center [779, 265] width 146 height 22
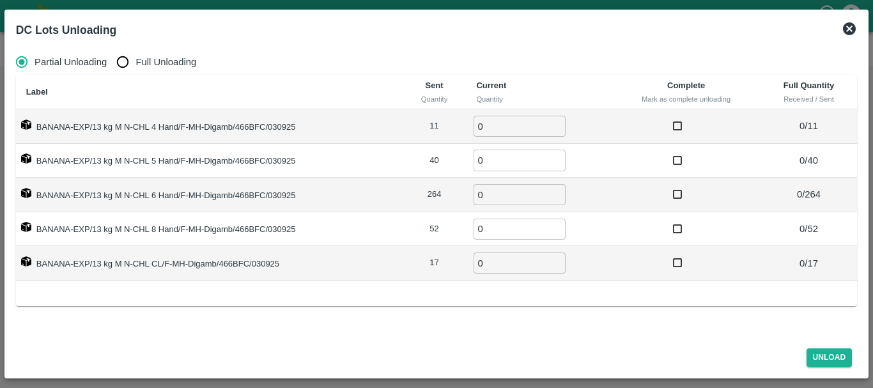
click at [146, 70] on label "Full Unloading" at bounding box center [153, 62] width 86 height 26
click at [135, 70] on input "Full Unloading" at bounding box center [123, 62] width 26 height 26
radio input "true"
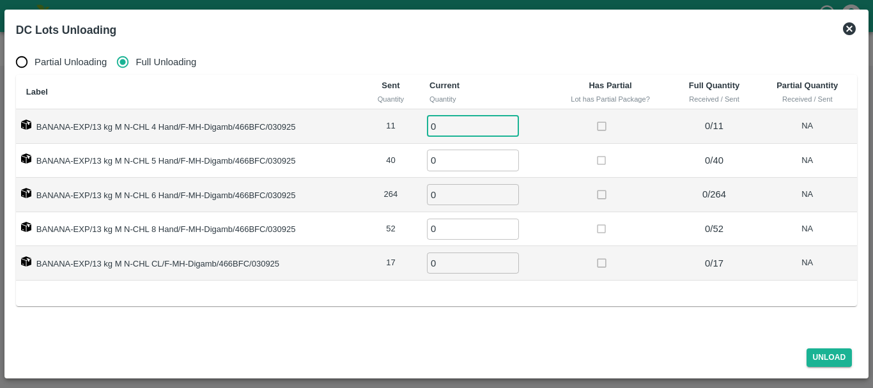
click at [458, 127] on input "0" at bounding box center [473, 126] width 92 height 21
type input "011"
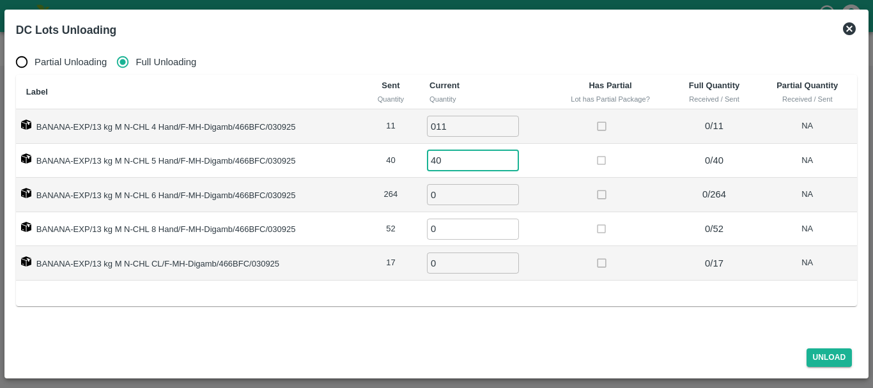
type input "40"
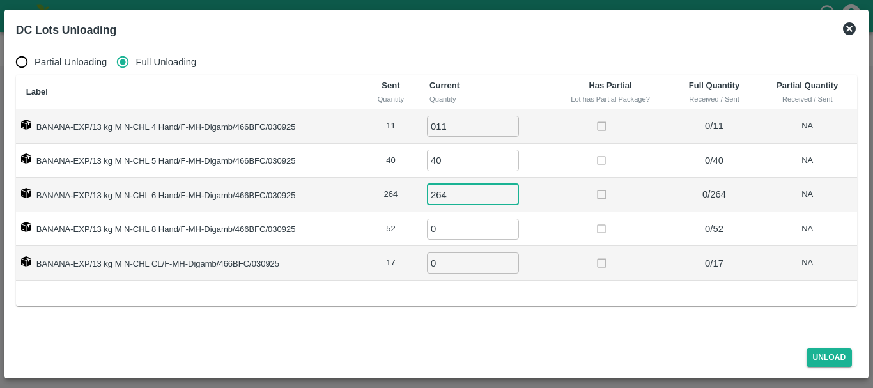
type input "264"
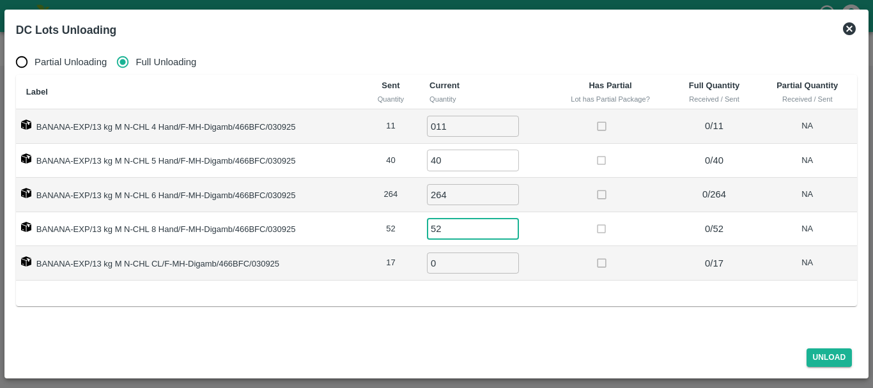
type input "52"
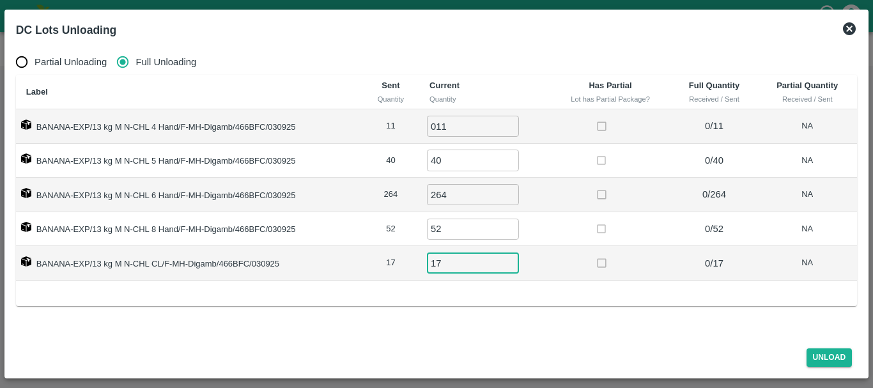
type input "17"
click at [817, 360] on button "Unload" at bounding box center [829, 357] width 46 height 19
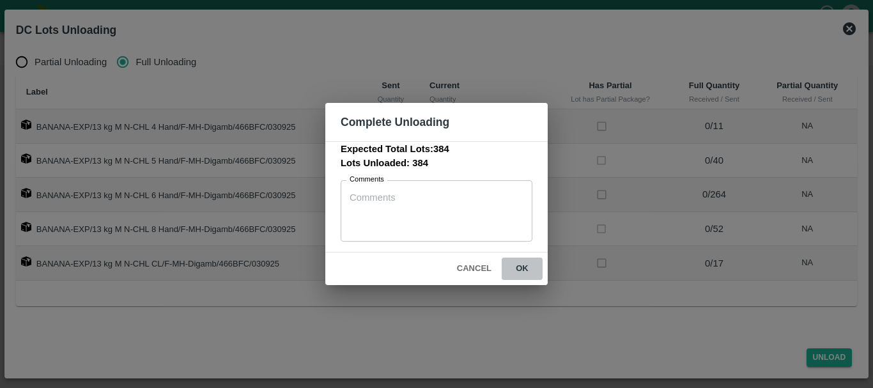
click at [526, 269] on button "ok" at bounding box center [521, 268] width 41 height 22
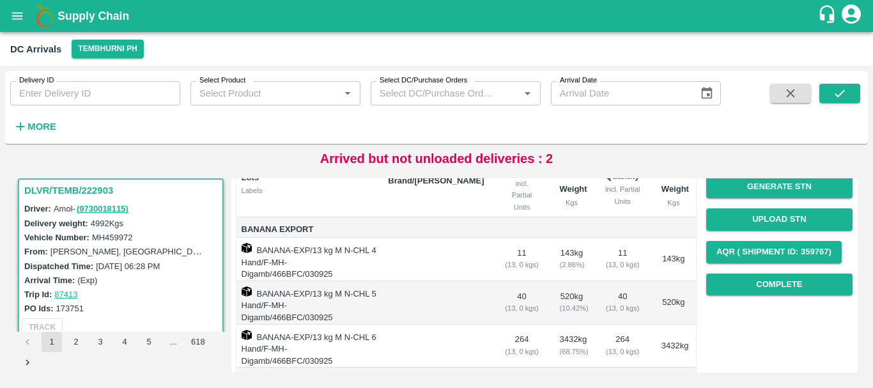
scroll to position [144, 0]
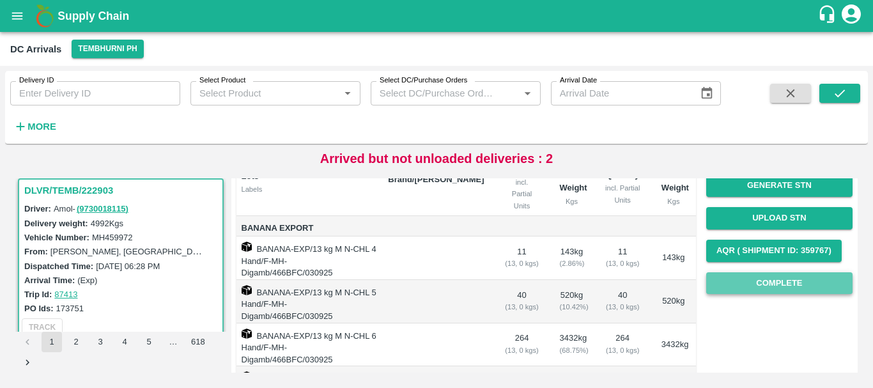
click at [775, 278] on button "Complete" at bounding box center [779, 283] width 146 height 22
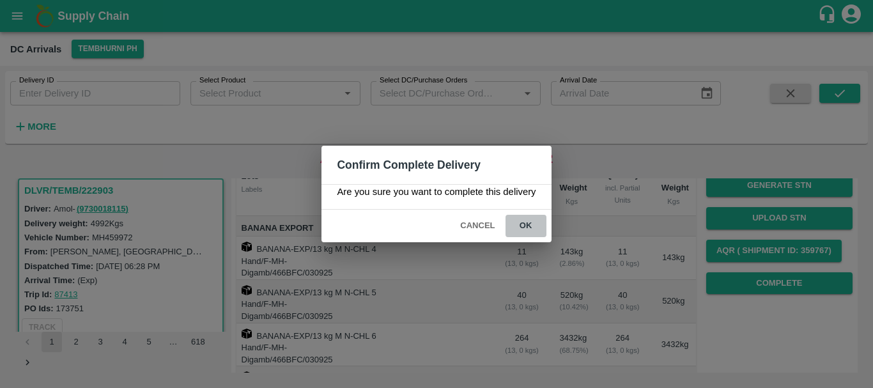
click at [528, 227] on button "ok" at bounding box center [525, 226] width 41 height 22
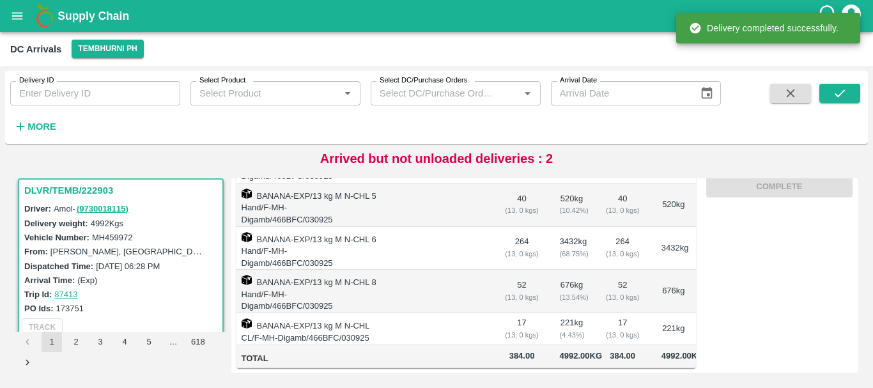
scroll to position [0, 0]
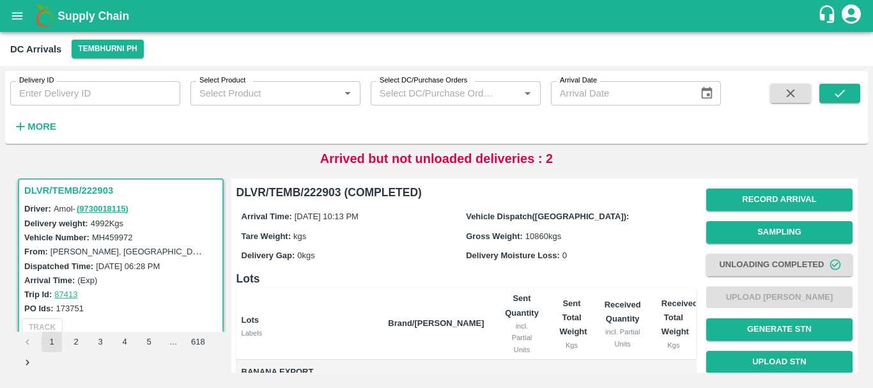
click at [740, 300] on div "Record Arrival Sampling Unloading Completed Upload Tare Weight Generate STN Upl…" at bounding box center [779, 312] width 146 height 259
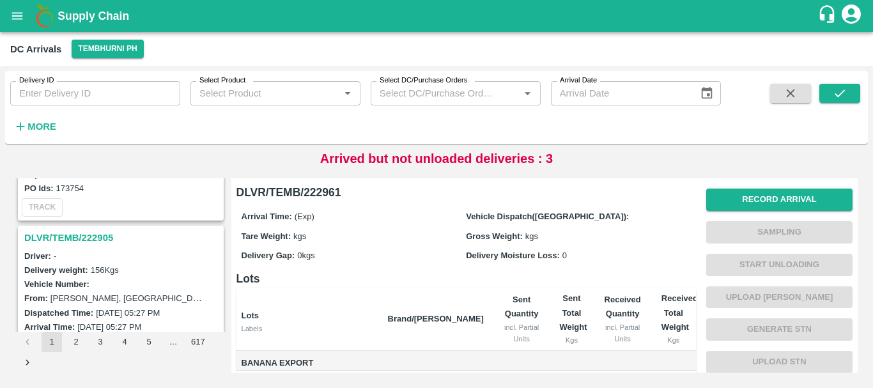
scroll to position [3922, 0]
click at [97, 236] on h3 "DLVR/TEMB/222905" at bounding box center [122, 238] width 197 height 17
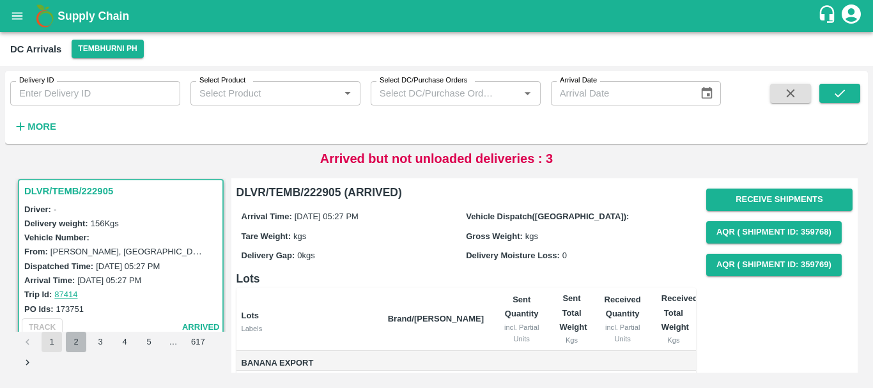
click at [79, 337] on button "2" at bounding box center [76, 342] width 20 height 20
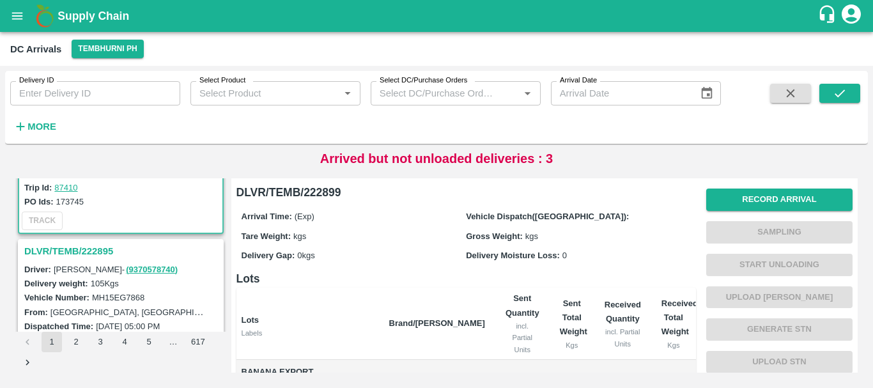
scroll to position [114, 0]
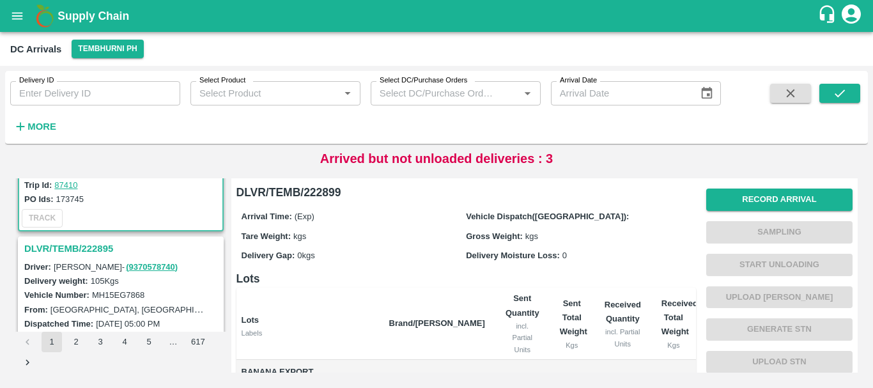
click at [95, 255] on h3 "DLVR/TEMB/222895" at bounding box center [122, 248] width 197 height 17
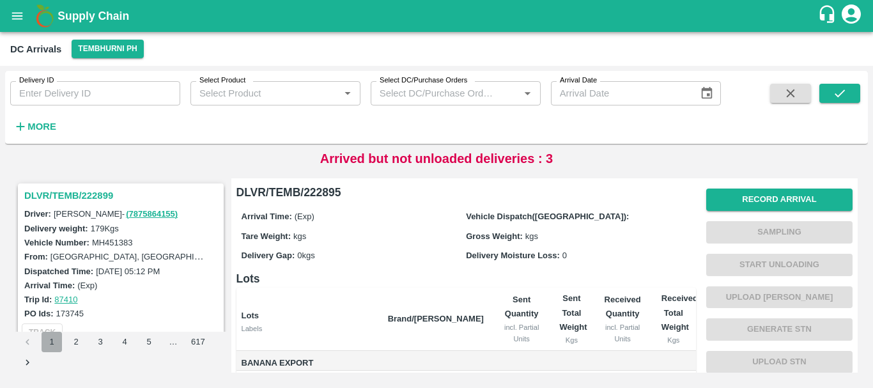
click at [52, 337] on button "1" at bounding box center [52, 342] width 20 height 20
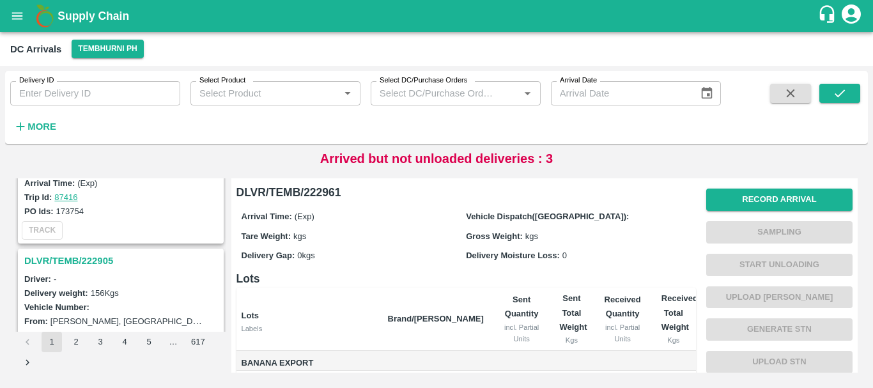
scroll to position [3898, 0]
click at [93, 255] on h3 "DLVR/TEMB/222905" at bounding box center [122, 258] width 197 height 17
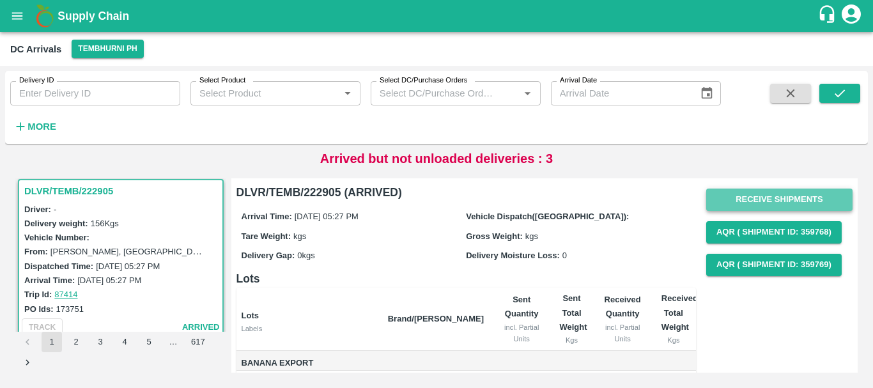
click at [729, 195] on button "Receive Shipments" at bounding box center [779, 199] width 146 height 22
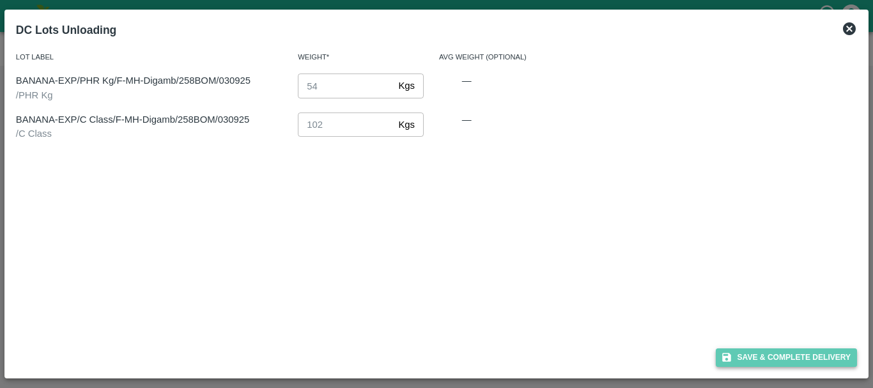
click at [743, 355] on button "Save & Complete Delivery" at bounding box center [786, 357] width 142 height 19
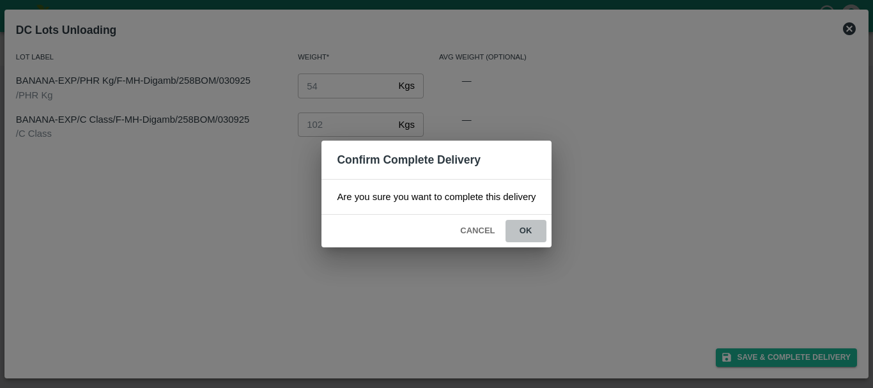
click at [526, 224] on button "ok" at bounding box center [525, 231] width 41 height 22
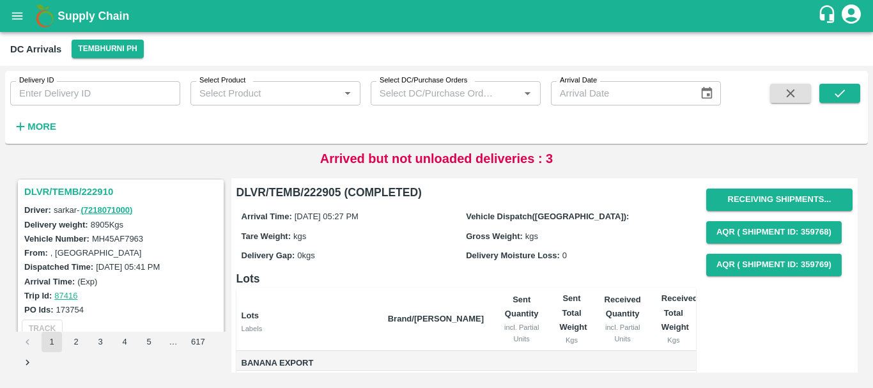
scroll to position [3800, 0]
click at [102, 195] on h3 "DLVR/TEMB/222910" at bounding box center [122, 193] width 197 height 17
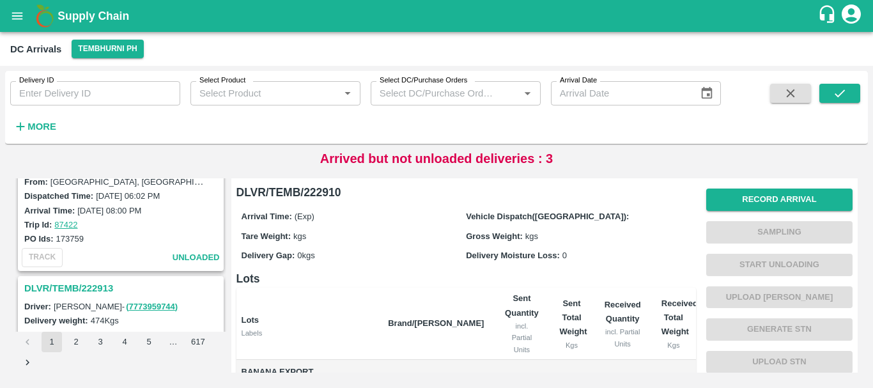
scroll to position [3286, 0]
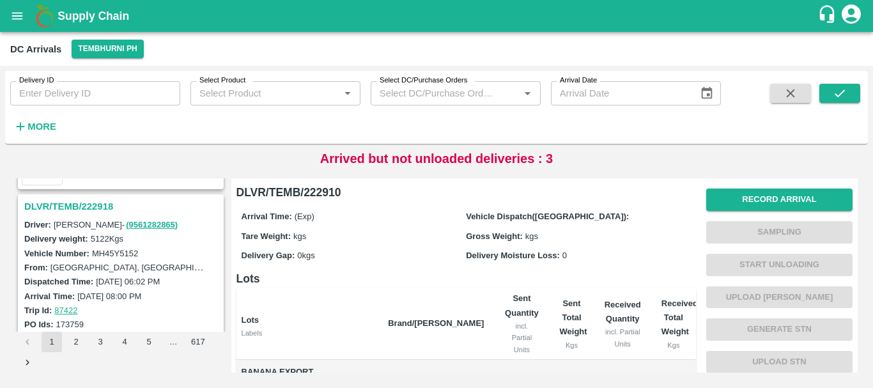
click at [90, 210] on h3 "DLVR/TEMB/222918" at bounding box center [122, 206] width 197 height 17
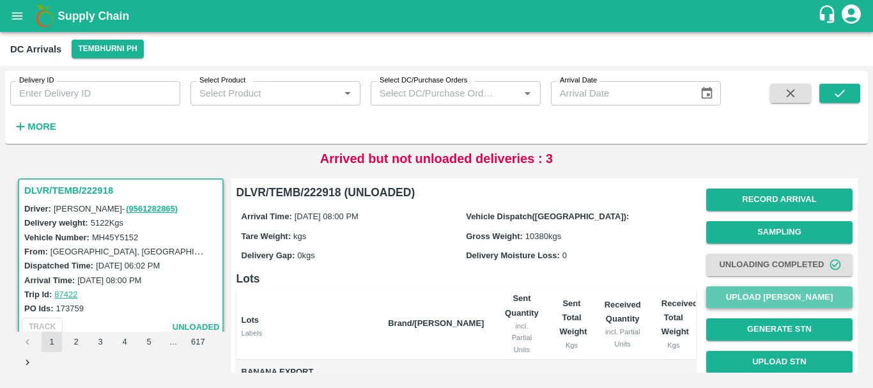
click at [726, 293] on button "Upload [PERSON_NAME]" at bounding box center [779, 297] width 146 height 22
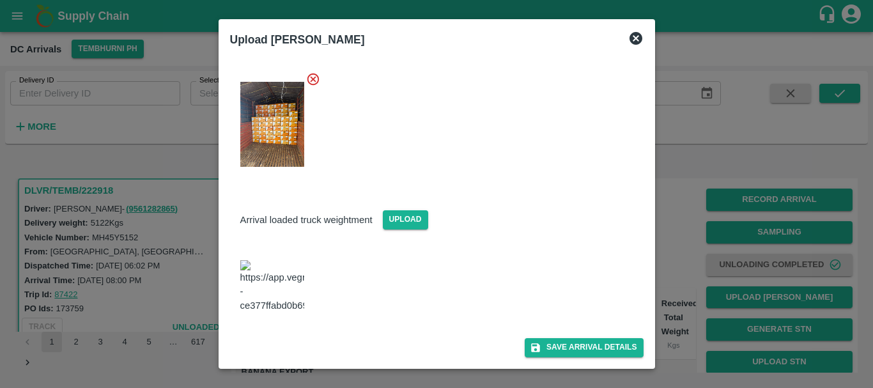
click at [265, 268] on img at bounding box center [272, 286] width 64 height 53
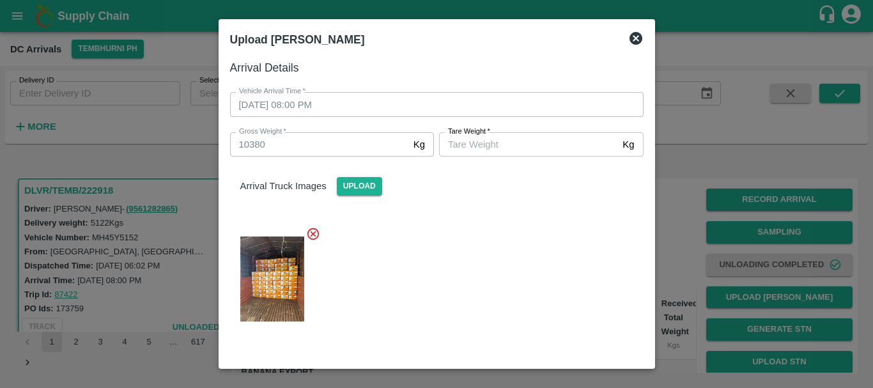
click at [671, 211] on div at bounding box center [436, 194] width 873 height 388
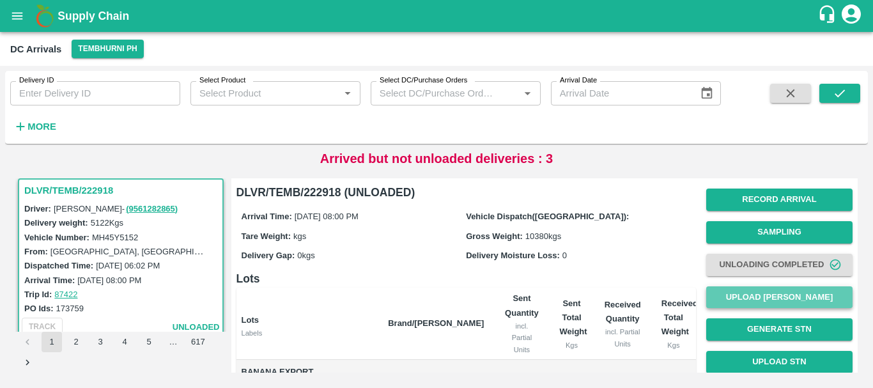
click at [722, 293] on button "Upload [PERSON_NAME]" at bounding box center [779, 297] width 146 height 22
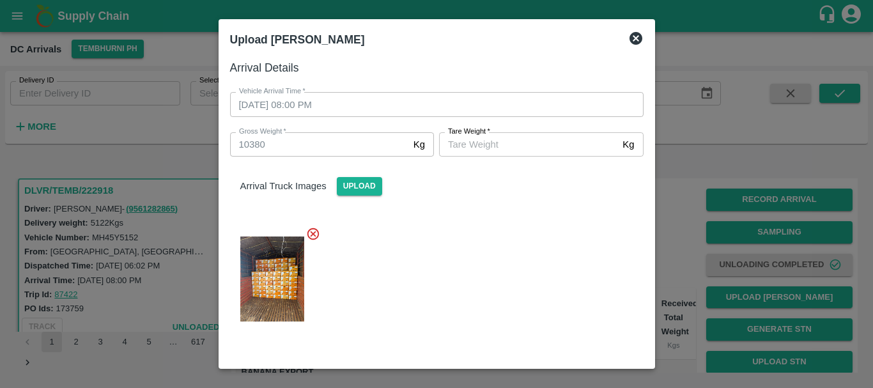
scroll to position [155, 0]
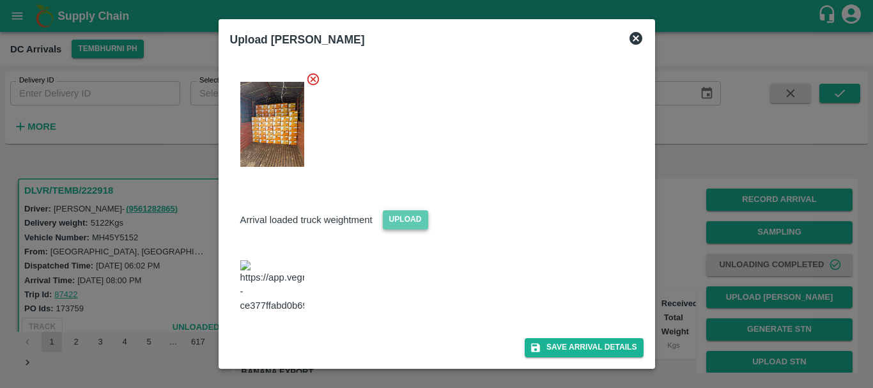
click at [403, 220] on span "Upload" at bounding box center [405, 219] width 45 height 19
click at [0, 0] on input "Upload" at bounding box center [0, 0] width 0 height 0
click at [690, 198] on div at bounding box center [436, 194] width 873 height 388
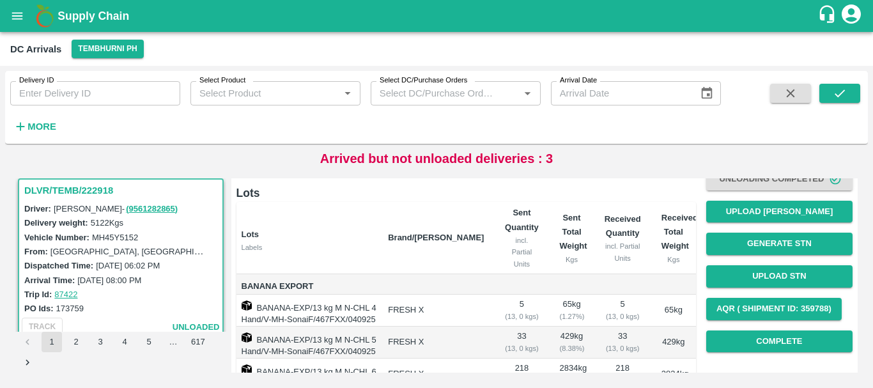
scroll to position [0, 0]
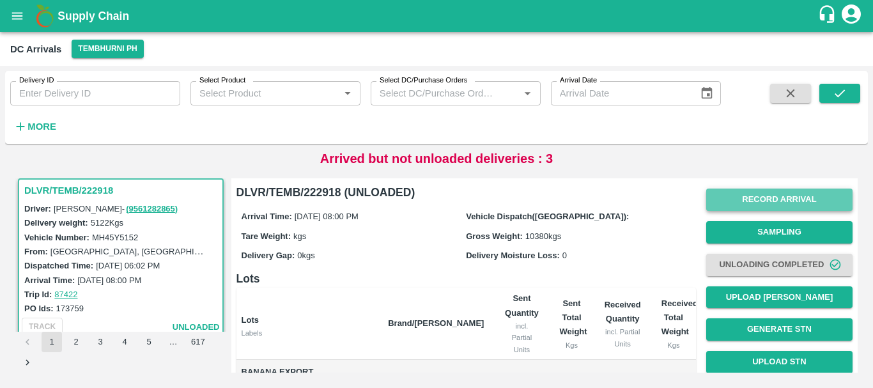
click at [751, 195] on button "Record Arrival" at bounding box center [779, 199] width 146 height 22
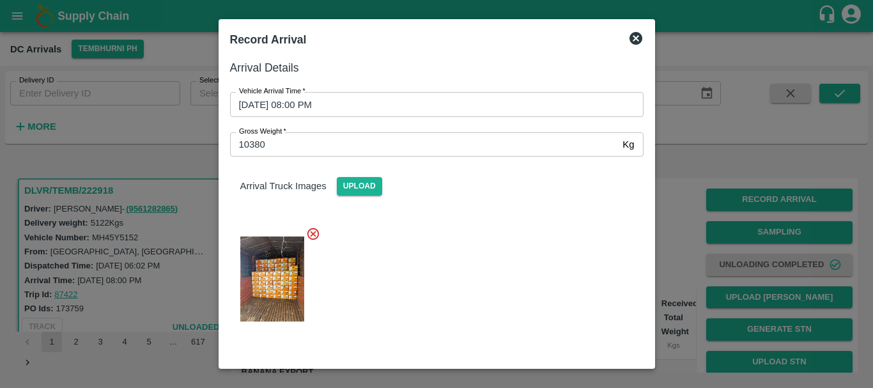
scroll to position [155, 0]
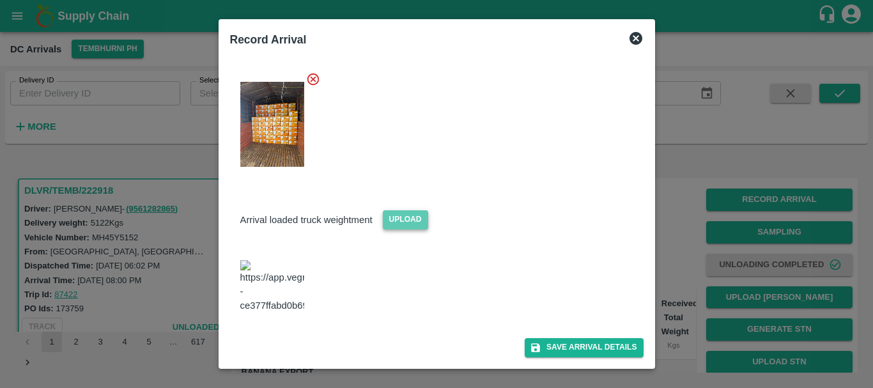
click at [395, 216] on span "Upload" at bounding box center [405, 219] width 45 height 19
click at [0, 0] on input "Upload" at bounding box center [0, 0] width 0 height 0
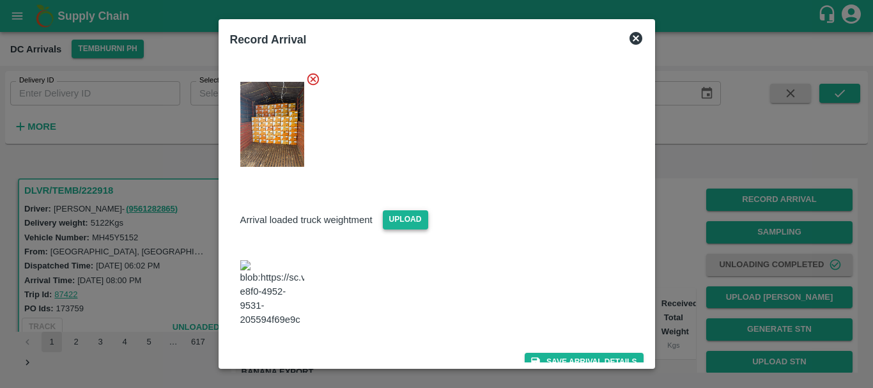
scroll to position [149, 0]
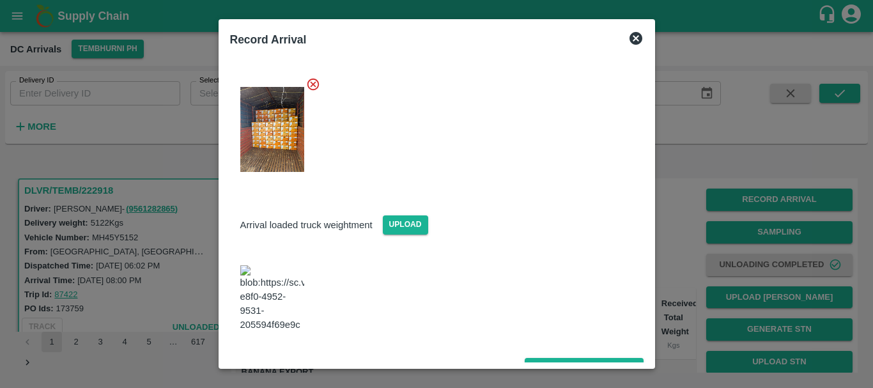
click at [267, 296] on img at bounding box center [272, 298] width 64 height 67
click at [574, 358] on button "Save Arrival Details" at bounding box center [583, 367] width 118 height 19
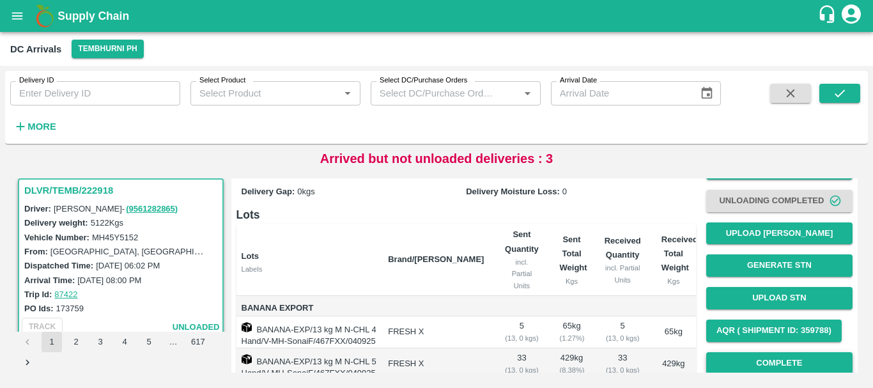
scroll to position [61, 0]
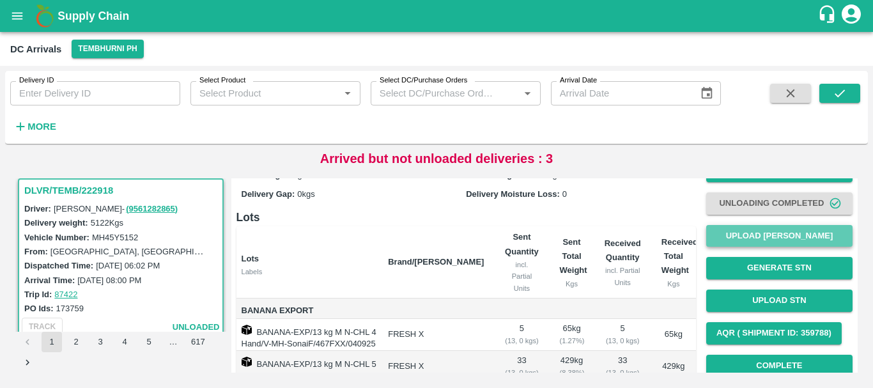
click at [737, 237] on button "Upload [PERSON_NAME]" at bounding box center [779, 236] width 146 height 22
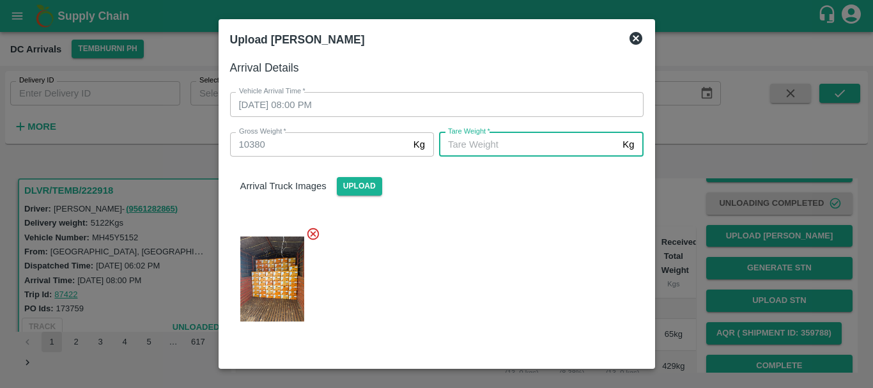
click at [496, 151] on input "[PERSON_NAME]   *" at bounding box center [528, 144] width 178 height 24
type input "5"
type input "4800"
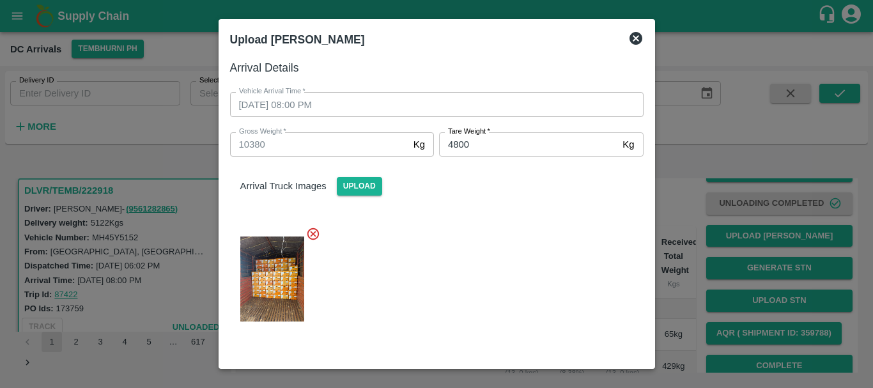
click at [500, 195] on div "Arrival Truck Images Upload" at bounding box center [437, 175] width 434 height 39
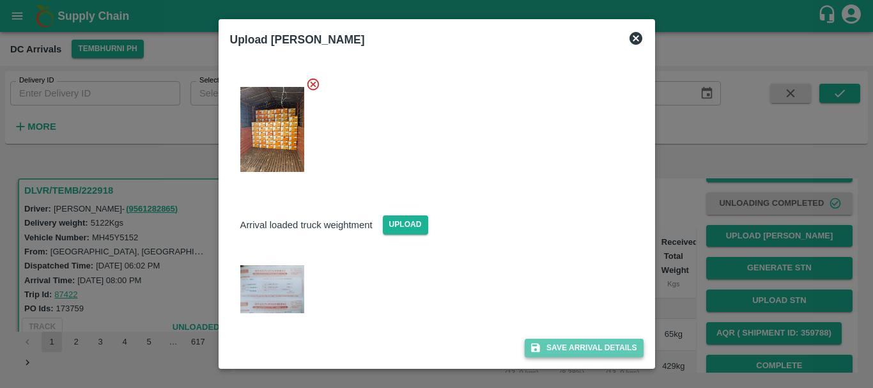
click at [559, 346] on button "Save Arrival Details" at bounding box center [583, 348] width 118 height 19
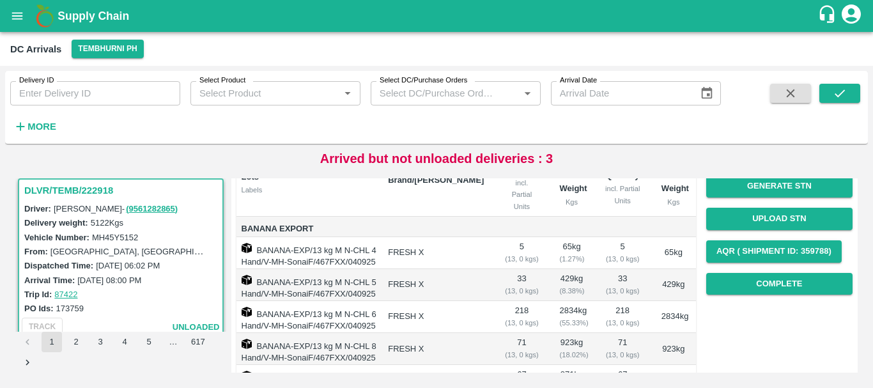
scroll to position [144, 0]
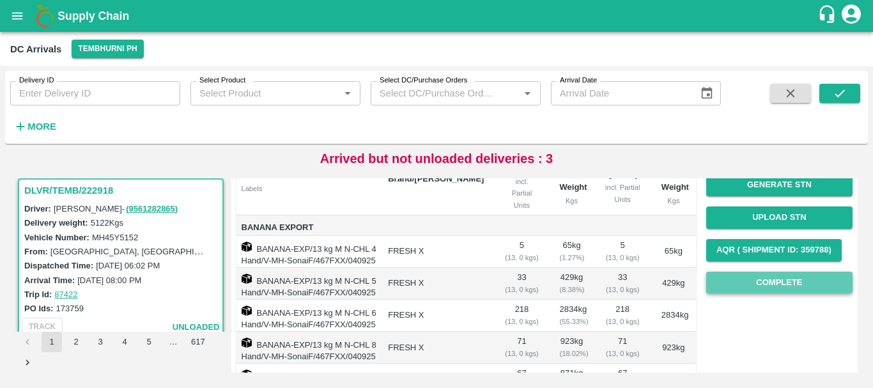
click at [766, 282] on button "Complete" at bounding box center [779, 282] width 146 height 22
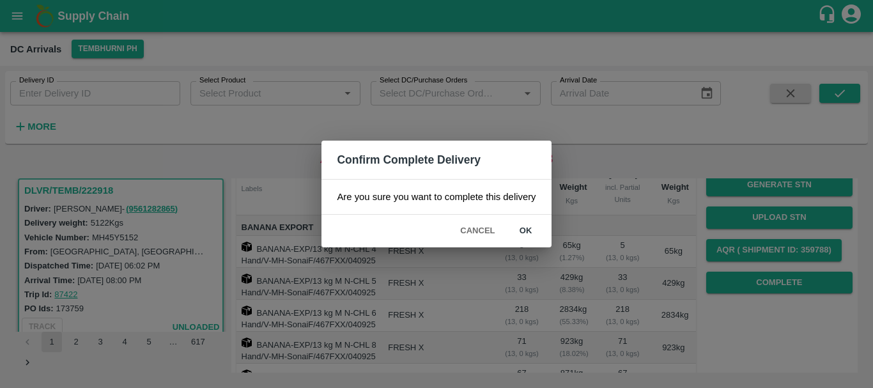
click at [524, 231] on button "ok" at bounding box center [525, 231] width 41 height 22
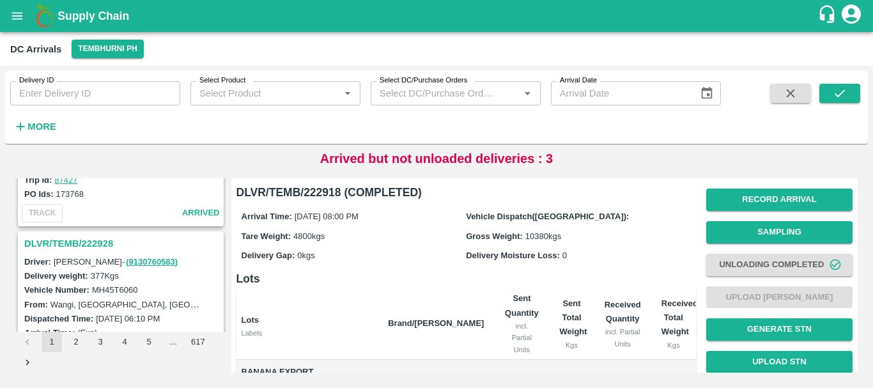
scroll to position [2957, 0]
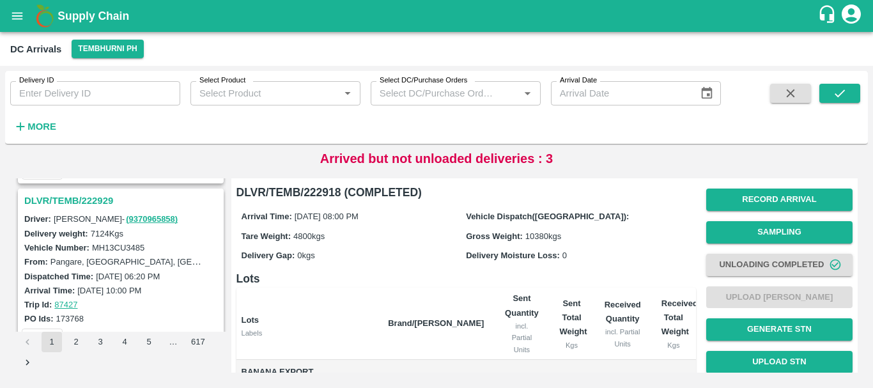
click at [93, 200] on h3 "DLVR/TEMB/222929" at bounding box center [122, 200] width 197 height 17
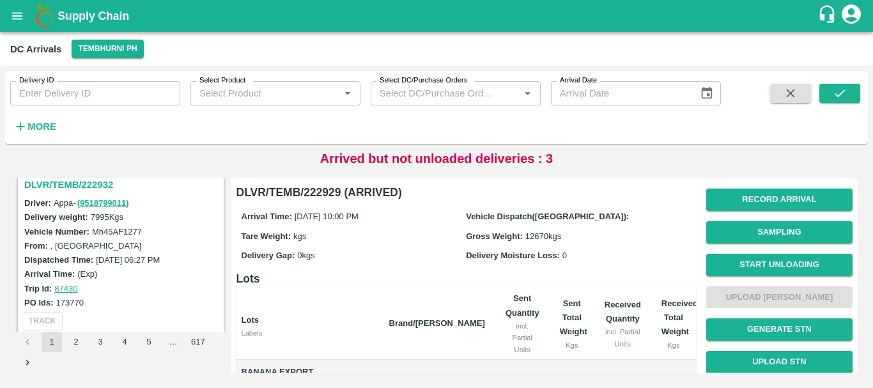
scroll to position [2772, 0]
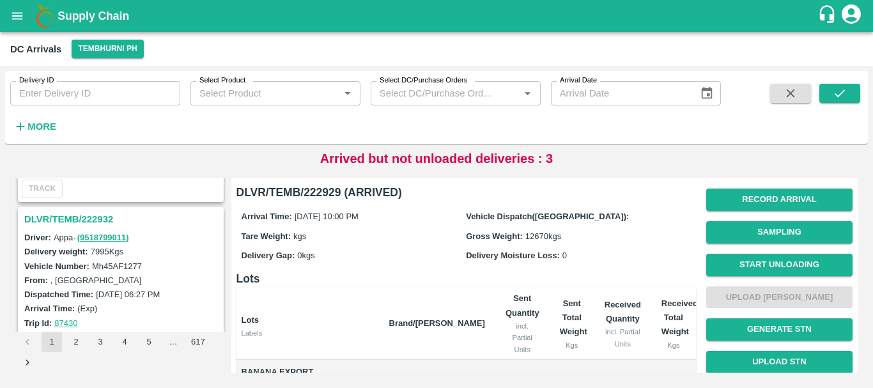
click at [75, 217] on h3 "DLVR/TEMB/222932" at bounding box center [122, 219] width 197 height 17
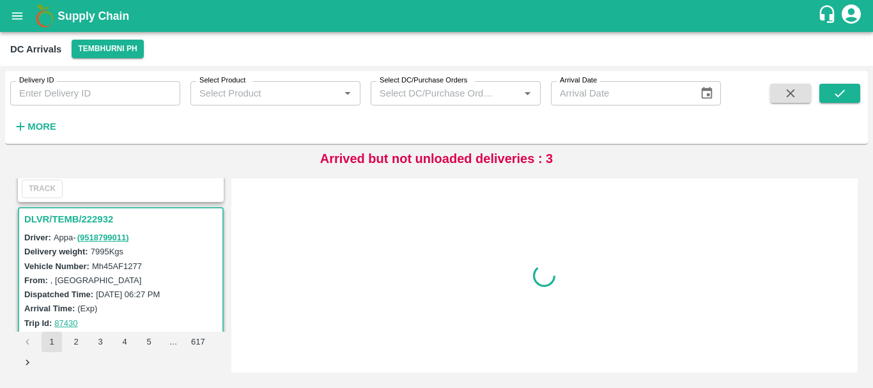
scroll to position [2801, 0]
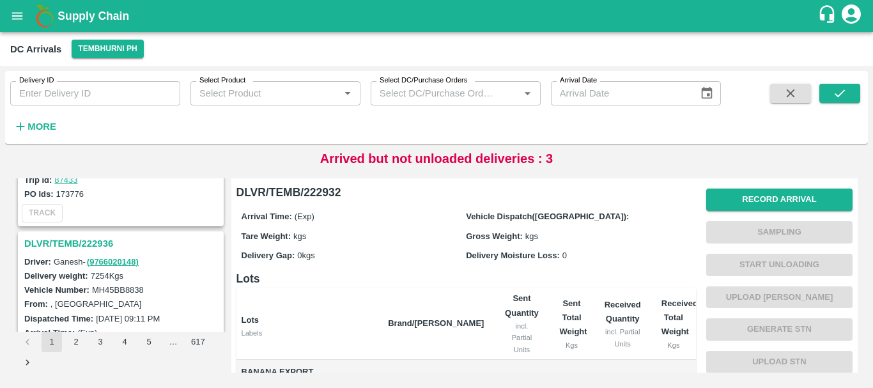
click at [110, 239] on h3 "DLVR/TEMB/222936" at bounding box center [122, 243] width 197 height 17
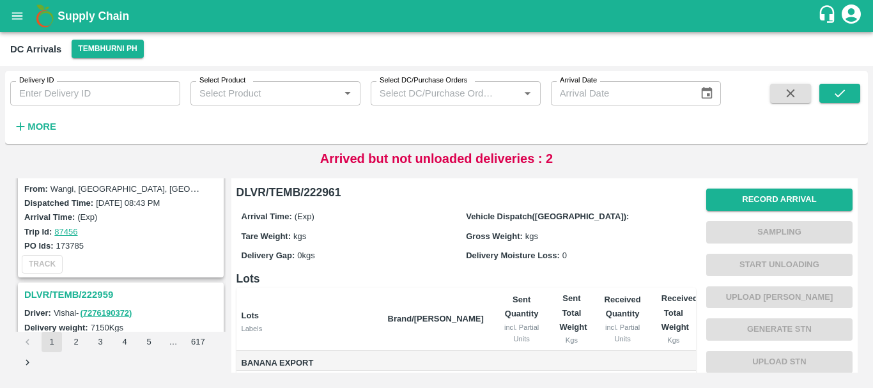
scroll to position [234, 0]
click at [94, 295] on h3 "DLVR/TEMB/222959" at bounding box center [122, 295] width 197 height 17
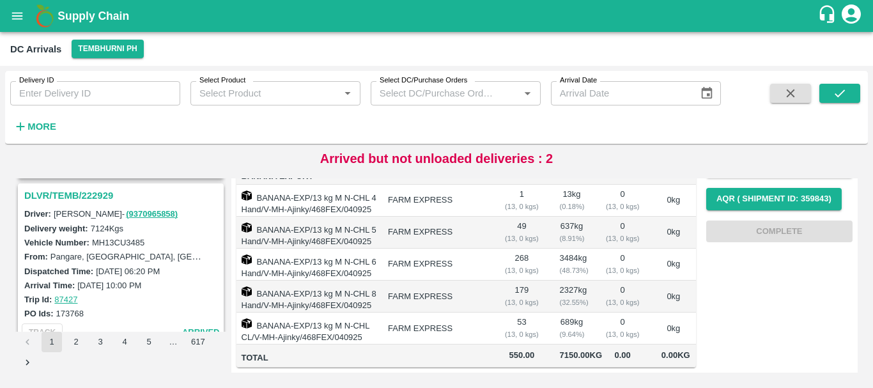
scroll to position [2961, 0]
click at [79, 193] on h3 "DLVR/TEMB/222929" at bounding box center [122, 196] width 197 height 17
